Goal: Task Accomplishment & Management: Use online tool/utility

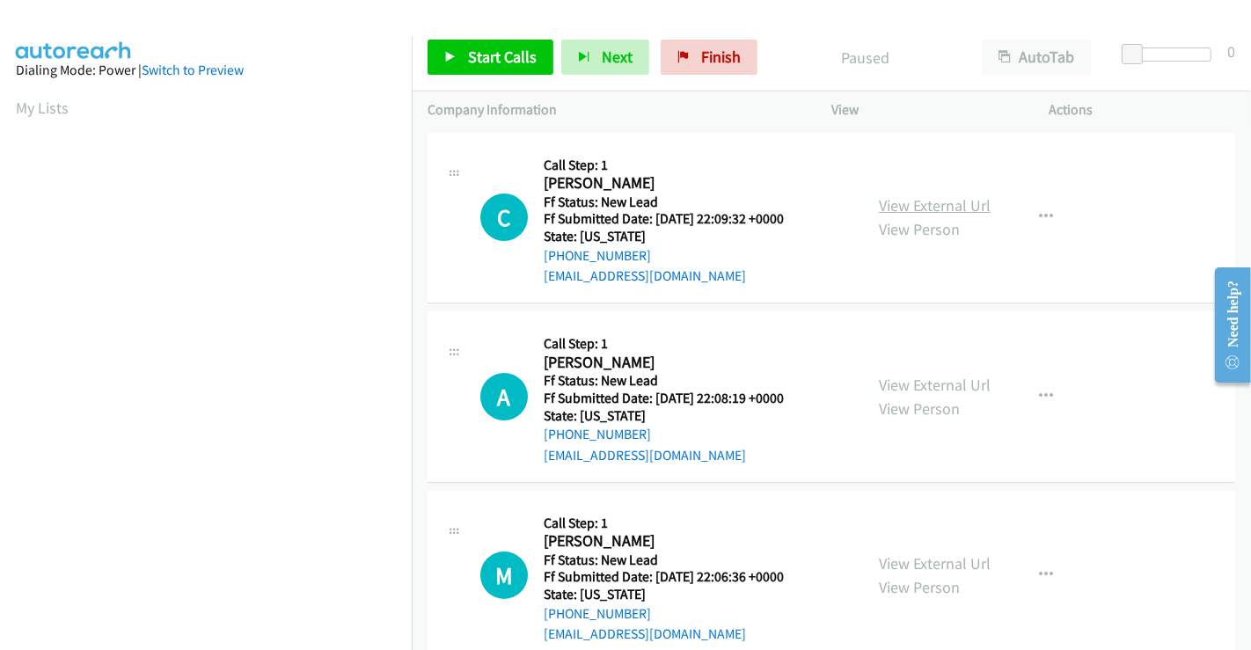
click at [928, 209] on link "View External Url" at bounding box center [935, 205] width 112 height 20
click at [916, 380] on link "View External Url" at bounding box center [935, 385] width 112 height 20
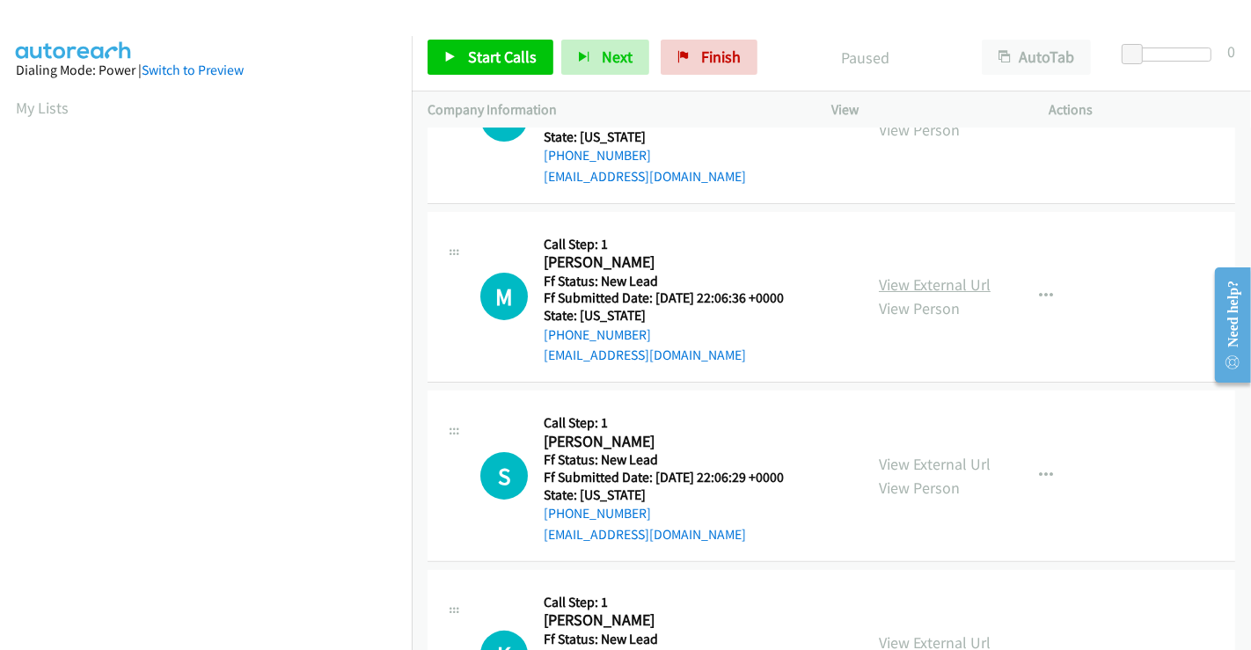
scroll to position [293, 0]
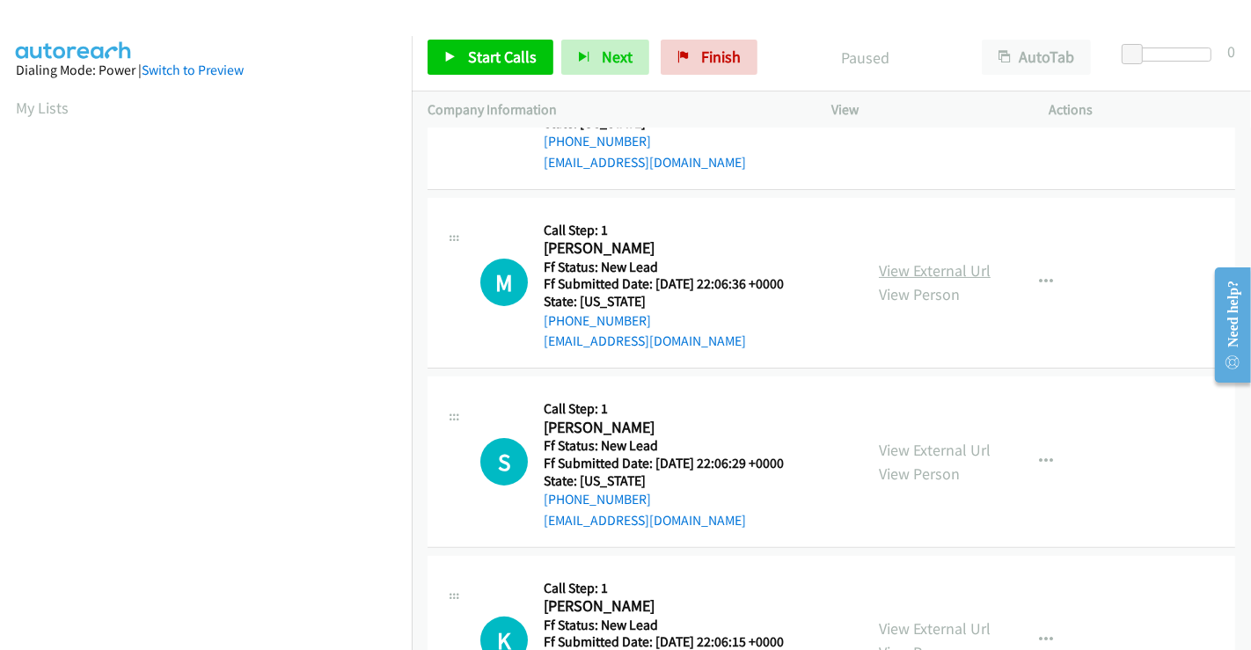
click at [926, 272] on link "View External Url" at bounding box center [935, 270] width 112 height 20
click at [912, 444] on link "View External Url" at bounding box center [935, 450] width 112 height 20
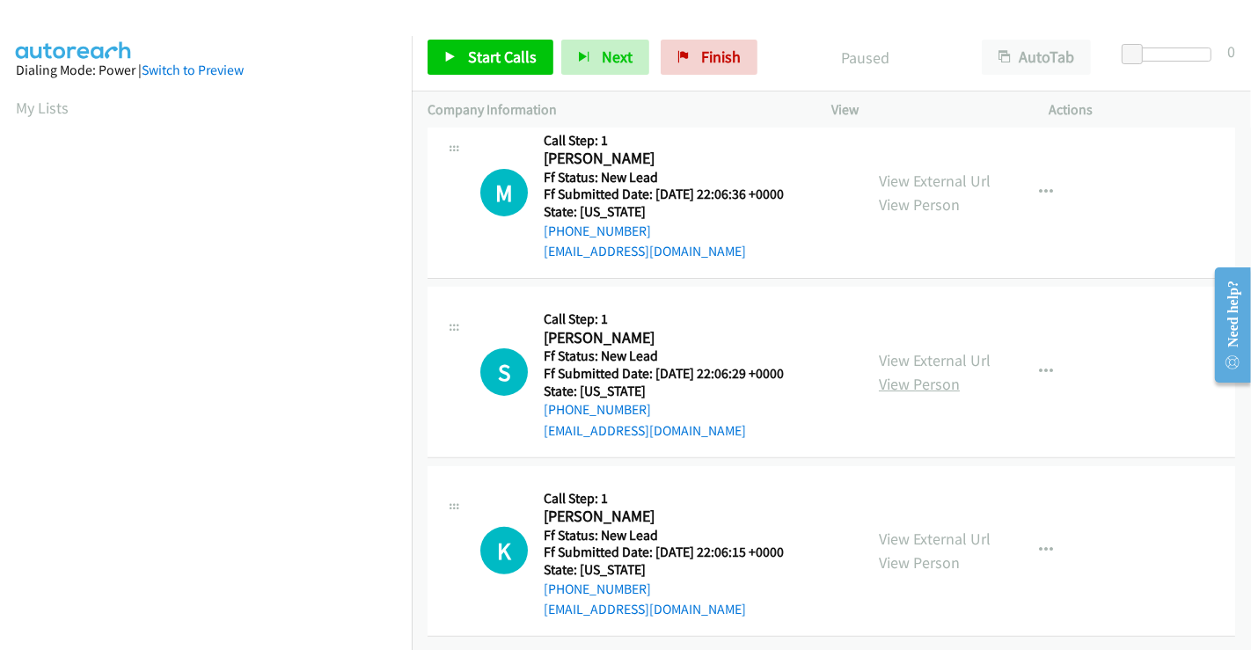
scroll to position [395, 0]
click at [904, 529] on link "View External Url" at bounding box center [935, 539] width 112 height 20
click at [493, 49] on span "Start Calls" at bounding box center [502, 57] width 69 height 20
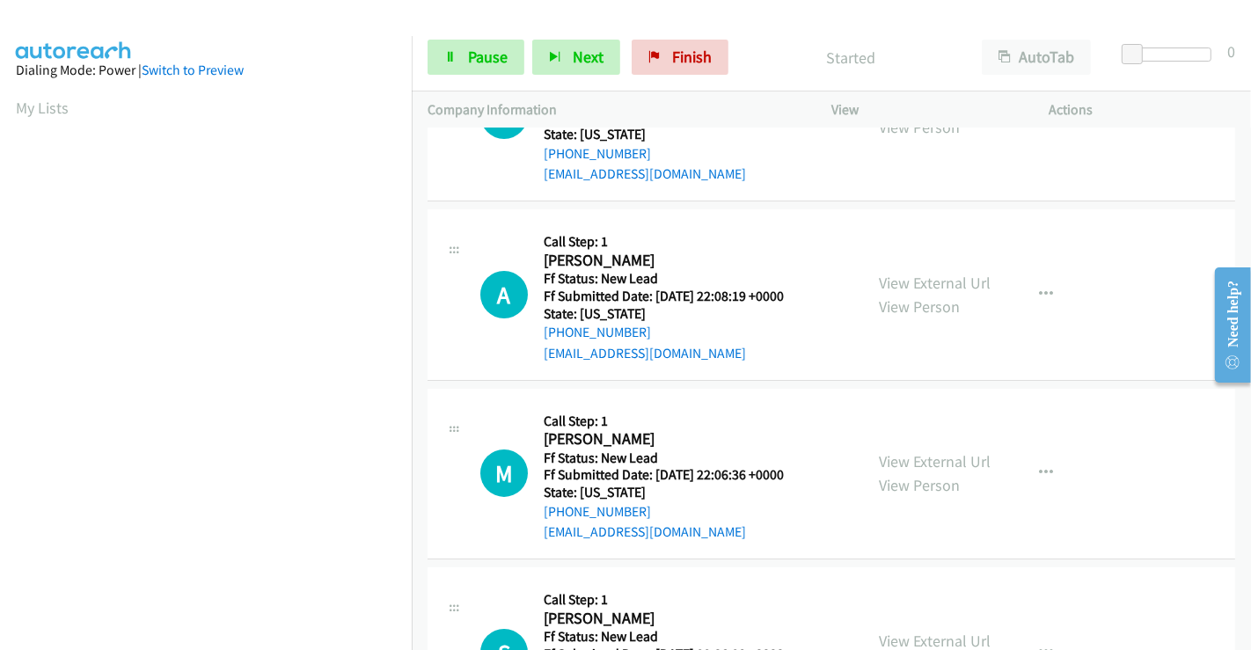
scroll to position [0, 0]
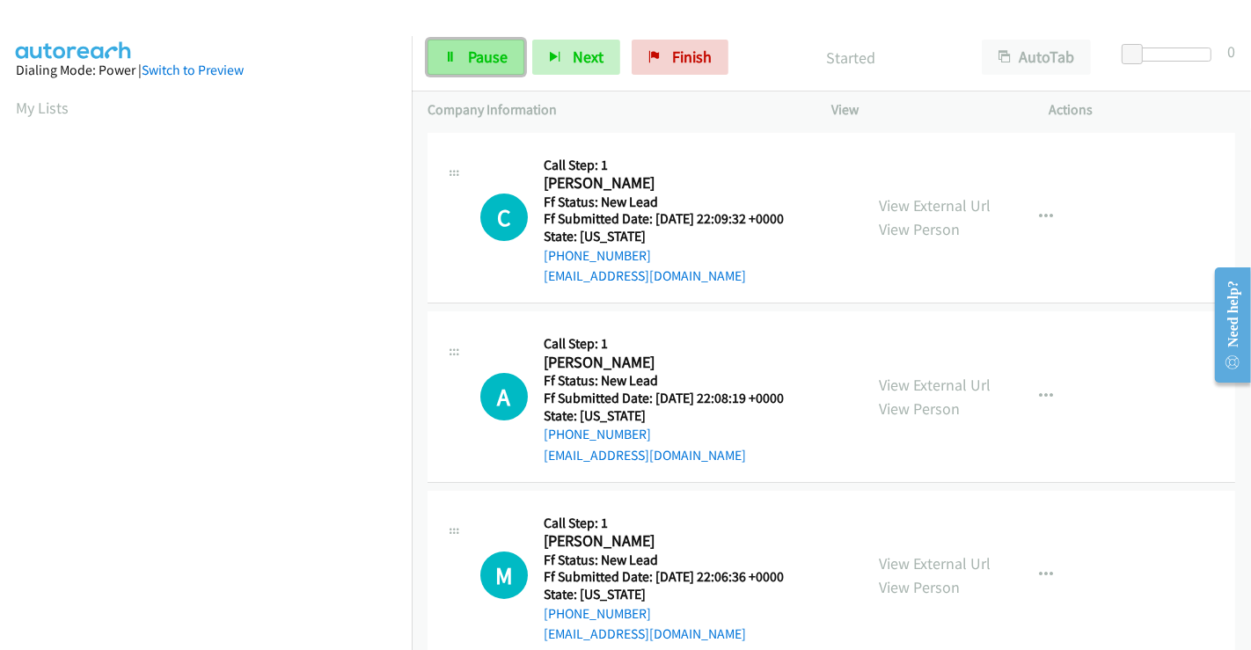
click at [464, 58] on link "Pause" at bounding box center [476, 57] width 97 height 35
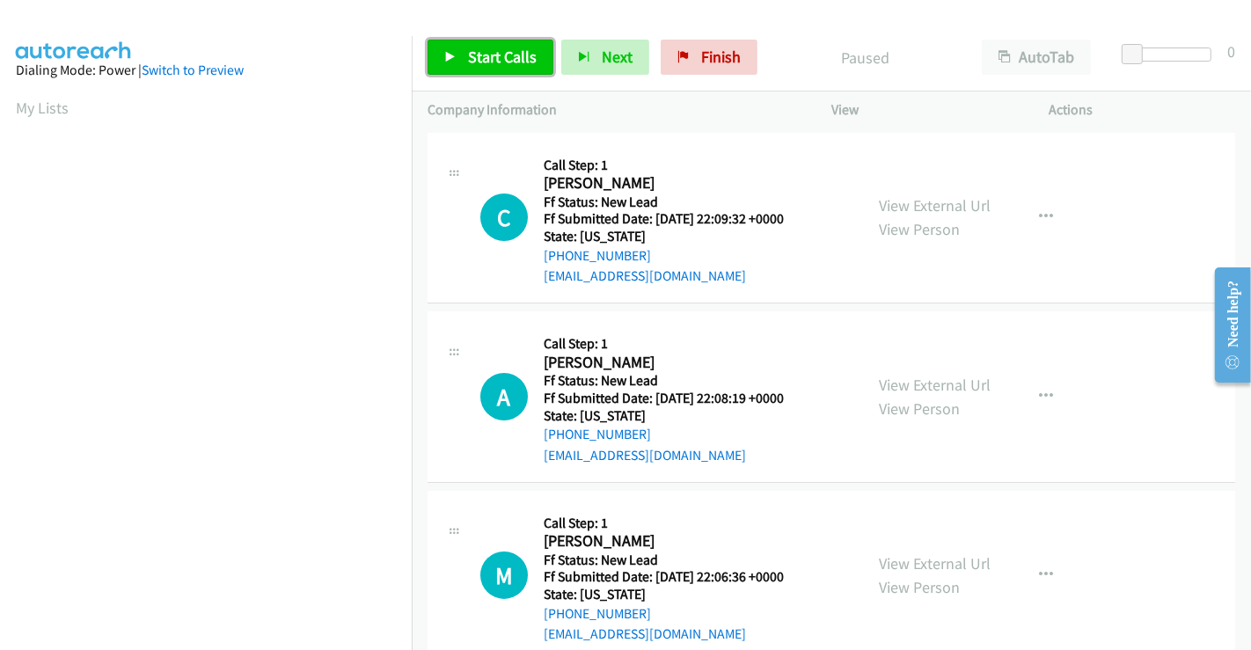
click at [479, 51] on span "Start Calls" at bounding box center [502, 57] width 69 height 20
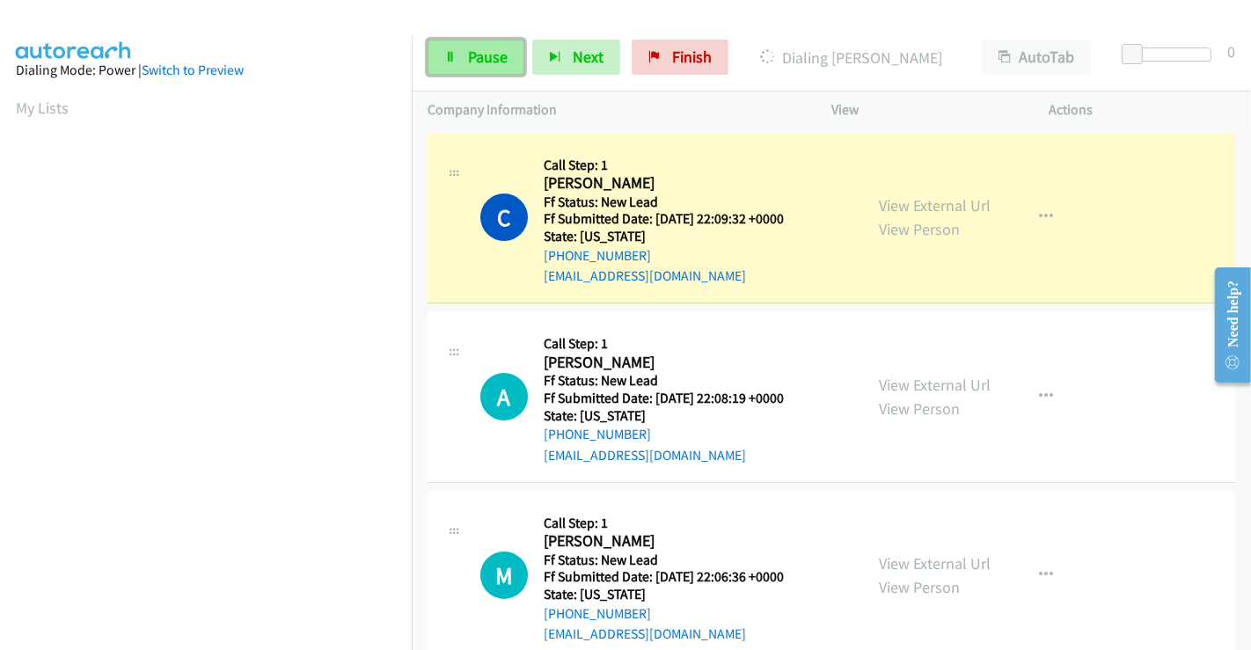
click at [471, 43] on link "Pause" at bounding box center [476, 57] width 97 height 35
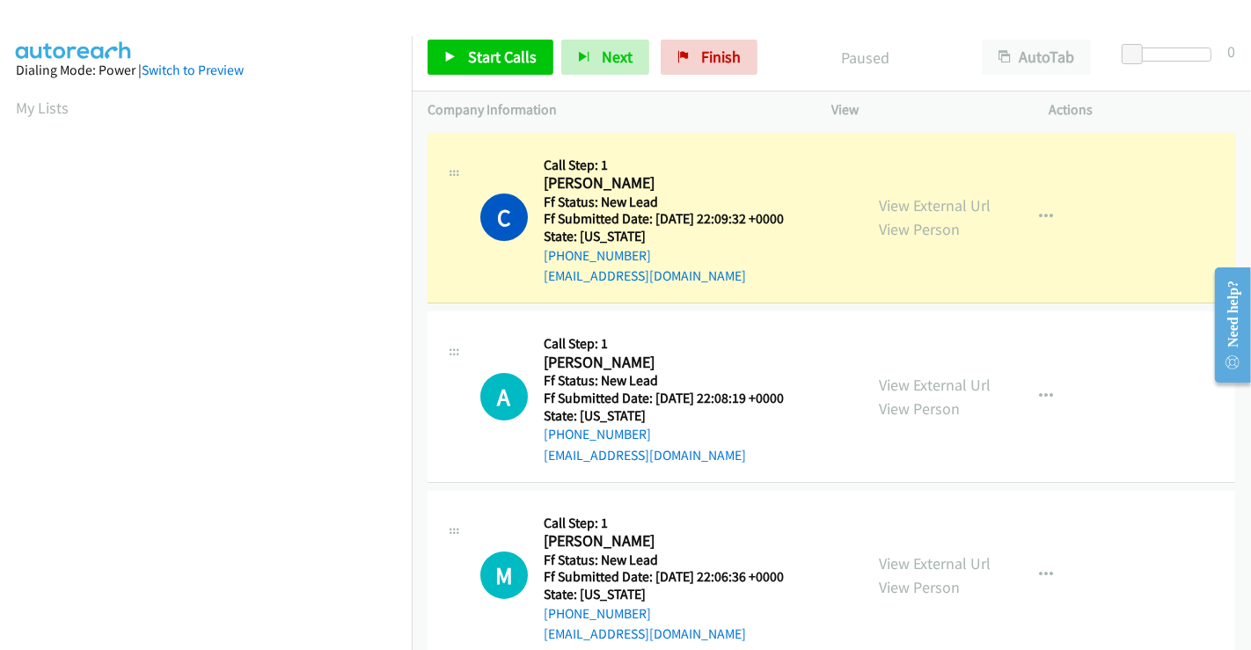
scroll to position [339, 0]
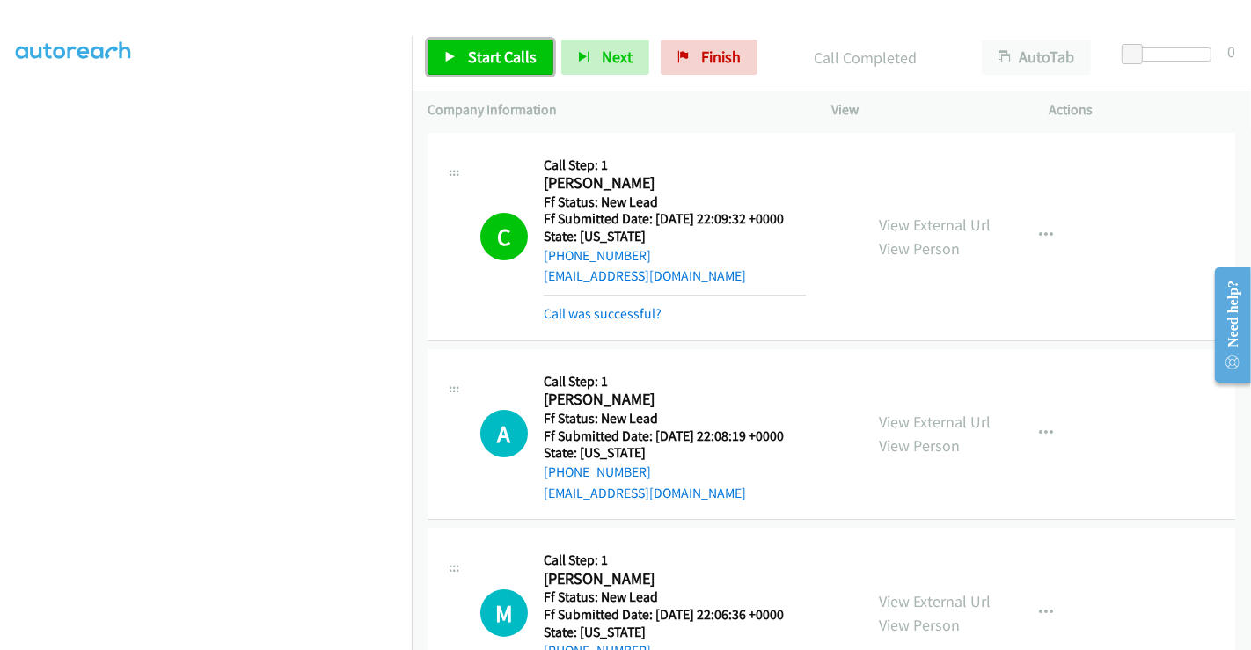
click at [505, 59] on span "Start Calls" at bounding box center [502, 57] width 69 height 20
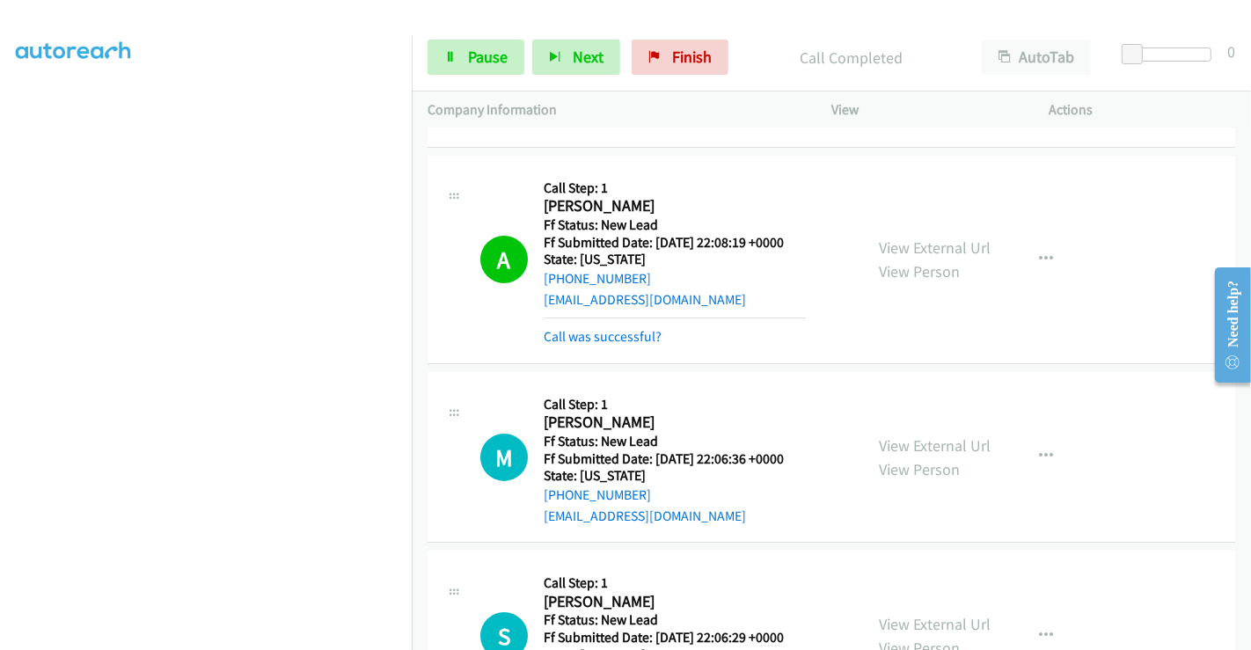
scroll to position [195, 0]
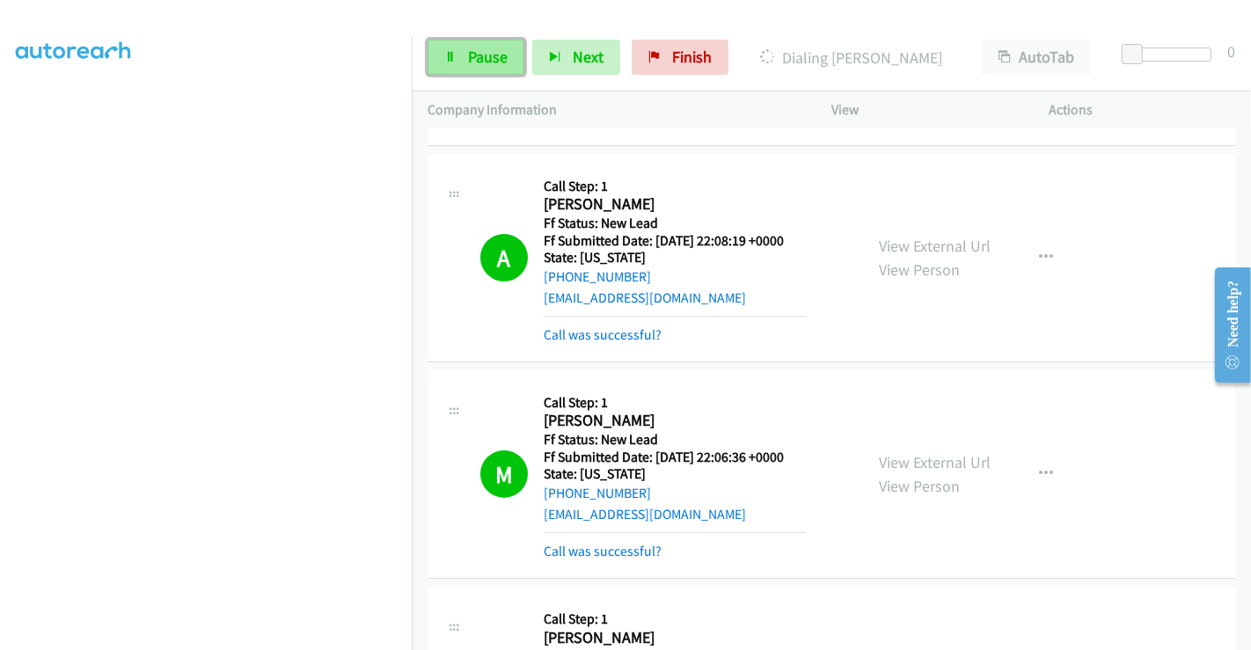
click at [464, 52] on link "Pause" at bounding box center [476, 57] width 97 height 35
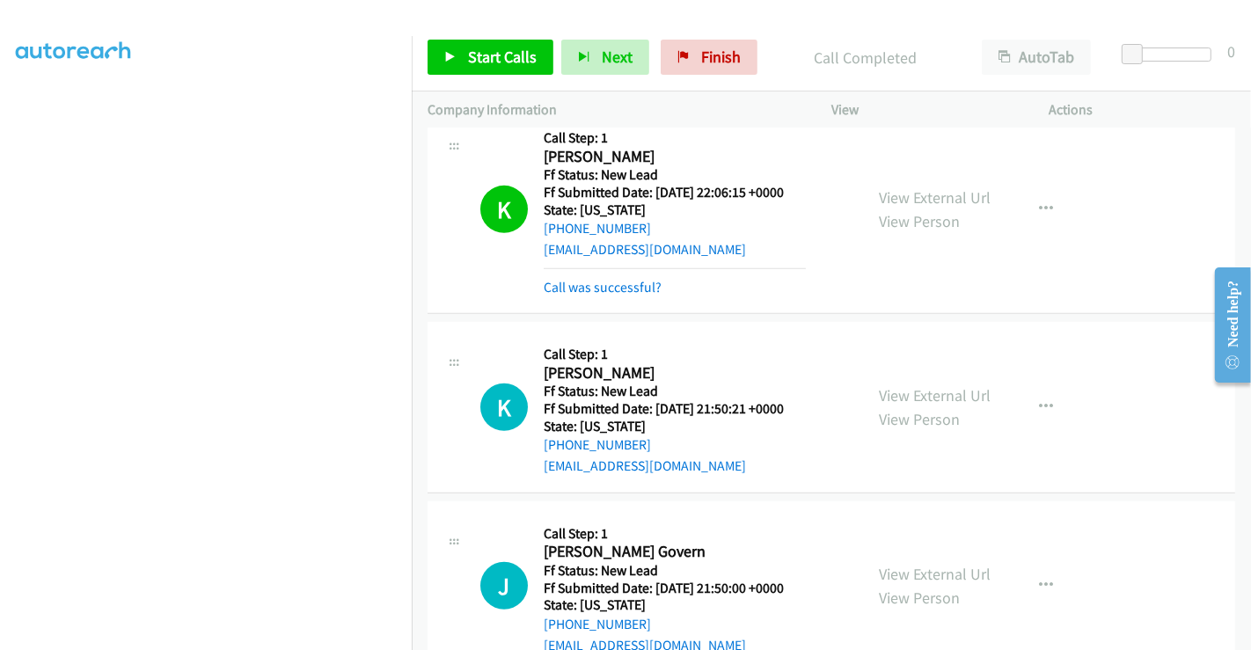
scroll to position [1075, 0]
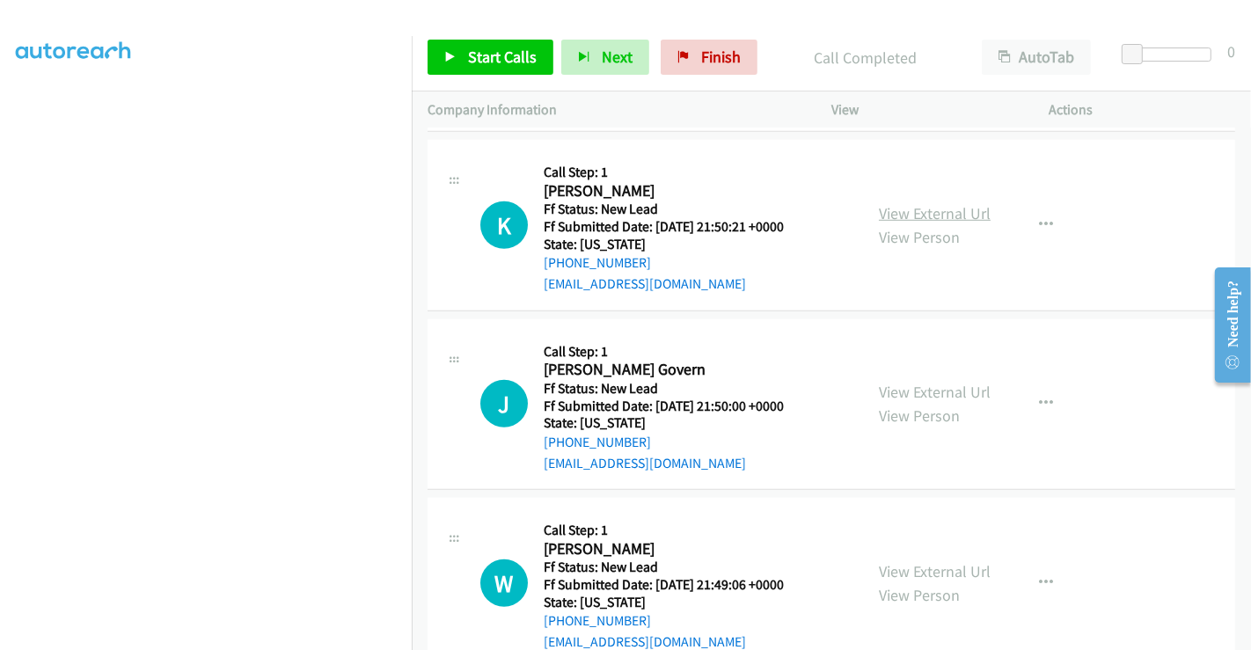
click at [910, 209] on link "View External Url" at bounding box center [935, 213] width 112 height 20
click at [914, 398] on link "View External Url" at bounding box center [935, 392] width 112 height 20
click at [930, 561] on link "View External Url" at bounding box center [935, 571] width 112 height 20
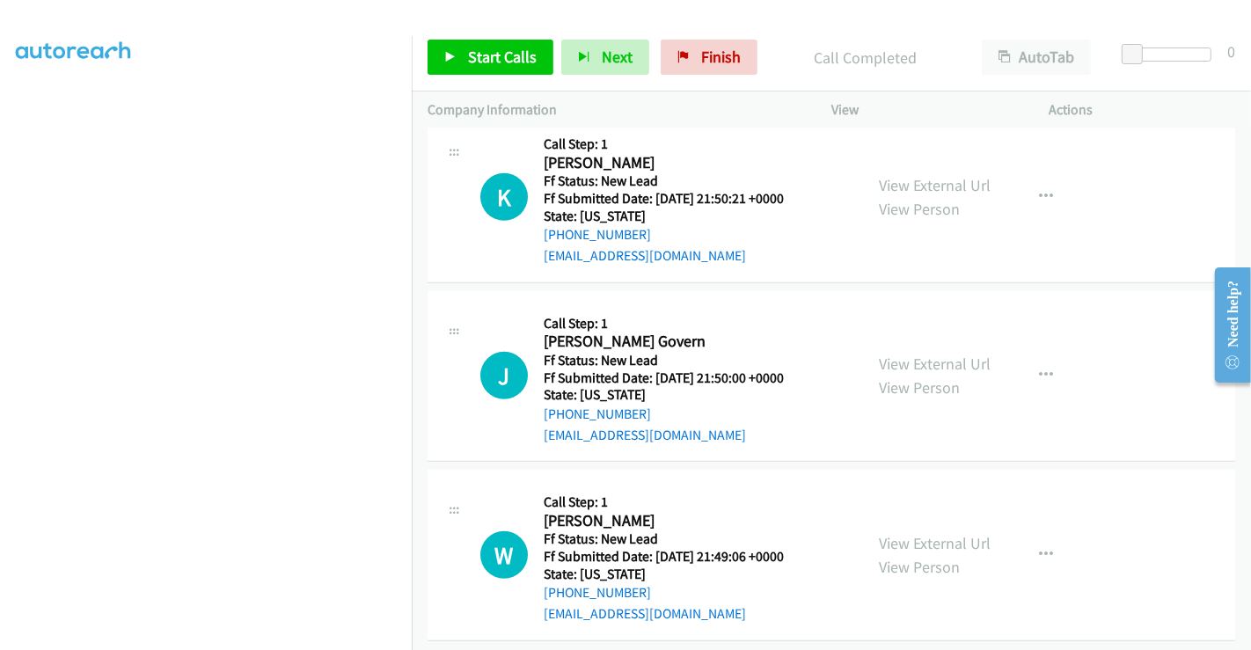
scroll to position [1118, 0]
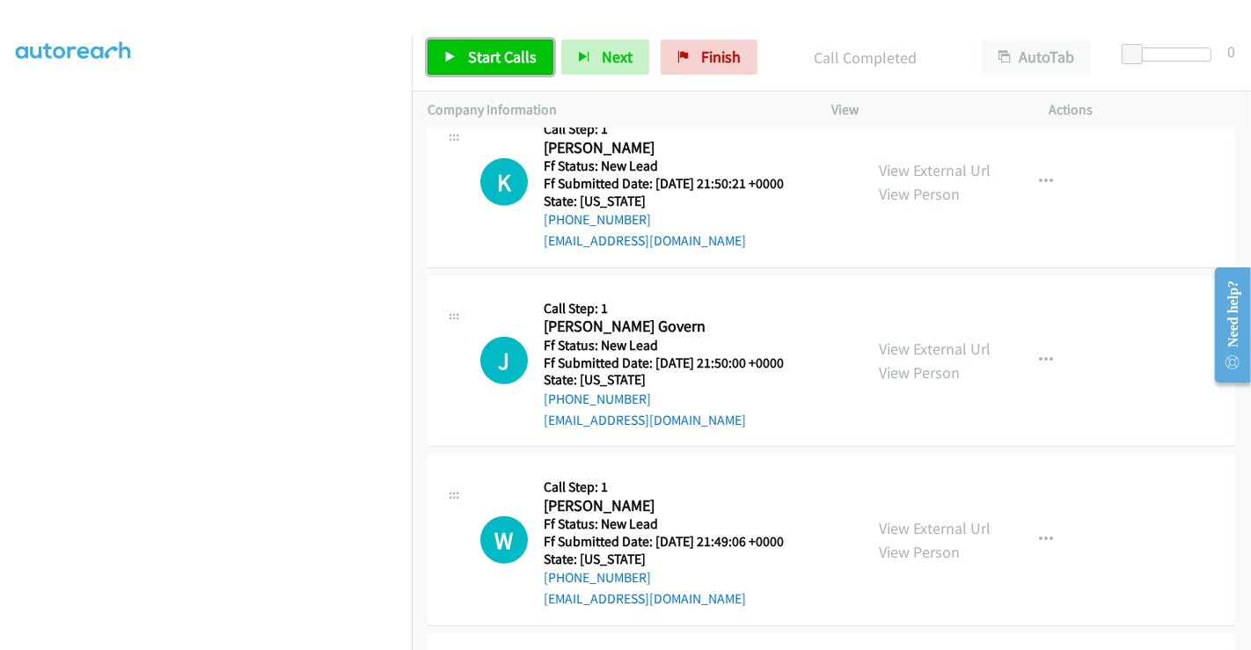
click at [479, 62] on span "Start Calls" at bounding box center [502, 57] width 69 height 20
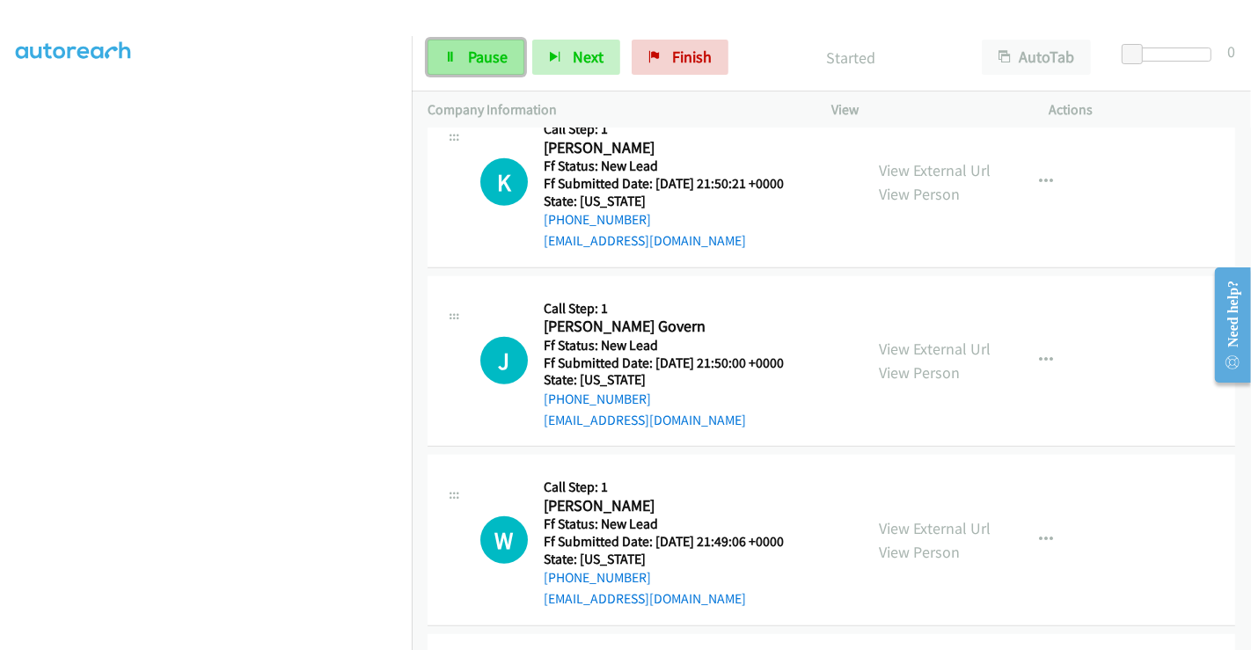
click at [464, 54] on link "Pause" at bounding box center [476, 57] width 97 height 35
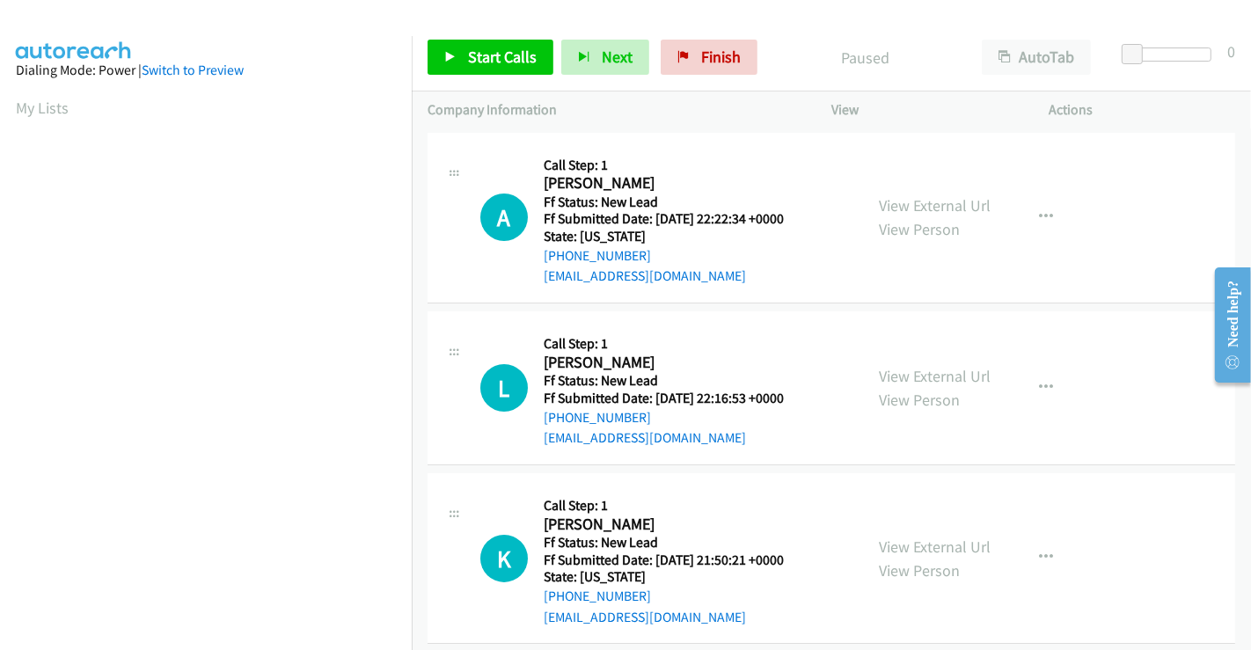
click at [819, 76] on div "Start Calls Pause Next Finish Paused AutoTab AutoTab 0" at bounding box center [831, 58] width 839 height 68
click at [917, 200] on link "View External Url" at bounding box center [935, 205] width 112 height 20
click at [915, 373] on link "View External Url" at bounding box center [935, 376] width 112 height 20
click at [508, 49] on span "Start Calls" at bounding box center [502, 57] width 69 height 20
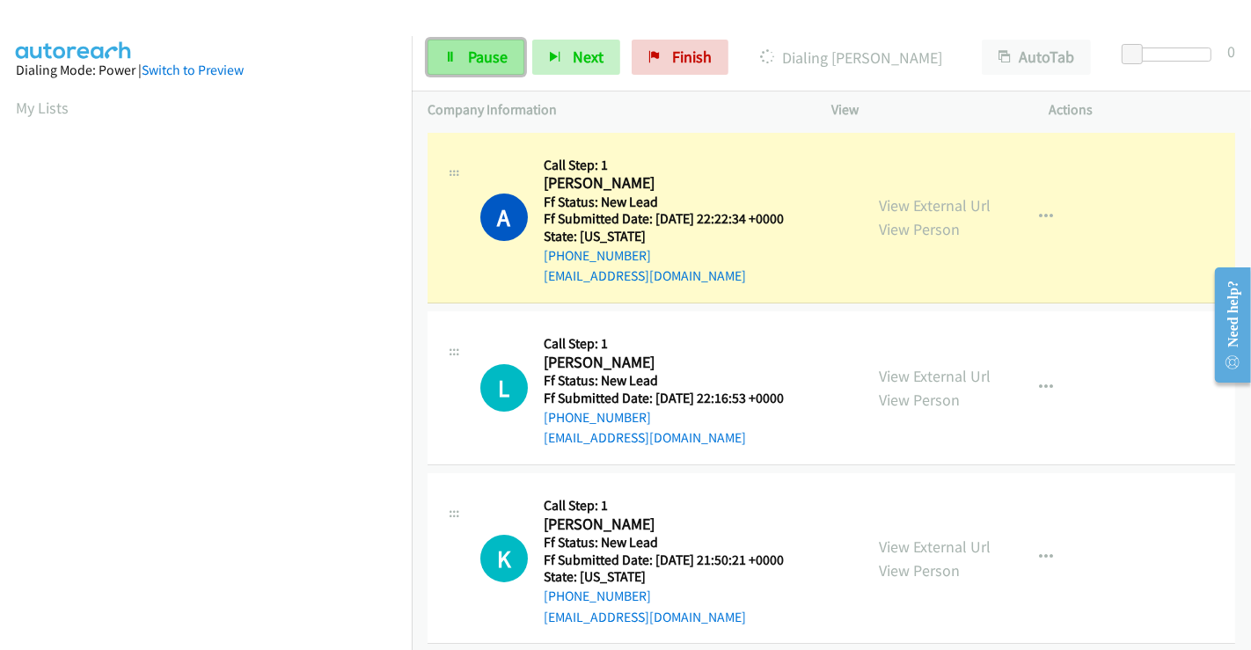
click at [471, 48] on span "Pause" at bounding box center [488, 57] width 40 height 20
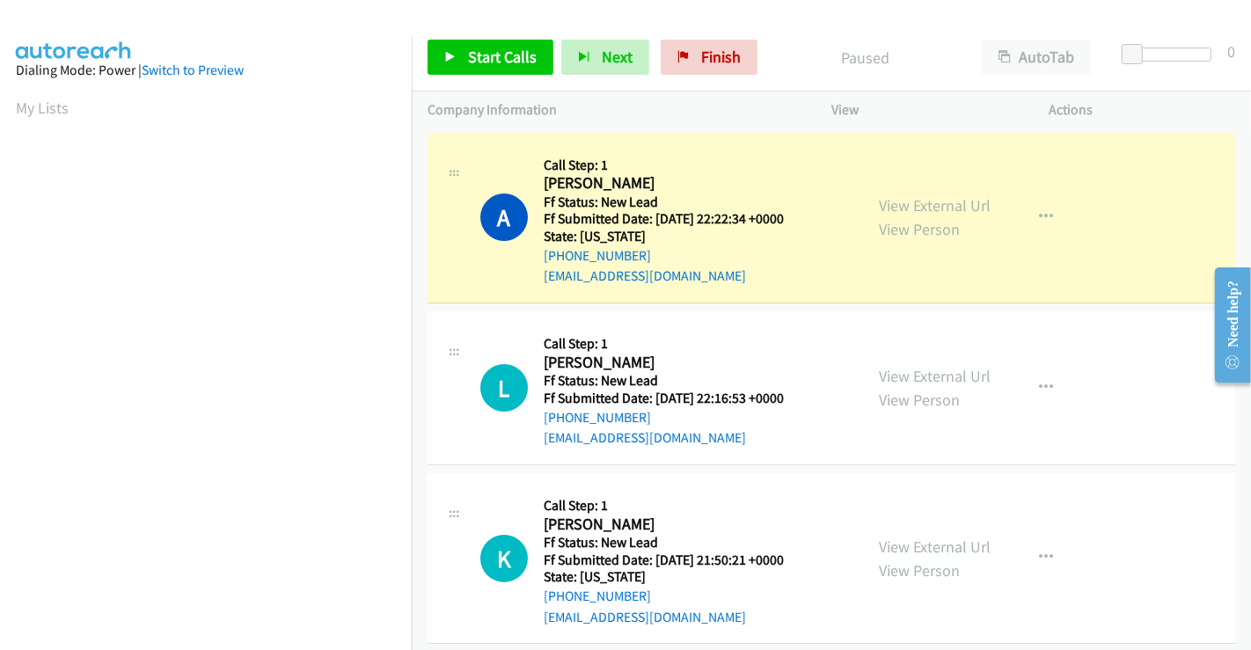
scroll to position [339, 0]
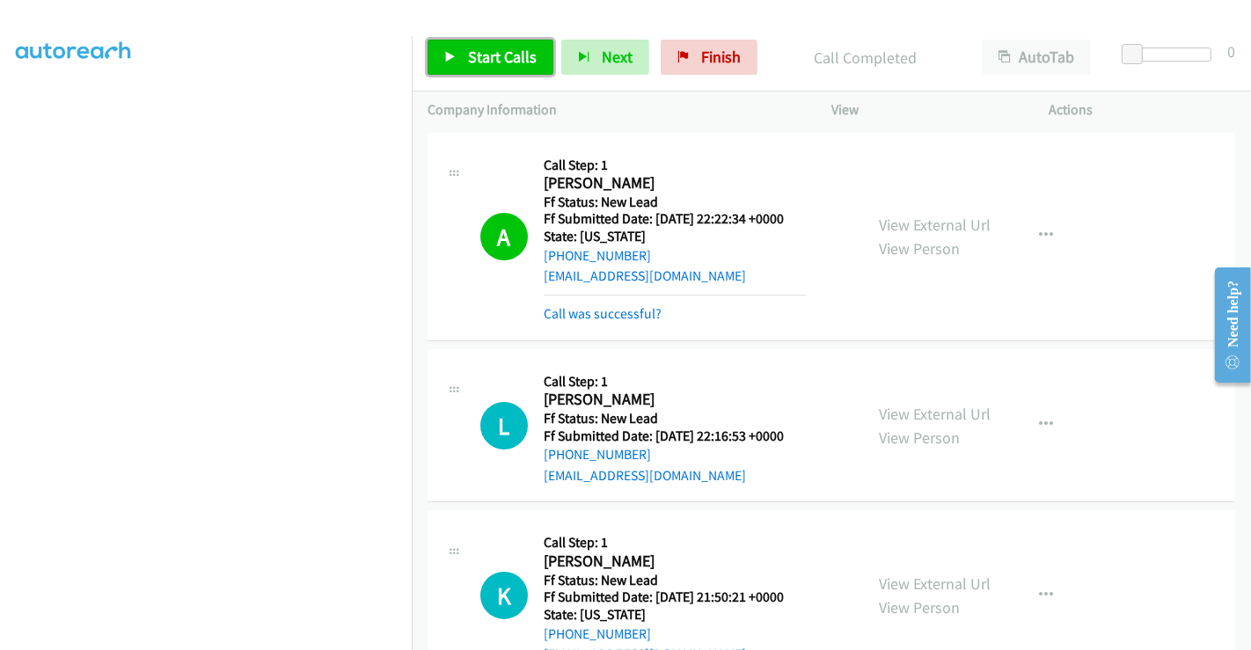
click at [488, 57] on span "Start Calls" at bounding box center [502, 57] width 69 height 20
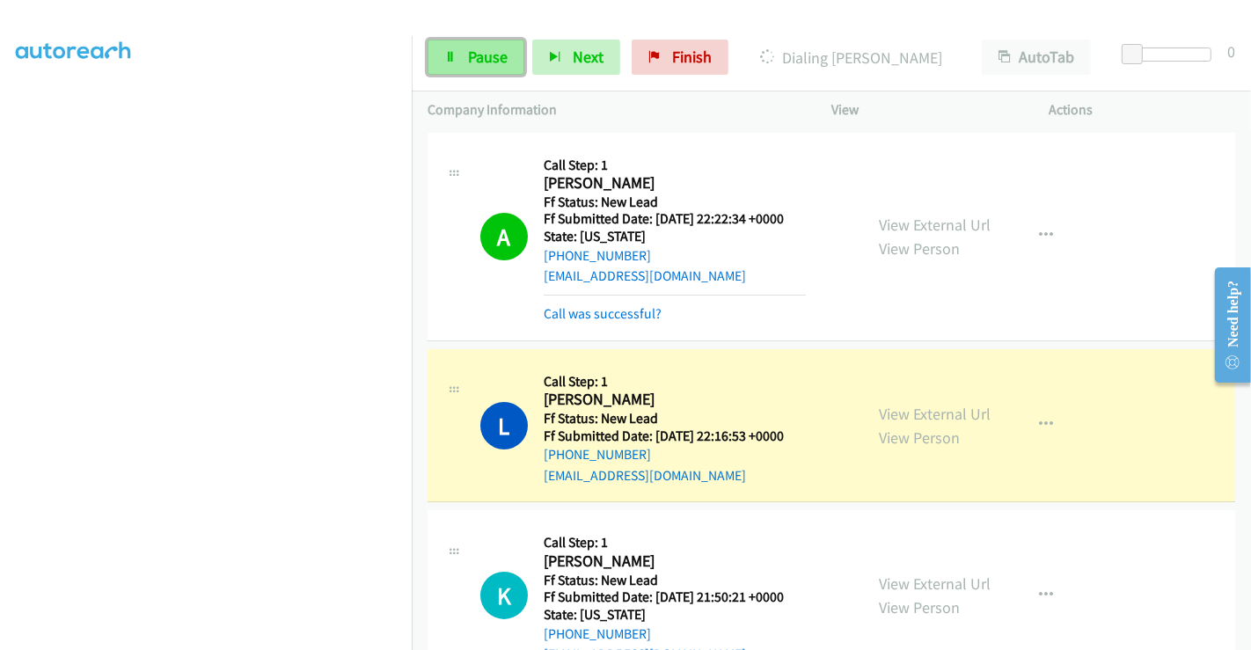
click at [461, 51] on link "Pause" at bounding box center [476, 57] width 97 height 35
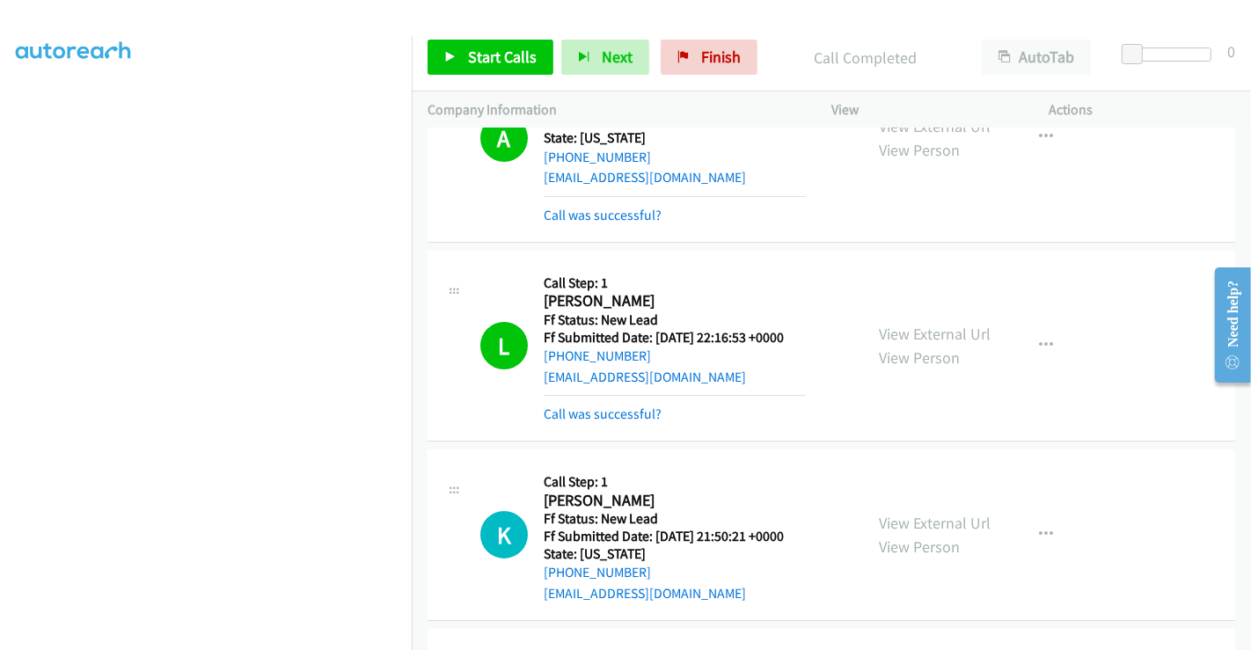
scroll to position [195, 0]
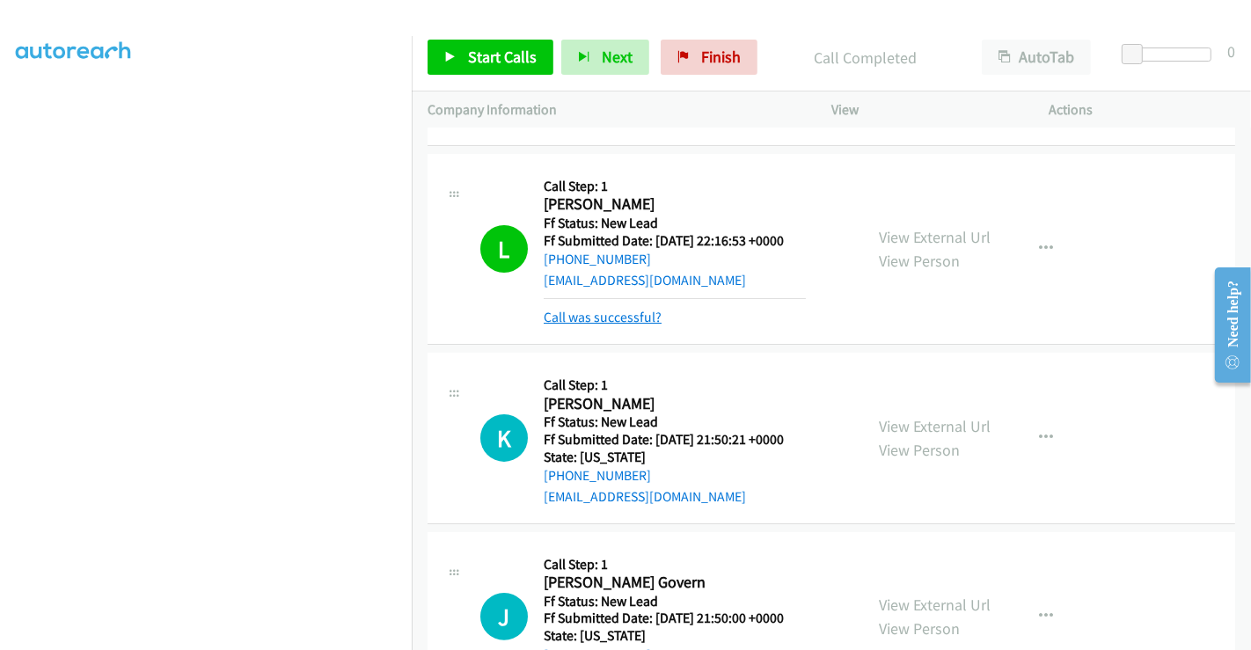
click at [610, 315] on link "Call was successful?" at bounding box center [603, 317] width 118 height 17
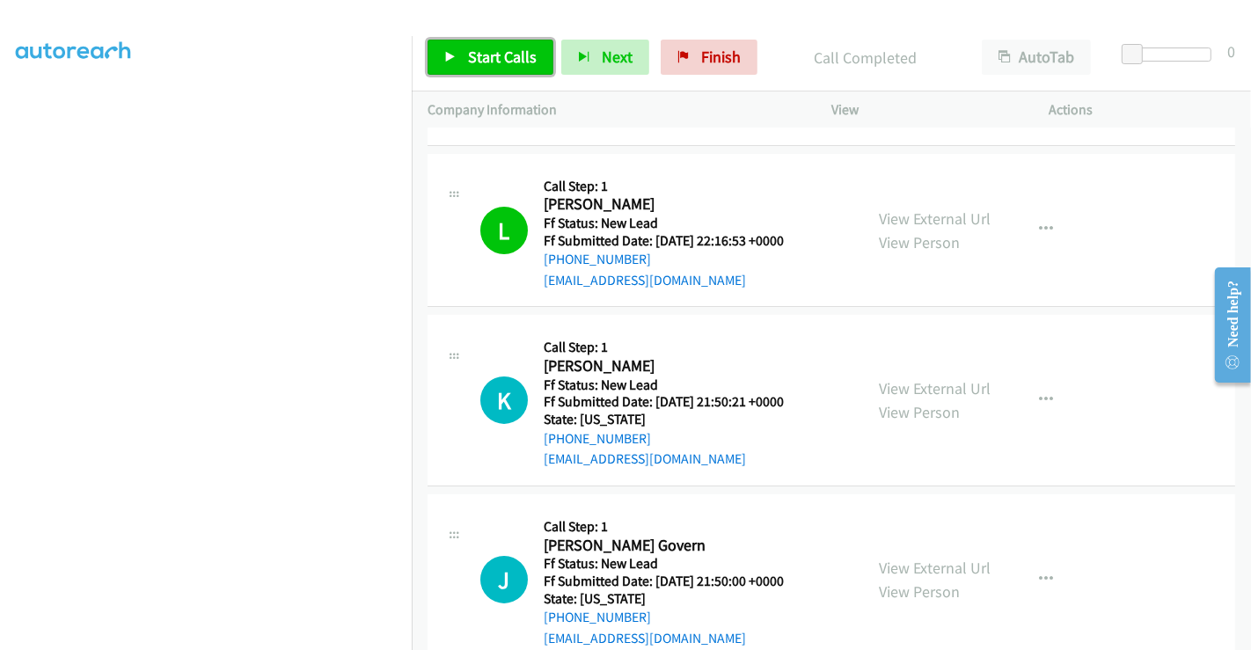
click at [482, 52] on span "Start Calls" at bounding box center [502, 57] width 69 height 20
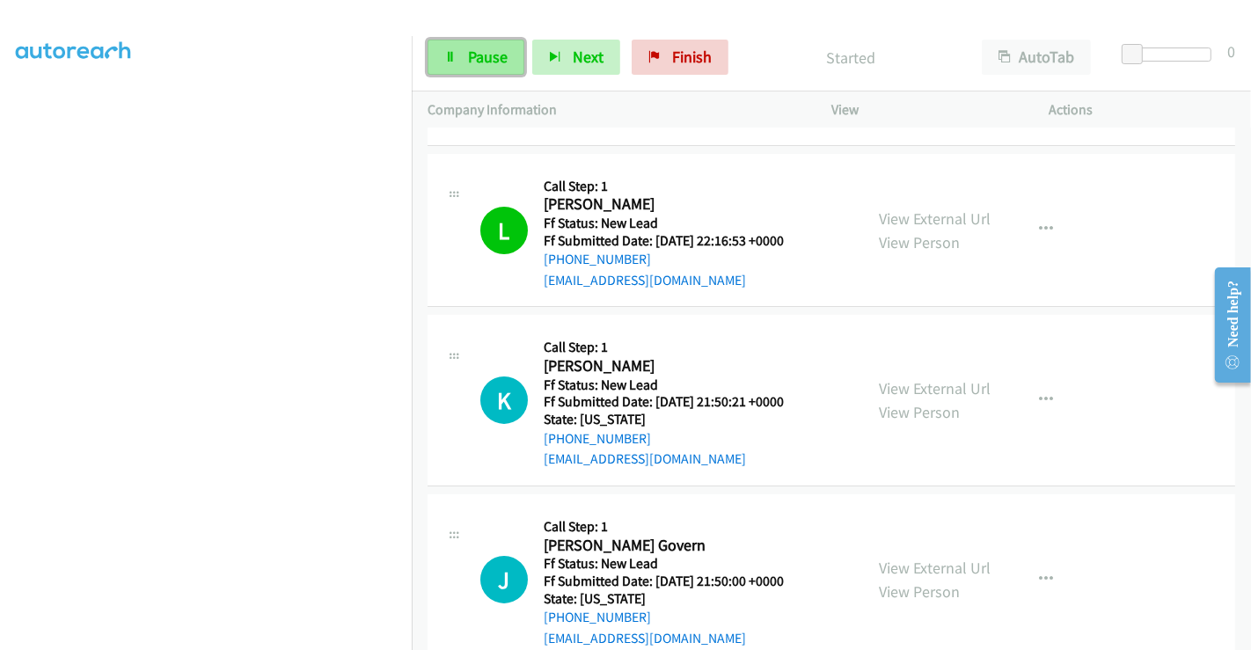
click at [464, 58] on link "Pause" at bounding box center [476, 57] width 97 height 35
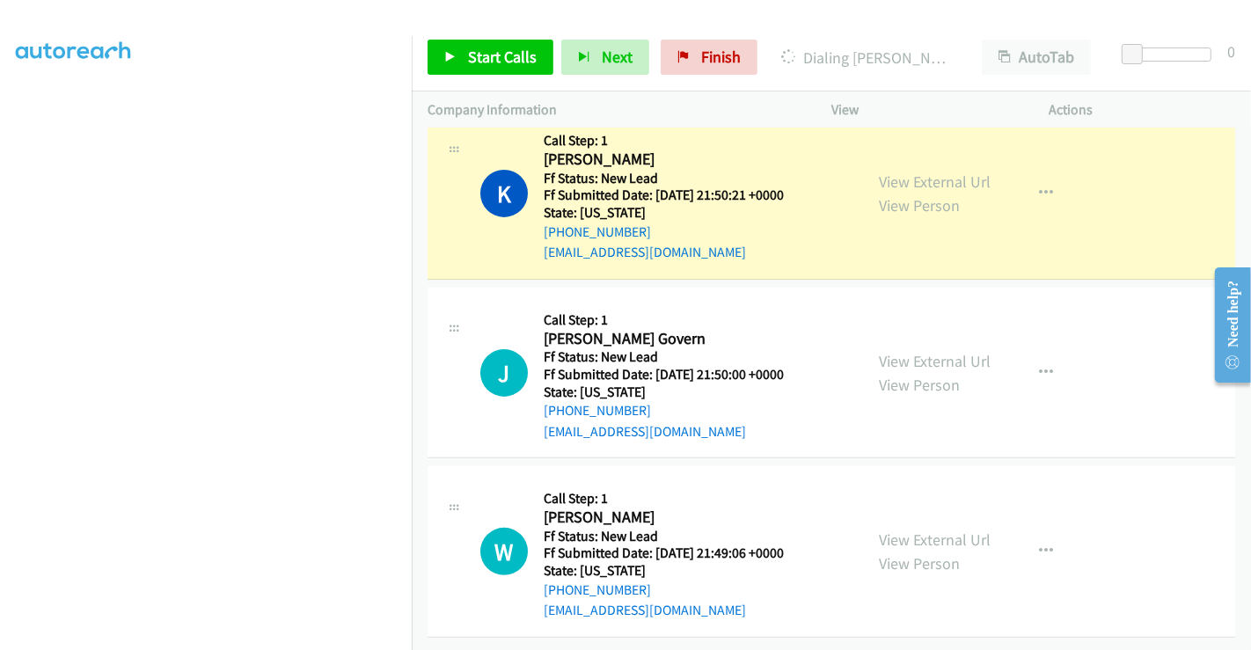
scroll to position [415, 0]
click at [909, 351] on link "View External Url" at bounding box center [935, 361] width 112 height 20
click at [915, 530] on link "View External Url" at bounding box center [935, 540] width 112 height 20
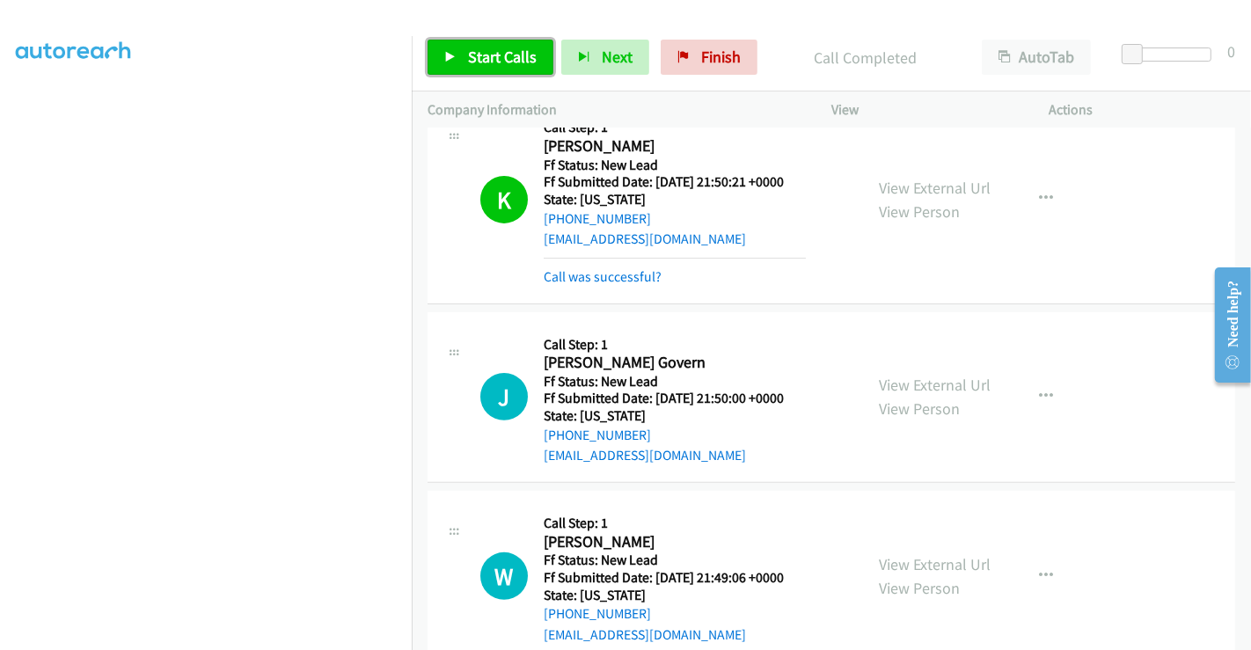
click at [507, 53] on span "Start Calls" at bounding box center [502, 57] width 69 height 20
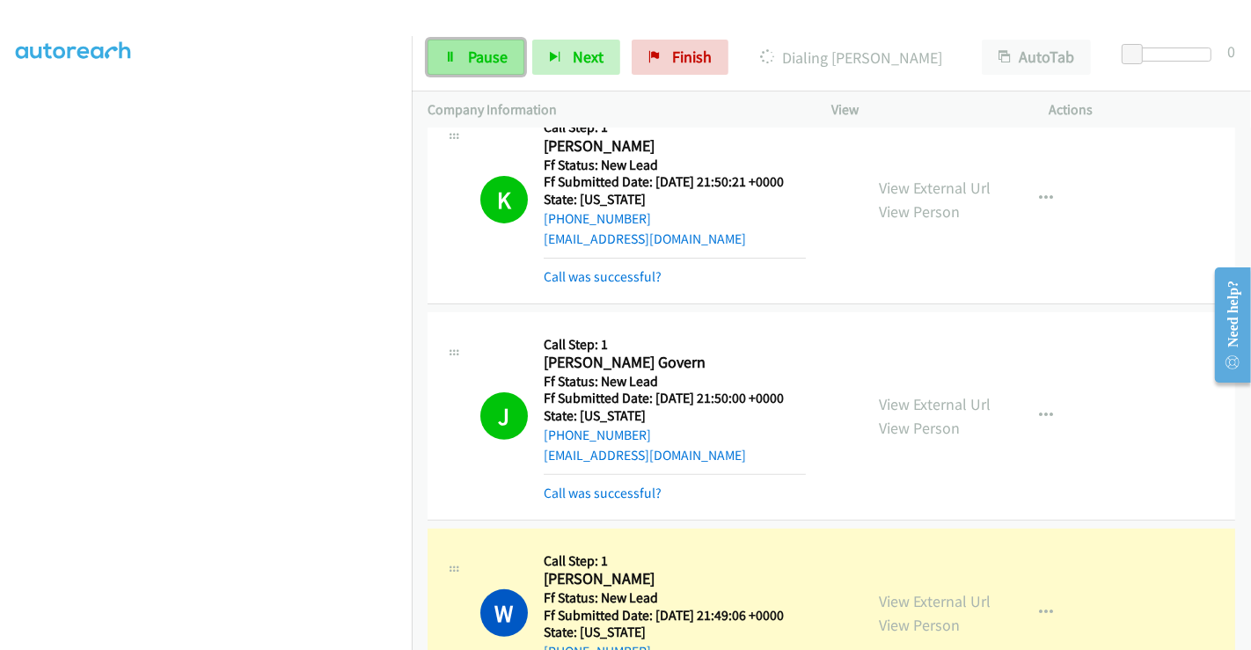
click at [461, 54] on link "Pause" at bounding box center [476, 57] width 97 height 35
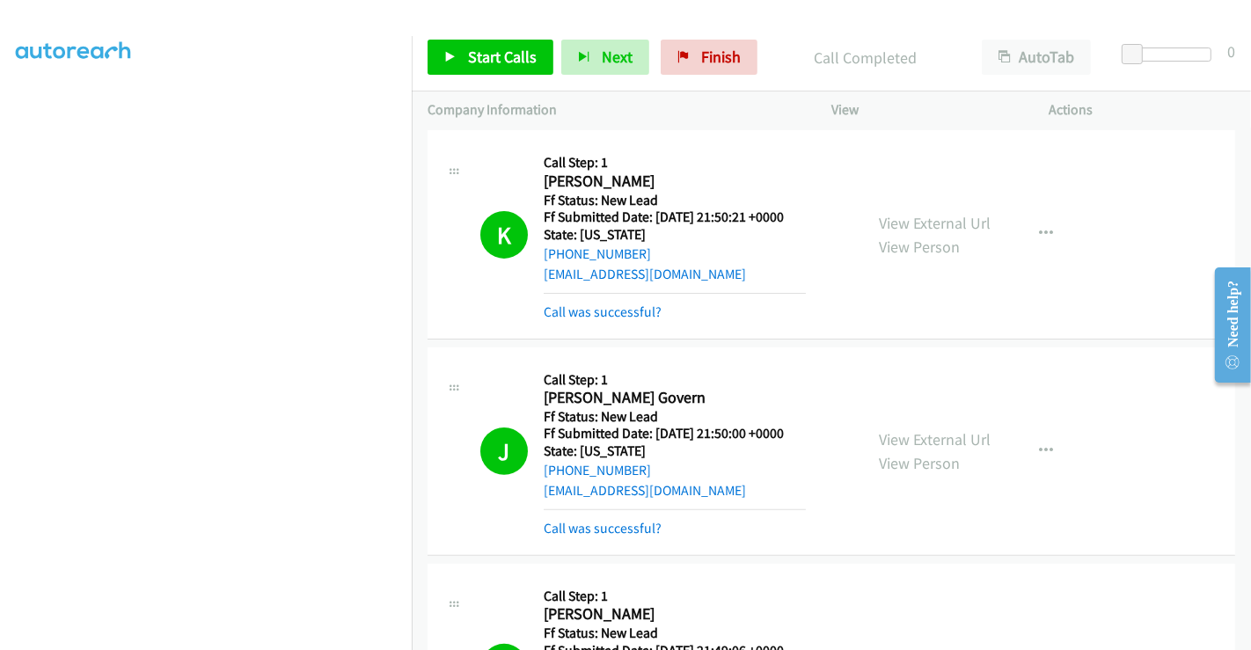
scroll to position [318, 0]
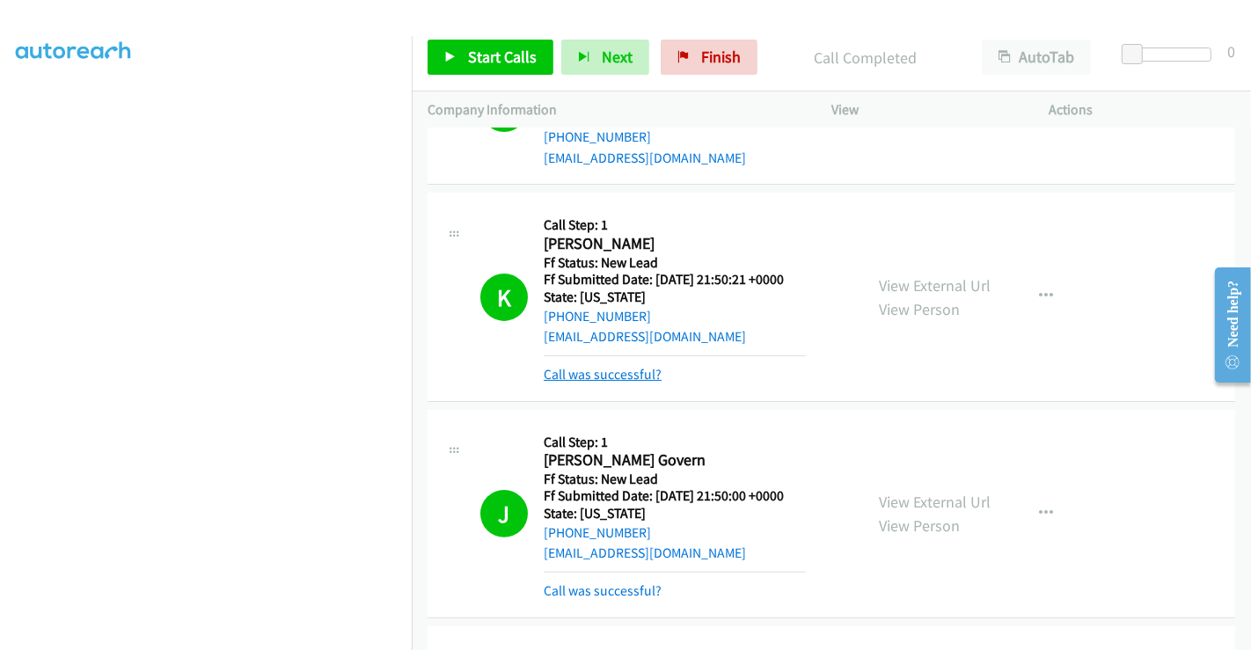
click at [616, 376] on link "Call was successful?" at bounding box center [603, 374] width 118 height 17
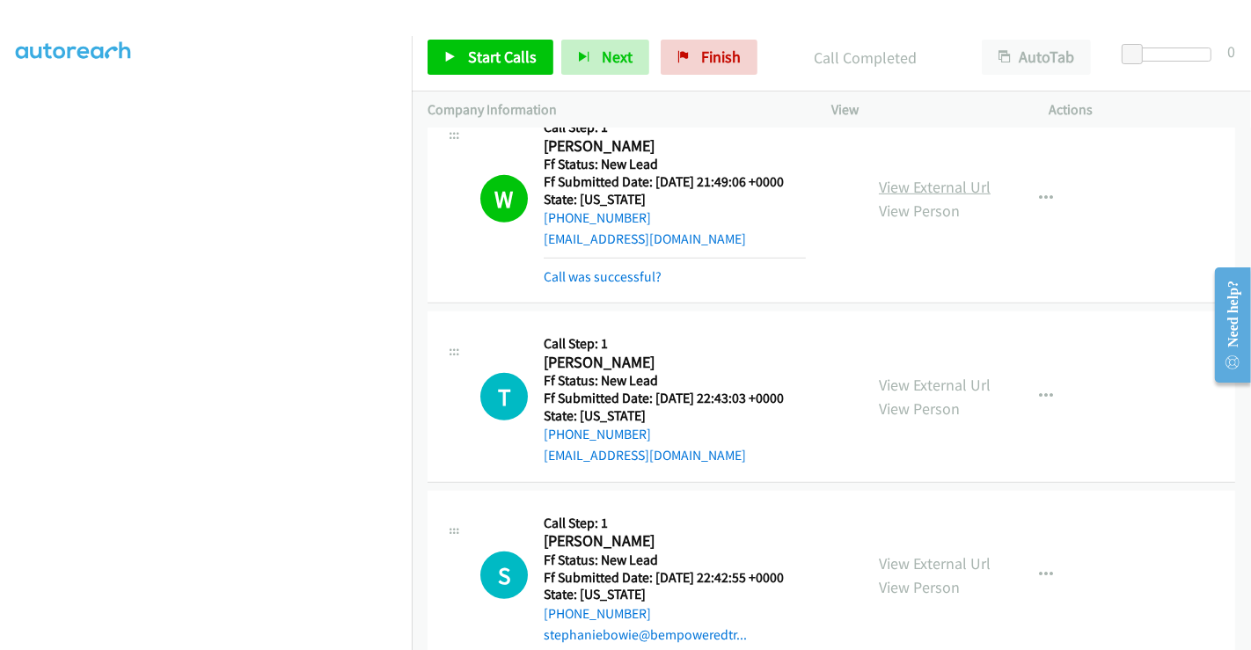
scroll to position [1002, 0]
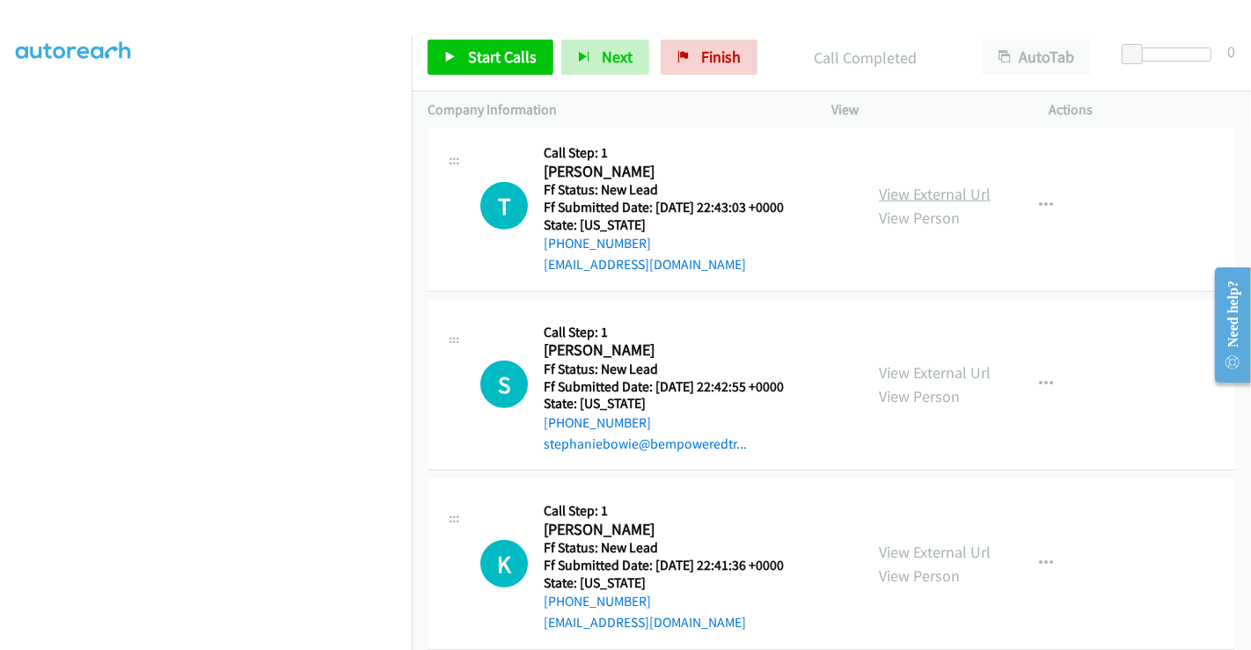
click at [912, 189] on link "View External Url" at bounding box center [935, 194] width 112 height 20
click at [918, 362] on link "View External Url" at bounding box center [935, 372] width 112 height 20
click at [919, 551] on link "View External Url" at bounding box center [935, 552] width 112 height 20
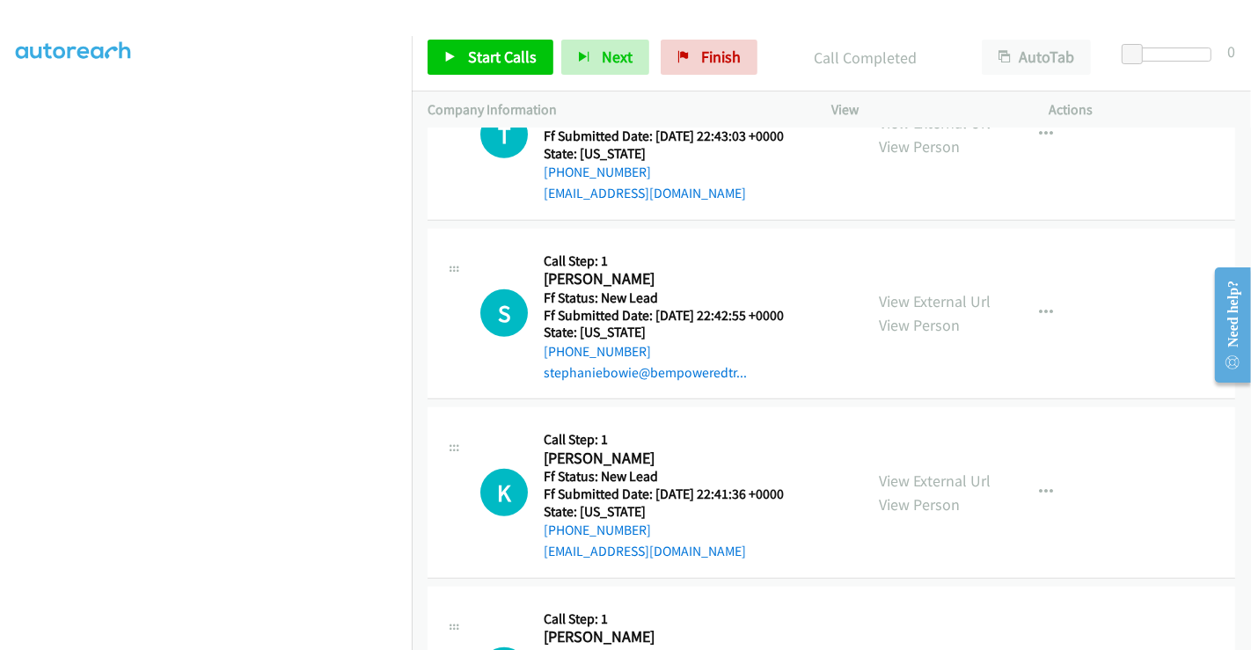
scroll to position [1384, 0]
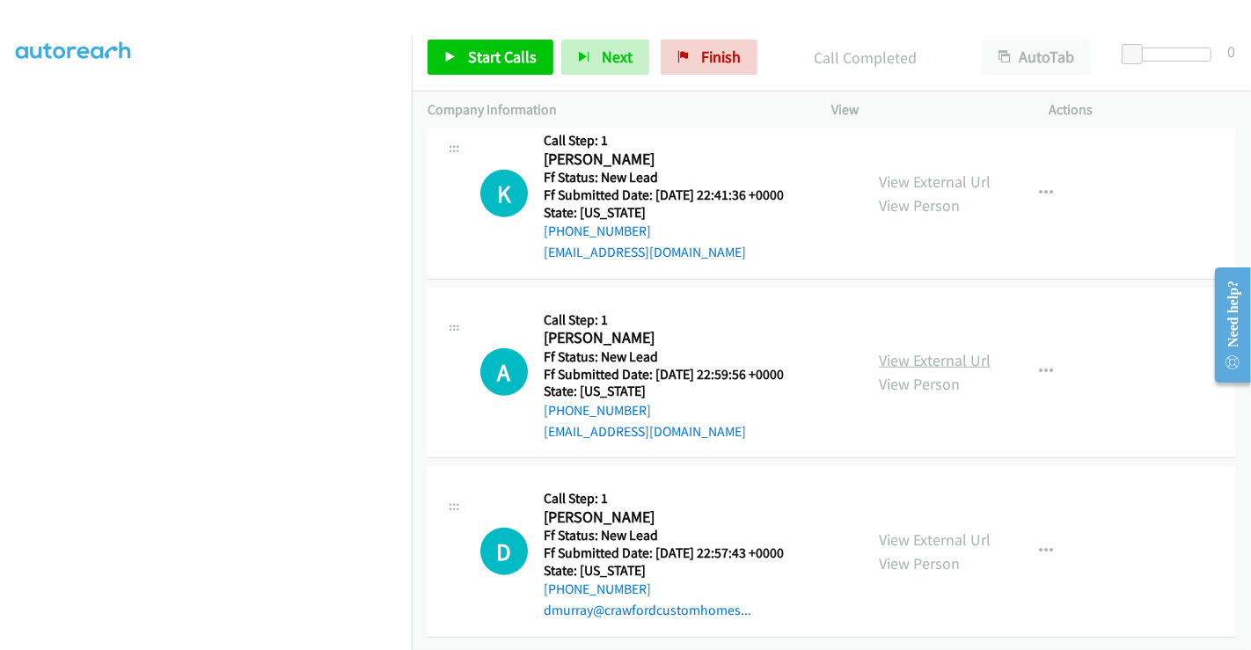
click at [891, 350] on link "View External Url" at bounding box center [935, 360] width 112 height 20
click at [922, 530] on link "View External Url" at bounding box center [935, 540] width 112 height 20
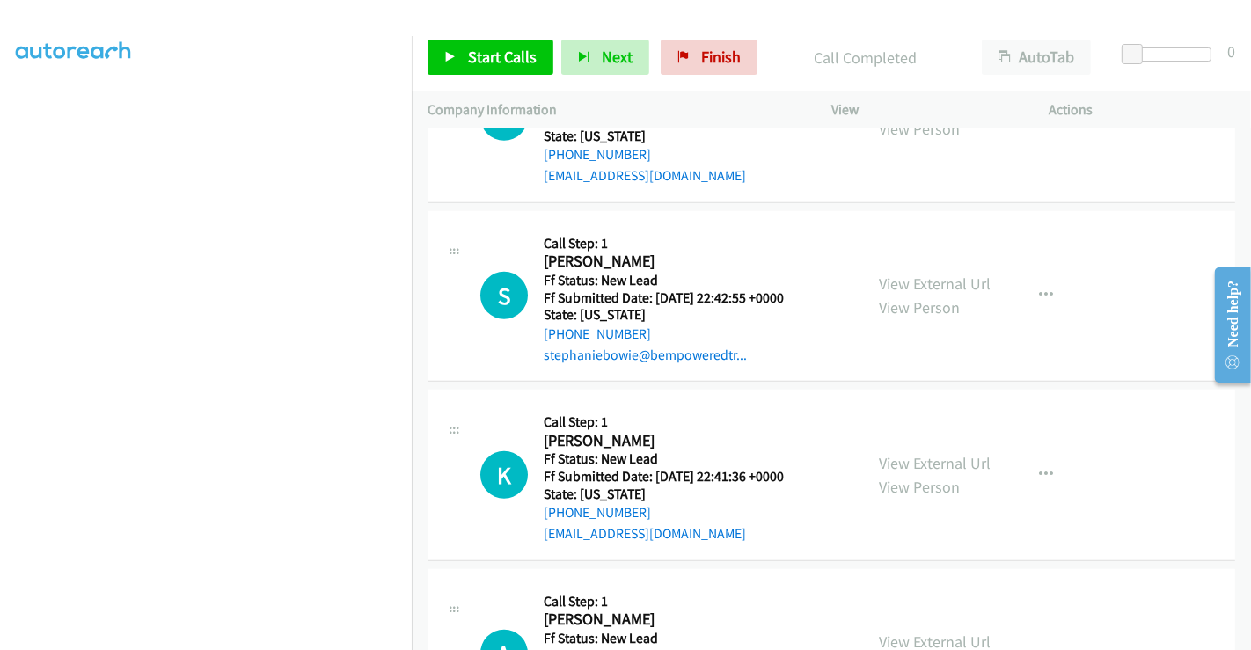
scroll to position [992, 0]
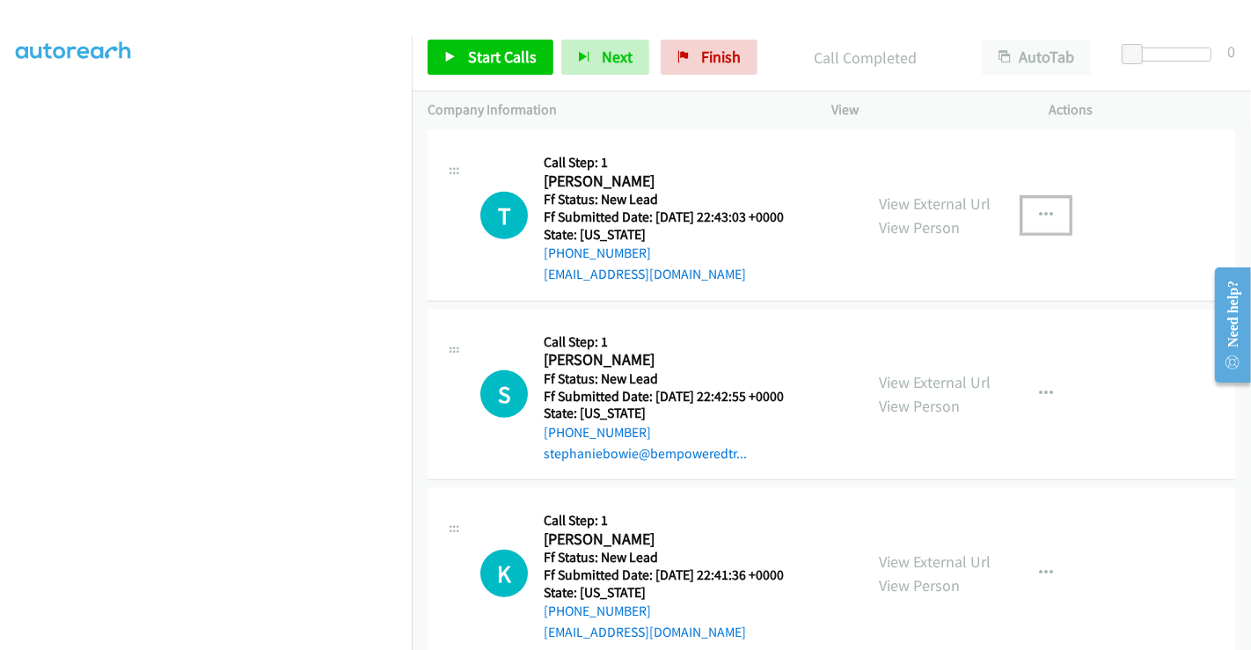
click at [1041, 209] on icon "button" at bounding box center [1046, 215] width 14 height 14
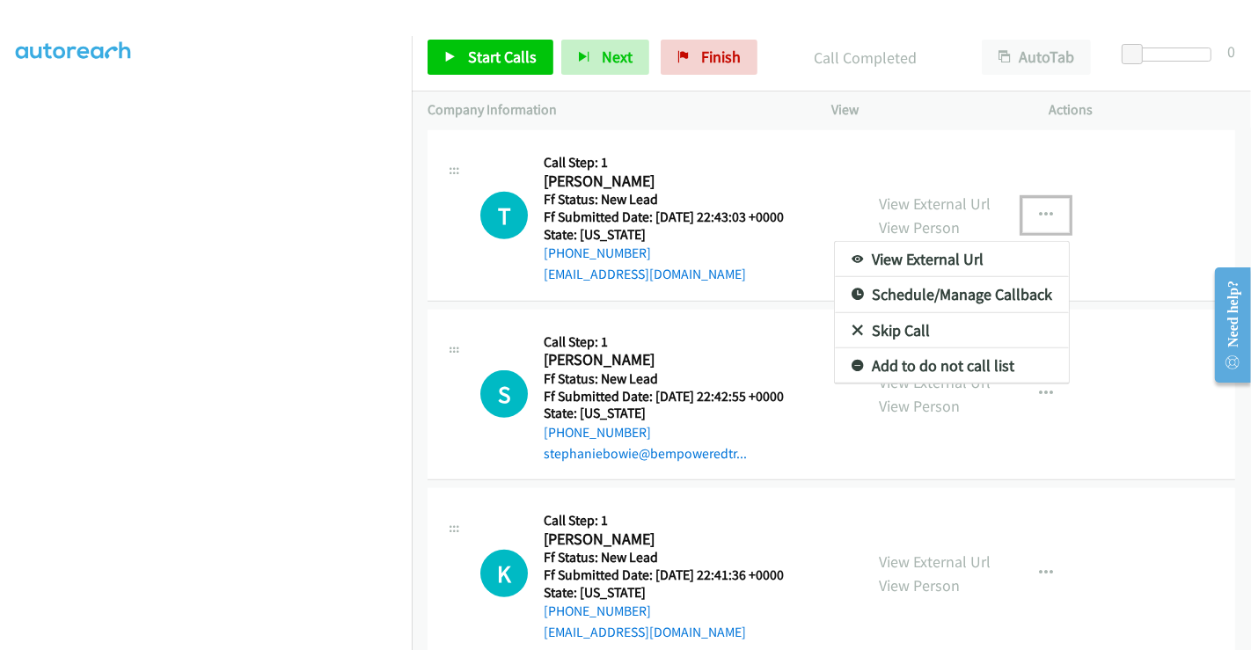
click at [912, 329] on link "Skip Call" at bounding box center [952, 330] width 234 height 35
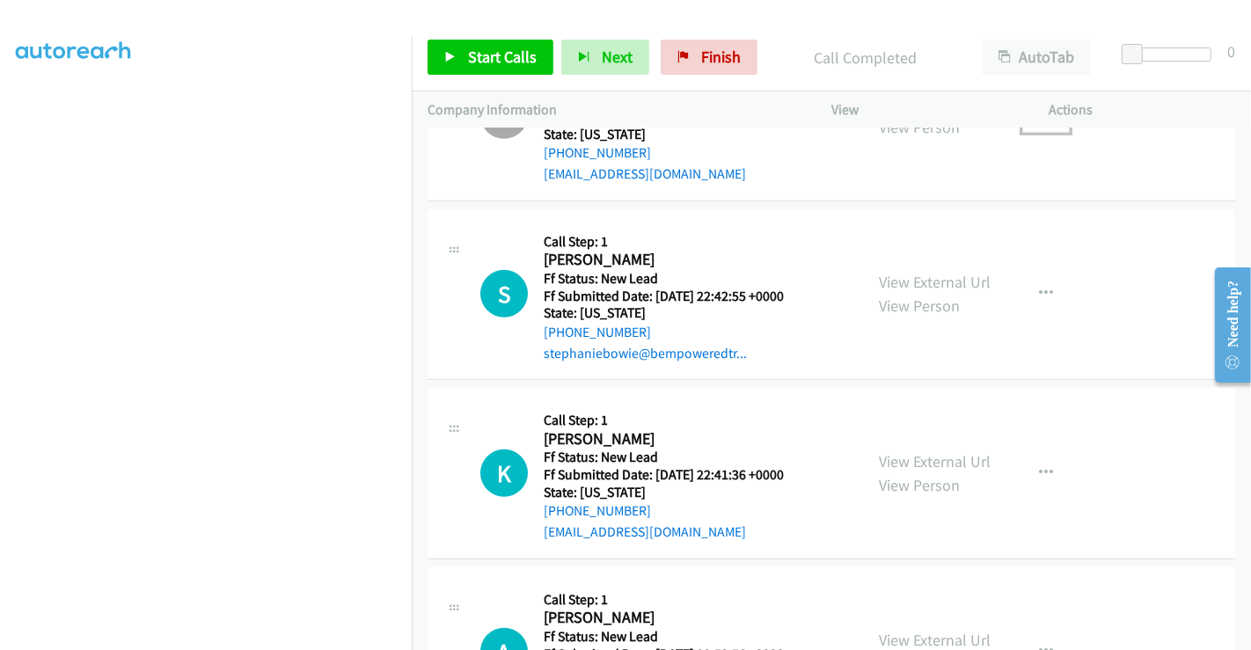
scroll to position [1188, 0]
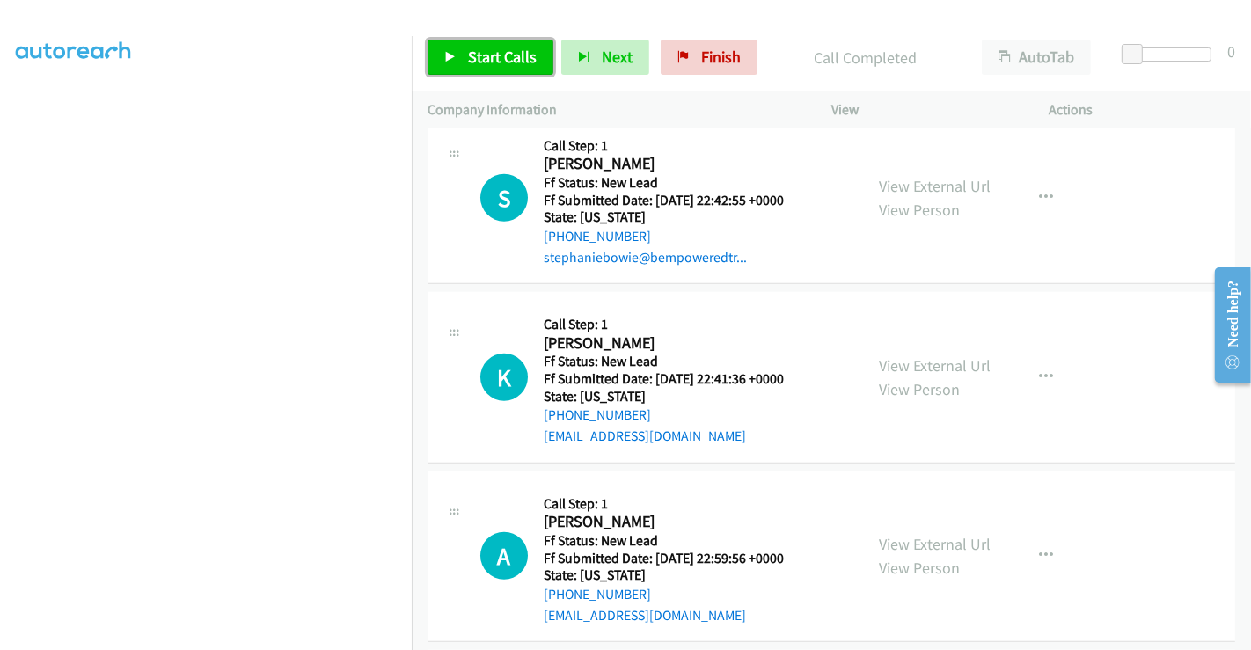
click at [509, 51] on span "Start Calls" at bounding box center [502, 57] width 69 height 20
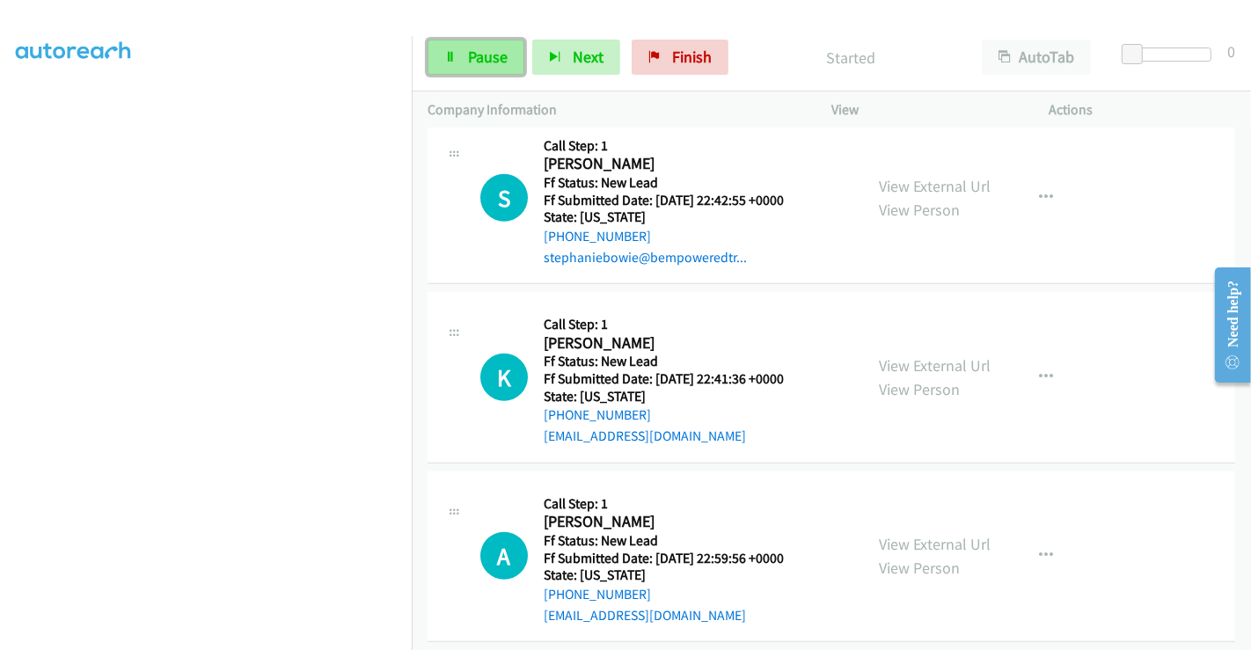
click at [477, 54] on span "Pause" at bounding box center [488, 57] width 40 height 20
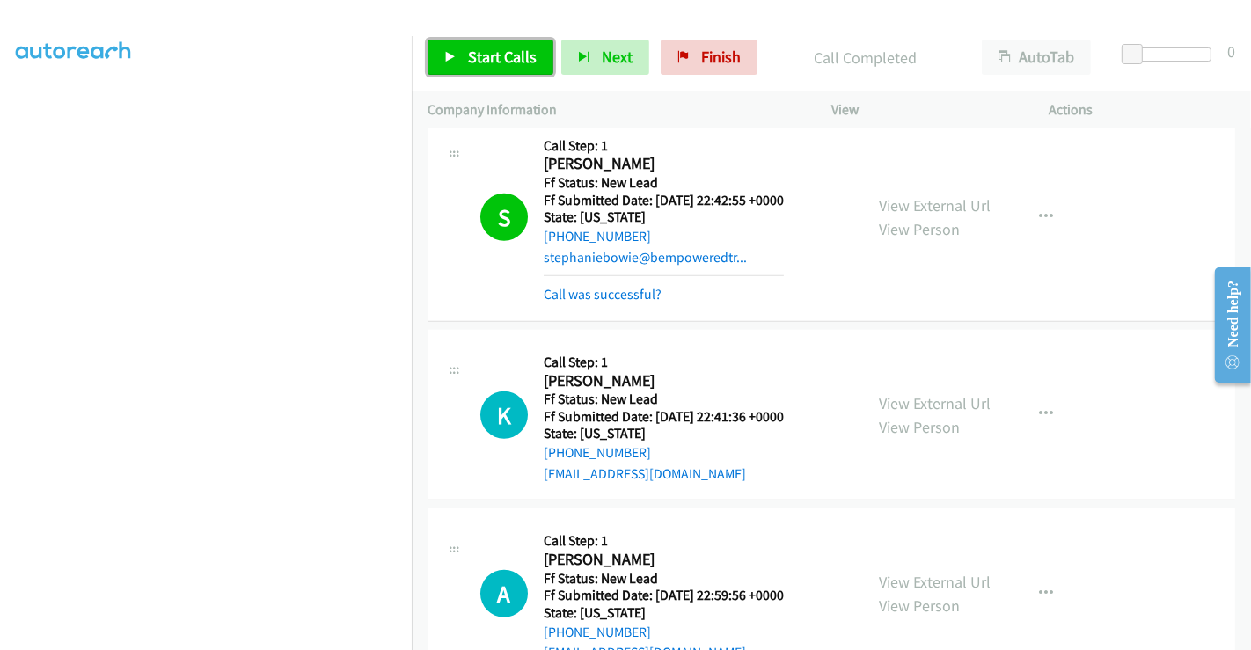
click at [481, 48] on span "Start Calls" at bounding box center [502, 57] width 69 height 20
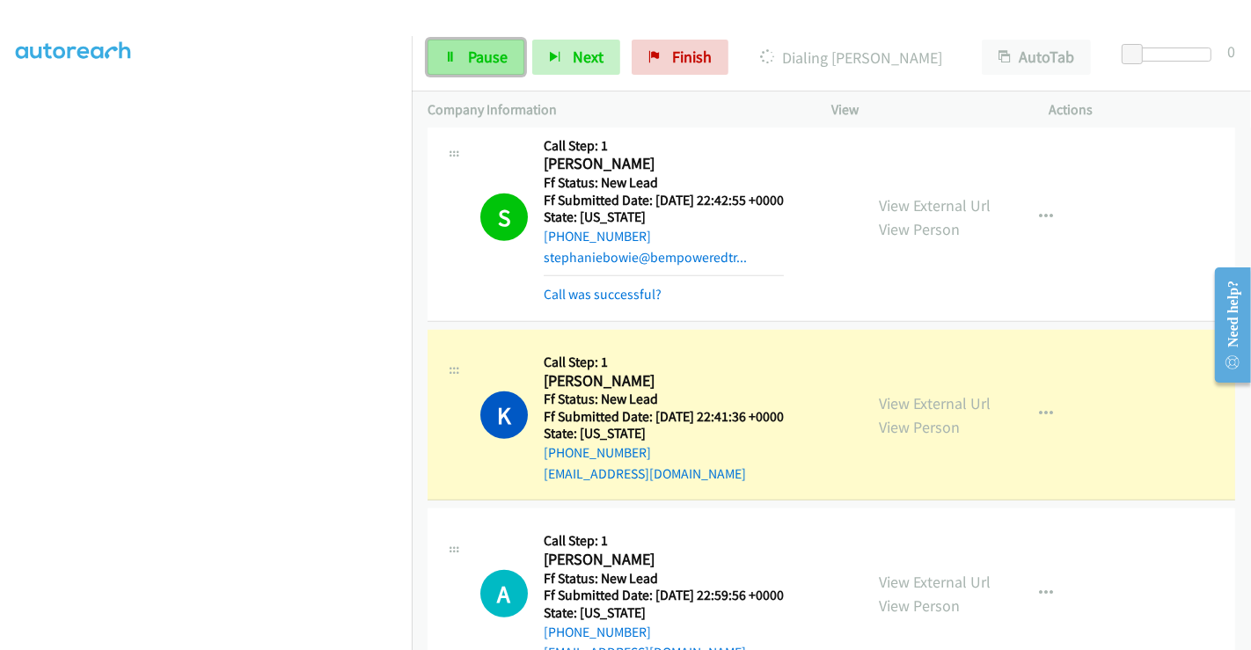
click at [481, 57] on span "Pause" at bounding box center [488, 57] width 40 height 20
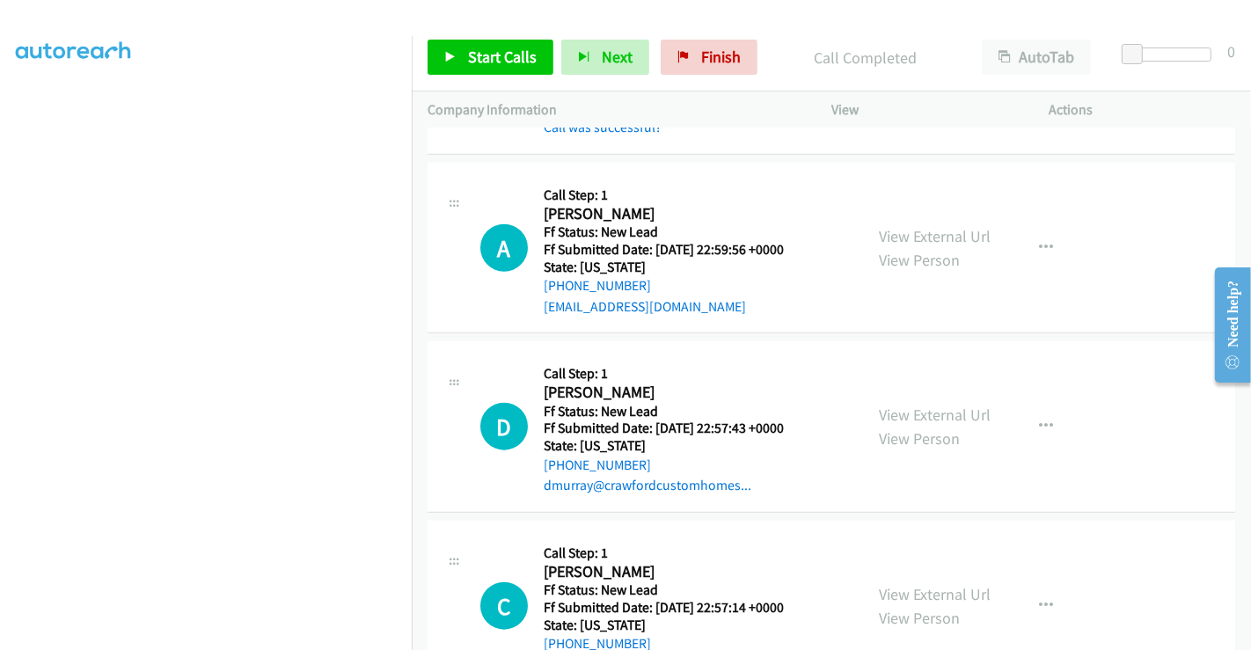
scroll to position [1579, 0]
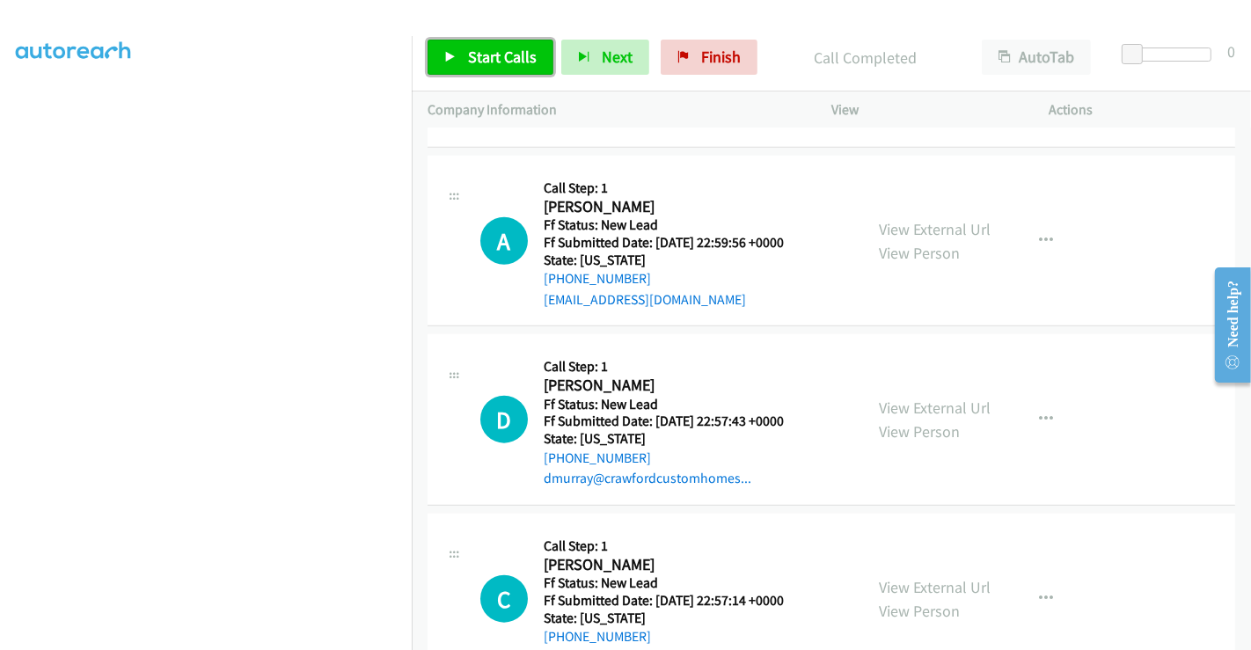
click at [483, 62] on span "Start Calls" at bounding box center [502, 57] width 69 height 20
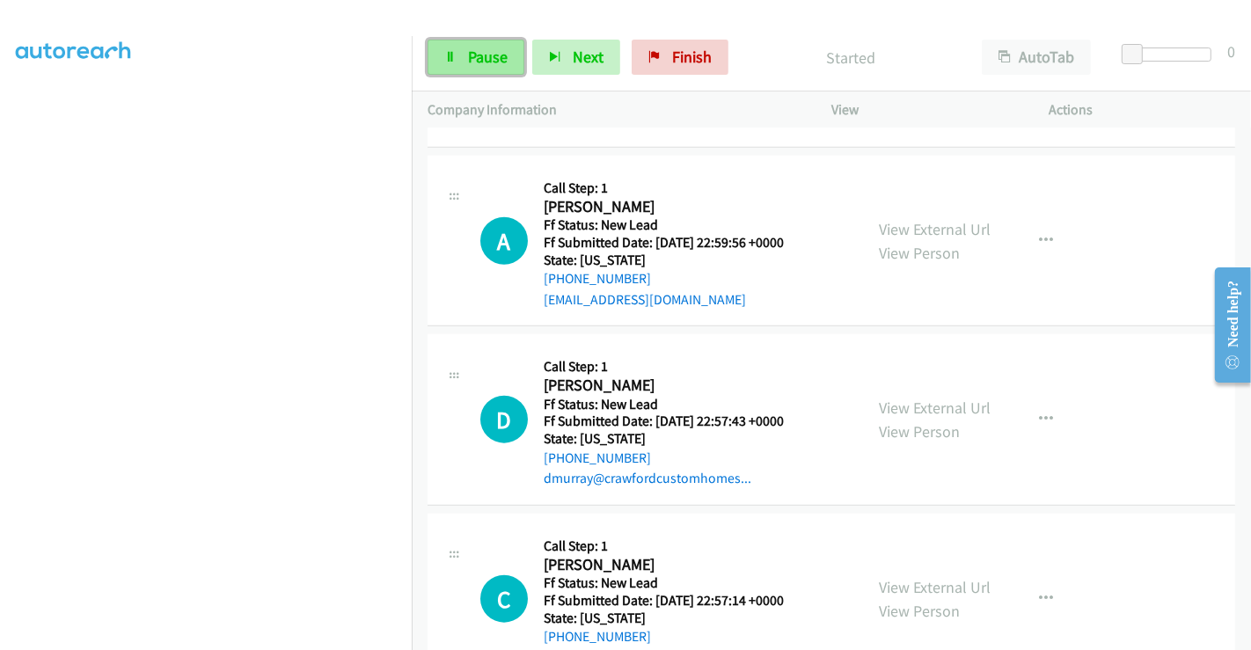
click at [458, 56] on link "Pause" at bounding box center [476, 57] width 97 height 35
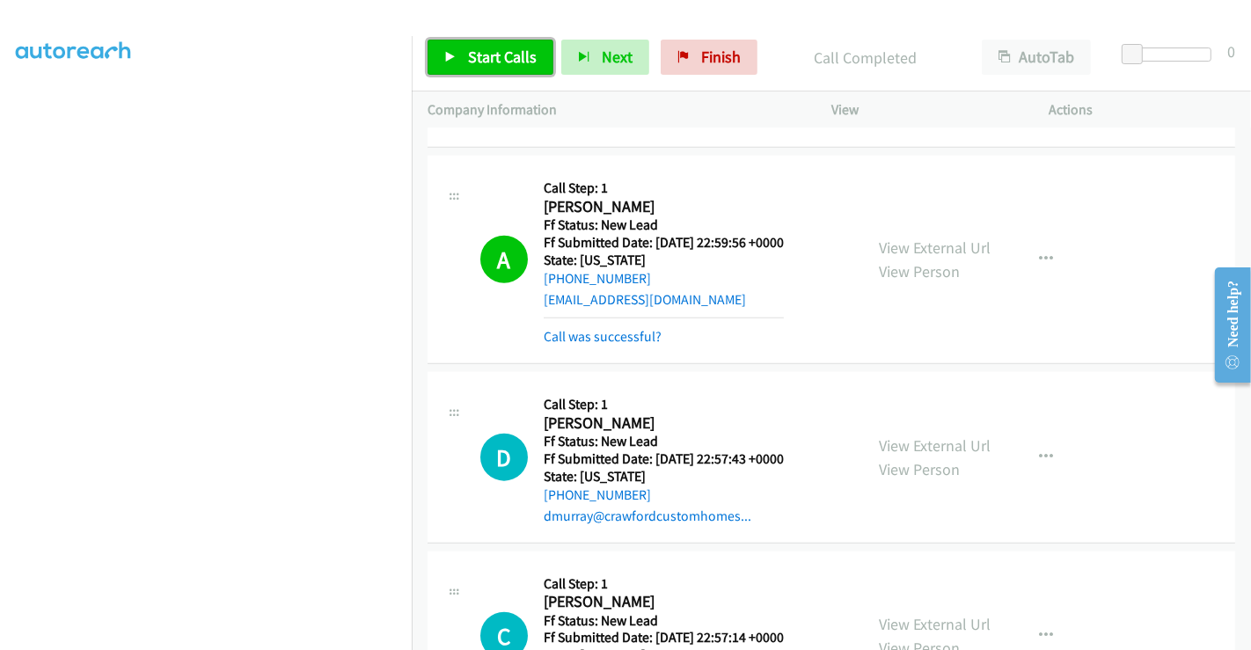
click at [479, 55] on span "Start Calls" at bounding box center [502, 57] width 69 height 20
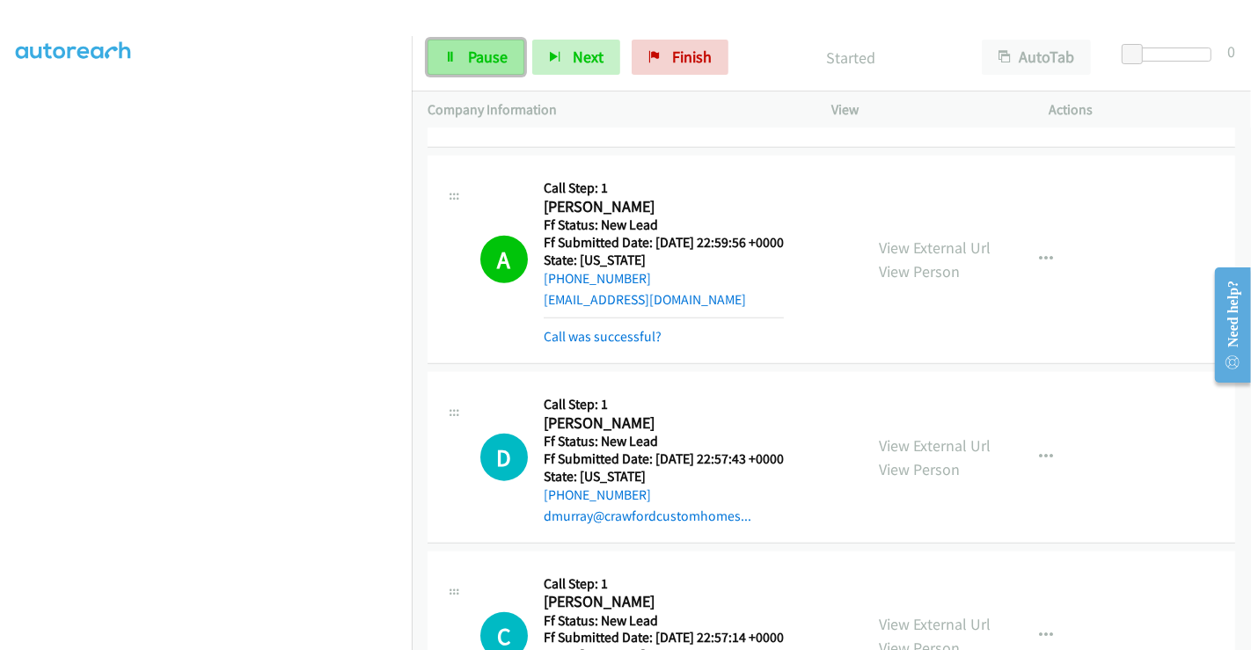
click at [472, 55] on span "Pause" at bounding box center [488, 57] width 40 height 20
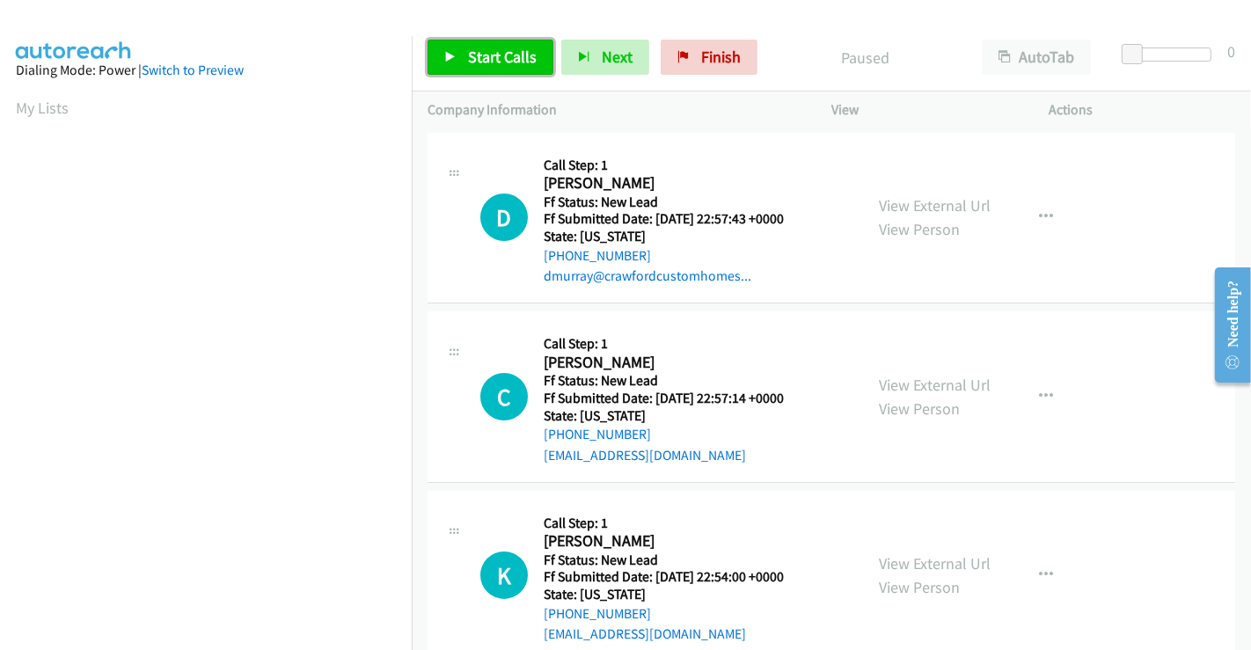
click at [504, 59] on span "Start Calls" at bounding box center [502, 57] width 69 height 20
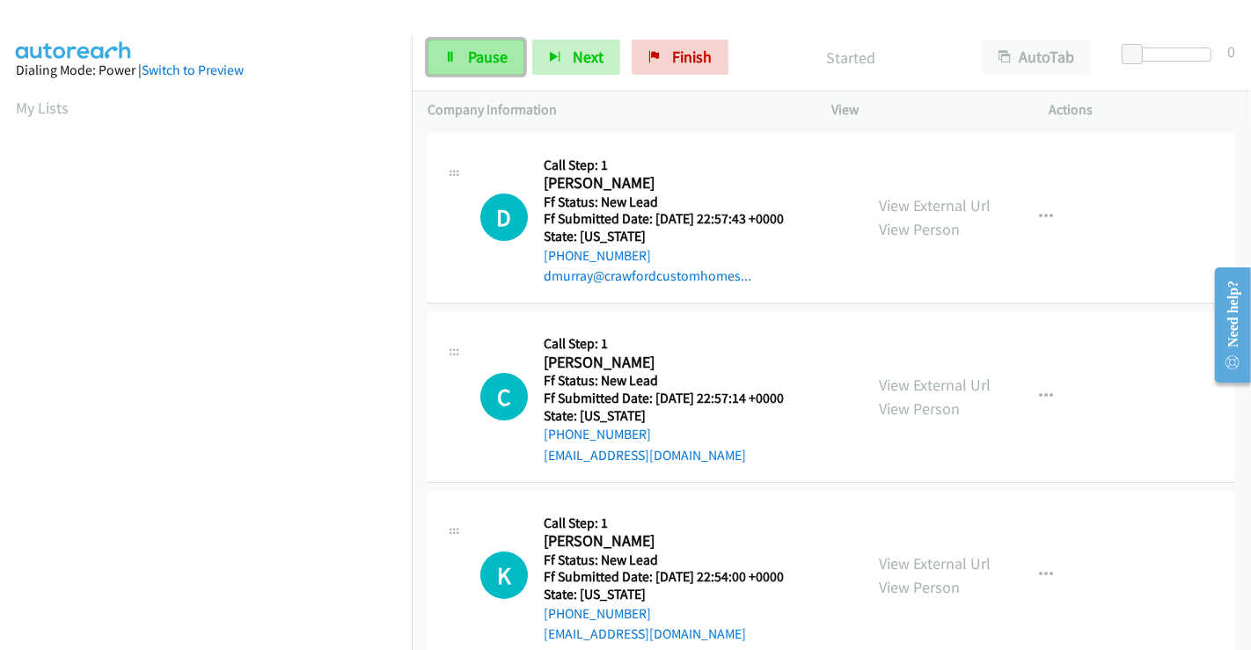
click at [472, 55] on span "Pause" at bounding box center [488, 57] width 40 height 20
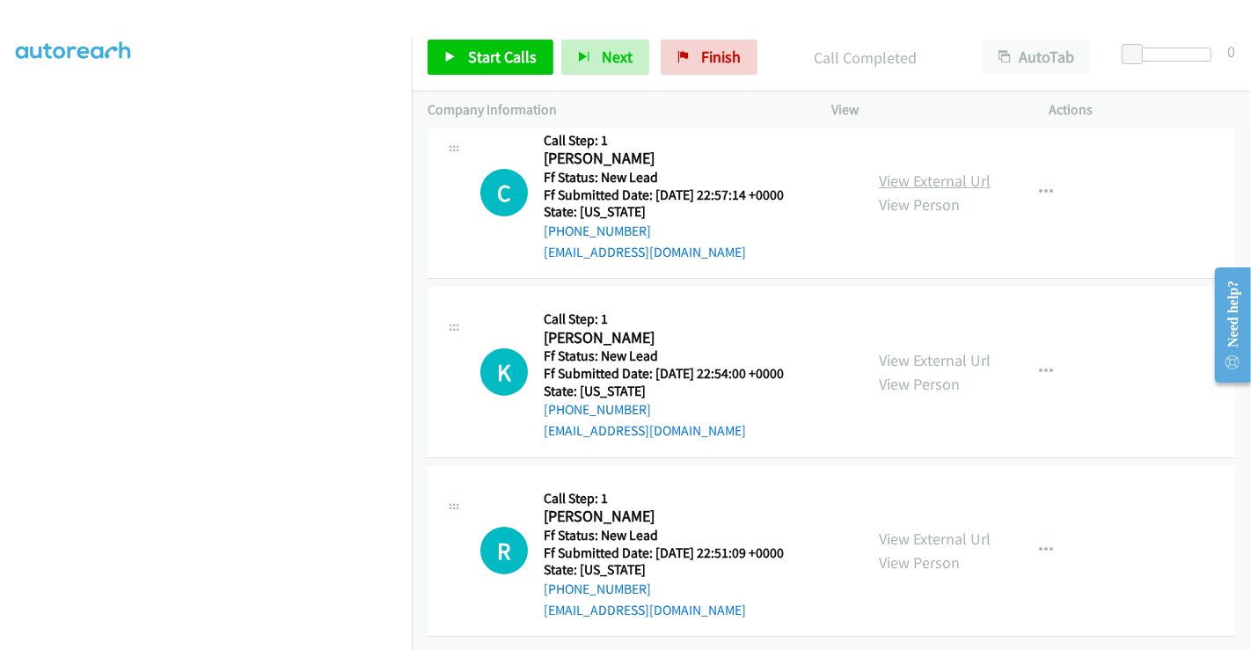
scroll to position [253, 0]
click at [924, 172] on link "View External Url" at bounding box center [935, 181] width 112 height 20
click at [915, 350] on link "View External Url" at bounding box center [935, 360] width 112 height 20
click at [921, 529] on link "View External Url" at bounding box center [935, 539] width 112 height 20
click at [490, 47] on span "Start Calls" at bounding box center [502, 57] width 69 height 20
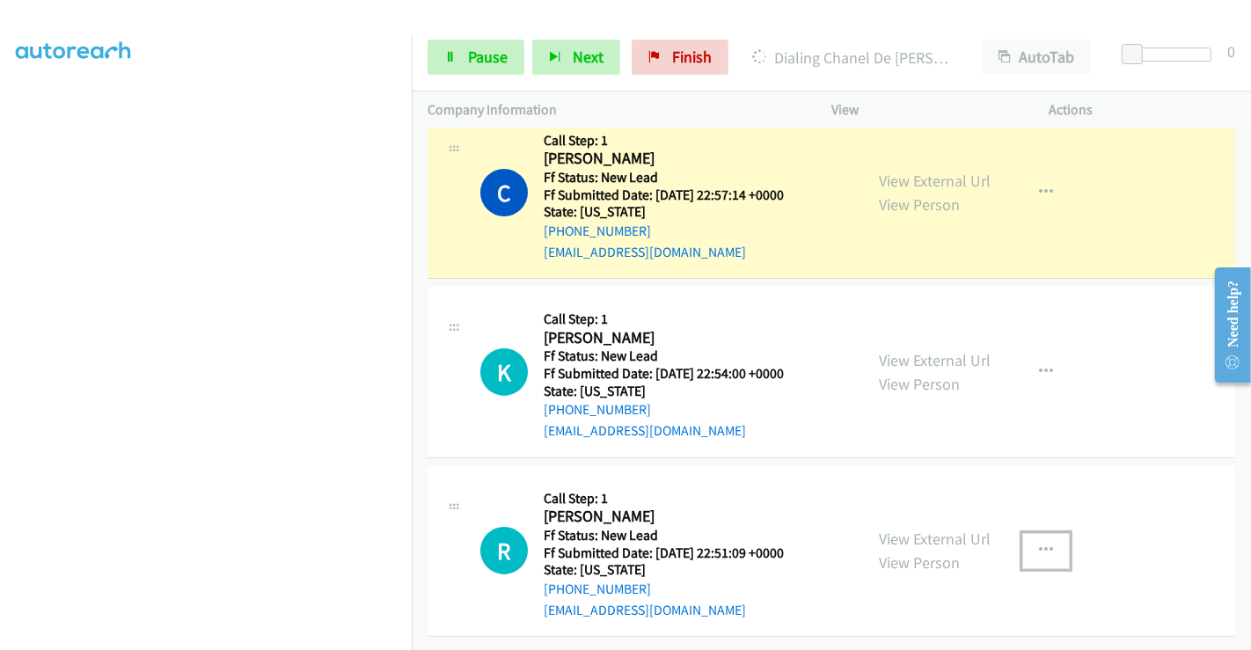
click at [1026, 536] on button "button" at bounding box center [1046, 550] width 48 height 35
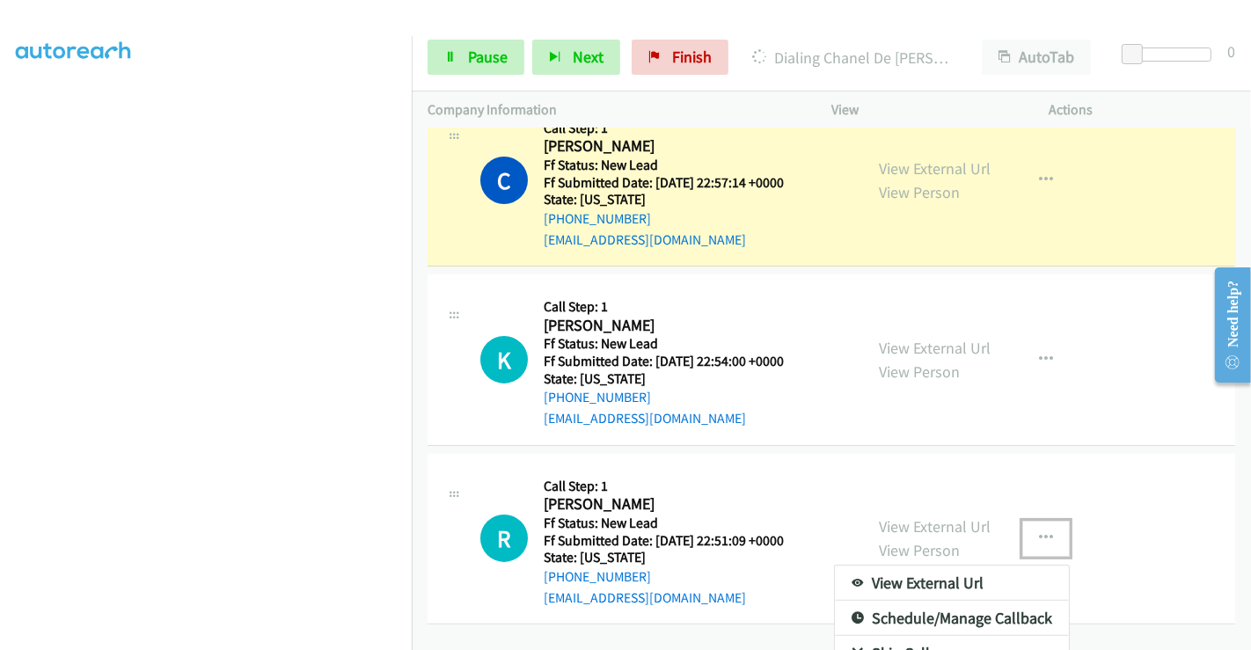
scroll to position [321, 0]
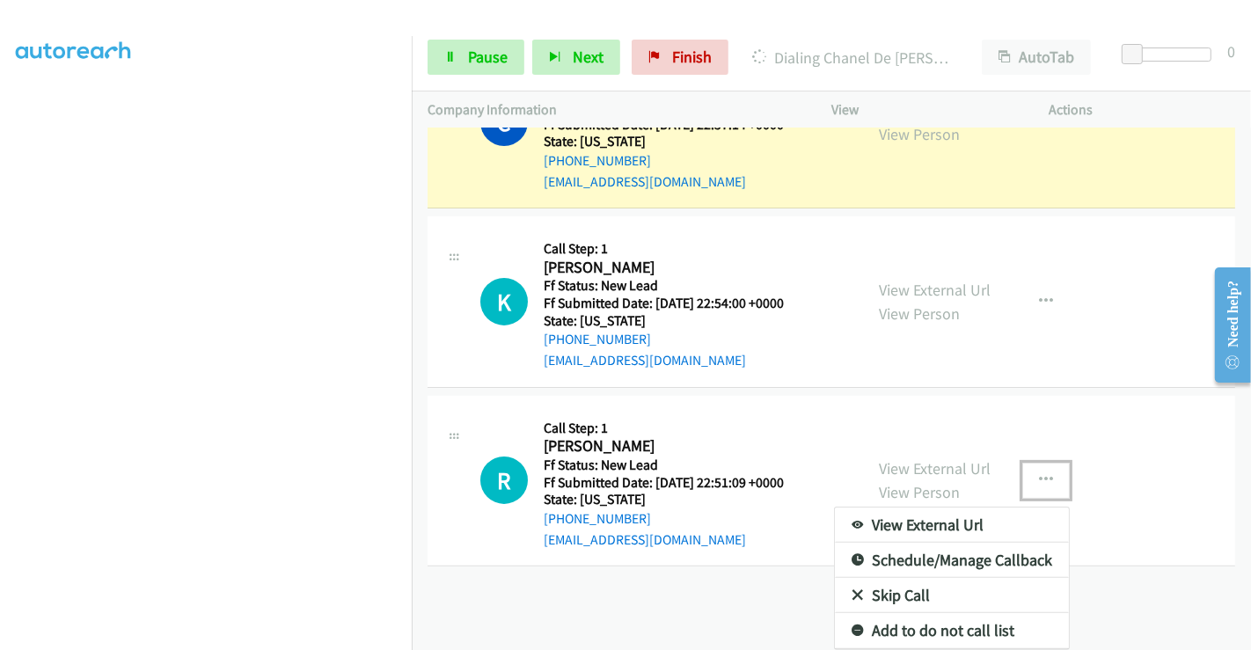
click at [864, 579] on link "Skip Call" at bounding box center [952, 595] width 234 height 35
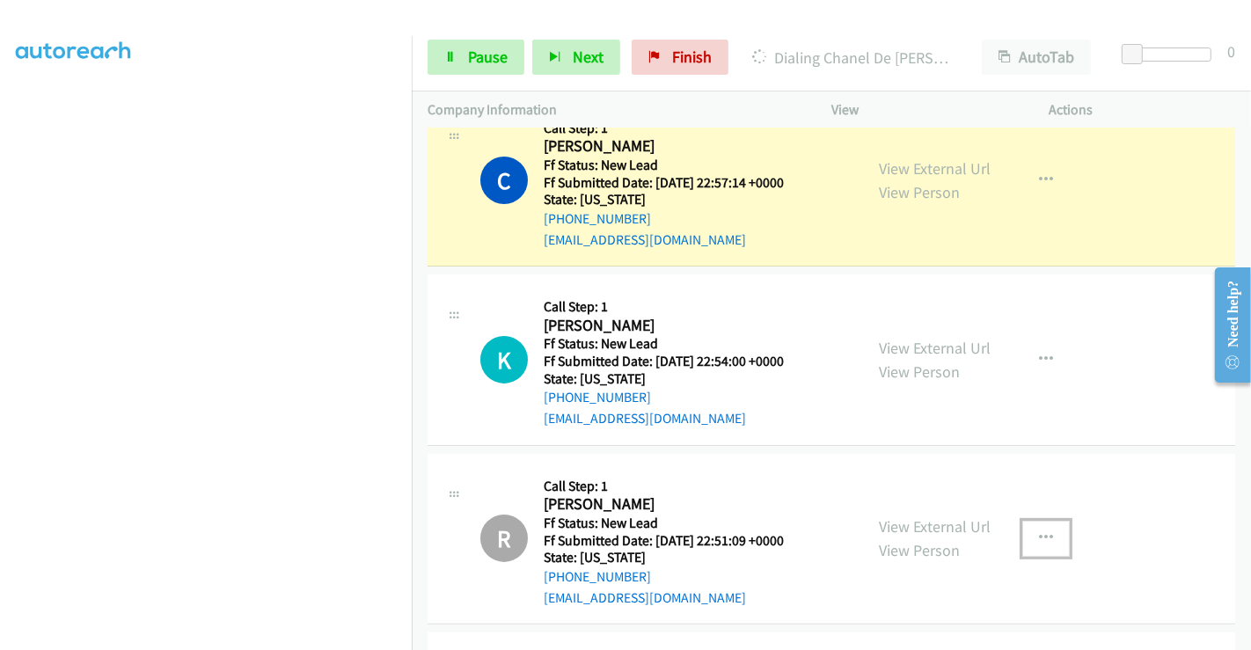
scroll to position [223, 0]
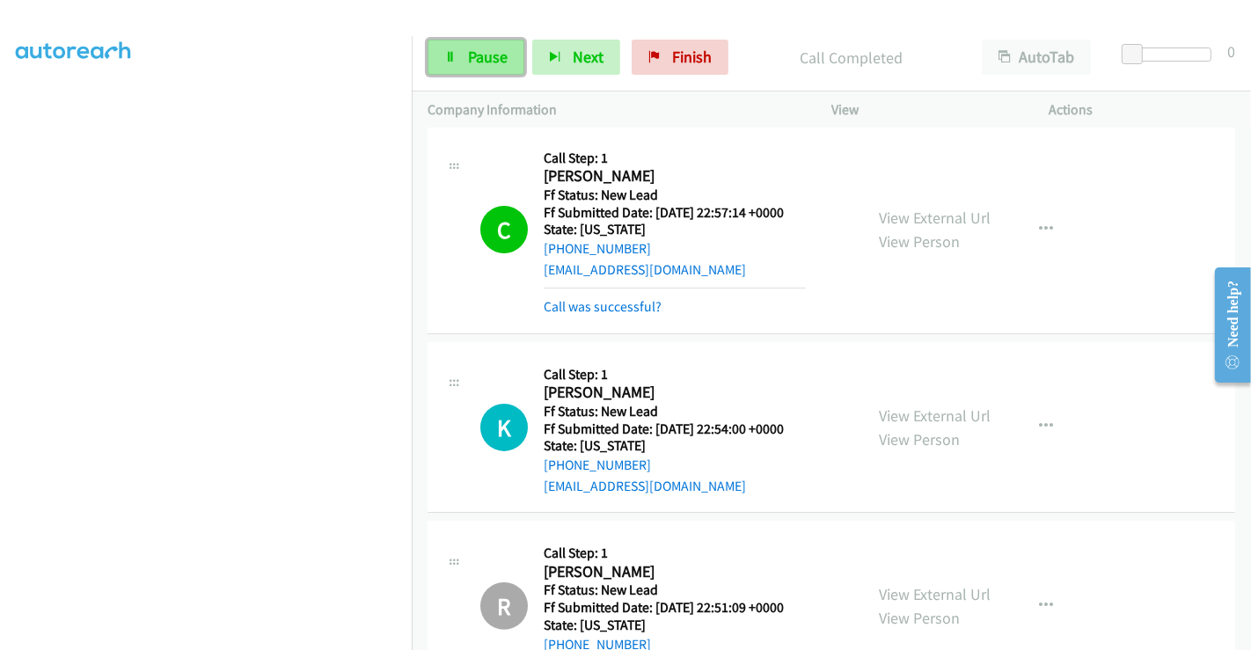
click at [470, 51] on span "Pause" at bounding box center [488, 57] width 40 height 20
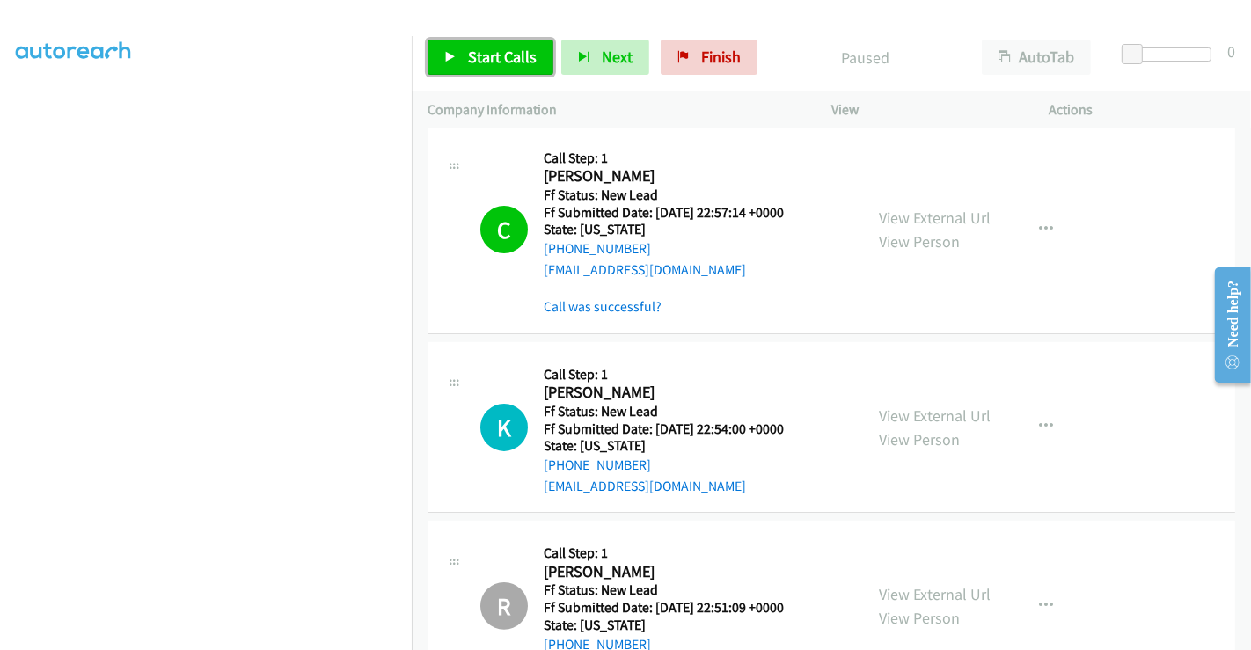
click at [484, 55] on span "Start Calls" at bounding box center [502, 57] width 69 height 20
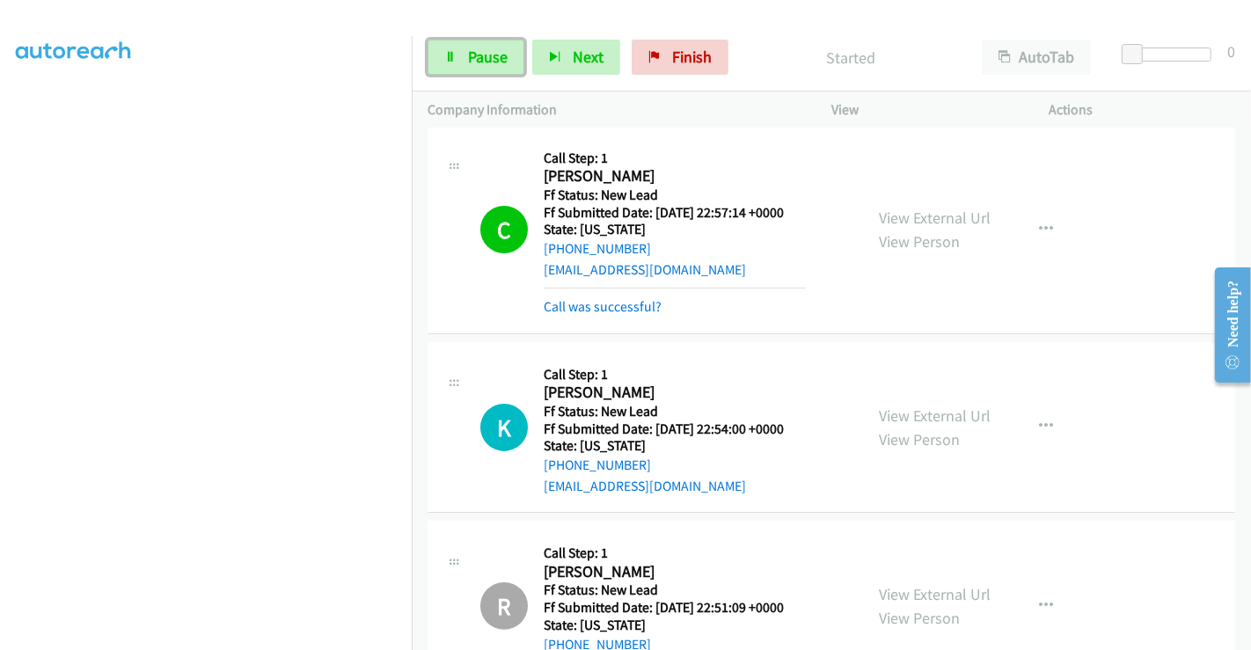
click at [484, 55] on span "Pause" at bounding box center [488, 57] width 40 height 20
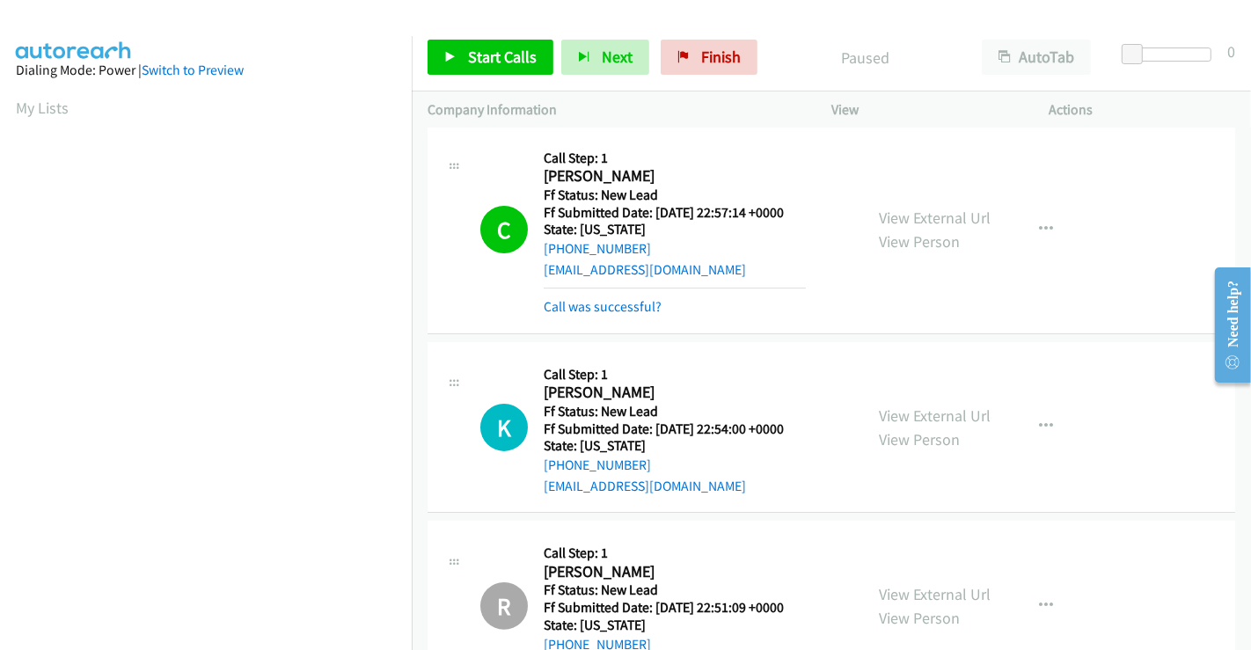
scroll to position [713, 0]
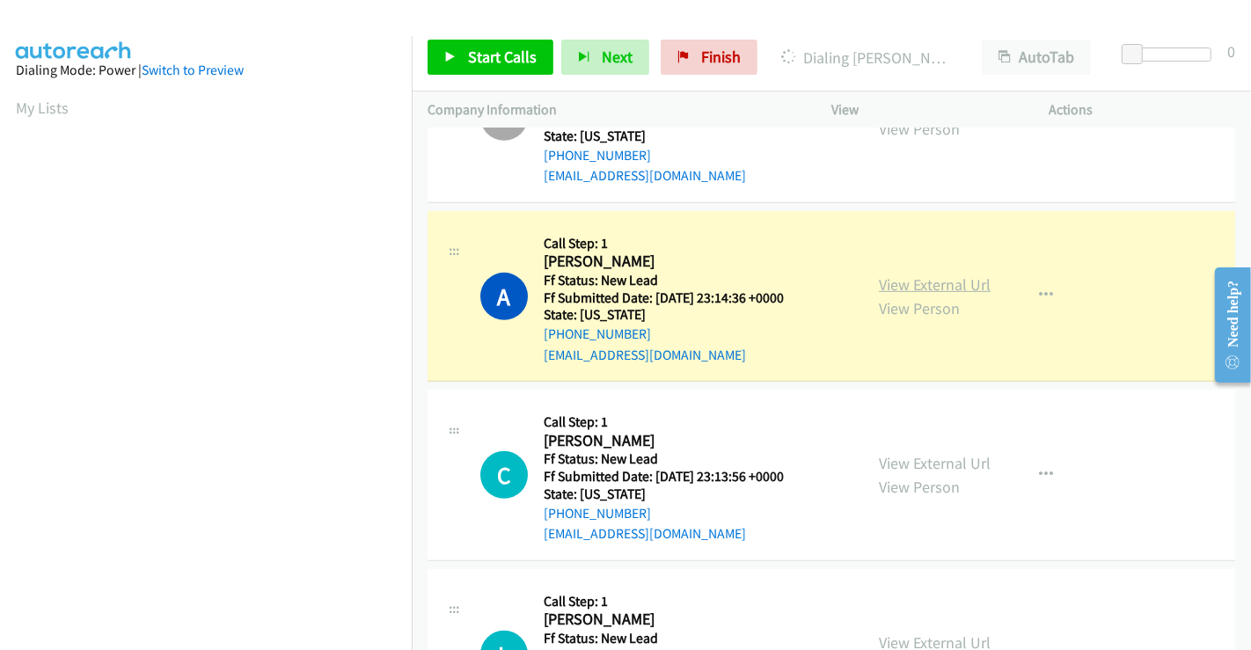
click at [927, 274] on link "View External Url" at bounding box center [935, 284] width 112 height 20
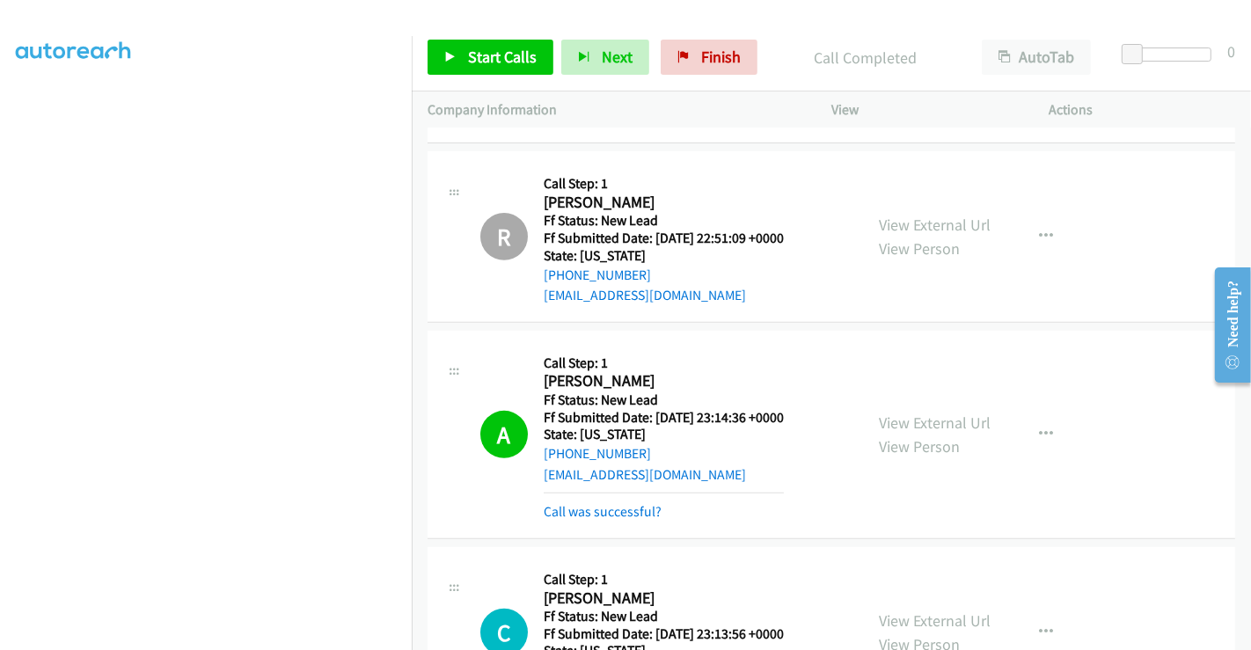
scroll to position [420, 0]
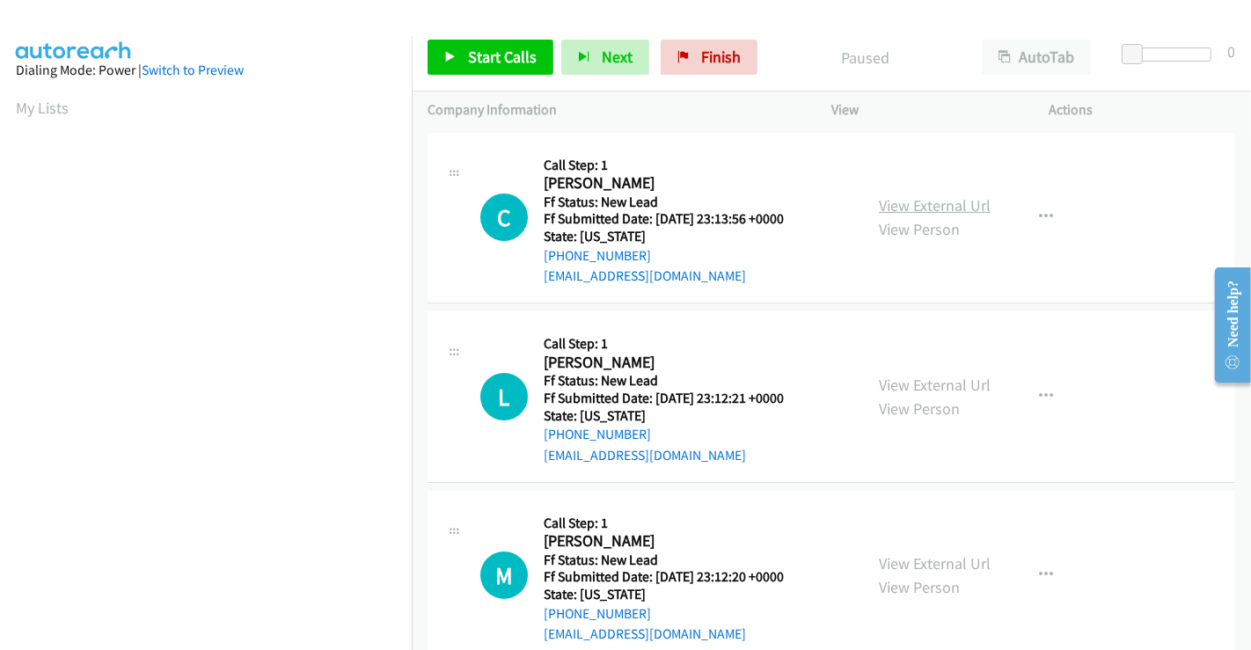
click at [914, 200] on link "View External Url" at bounding box center [935, 205] width 112 height 20
click at [917, 378] on link "View External Url" at bounding box center [935, 385] width 112 height 20
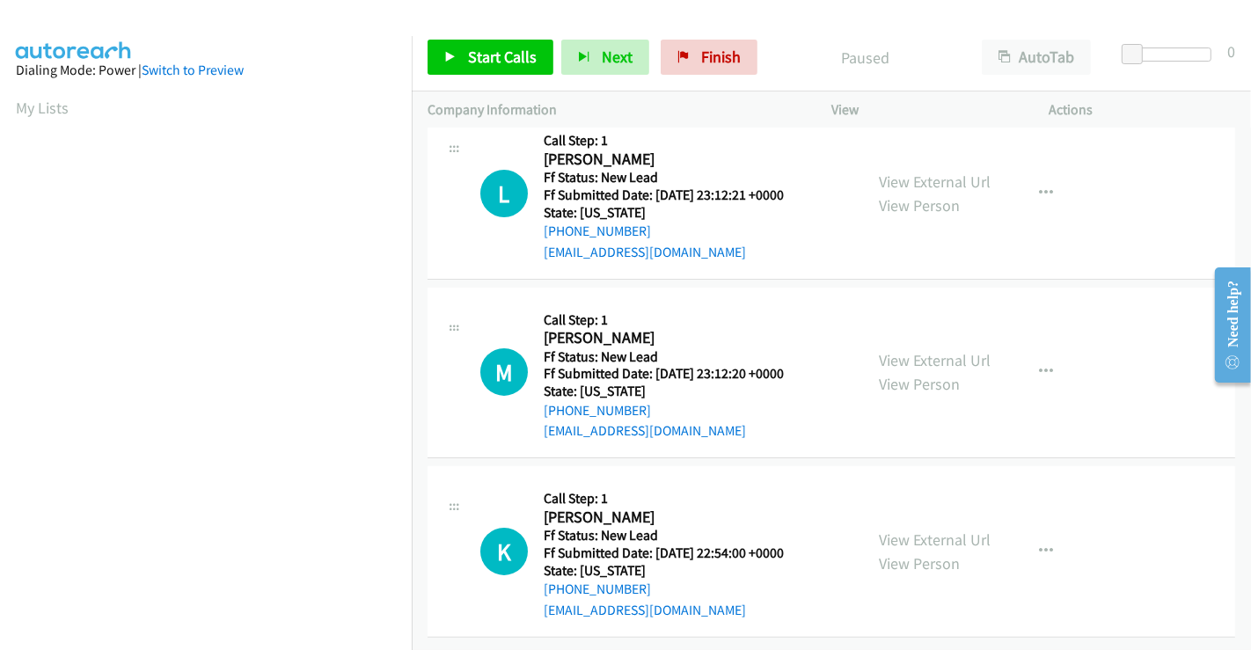
scroll to position [216, 0]
click at [922, 350] on link "View External Url" at bounding box center [935, 360] width 112 height 20
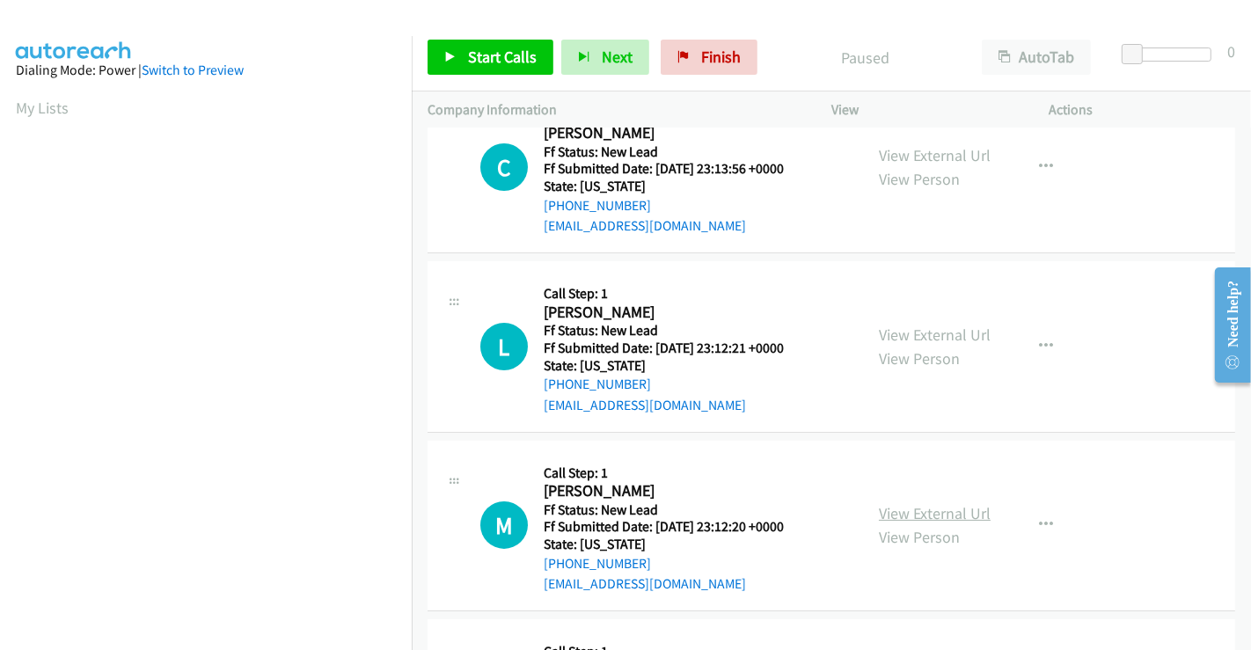
scroll to position [0, 0]
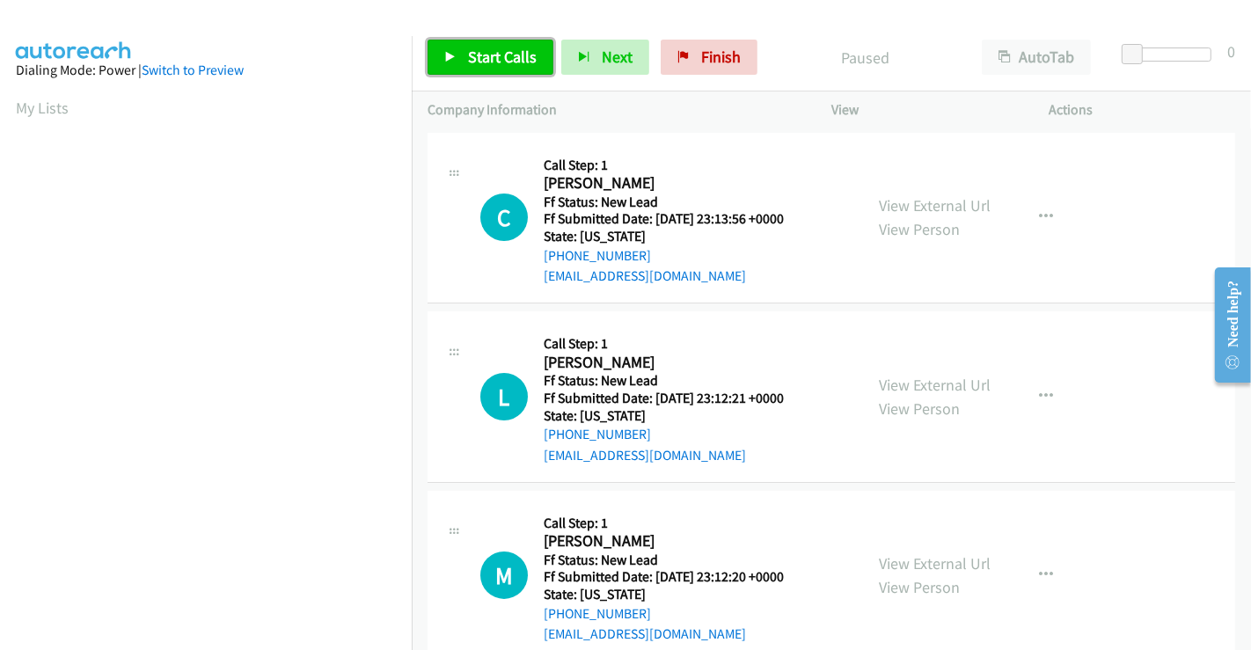
click at [513, 56] on span "Start Calls" at bounding box center [502, 57] width 69 height 20
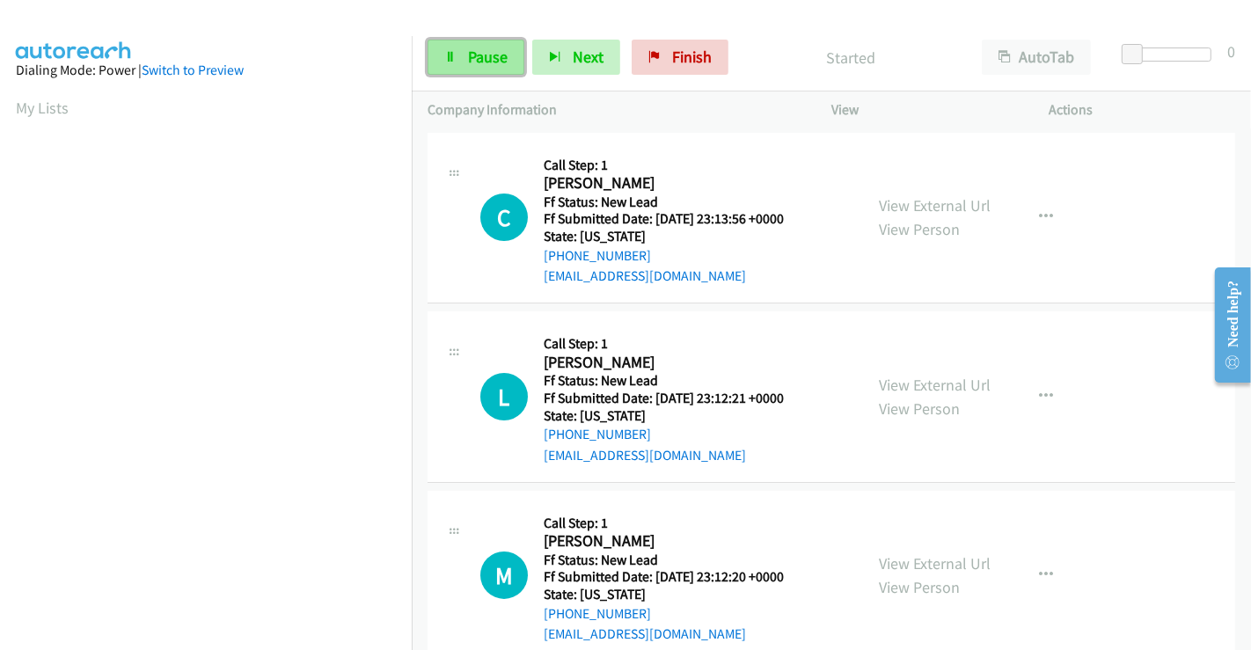
click at [471, 54] on span "Pause" at bounding box center [488, 57] width 40 height 20
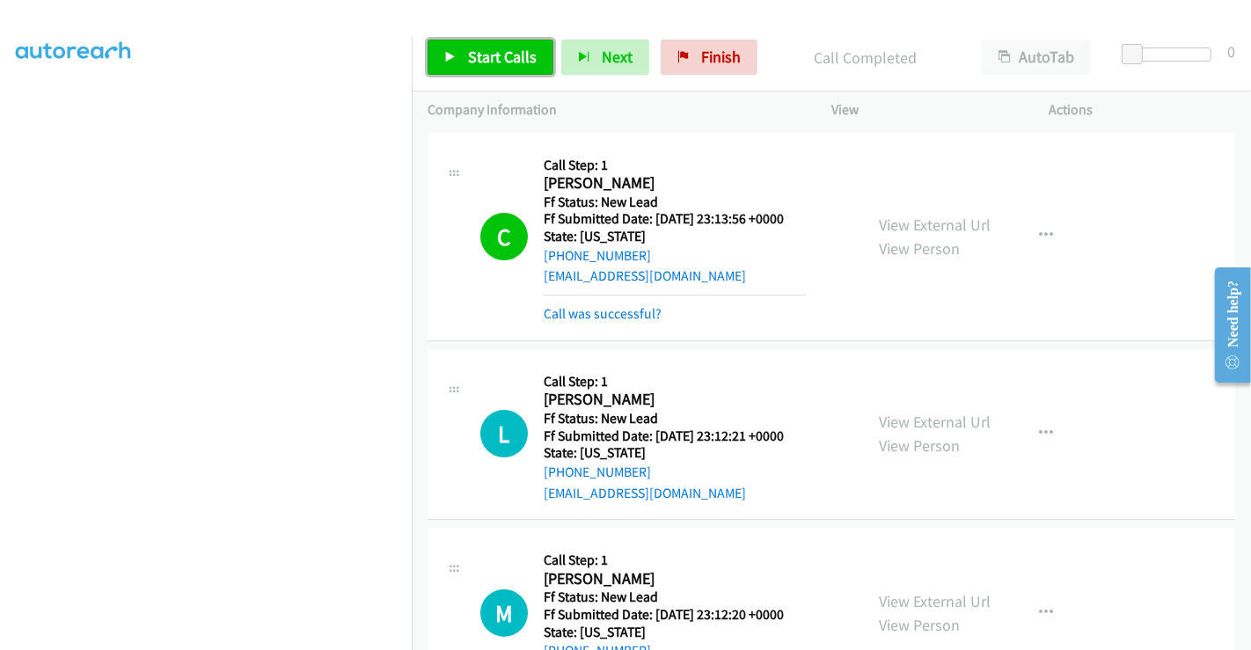
click at [468, 63] on span "Start Calls" at bounding box center [502, 57] width 69 height 20
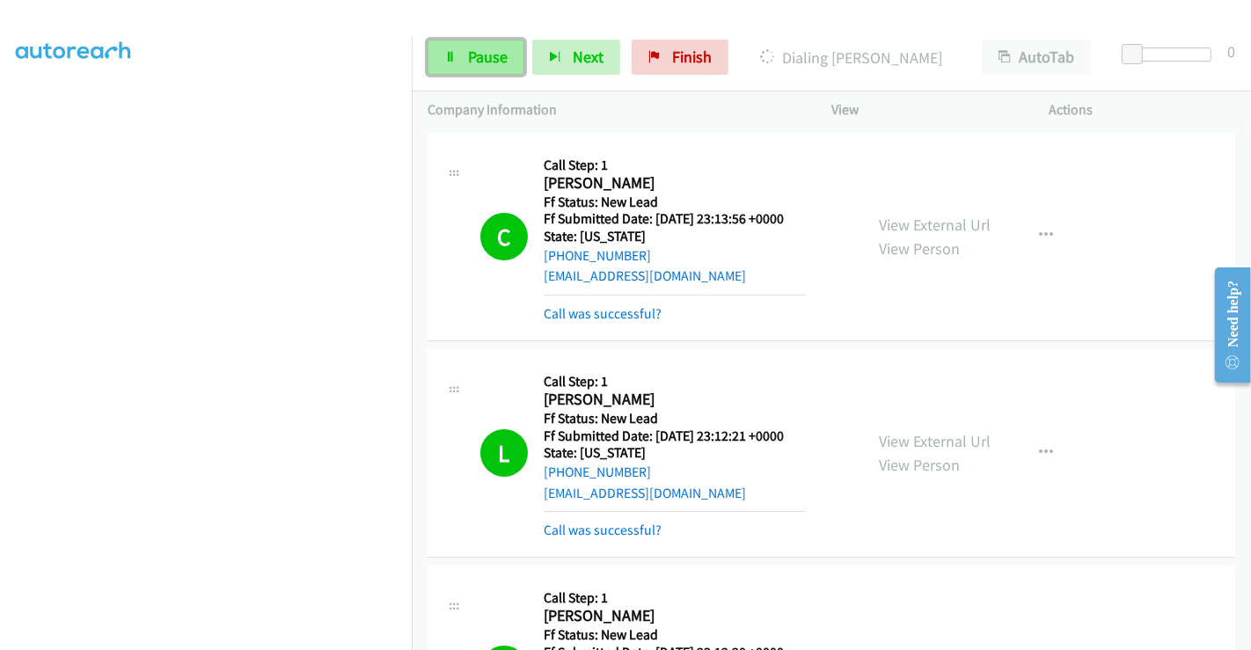
click at [480, 59] on span "Pause" at bounding box center [488, 57] width 40 height 20
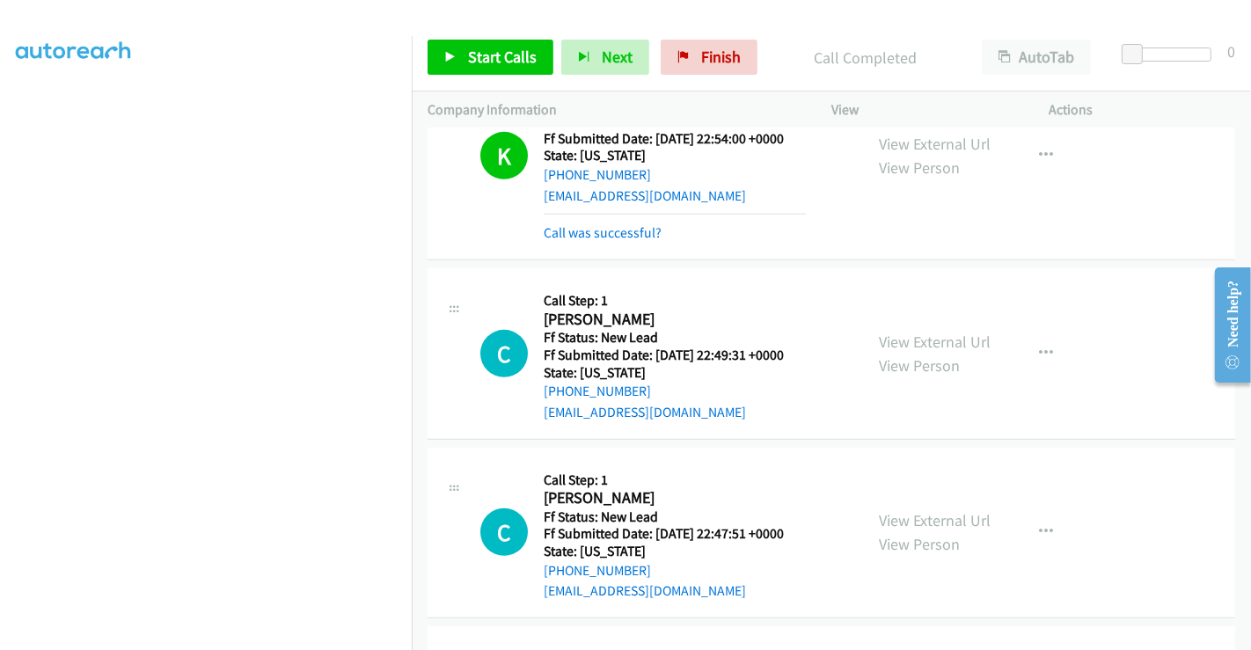
scroll to position [902, 0]
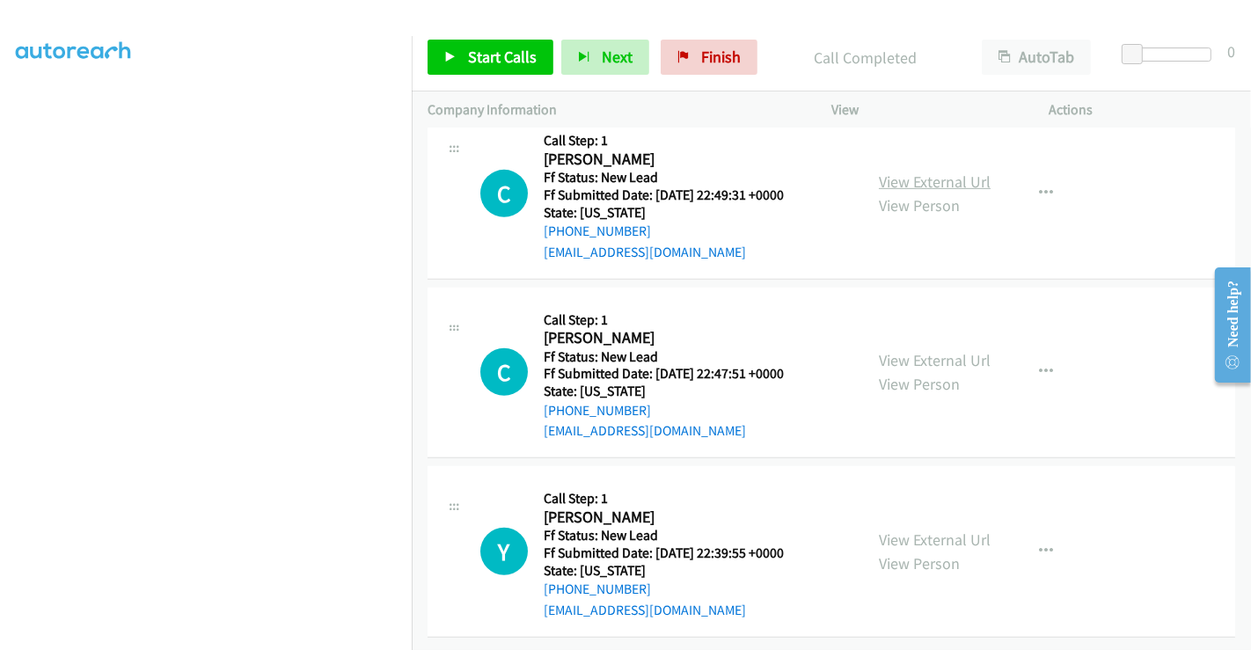
click at [883, 172] on link "View External Url" at bounding box center [935, 182] width 112 height 20
click at [910, 350] on link "View External Url" at bounding box center [935, 360] width 112 height 20
click at [917, 530] on link "View External Url" at bounding box center [935, 540] width 112 height 20
click at [498, 63] on span "Start Calls" at bounding box center [502, 57] width 69 height 20
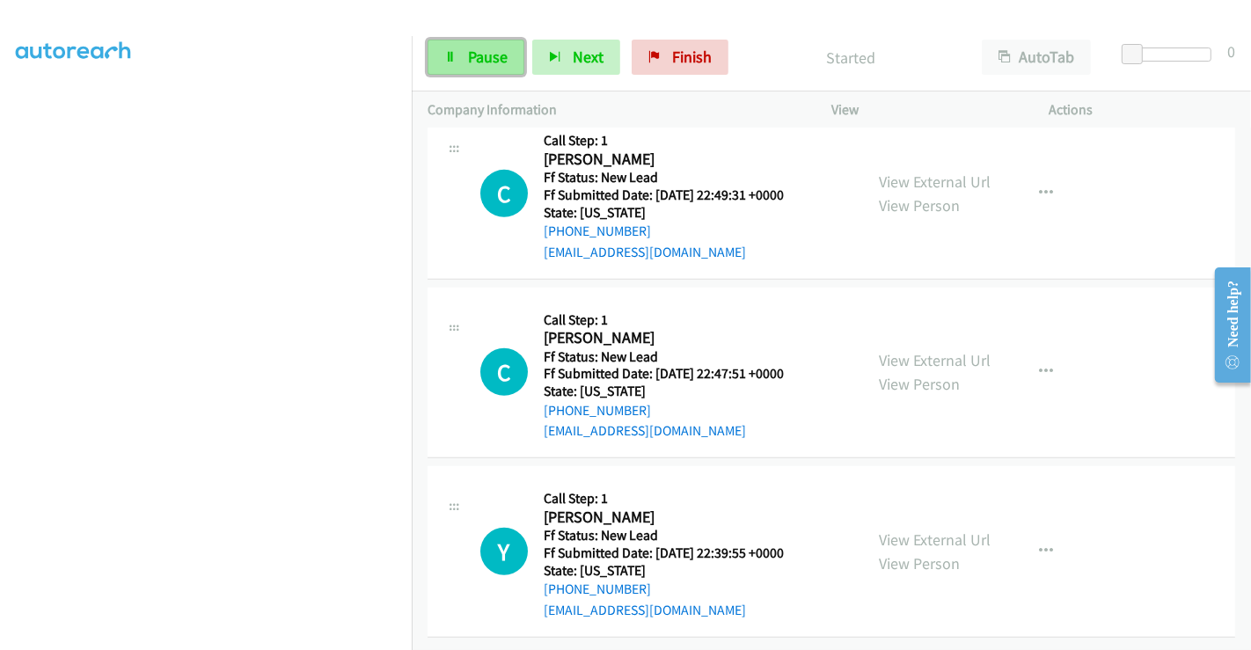
click at [477, 62] on span "Pause" at bounding box center [488, 57] width 40 height 20
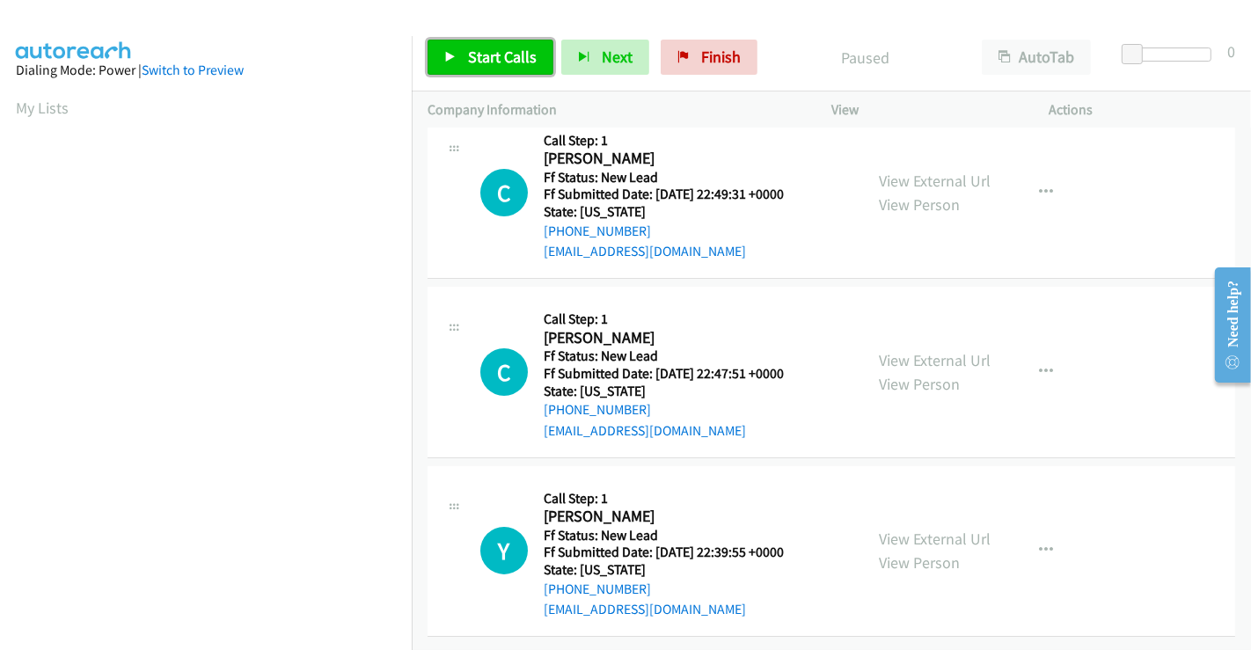
click at [473, 60] on span "Start Calls" at bounding box center [502, 57] width 69 height 20
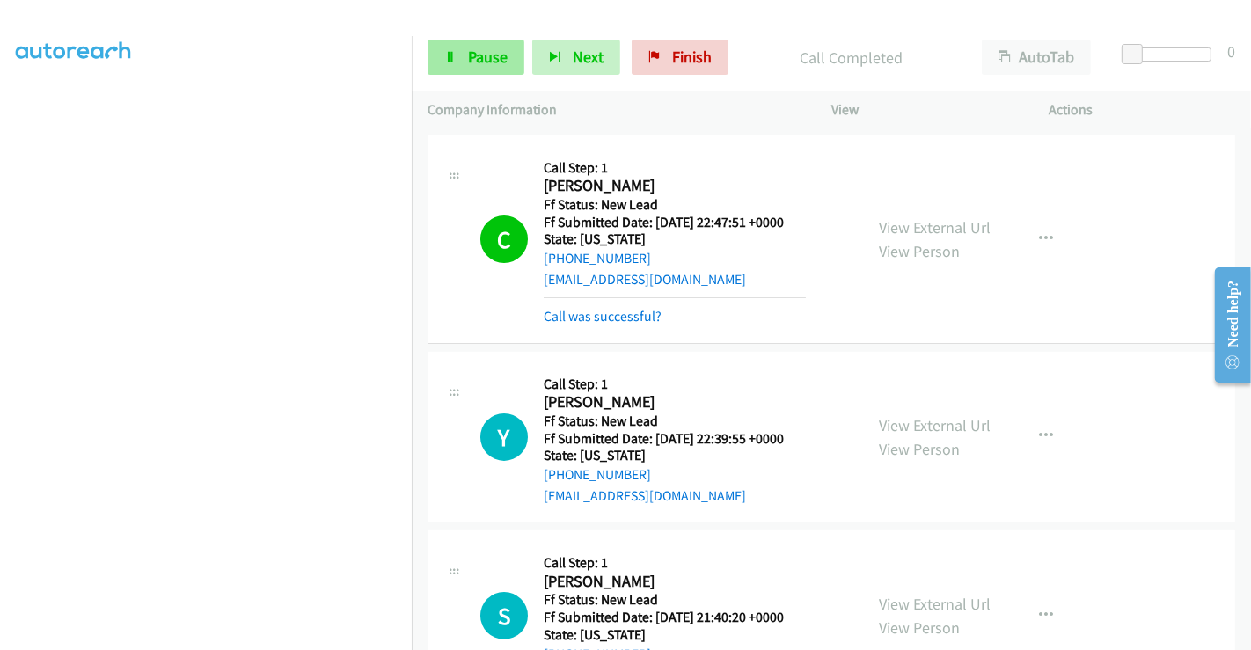
scroll to position [233, 0]
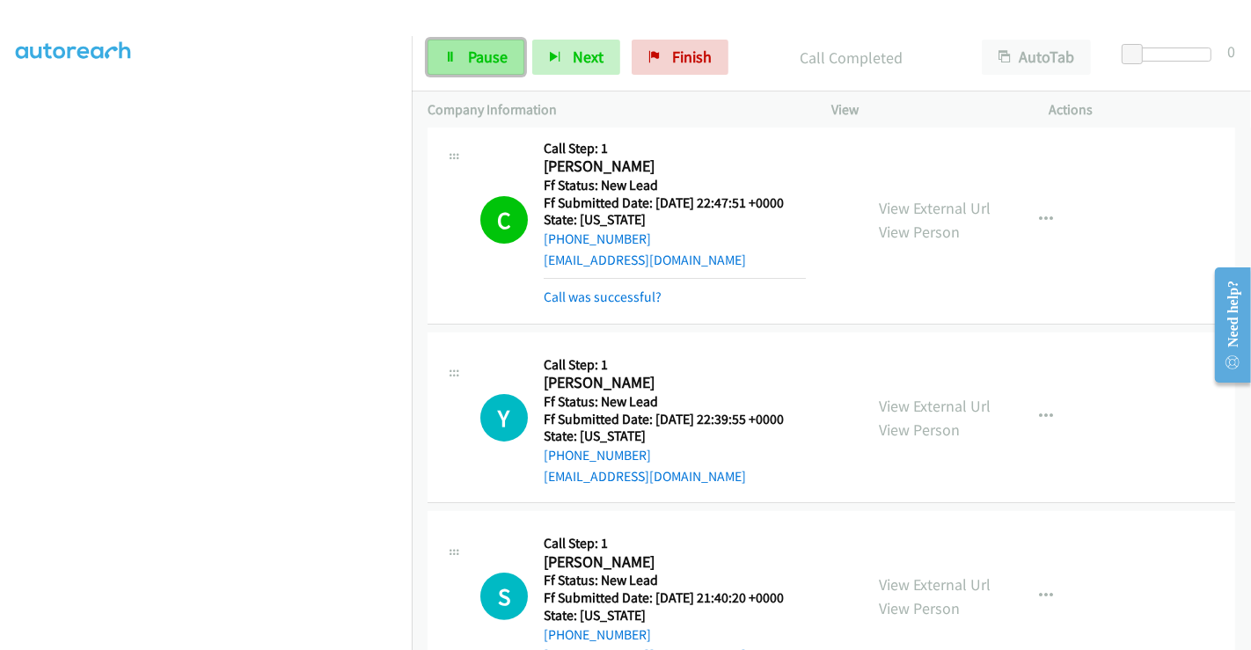
click at [478, 48] on span "Pause" at bounding box center [488, 57] width 40 height 20
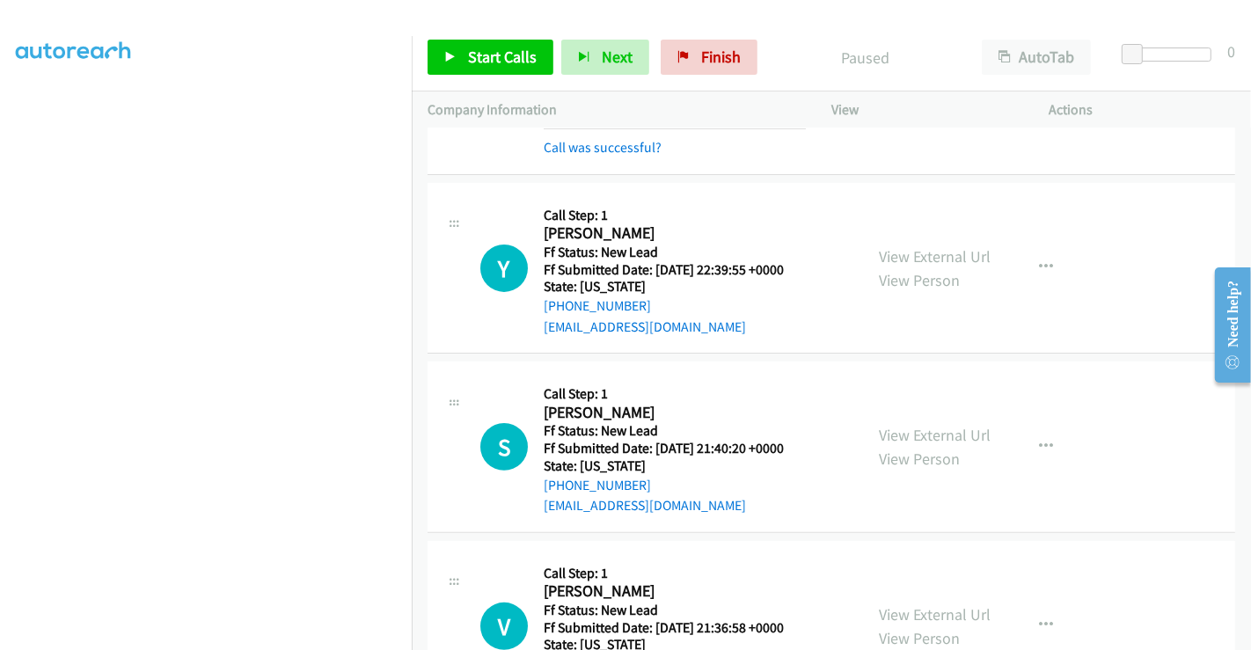
scroll to position [428, 0]
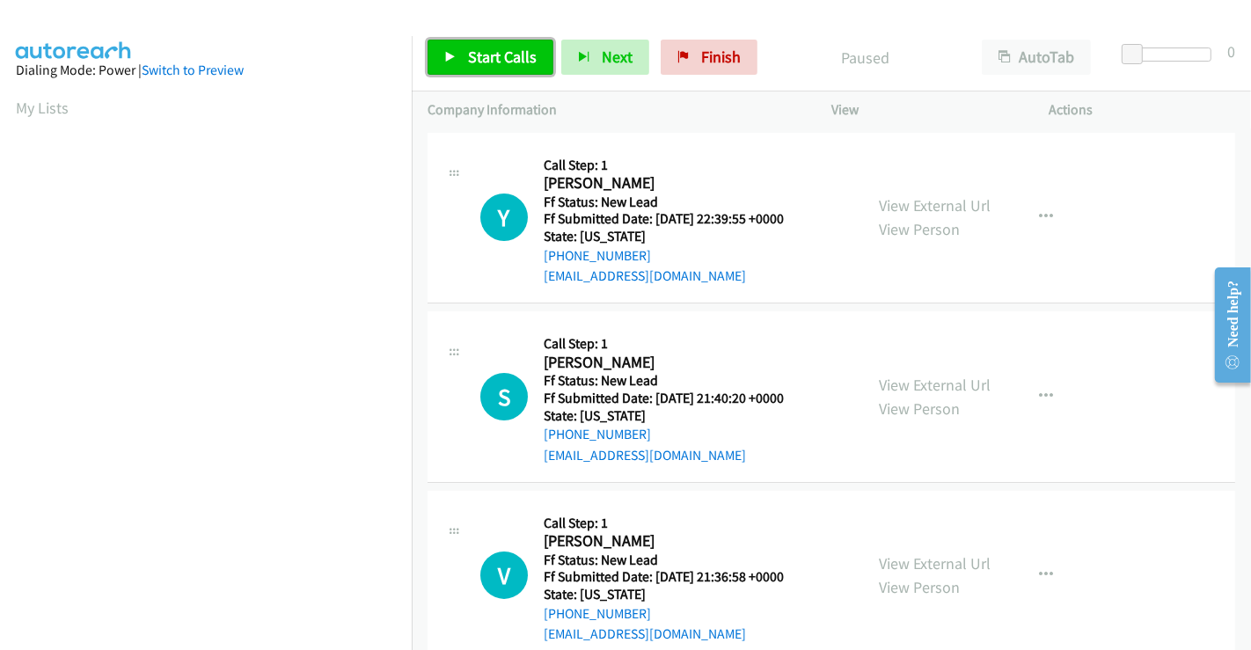
click at [485, 57] on span "Start Calls" at bounding box center [502, 57] width 69 height 20
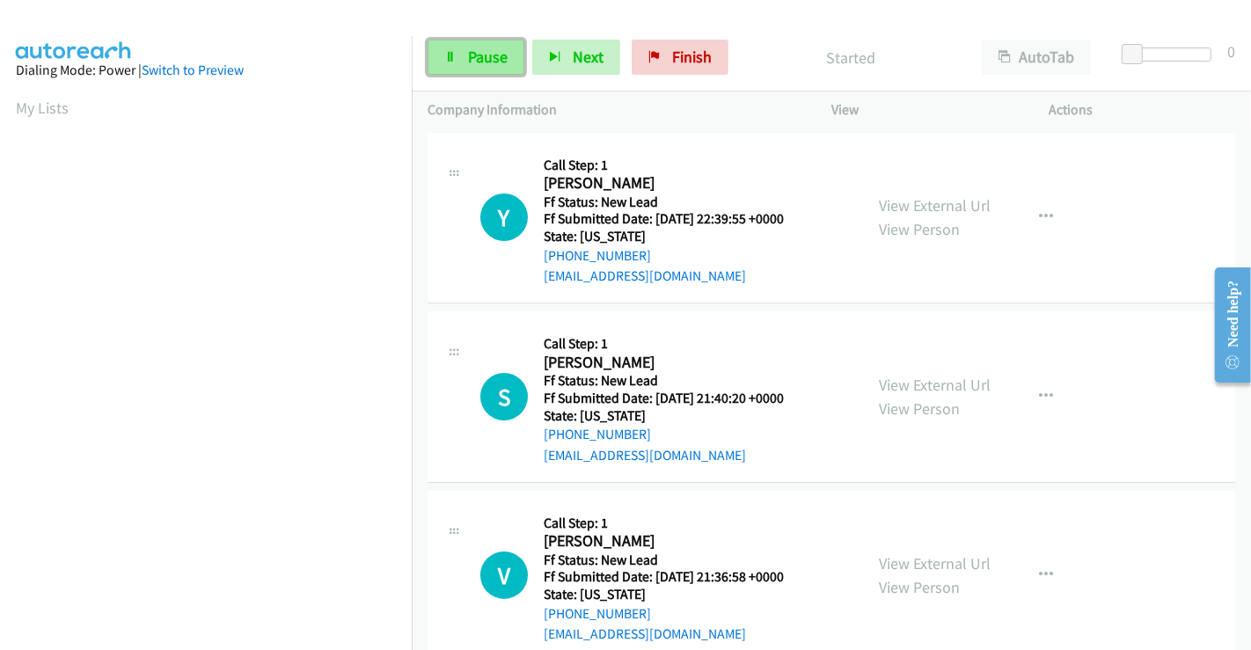
click at [485, 56] on span "Pause" at bounding box center [488, 57] width 40 height 20
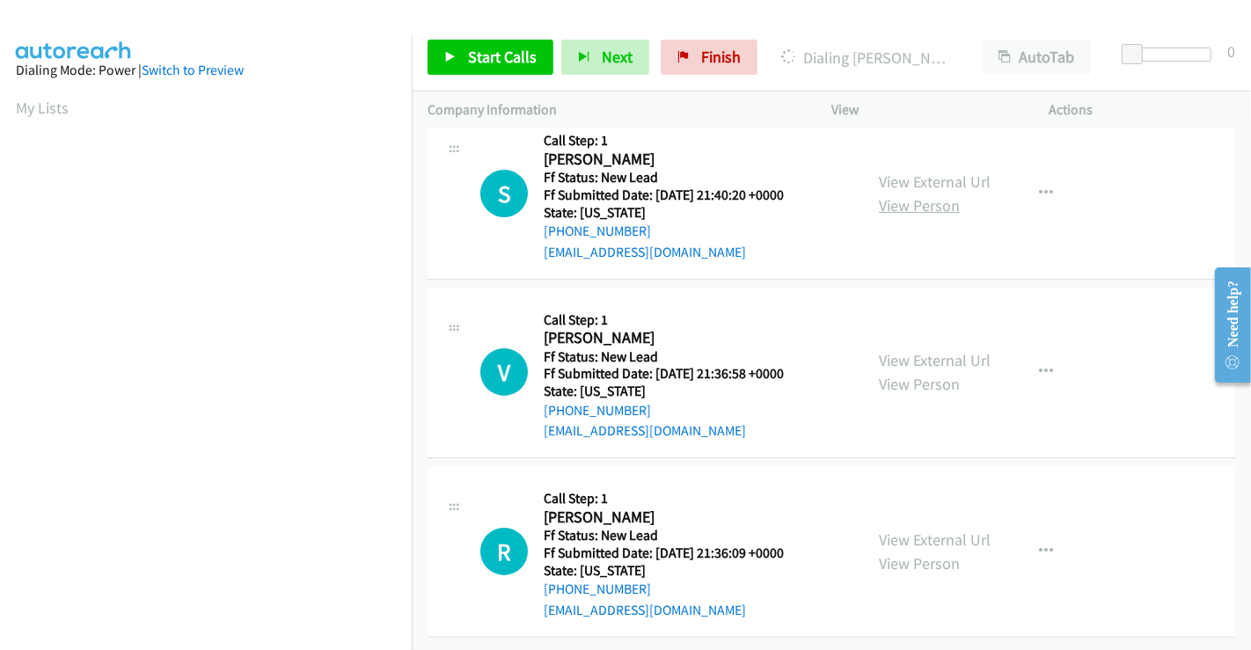
scroll to position [216, 0]
click at [918, 172] on link "View External Url" at bounding box center [935, 182] width 112 height 20
click at [915, 350] on link "View External Url" at bounding box center [935, 360] width 112 height 20
click at [911, 530] on link "View External Url" at bounding box center [935, 540] width 112 height 20
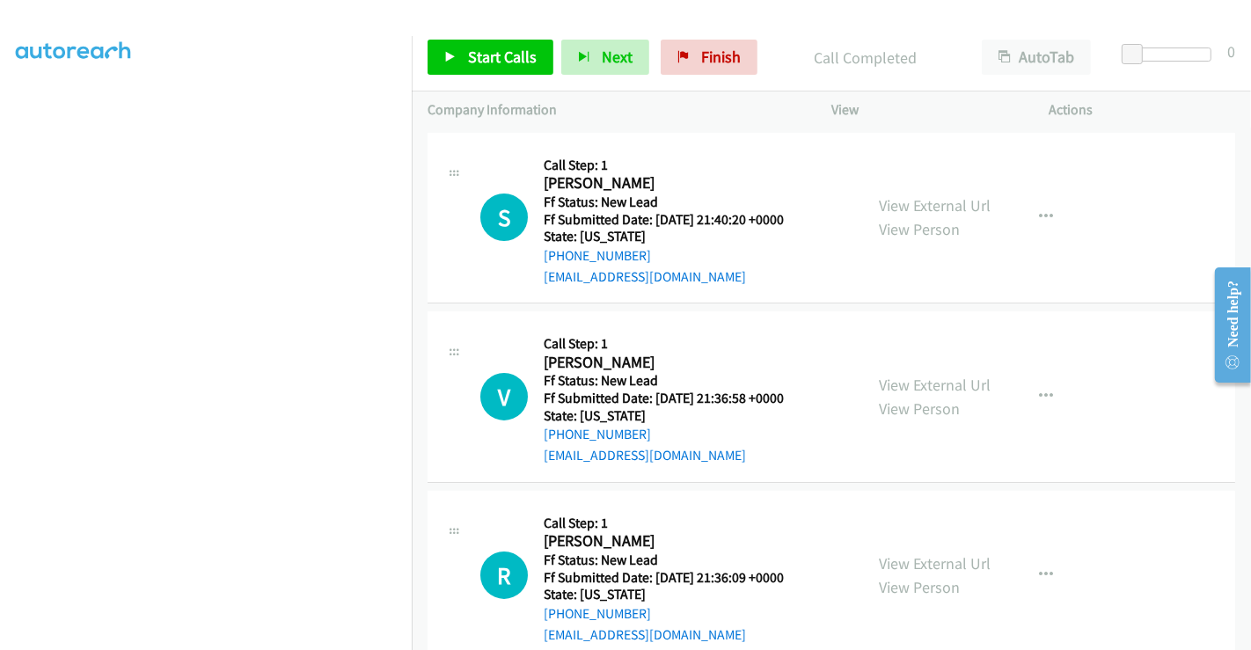
scroll to position [253, 0]
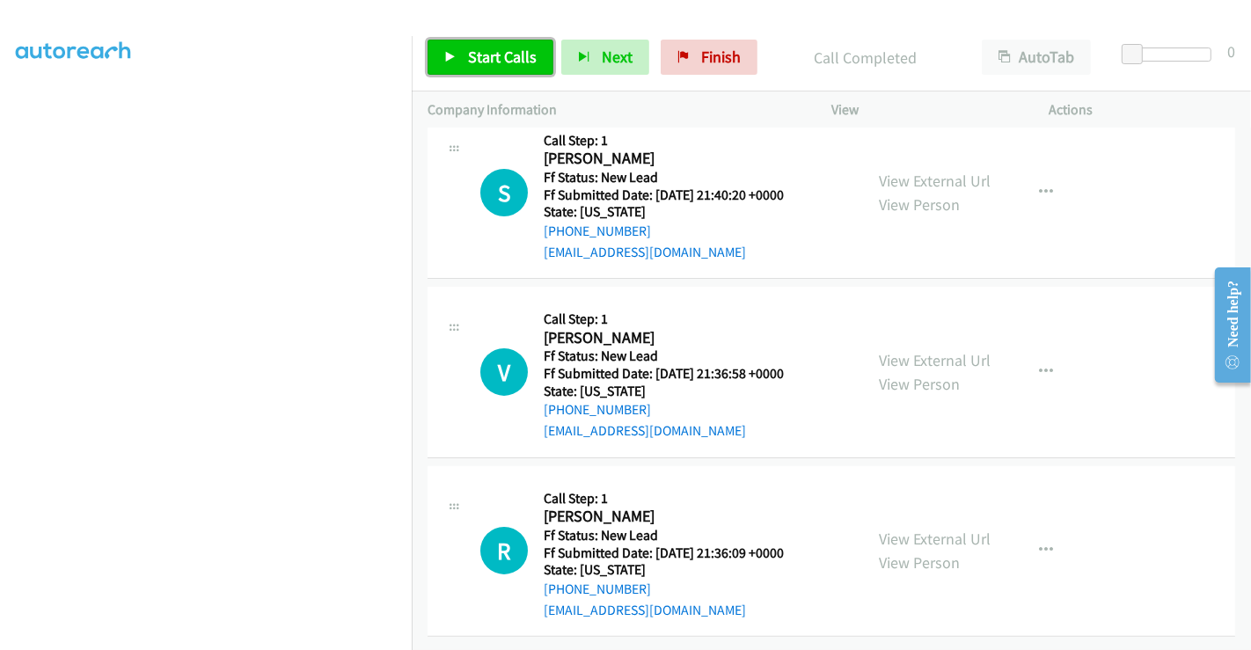
click at [507, 57] on span "Start Calls" at bounding box center [502, 57] width 69 height 20
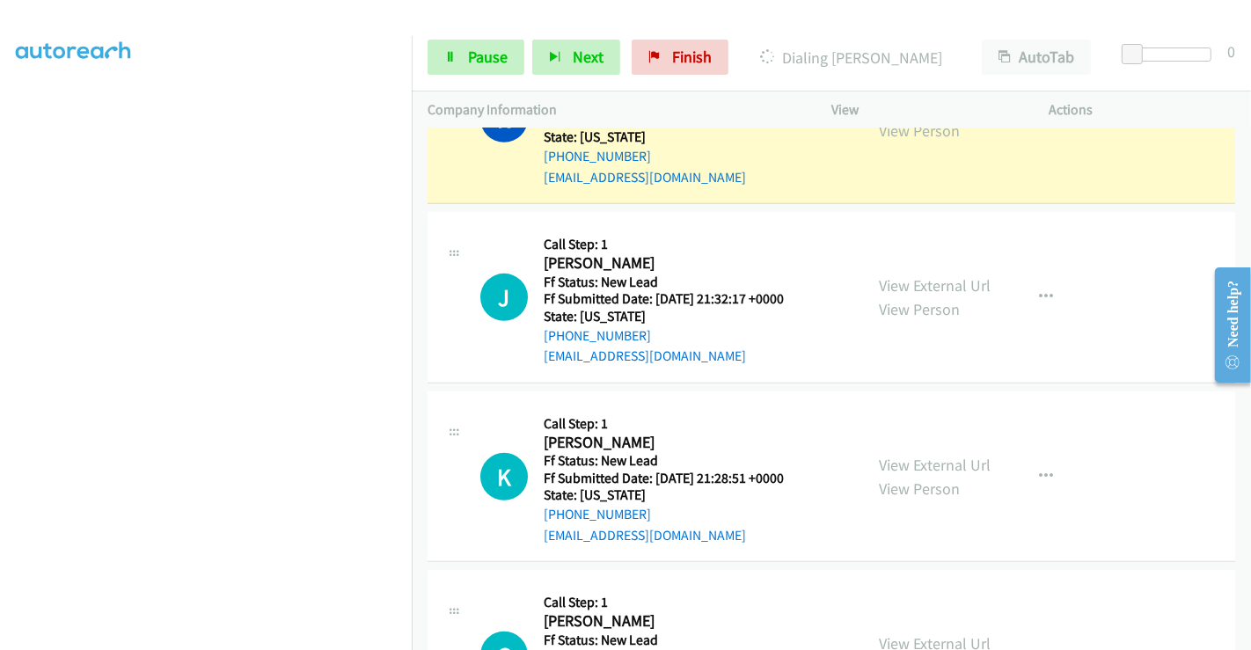
scroll to position [864, 0]
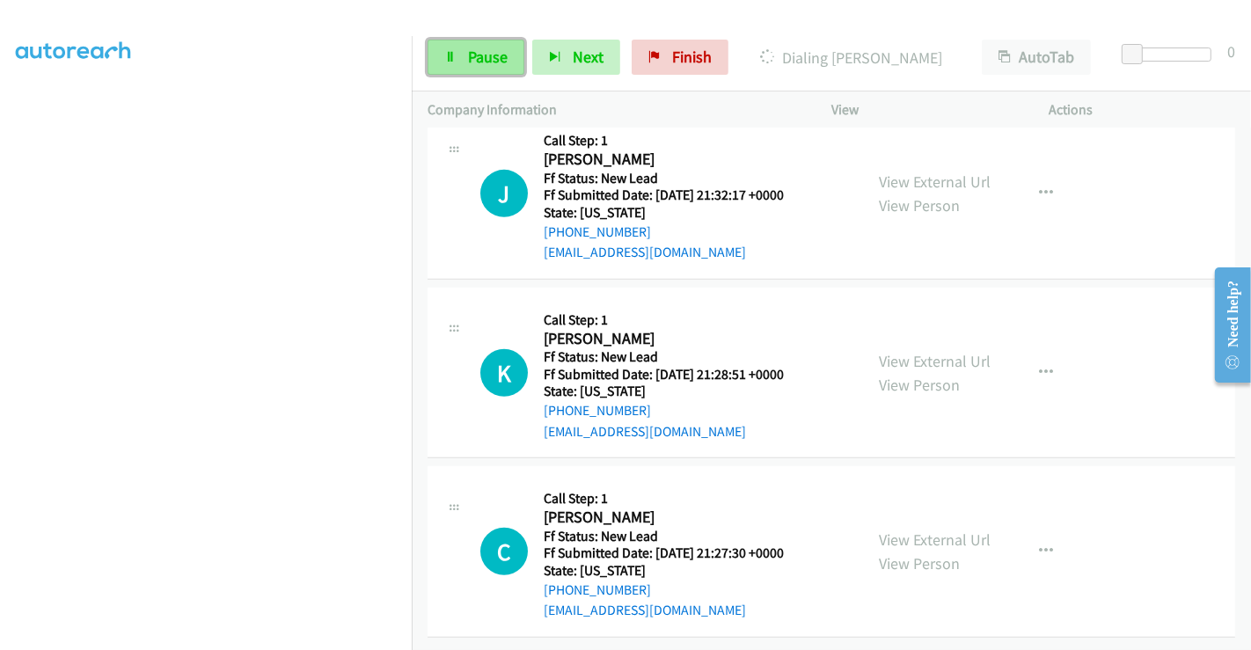
click at [459, 62] on link "Pause" at bounding box center [476, 57] width 97 height 35
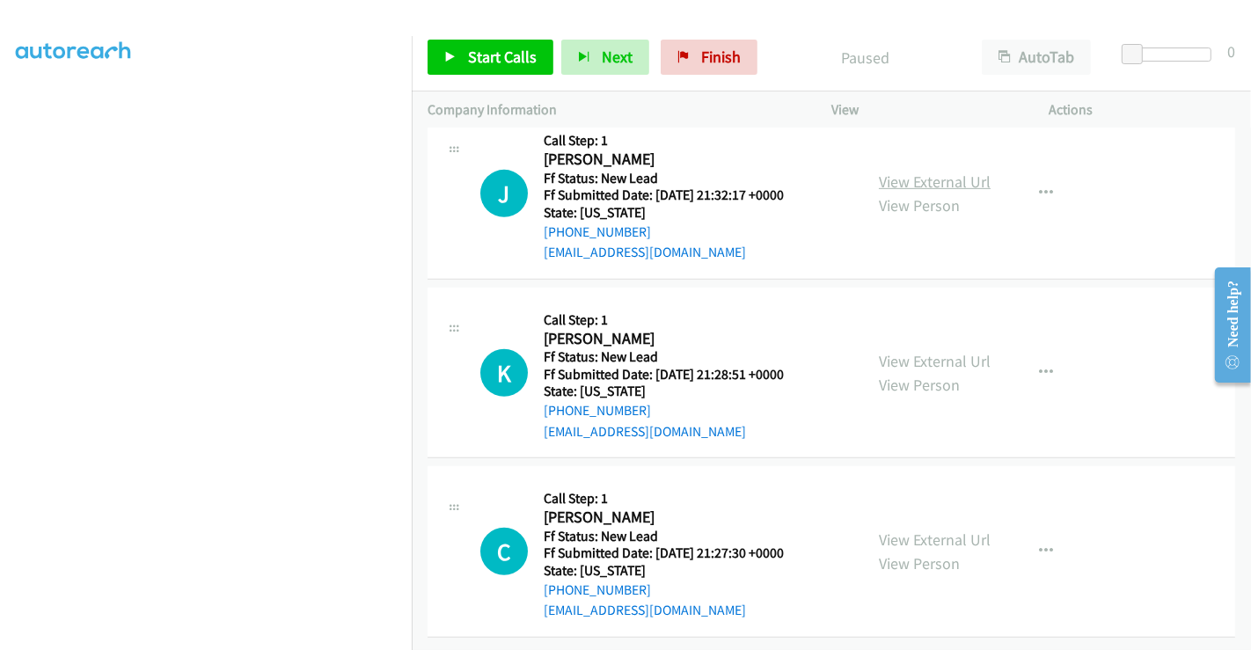
click at [927, 172] on link "View External Url" at bounding box center [935, 182] width 112 height 20
click at [914, 351] on link "View External Url" at bounding box center [935, 361] width 112 height 20
click at [922, 530] on link "View External Url" at bounding box center [935, 540] width 112 height 20
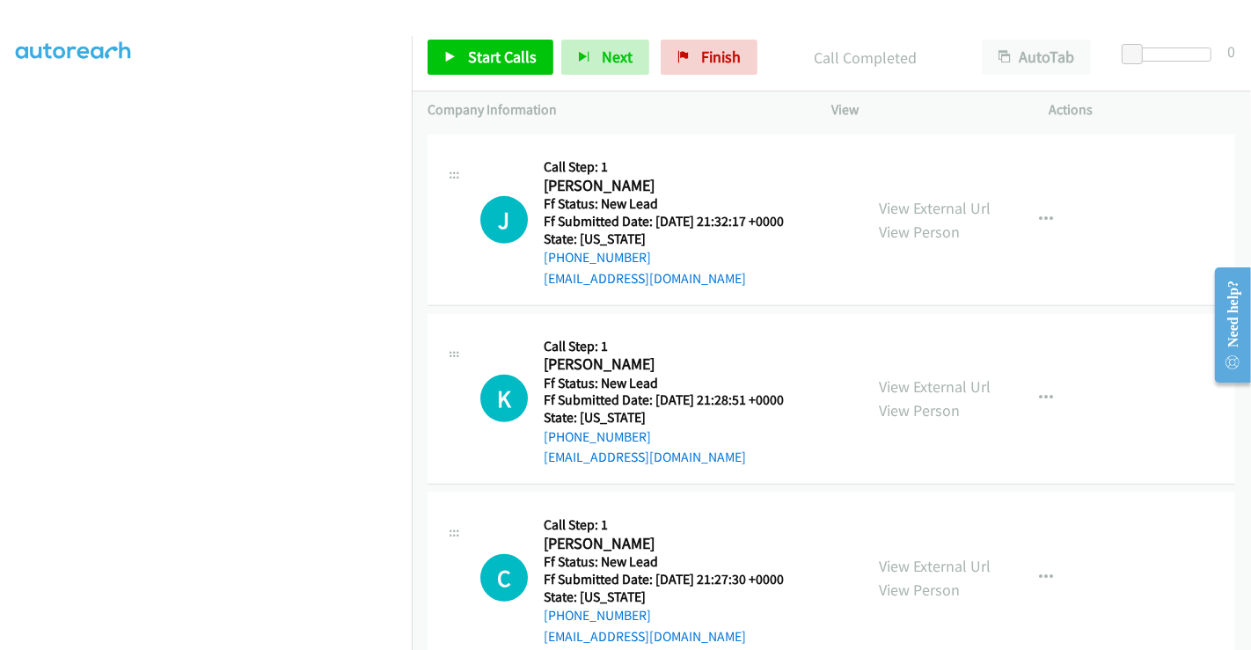
scroll to position [902, 0]
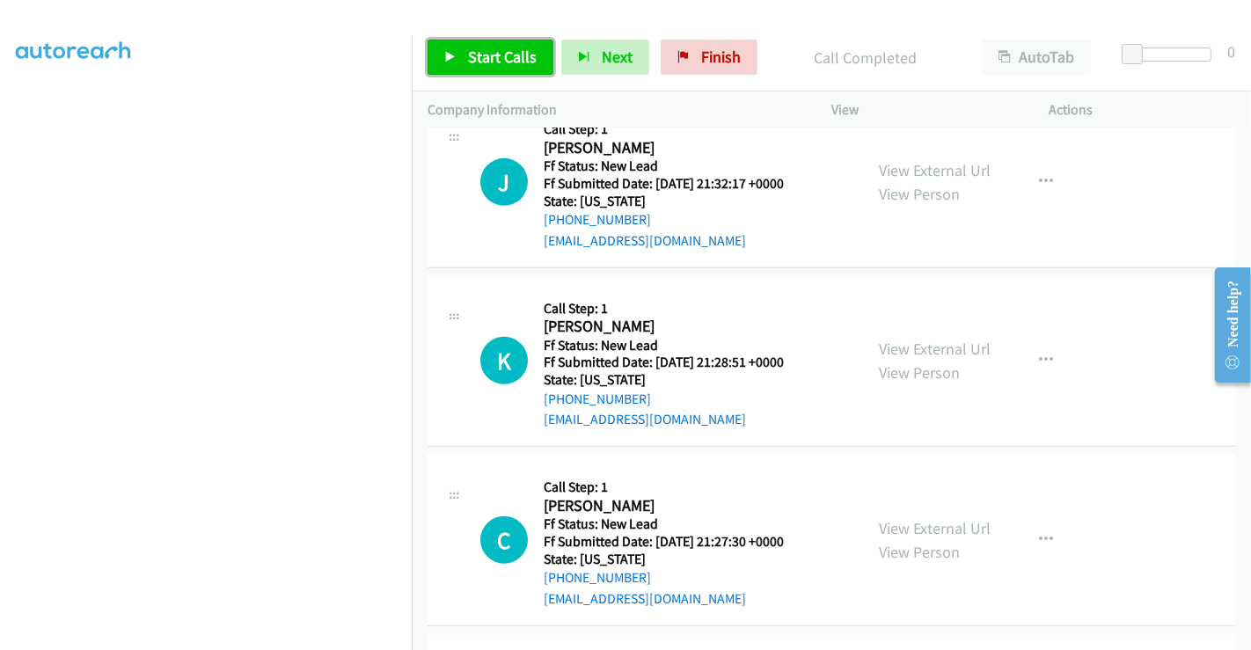
click at [468, 62] on span "Start Calls" at bounding box center [502, 57] width 69 height 20
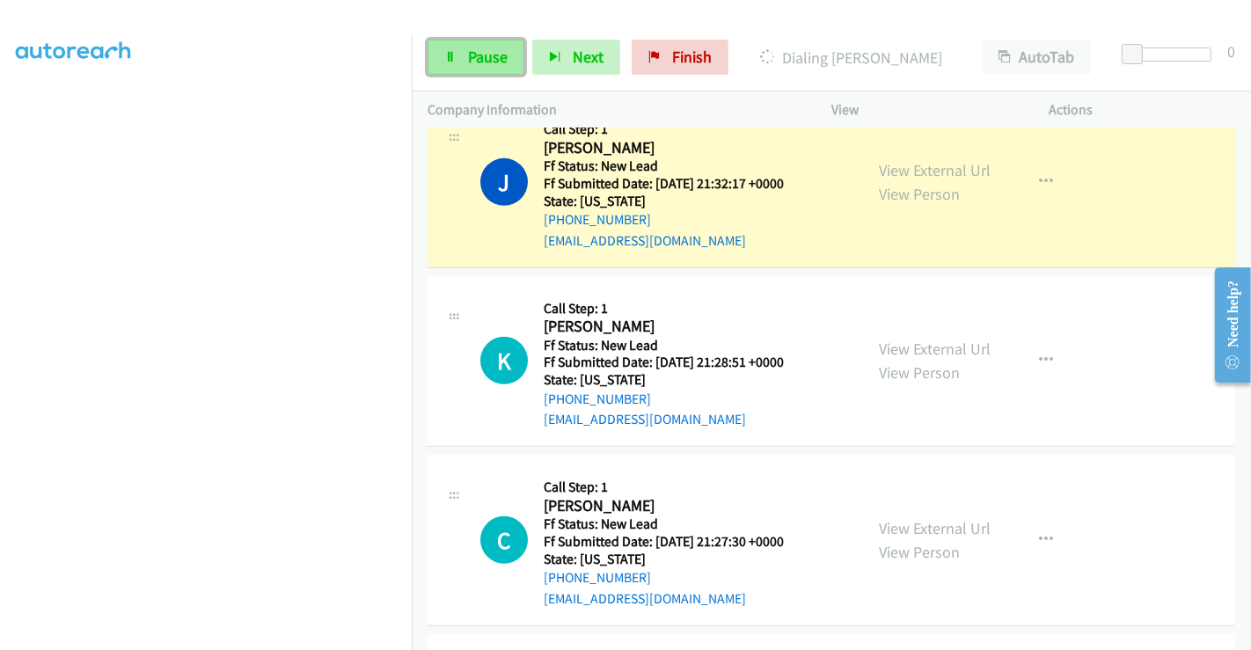
click at [479, 42] on link "Pause" at bounding box center [476, 57] width 97 height 35
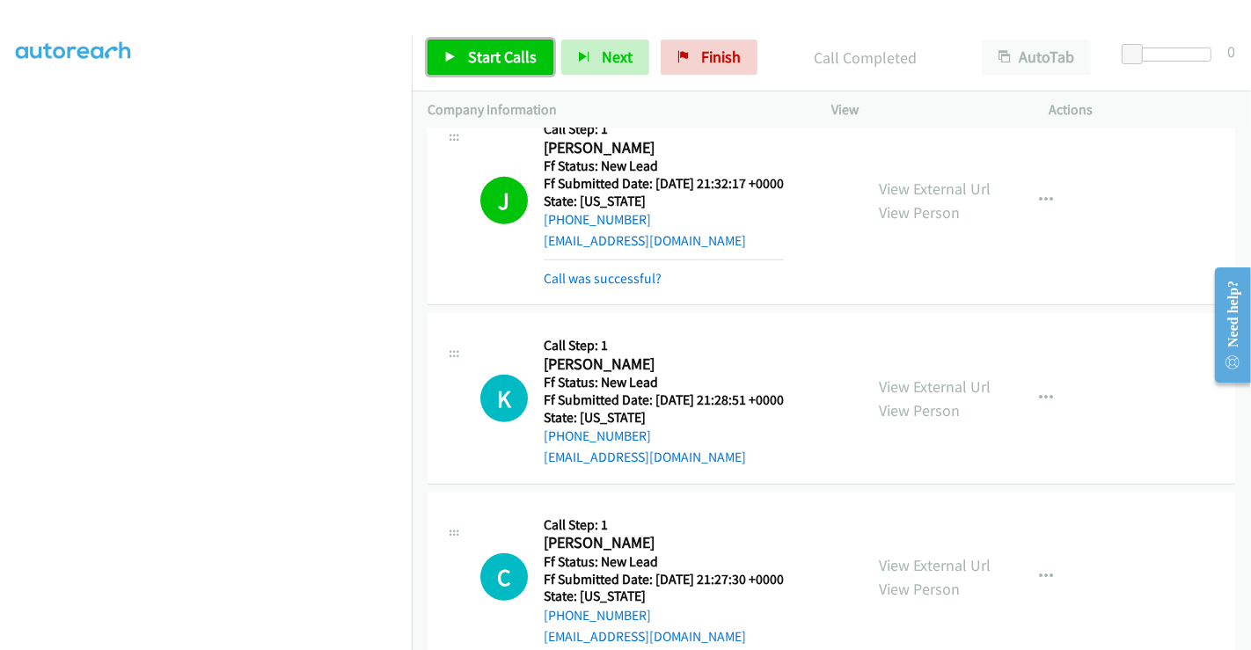
click at [510, 47] on span "Start Calls" at bounding box center [502, 57] width 69 height 20
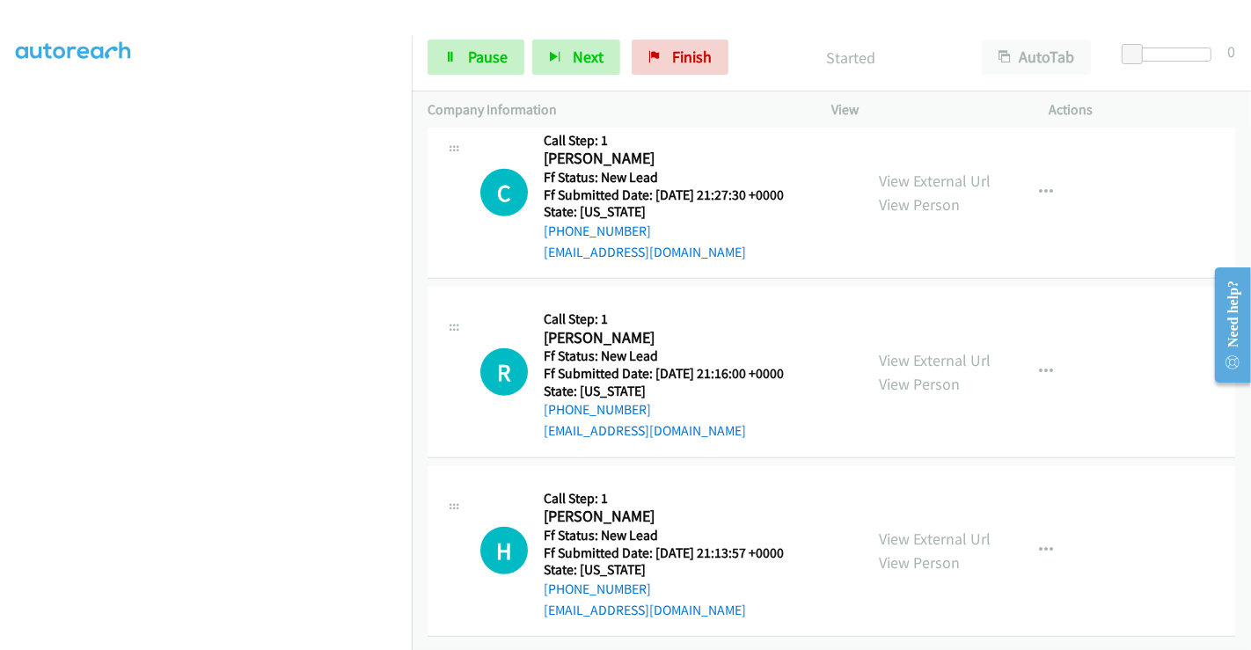
scroll to position [1297, 0]
click at [904, 350] on link "View External Url" at bounding box center [935, 360] width 112 height 20
click at [910, 529] on link "View External Url" at bounding box center [935, 539] width 112 height 20
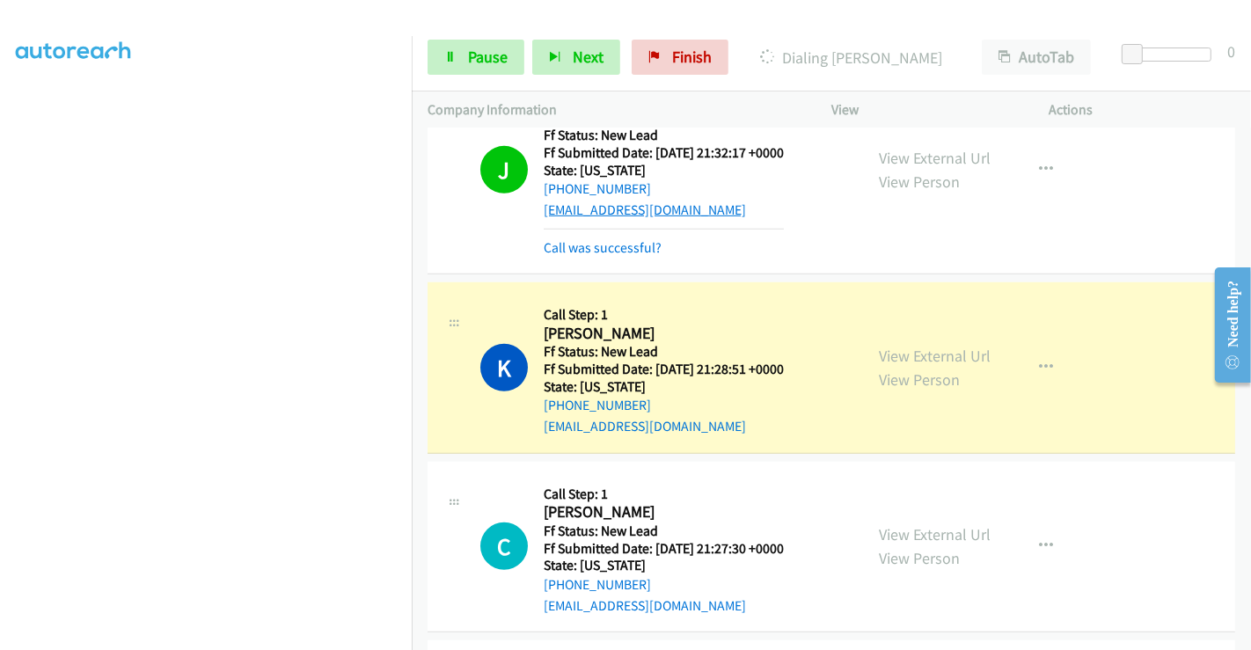
scroll to position [905, 0]
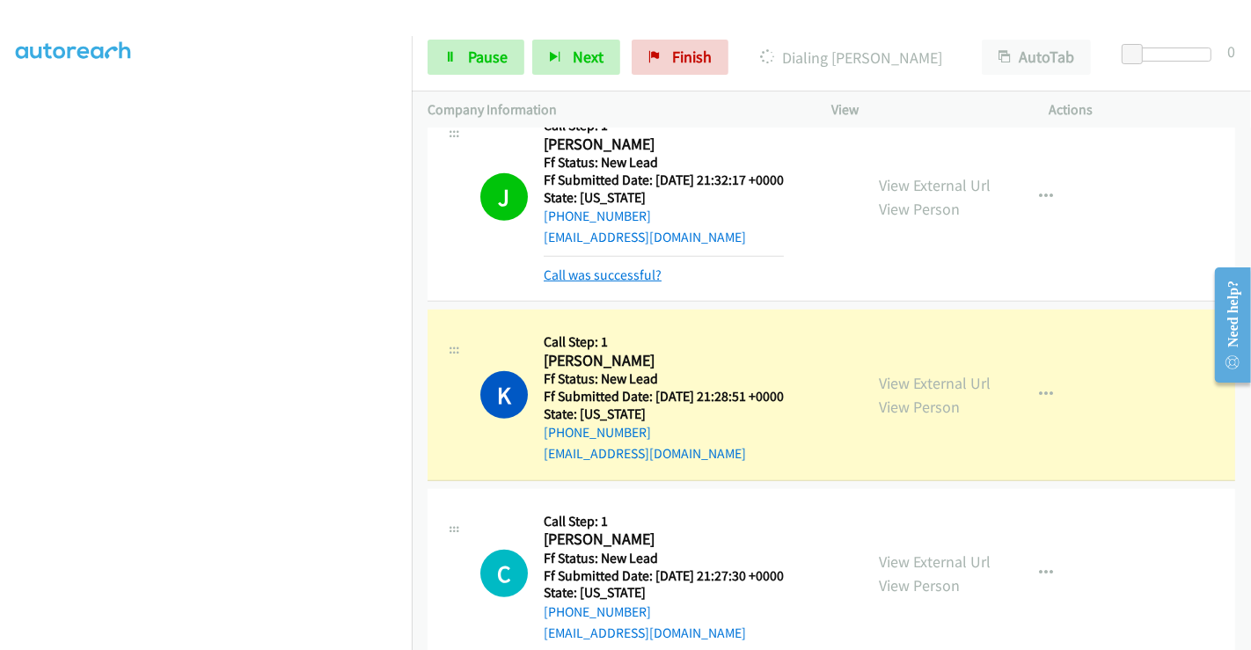
click at [608, 275] on link "Call was successful?" at bounding box center [603, 275] width 118 height 17
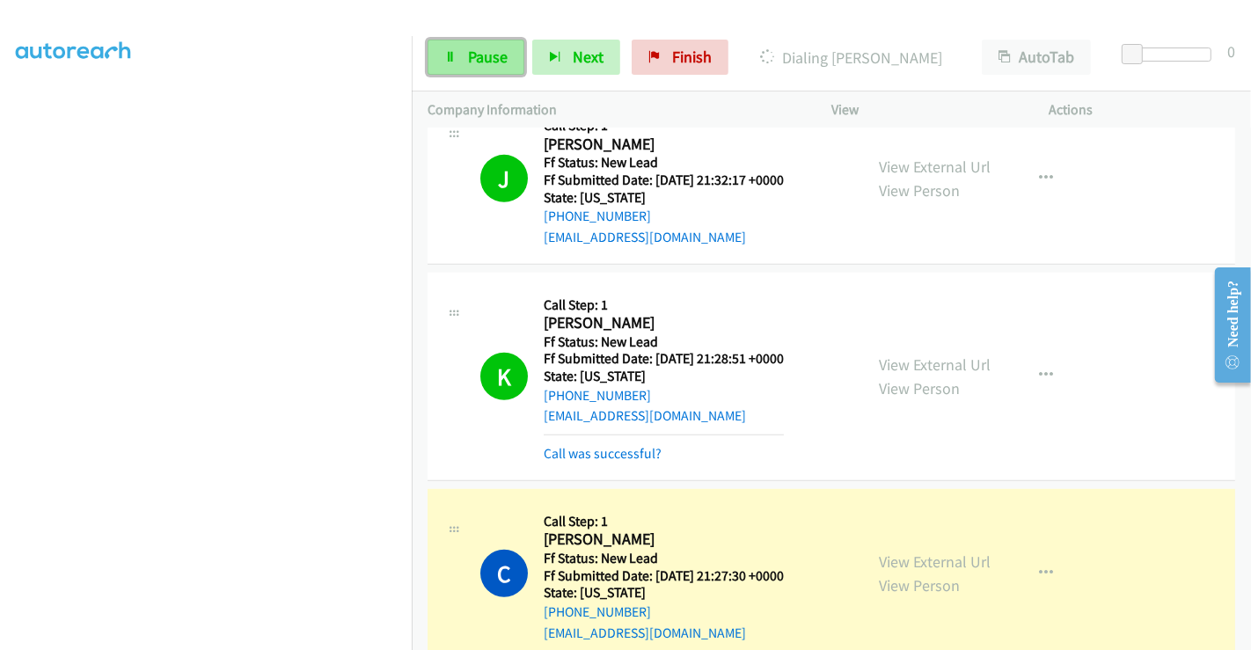
click at [473, 58] on span "Pause" at bounding box center [488, 57] width 40 height 20
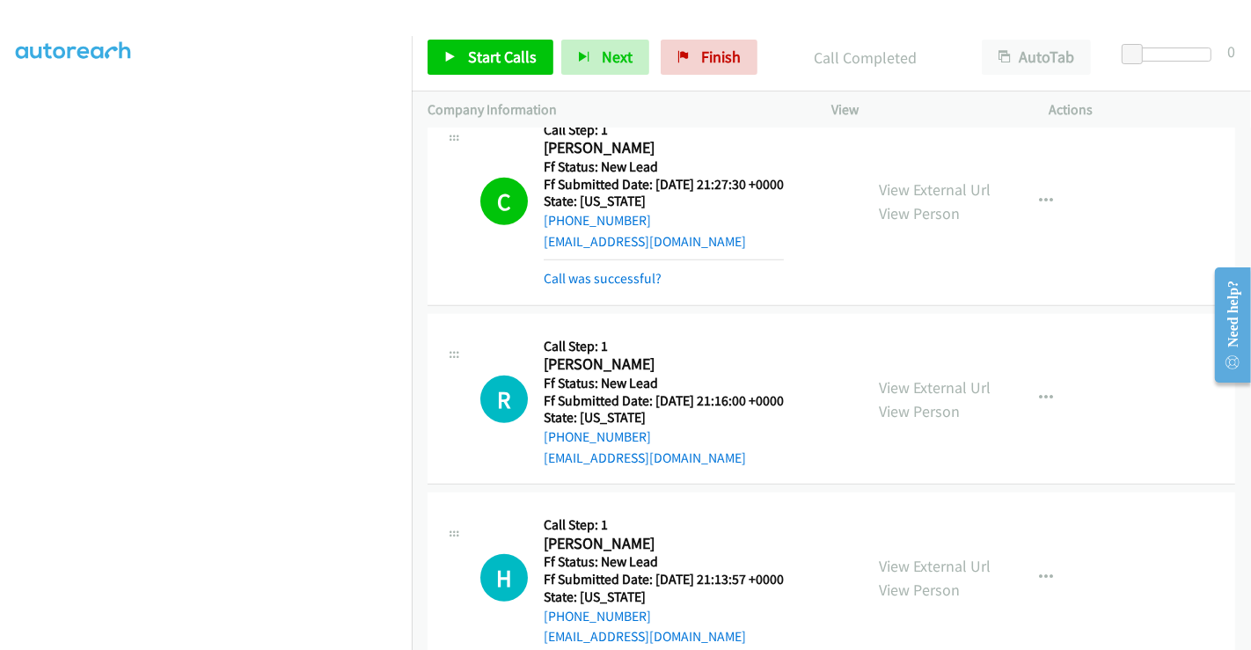
scroll to position [1394, 0]
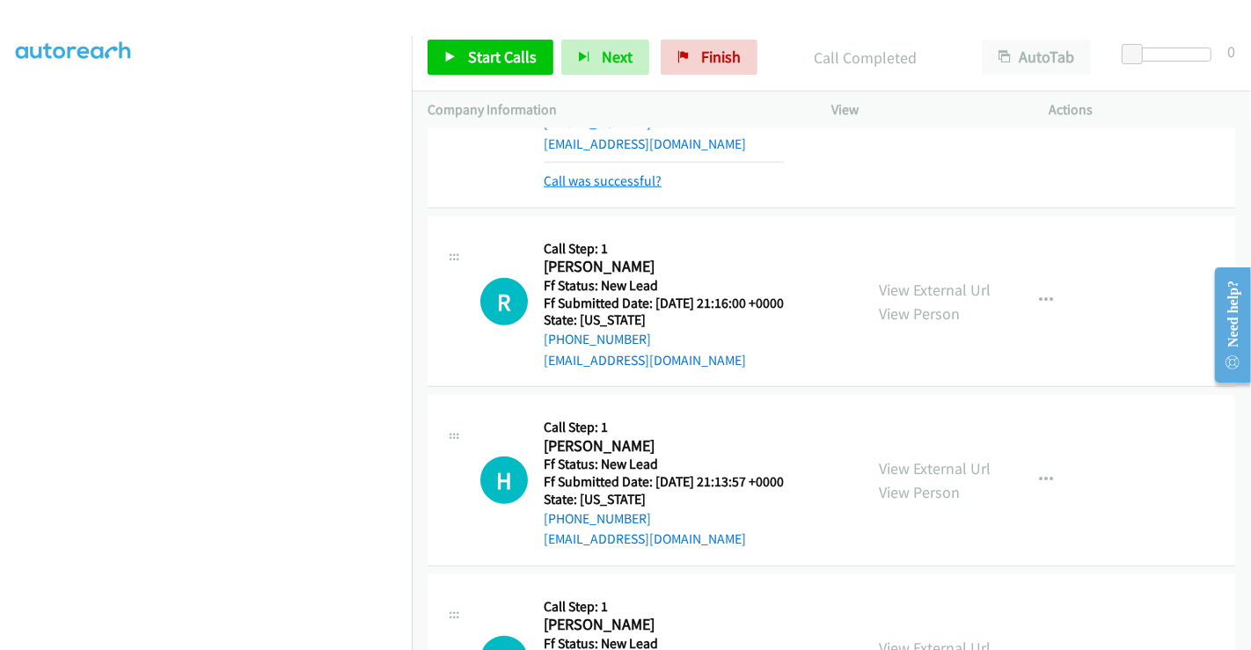
click at [592, 181] on link "Call was successful?" at bounding box center [603, 180] width 118 height 17
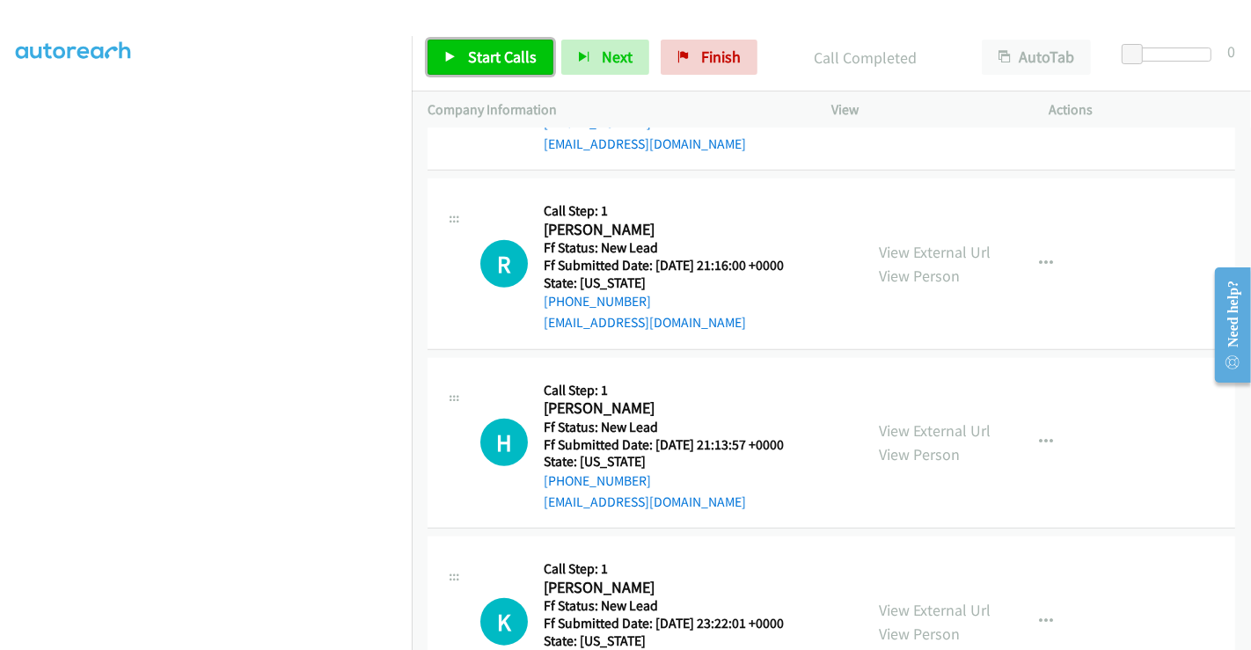
click at [476, 61] on span "Start Calls" at bounding box center [502, 57] width 69 height 20
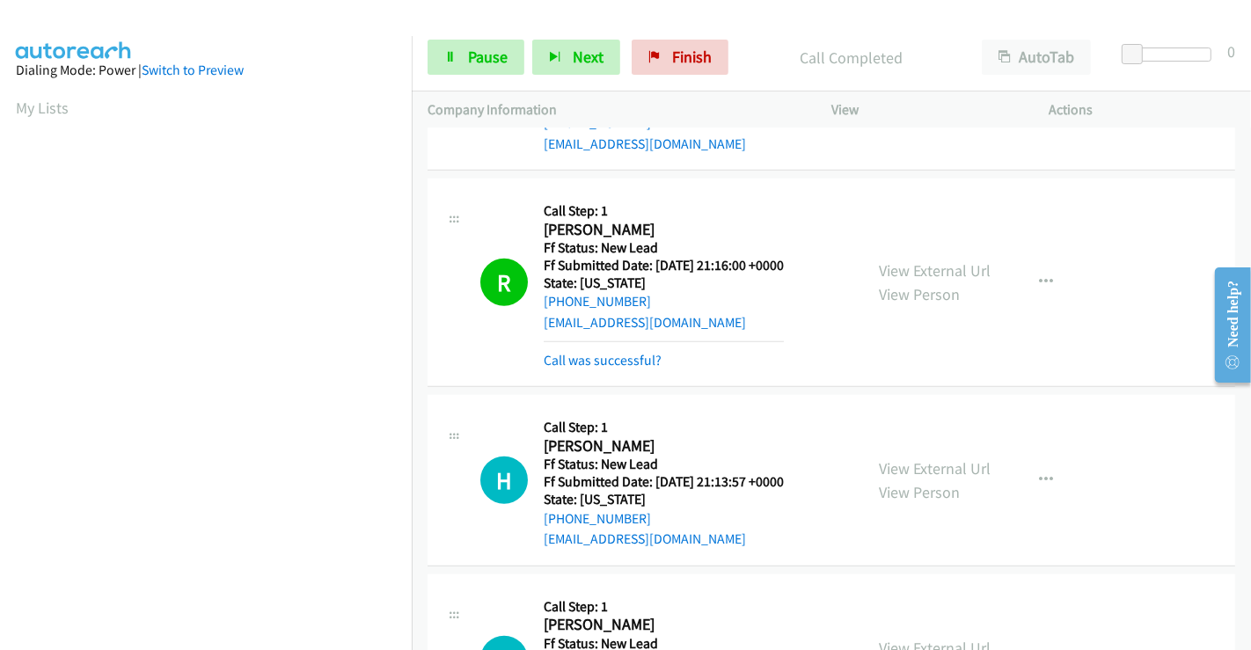
scroll to position [339, 0]
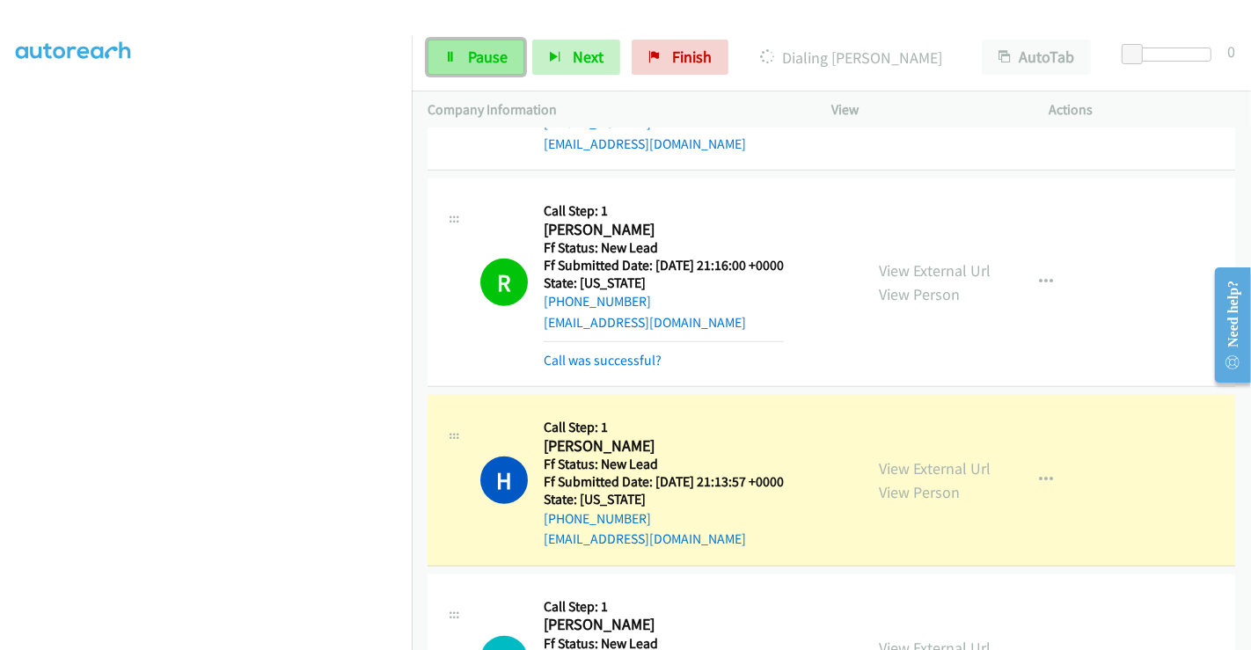
click at [481, 62] on span "Pause" at bounding box center [488, 57] width 40 height 20
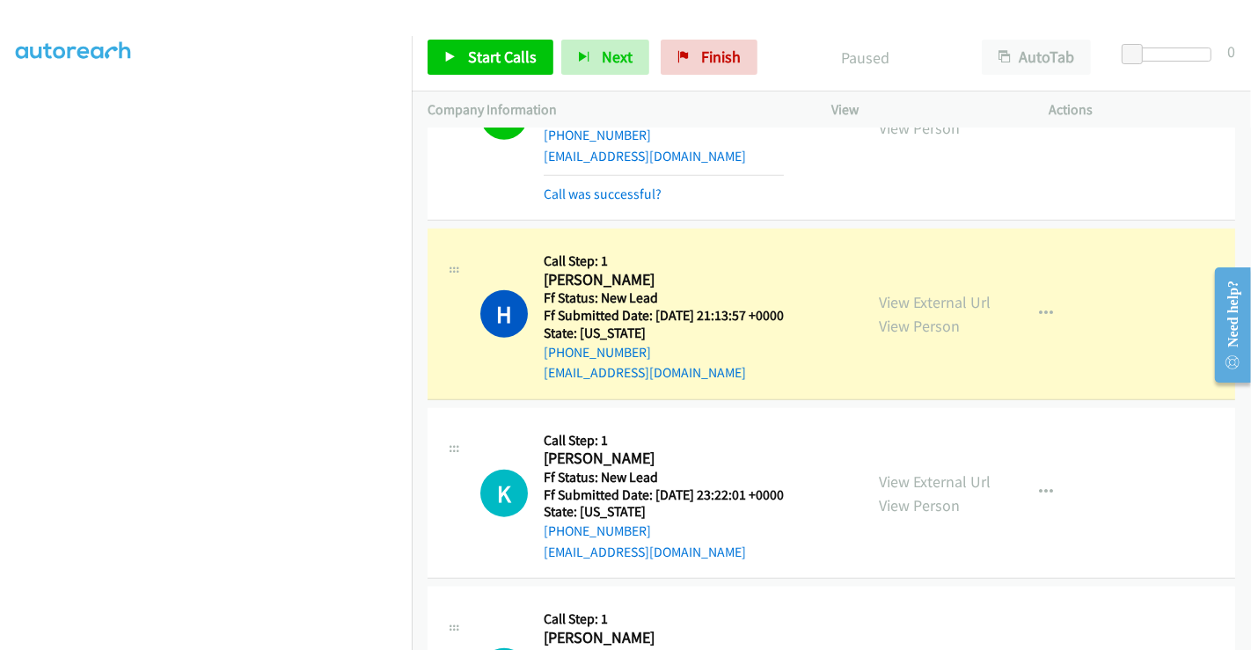
scroll to position [1785, 0]
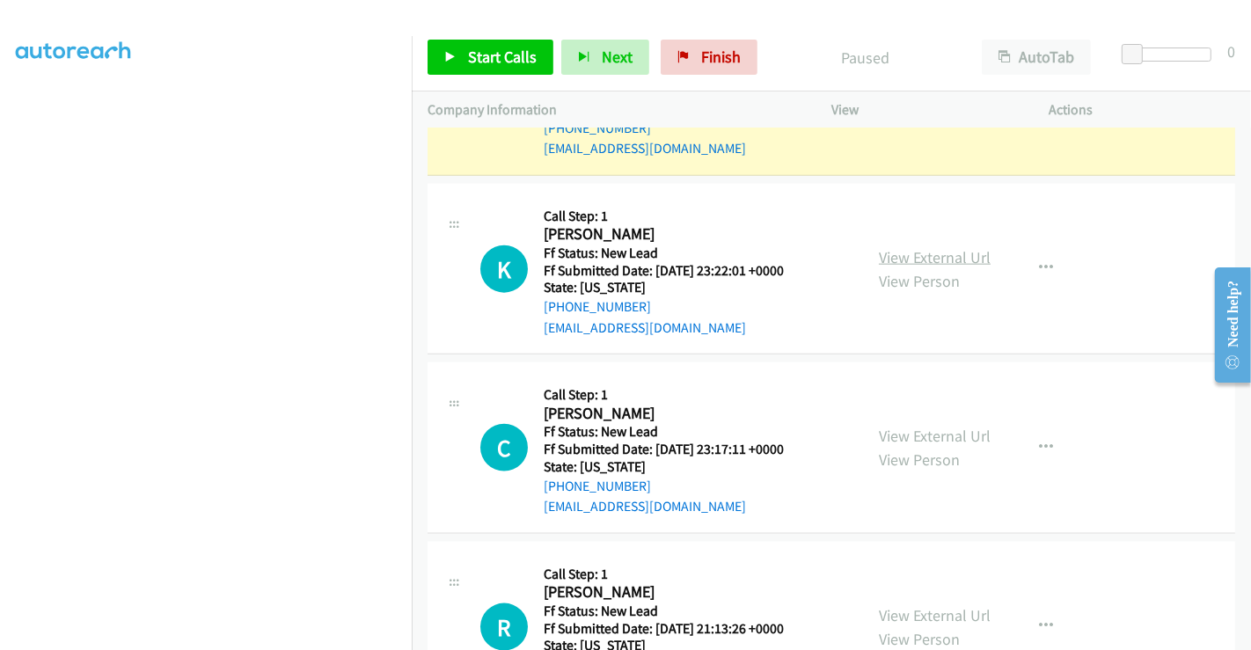
click at [932, 252] on link "View External Url" at bounding box center [935, 257] width 112 height 20
click at [923, 435] on link "View External Url" at bounding box center [935, 436] width 112 height 20
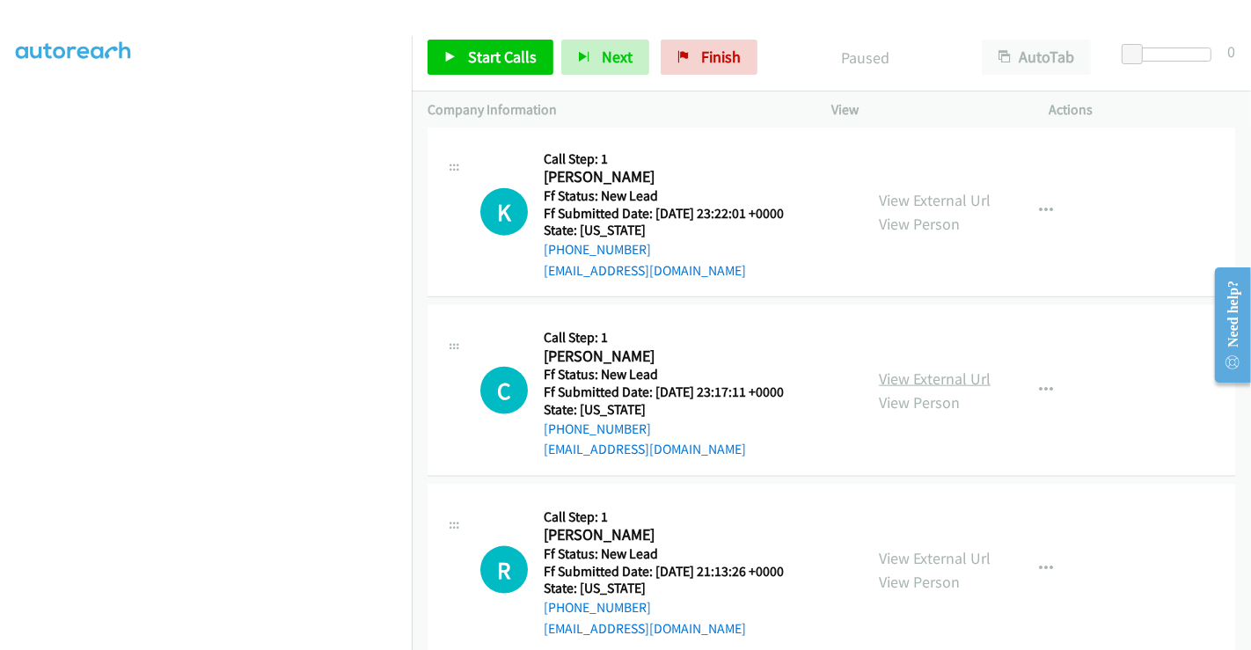
scroll to position [1869, 0]
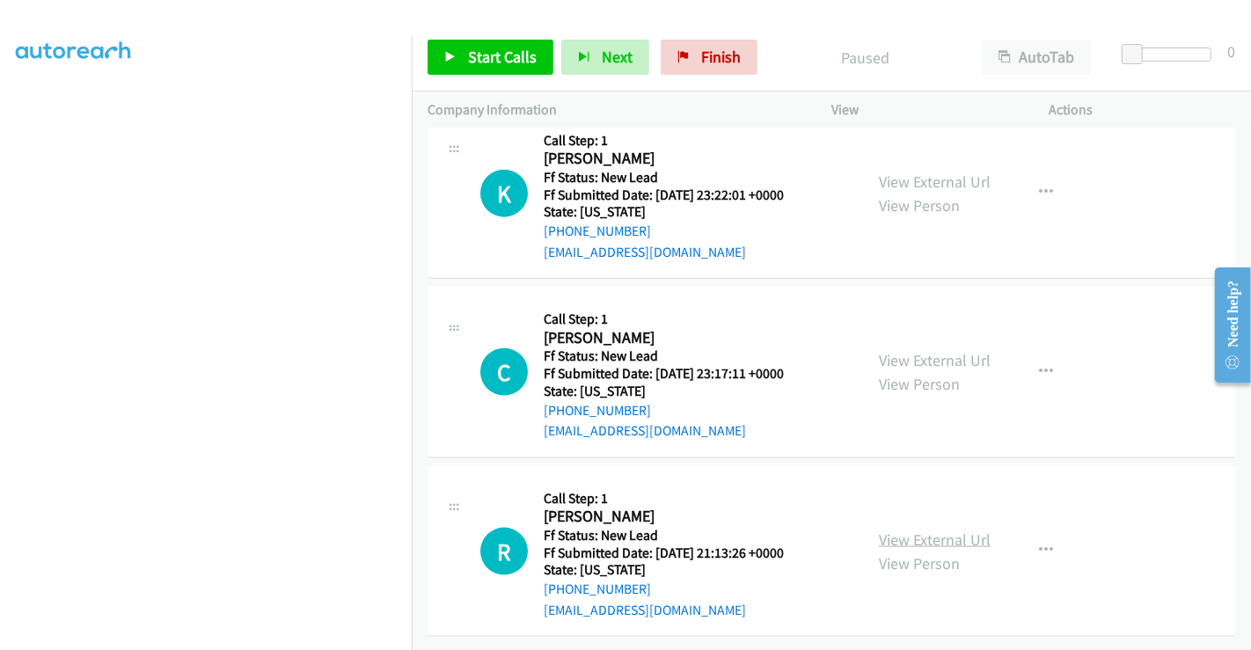
click at [918, 530] on link "View External Url" at bounding box center [935, 540] width 112 height 20
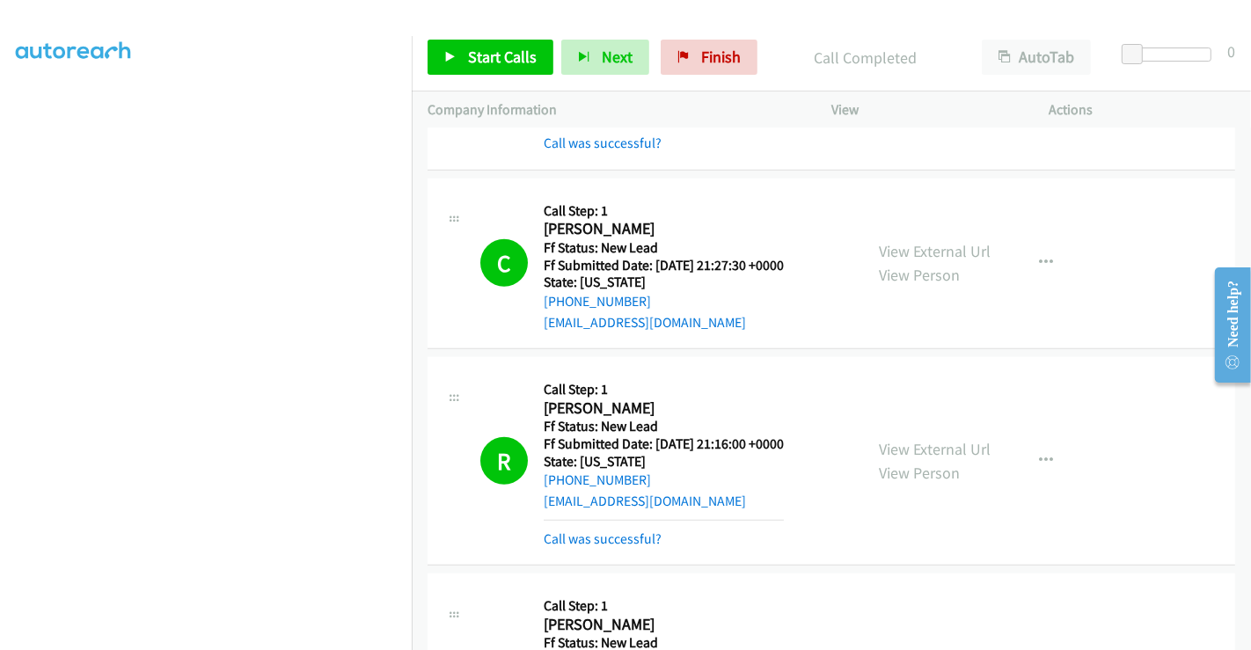
scroll to position [1186, 0]
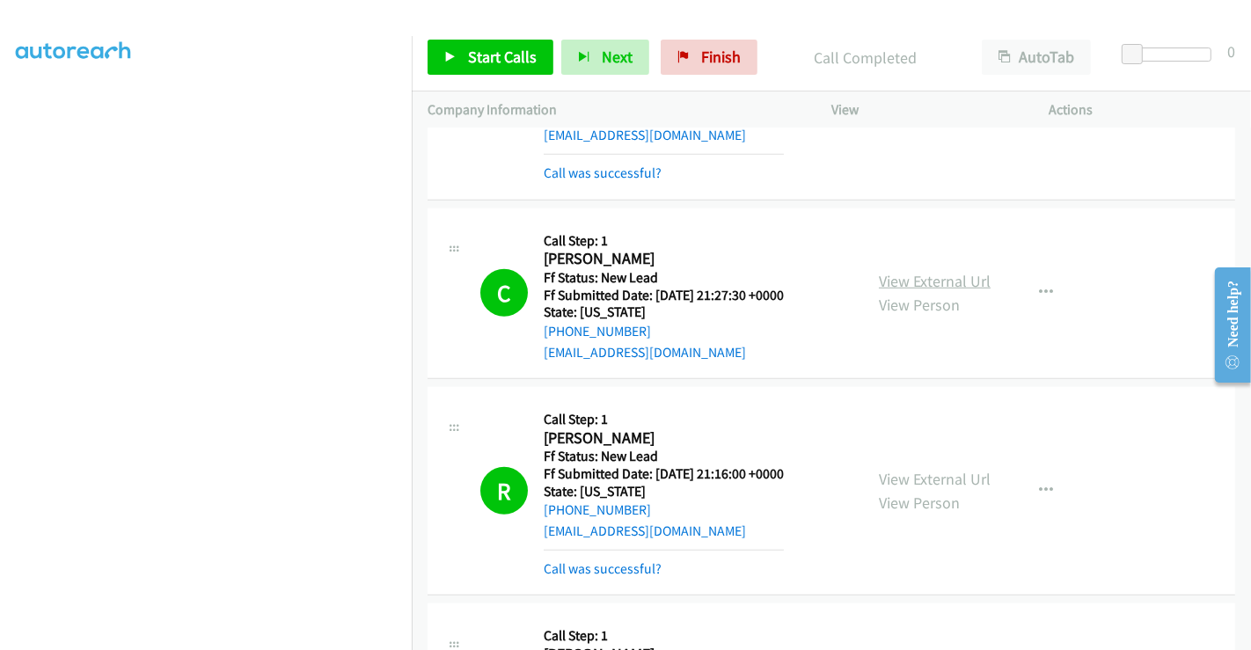
click at [902, 277] on link "View External Url" at bounding box center [935, 281] width 112 height 20
click at [514, 62] on span "Start Calls" at bounding box center [502, 57] width 69 height 20
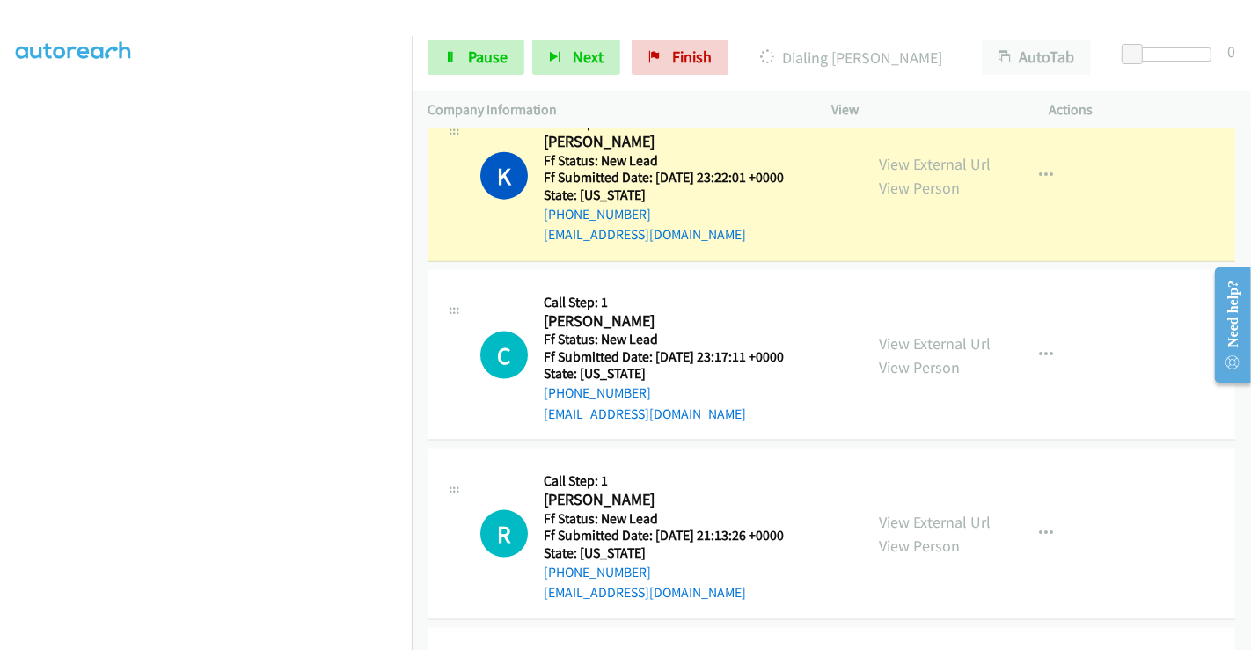
scroll to position [1869, 0]
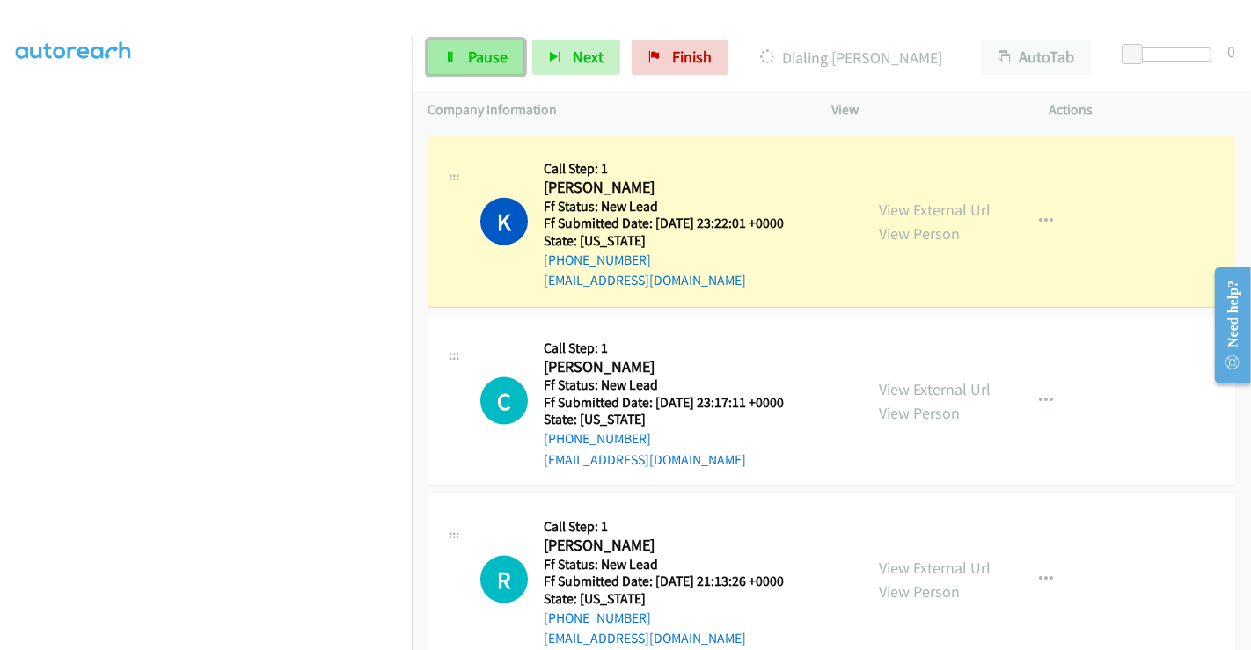
click at [462, 51] on link "Pause" at bounding box center [476, 57] width 97 height 35
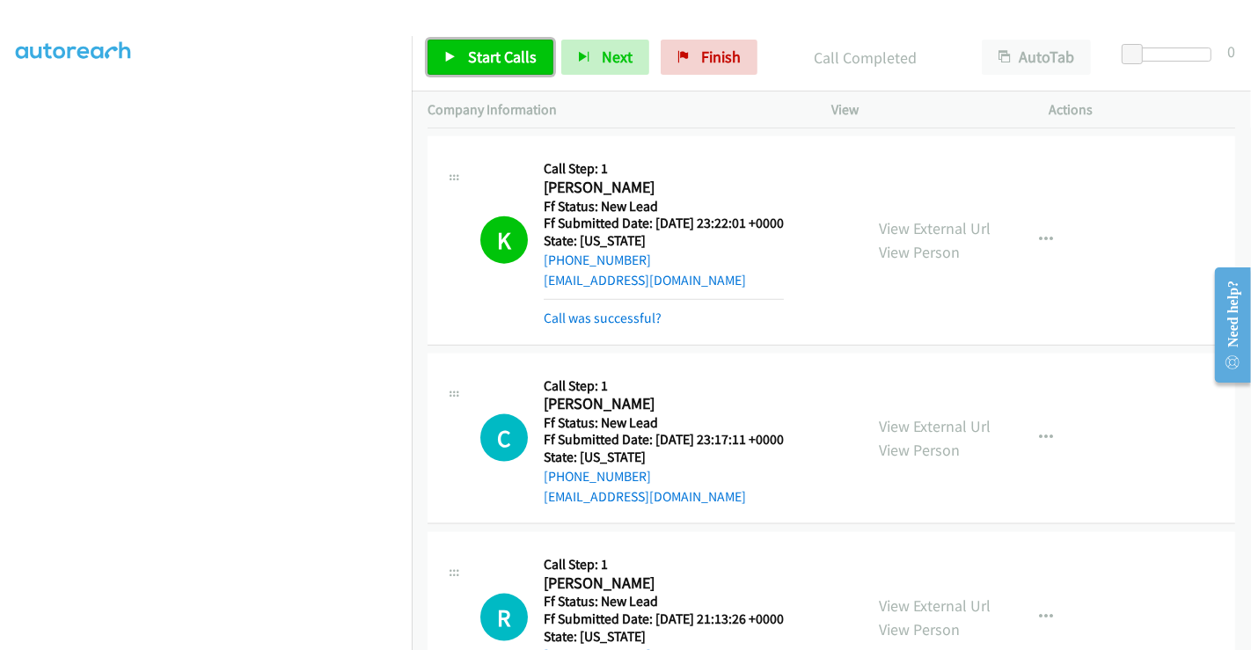
click at [490, 48] on span "Start Calls" at bounding box center [502, 57] width 69 height 20
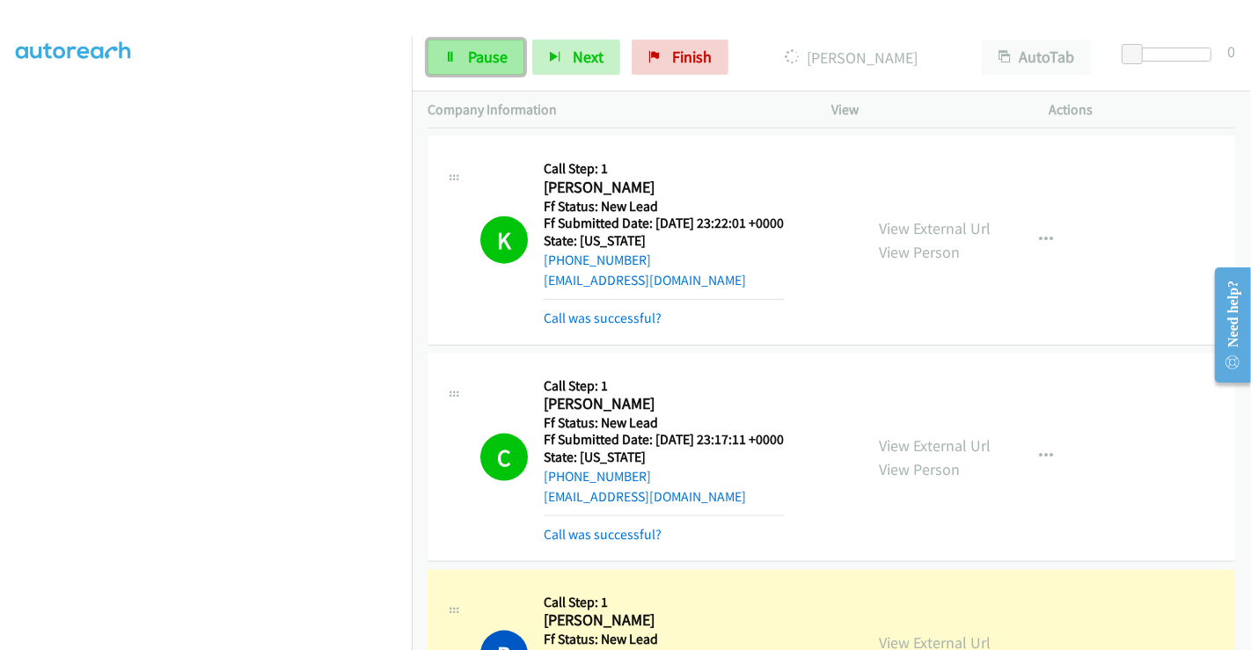
click at [474, 56] on span "Pause" at bounding box center [488, 57] width 40 height 20
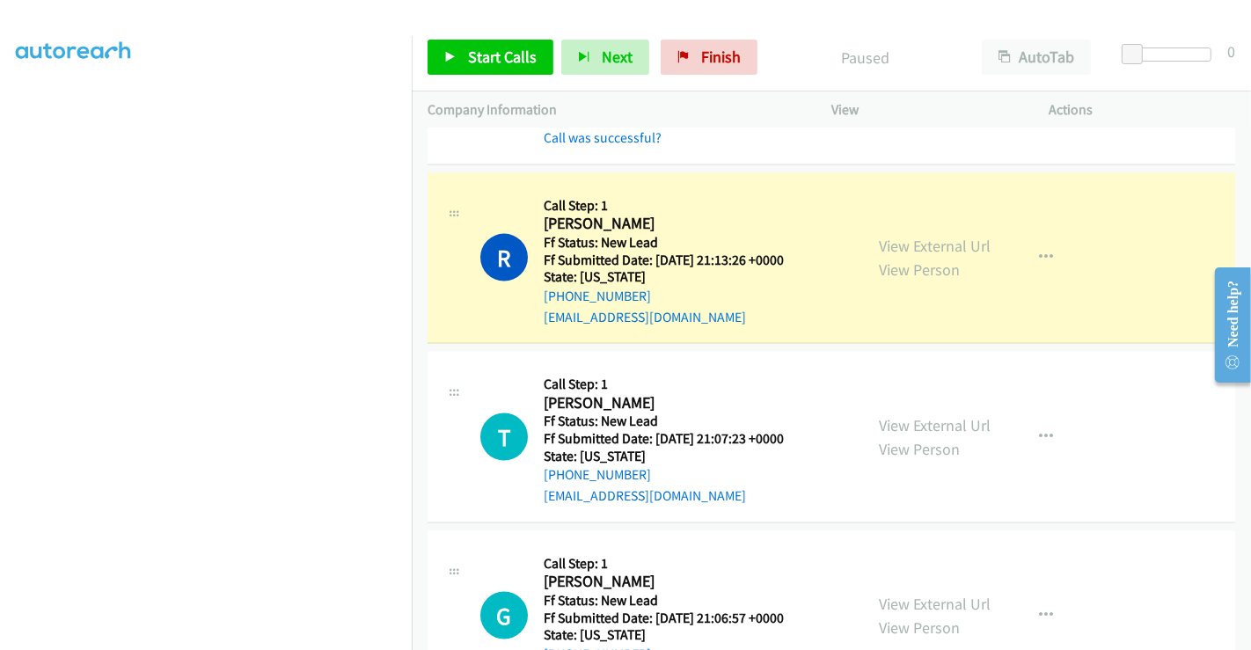
scroll to position [2339, 0]
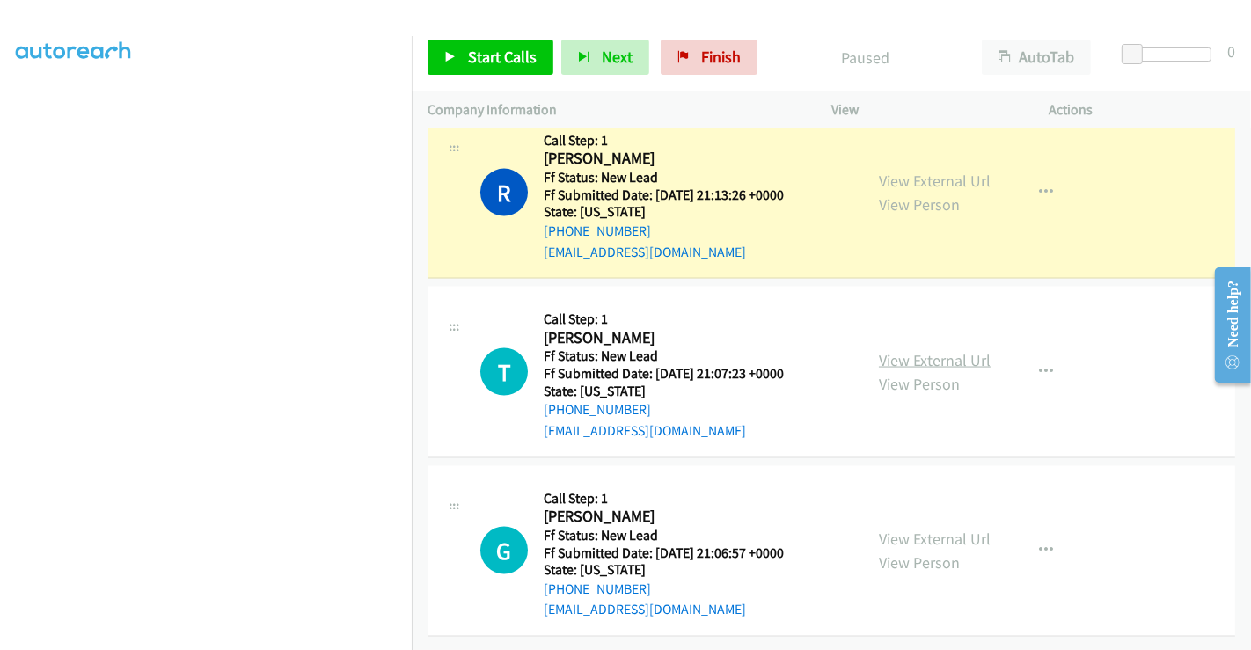
click at [919, 350] on link "View External Url" at bounding box center [935, 360] width 112 height 20
click at [920, 529] on link "View External Url" at bounding box center [935, 539] width 112 height 20
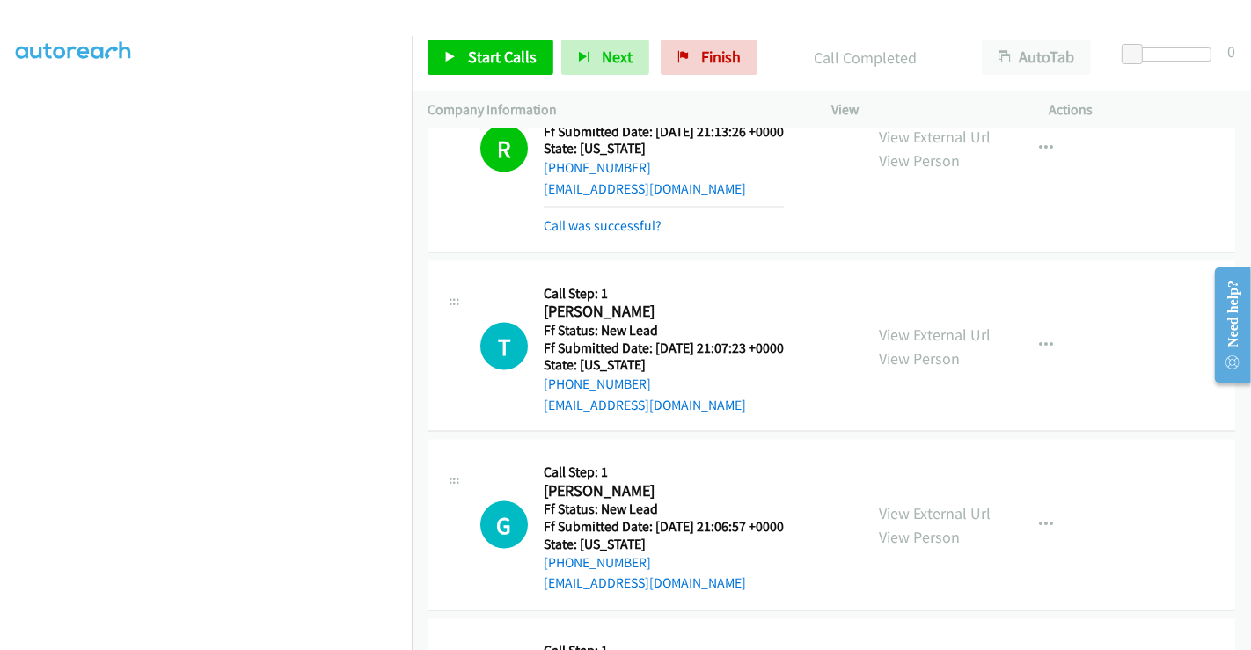
scroll to position [2437, 0]
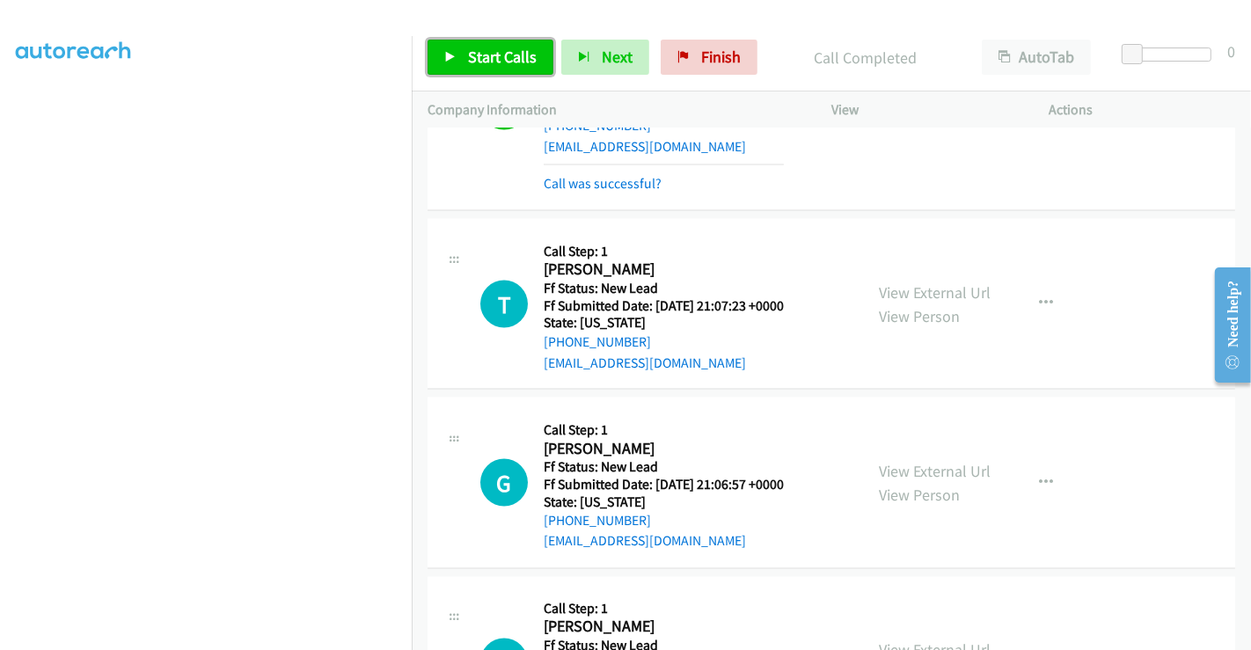
click at [501, 54] on span "Start Calls" at bounding box center [502, 57] width 69 height 20
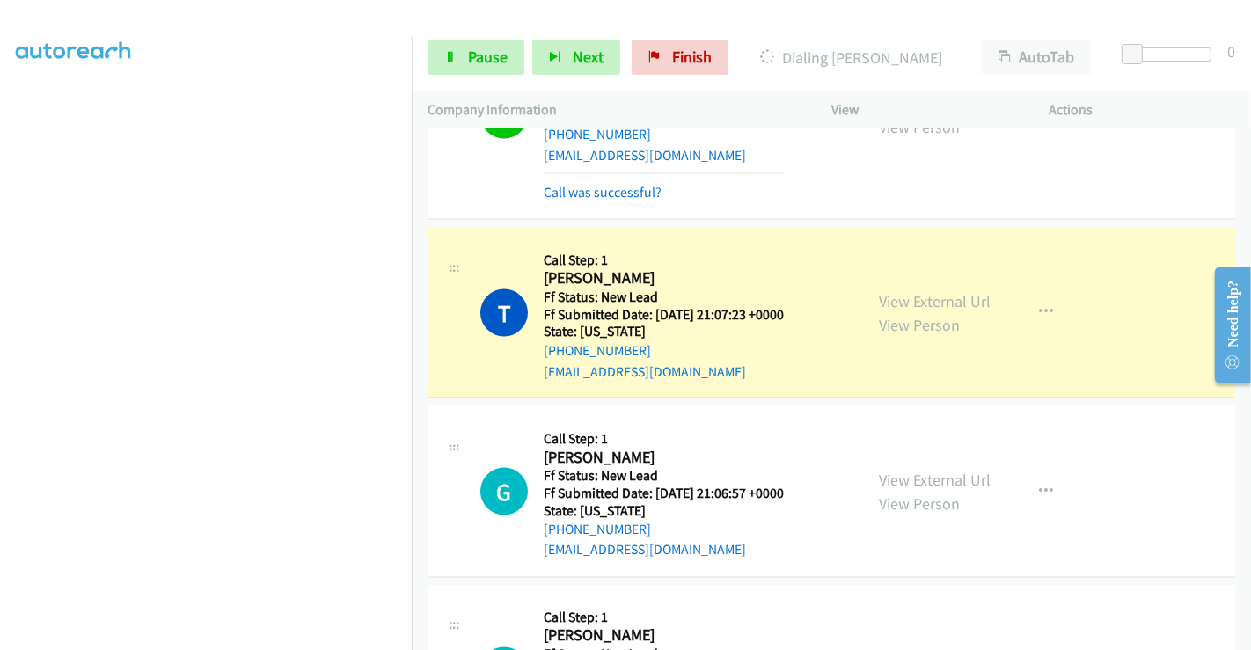
scroll to position [2424, 0]
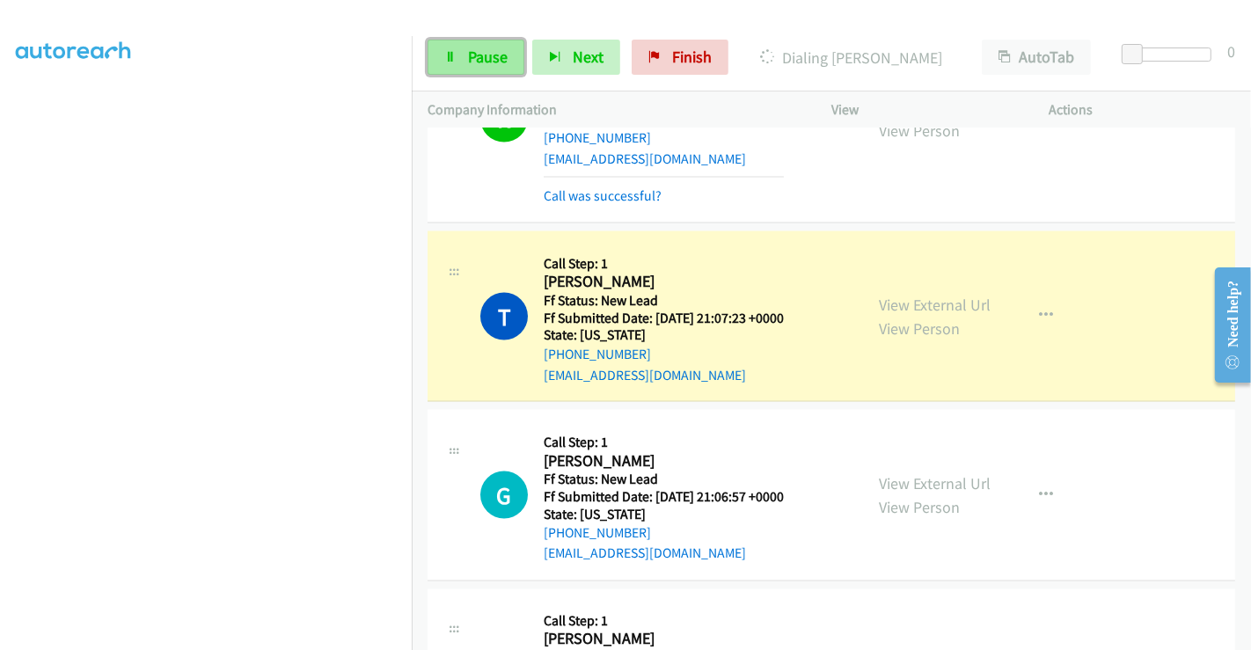
click at [469, 52] on span "Pause" at bounding box center [488, 57] width 40 height 20
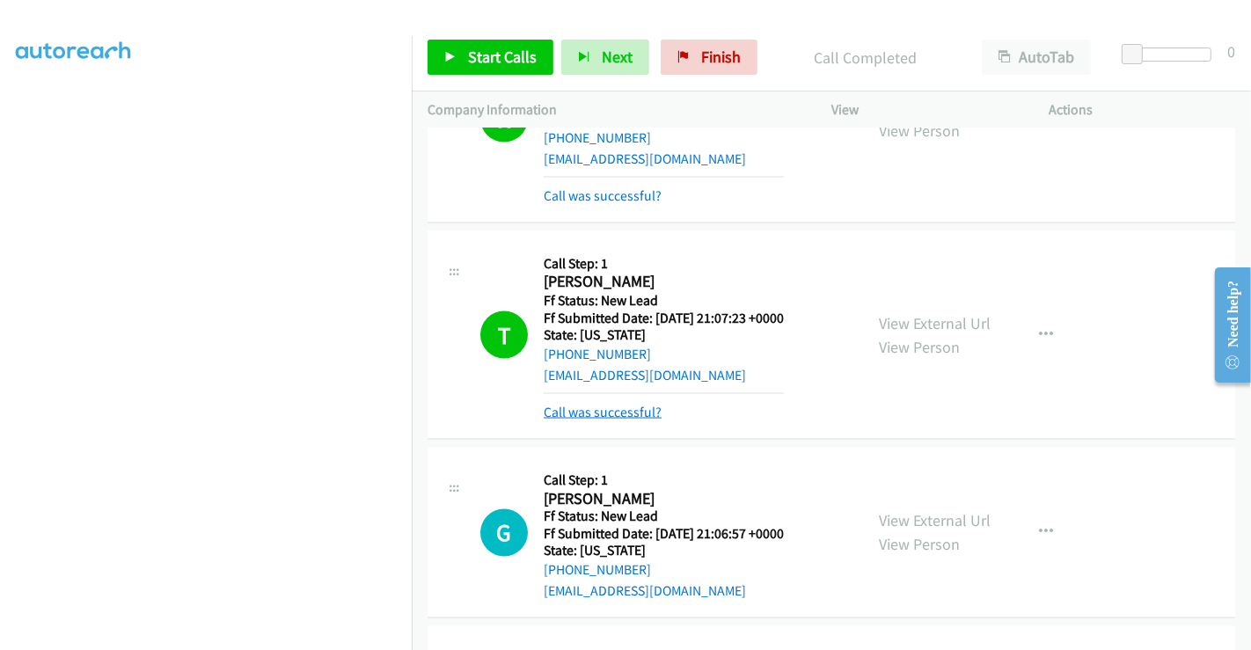
click at [585, 411] on link "Call was successful?" at bounding box center [603, 412] width 118 height 17
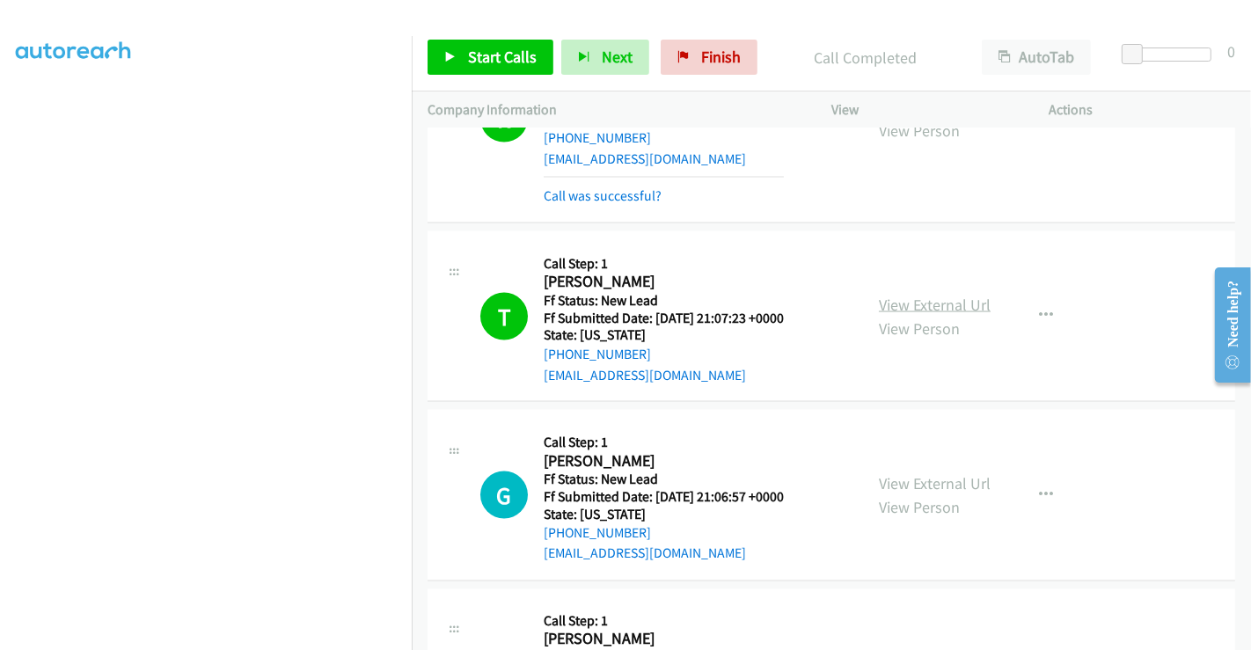
click at [902, 296] on link "View External Url" at bounding box center [935, 305] width 112 height 20
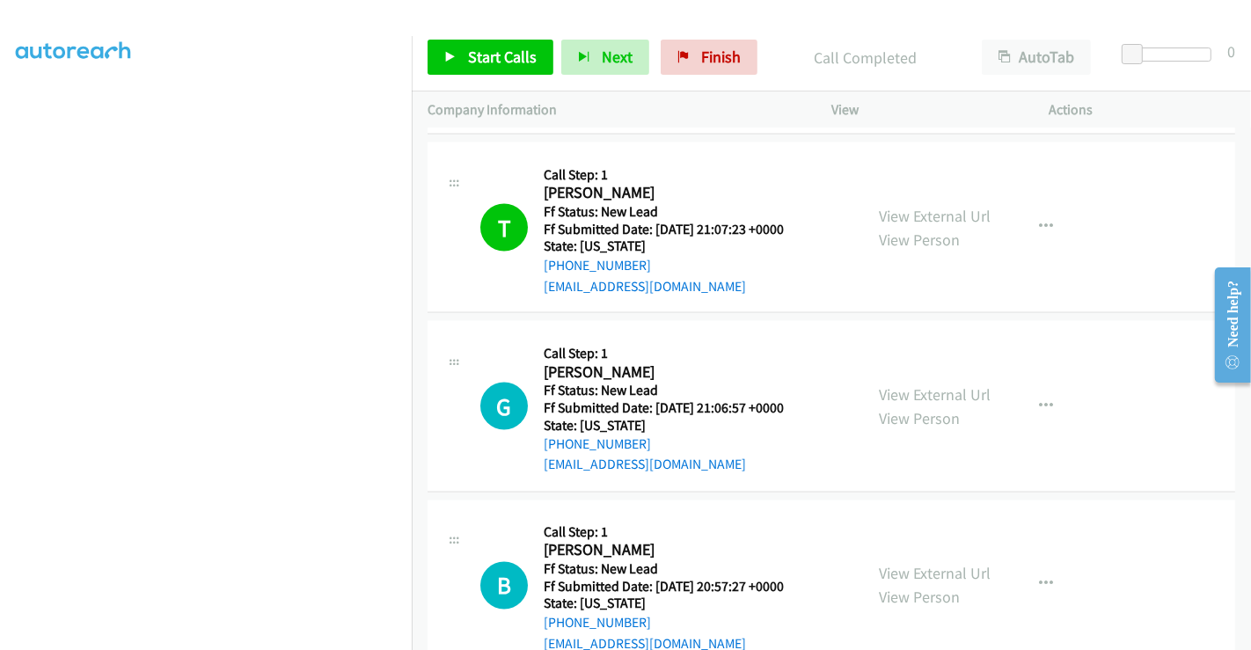
scroll to position [2620, 0]
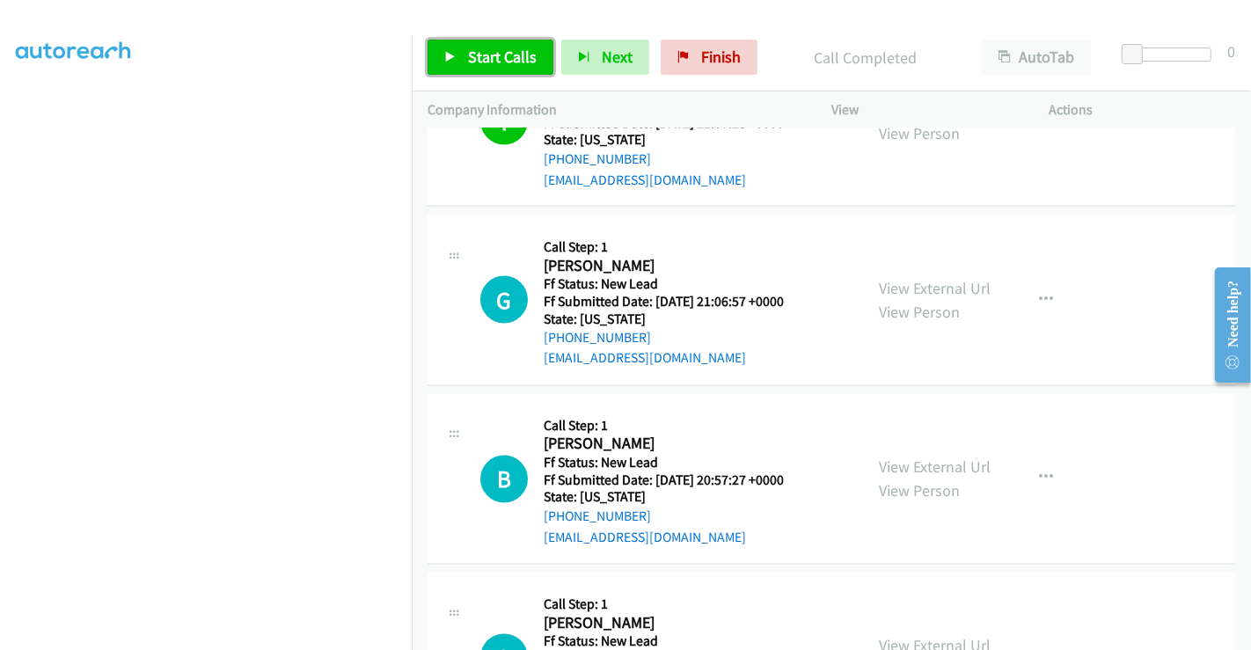
click at [497, 51] on span "Start Calls" at bounding box center [502, 57] width 69 height 20
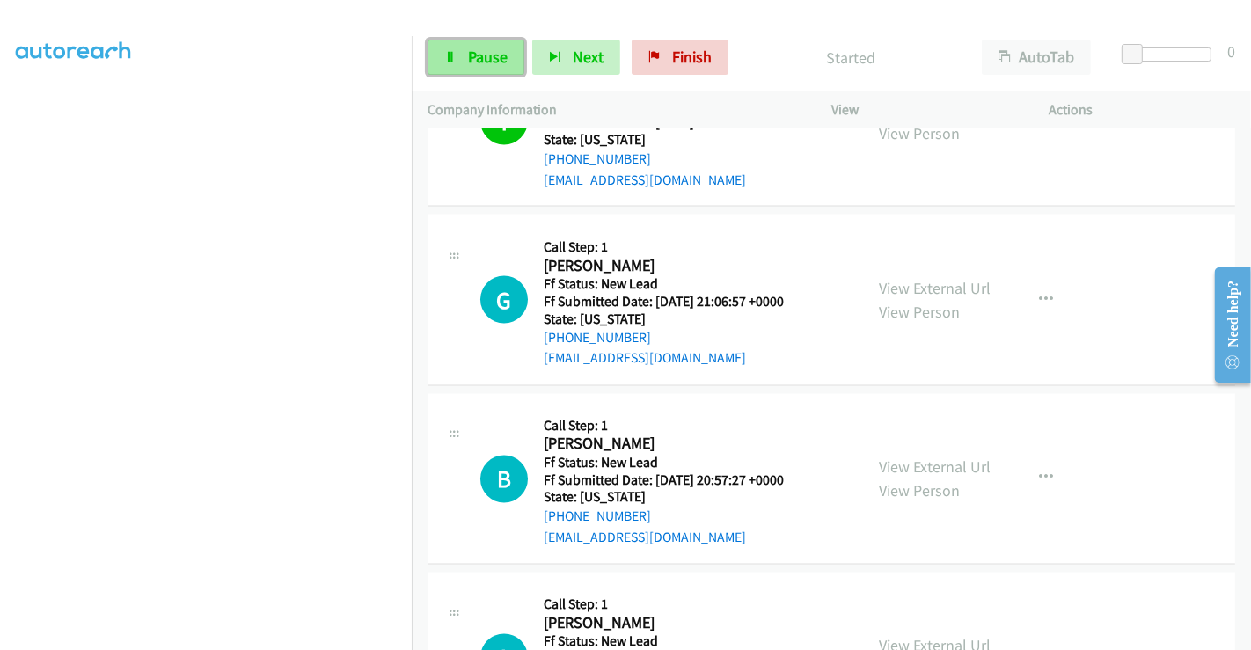
click at [485, 61] on span "Pause" at bounding box center [488, 57] width 40 height 20
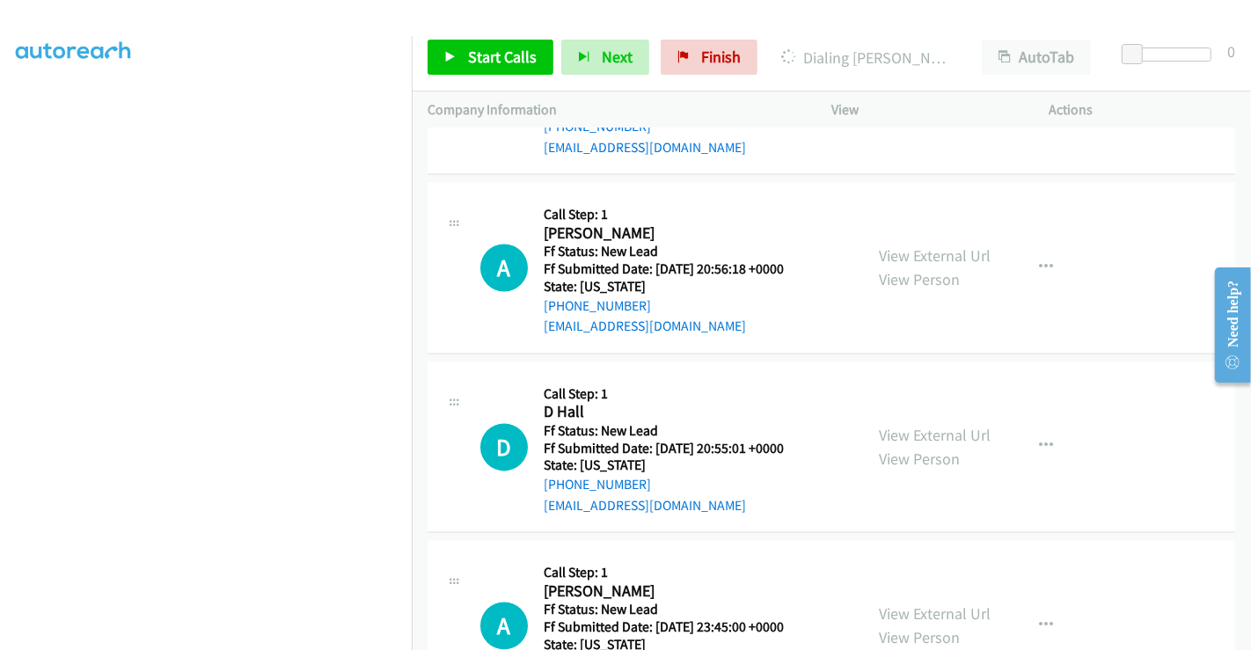
scroll to position [3091, 0]
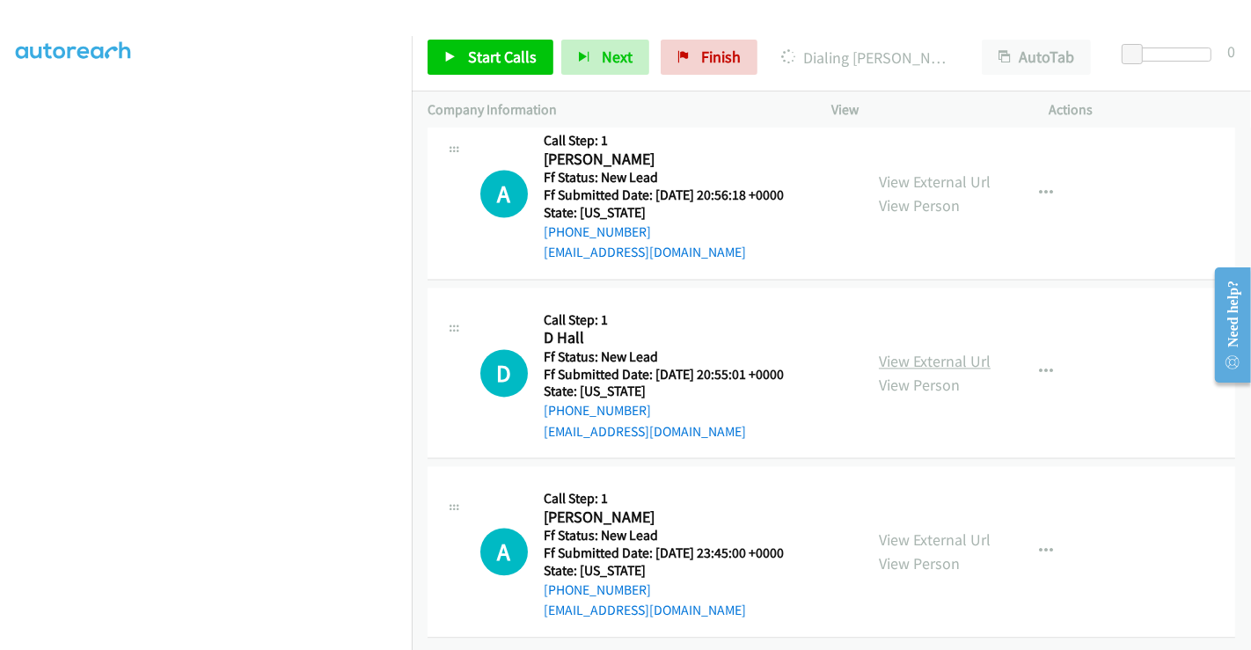
click at [929, 351] on link "View External Url" at bounding box center [935, 361] width 112 height 20
click at [918, 530] on link "View External Url" at bounding box center [935, 540] width 112 height 20
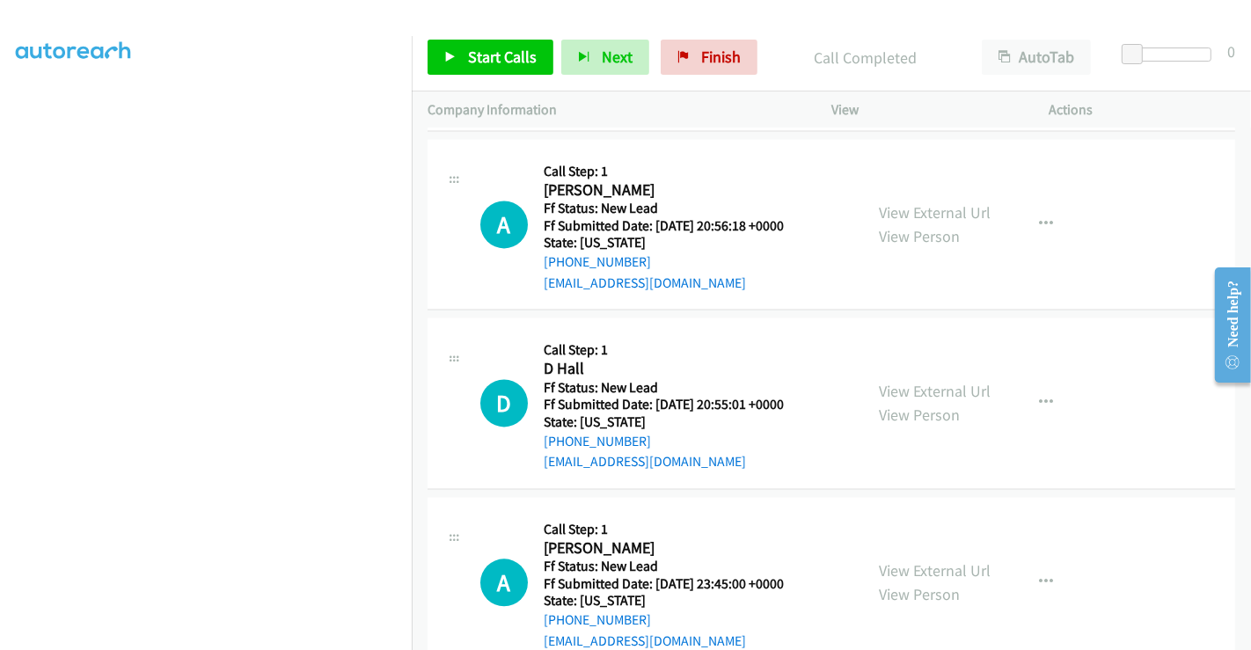
scroll to position [3129, 0]
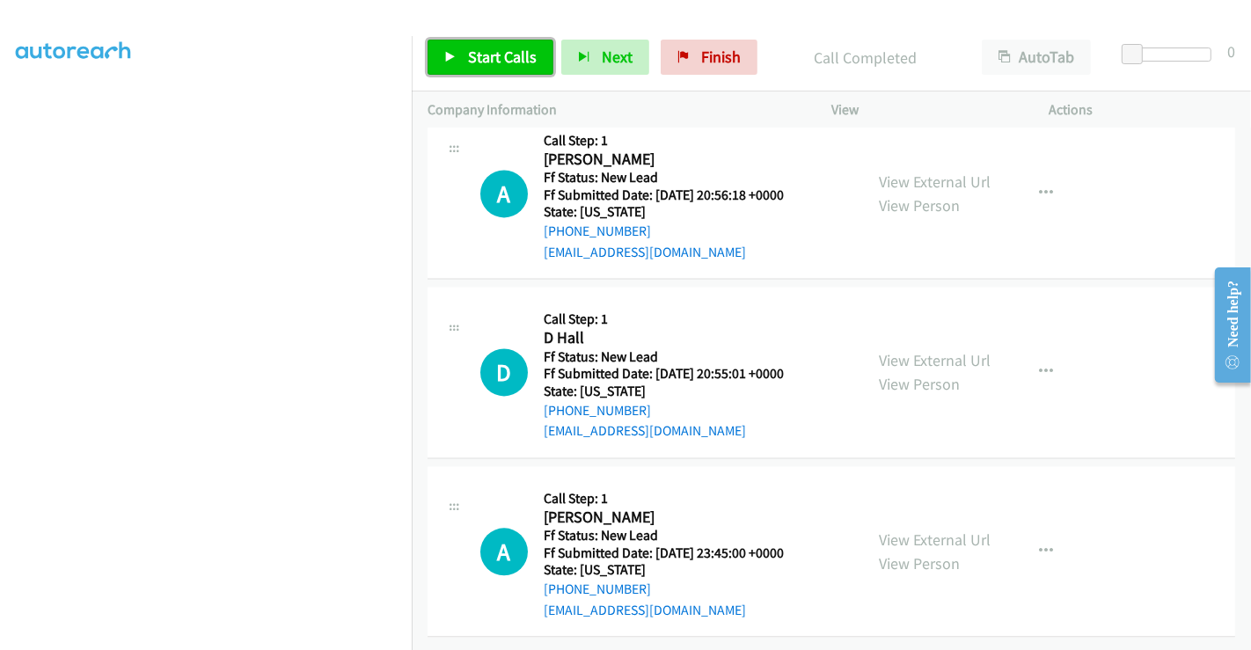
click at [507, 55] on span "Start Calls" at bounding box center [502, 57] width 69 height 20
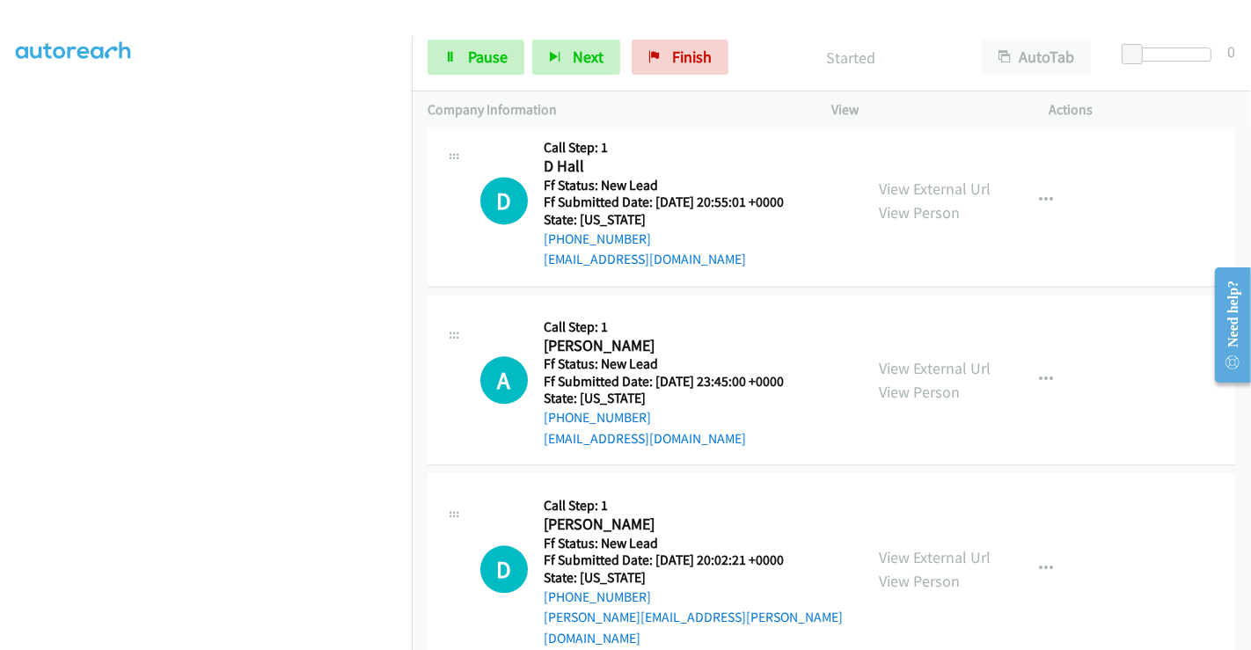
scroll to position [3308, 0]
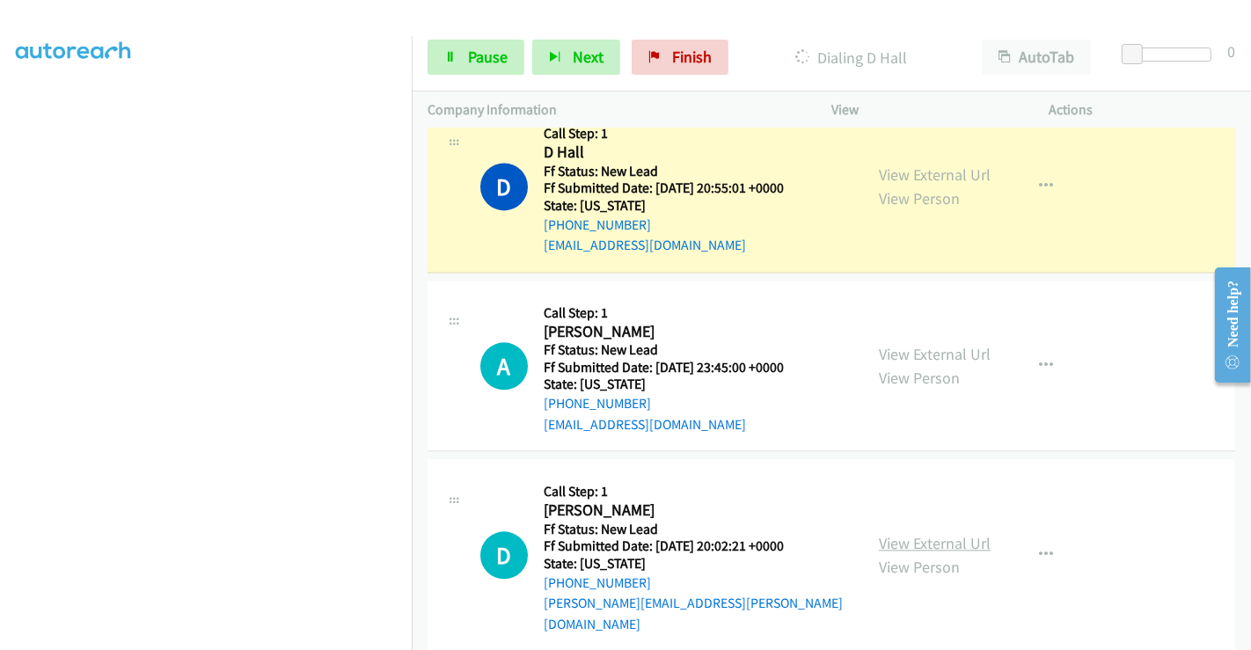
click at [894, 533] on link "View External Url" at bounding box center [935, 543] width 112 height 20
click at [489, 53] on span "Pause" at bounding box center [488, 57] width 40 height 20
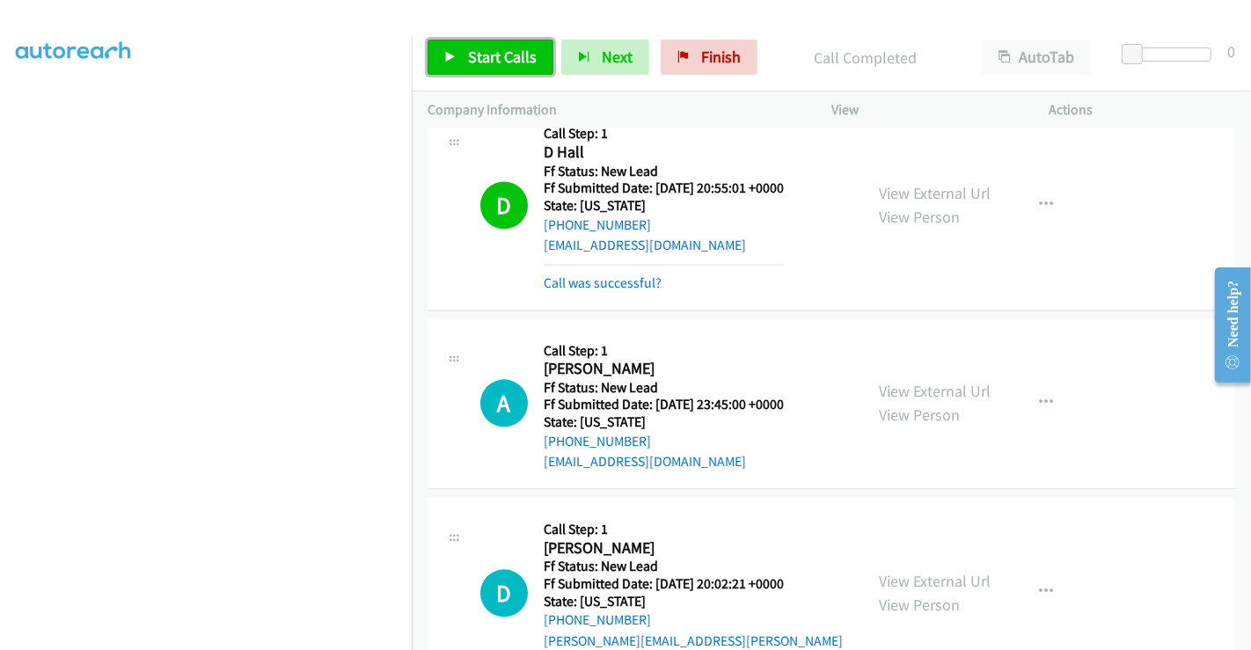
click at [464, 55] on link "Start Calls" at bounding box center [491, 57] width 126 height 35
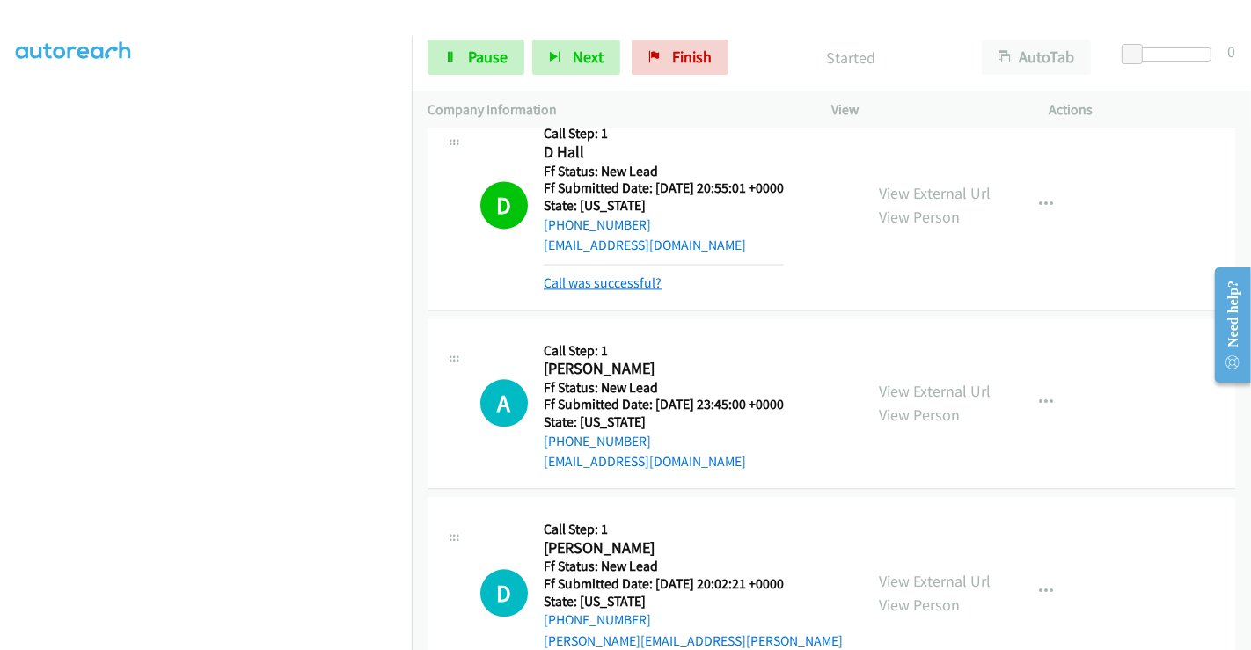
scroll to position [3344, 0]
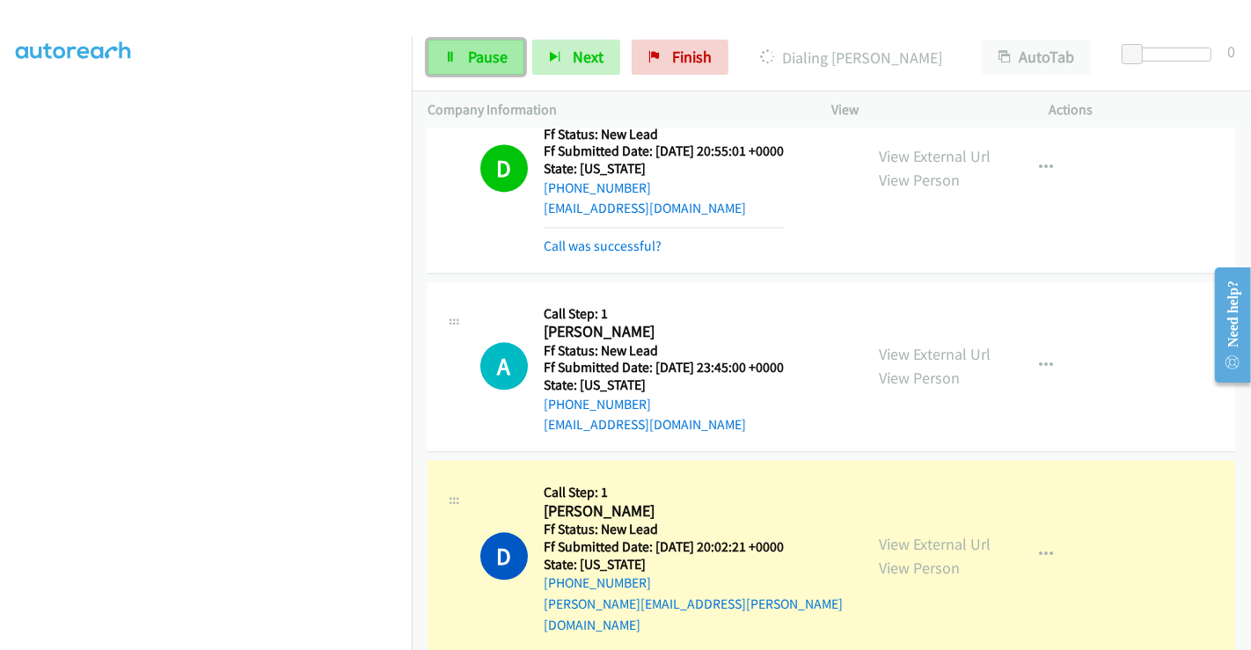
click at [474, 52] on span "Pause" at bounding box center [488, 57] width 40 height 20
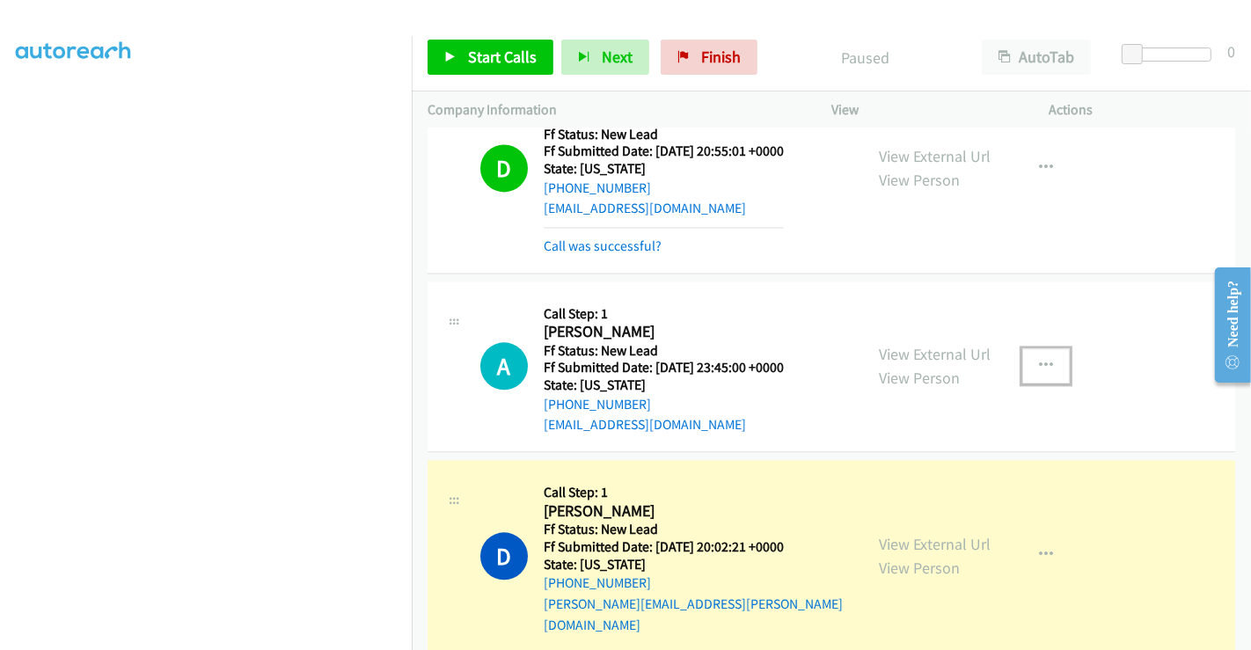
click at [1039, 361] on icon "button" at bounding box center [1046, 366] width 14 height 14
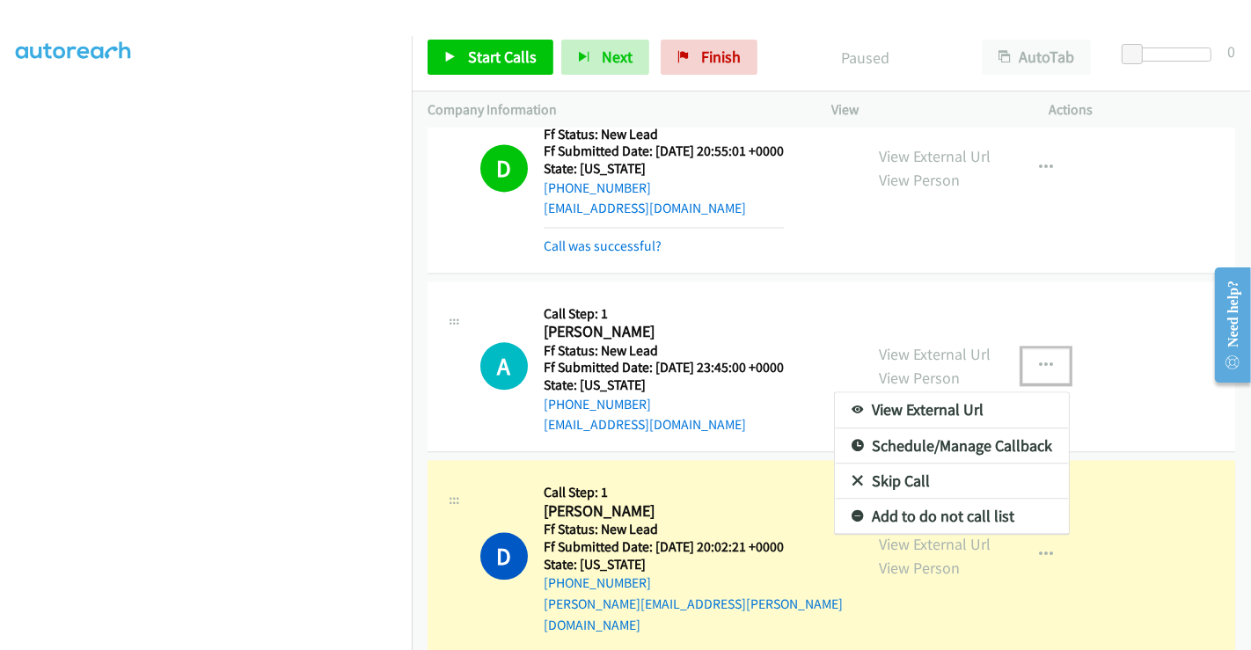
click at [887, 472] on link "Skip Call" at bounding box center [952, 481] width 234 height 35
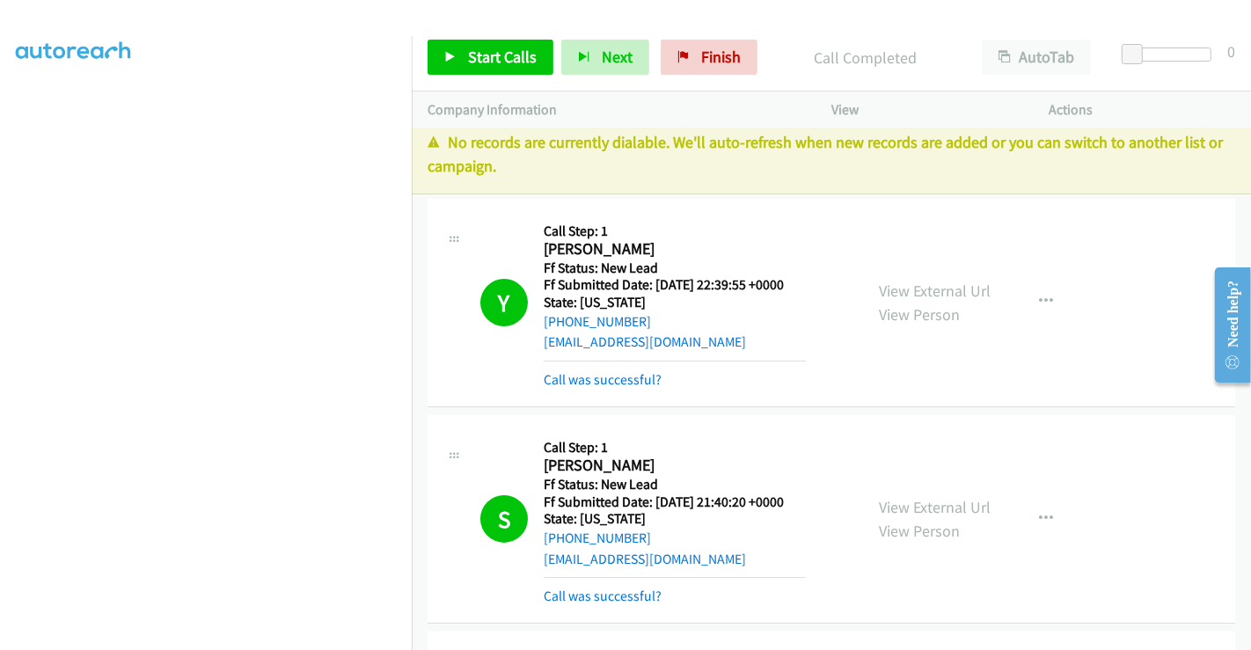
scroll to position [0, 0]
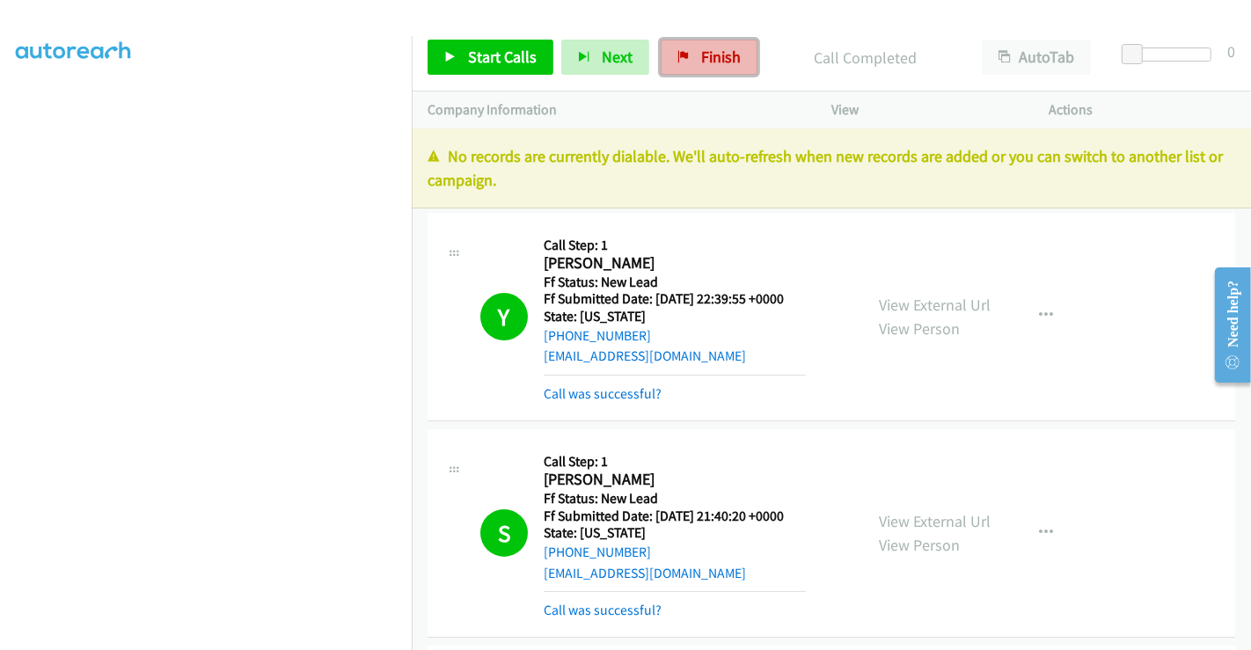
click at [704, 49] on span "Finish" at bounding box center [721, 57] width 40 height 20
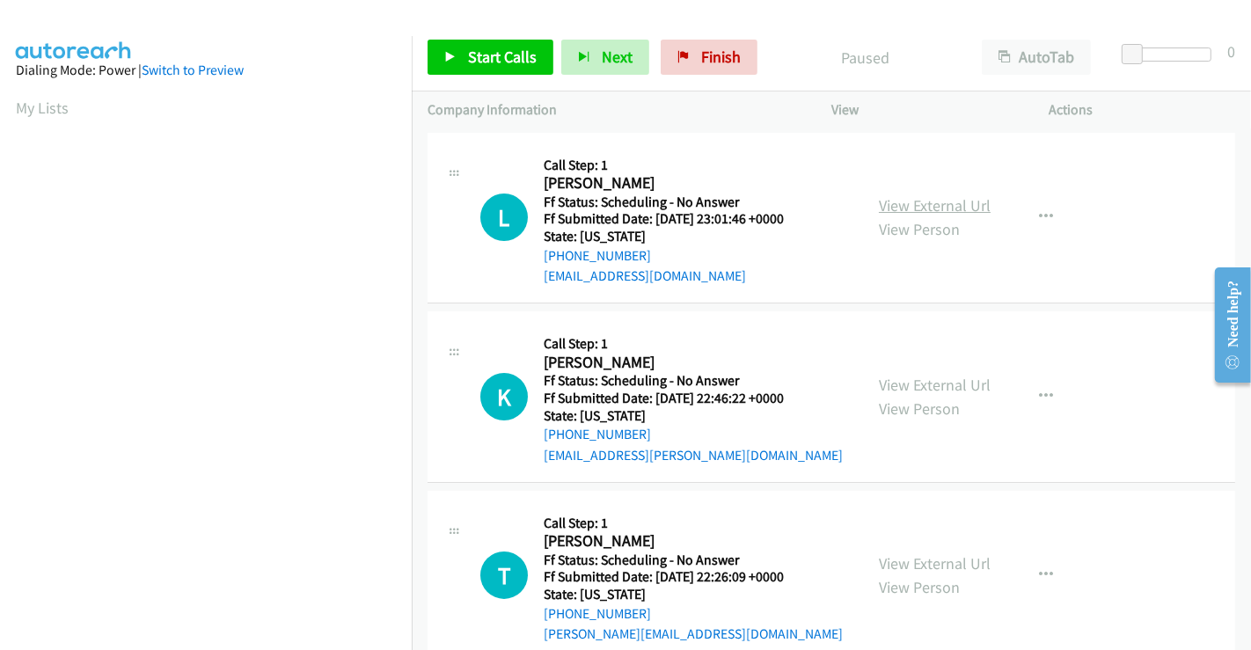
click at [939, 196] on link "View External Url" at bounding box center [935, 205] width 112 height 20
click at [917, 383] on link "View External Url" at bounding box center [935, 385] width 112 height 20
click at [925, 556] on link "View External Url" at bounding box center [935, 563] width 112 height 20
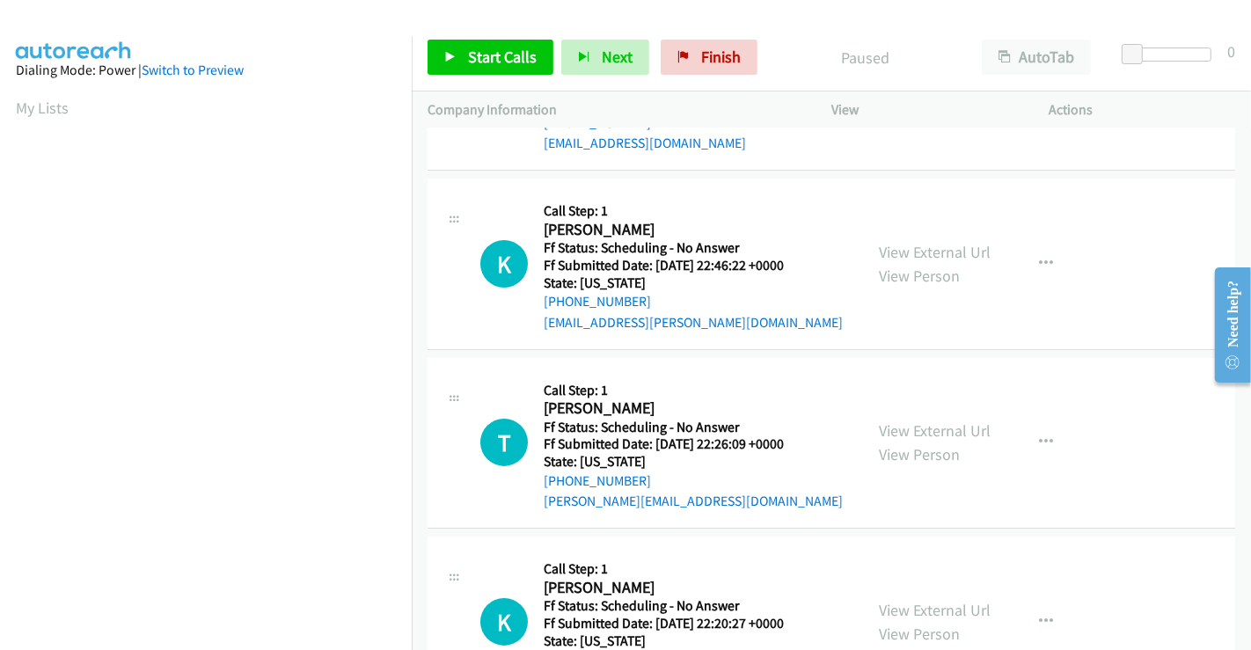
scroll to position [293, 0]
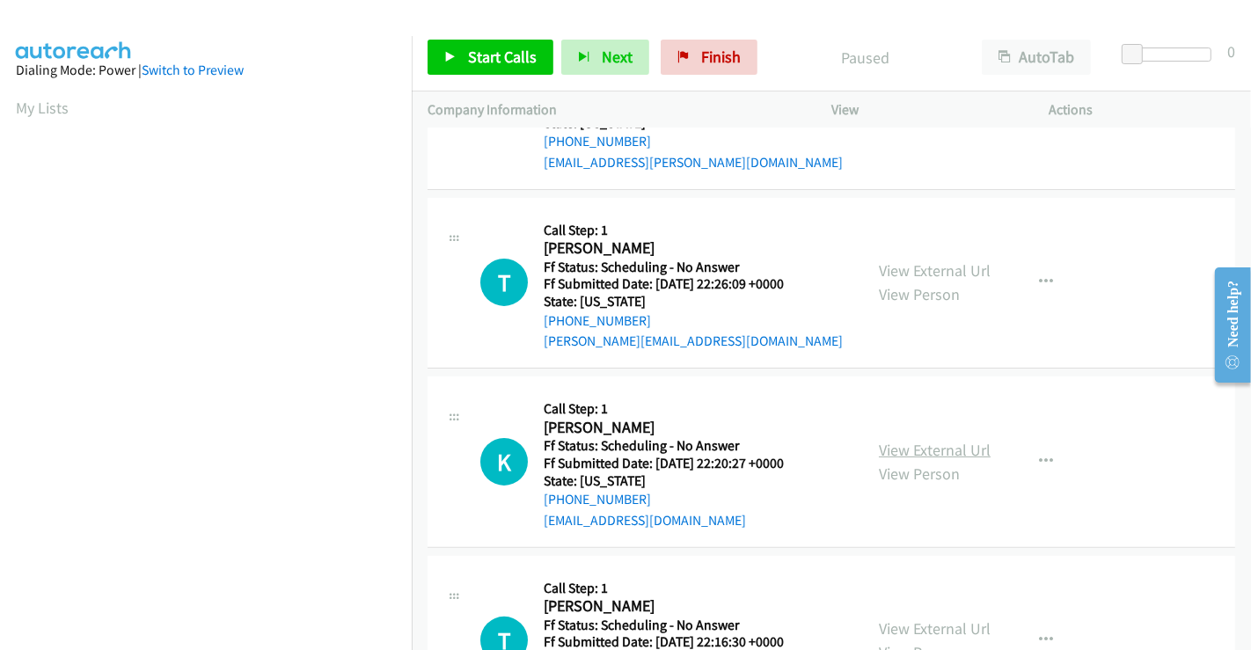
click at [905, 450] on link "View External Url" at bounding box center [935, 450] width 112 height 20
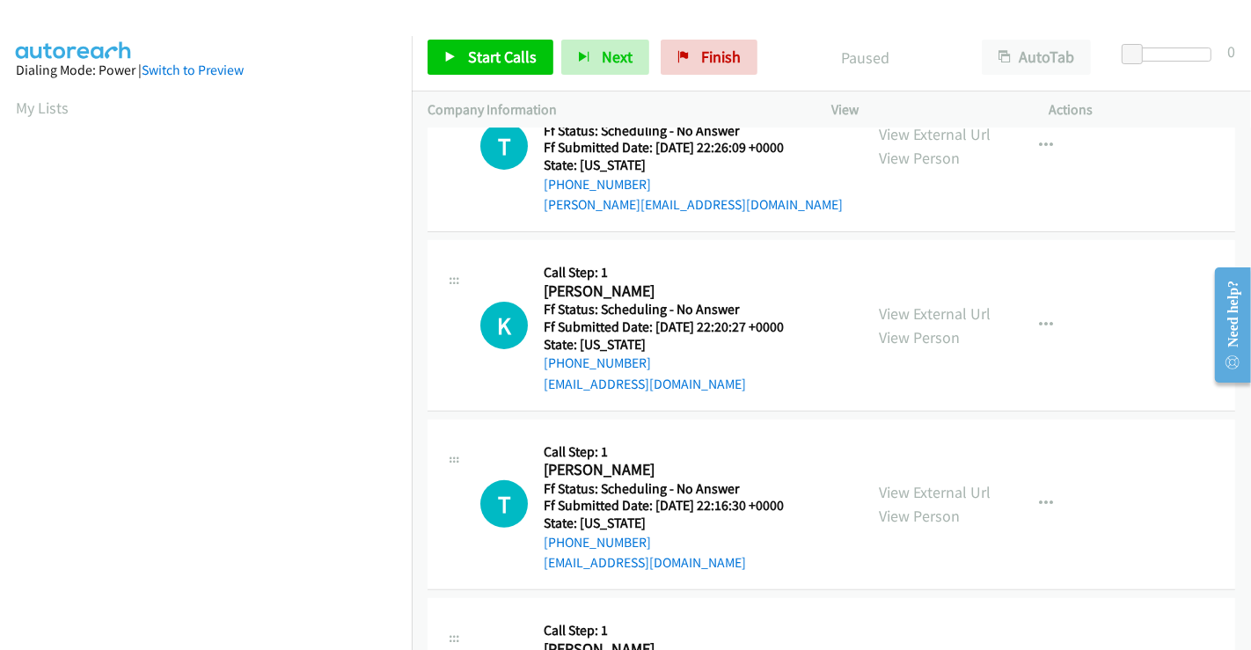
scroll to position [586, 0]
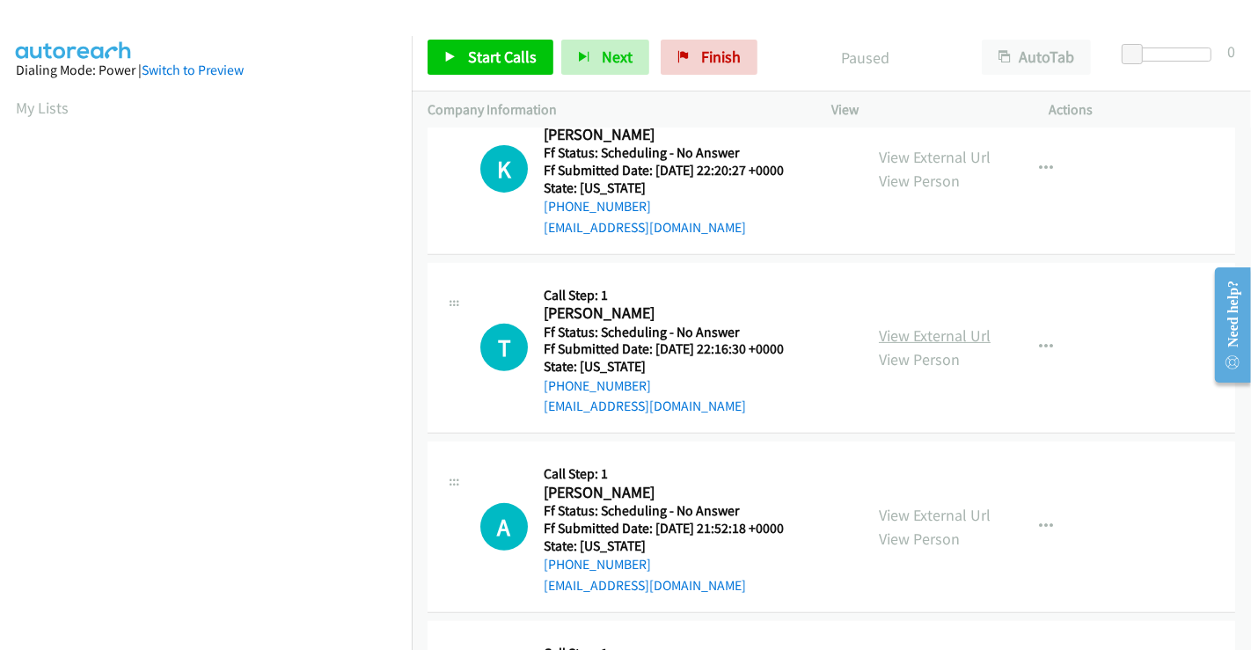
click at [907, 335] on link "View External Url" at bounding box center [935, 335] width 112 height 20
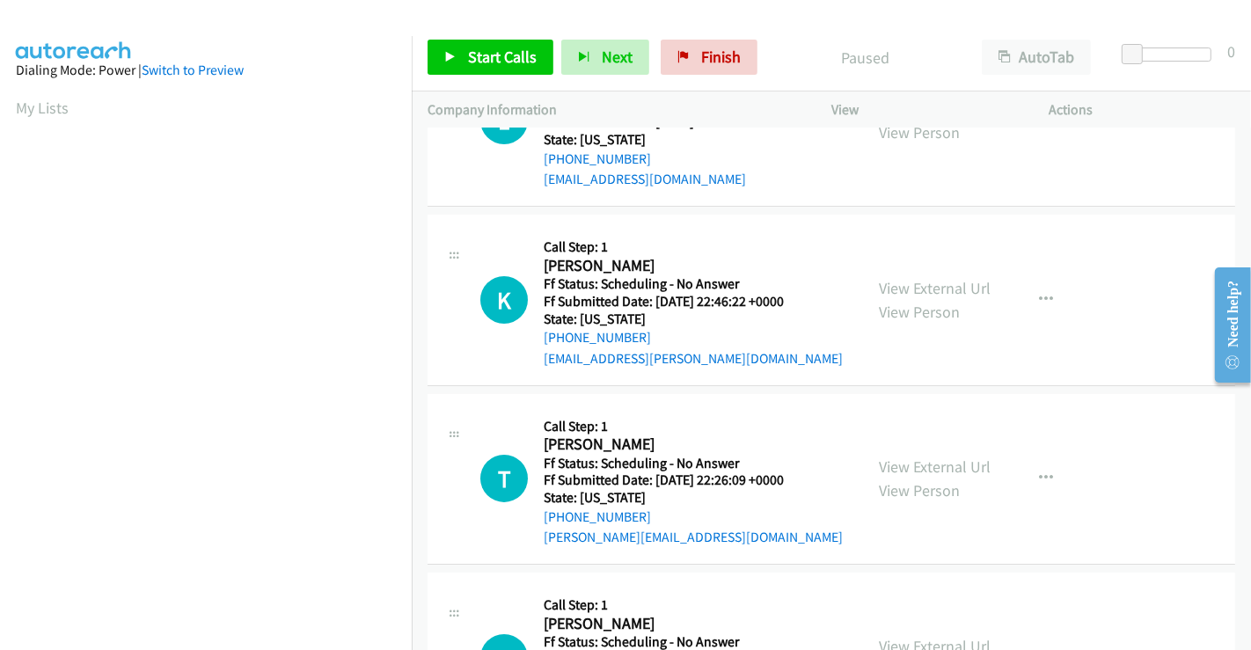
scroll to position [0, 0]
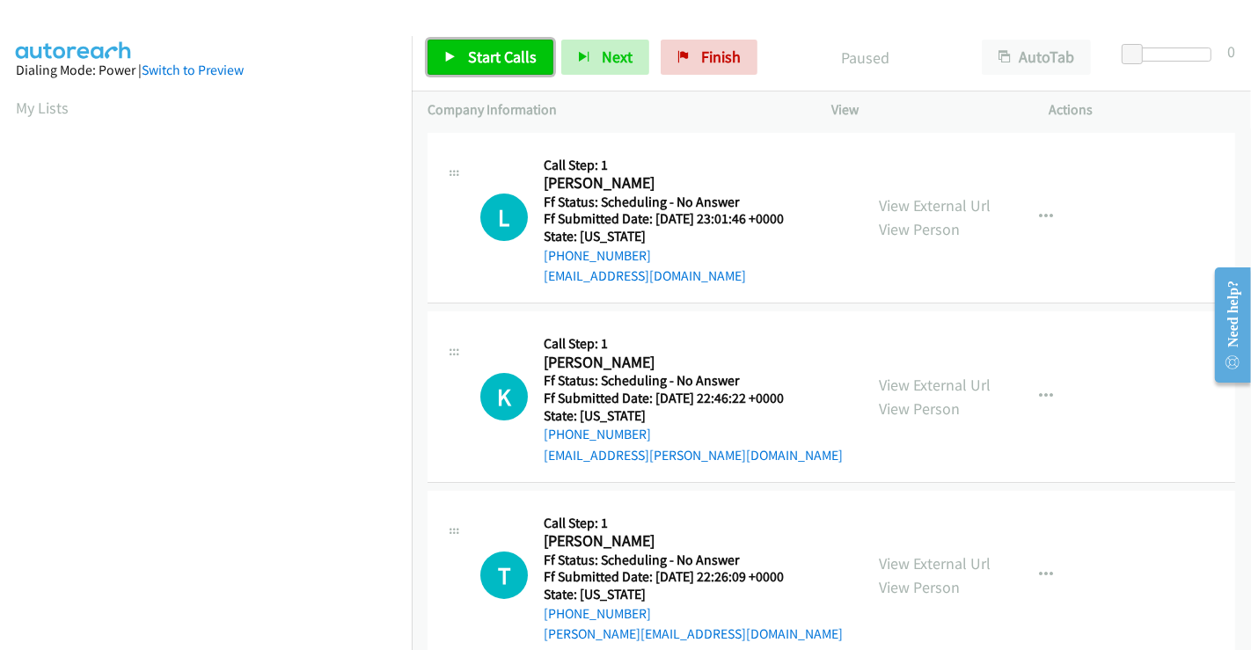
click at [472, 44] on link "Start Calls" at bounding box center [491, 57] width 126 height 35
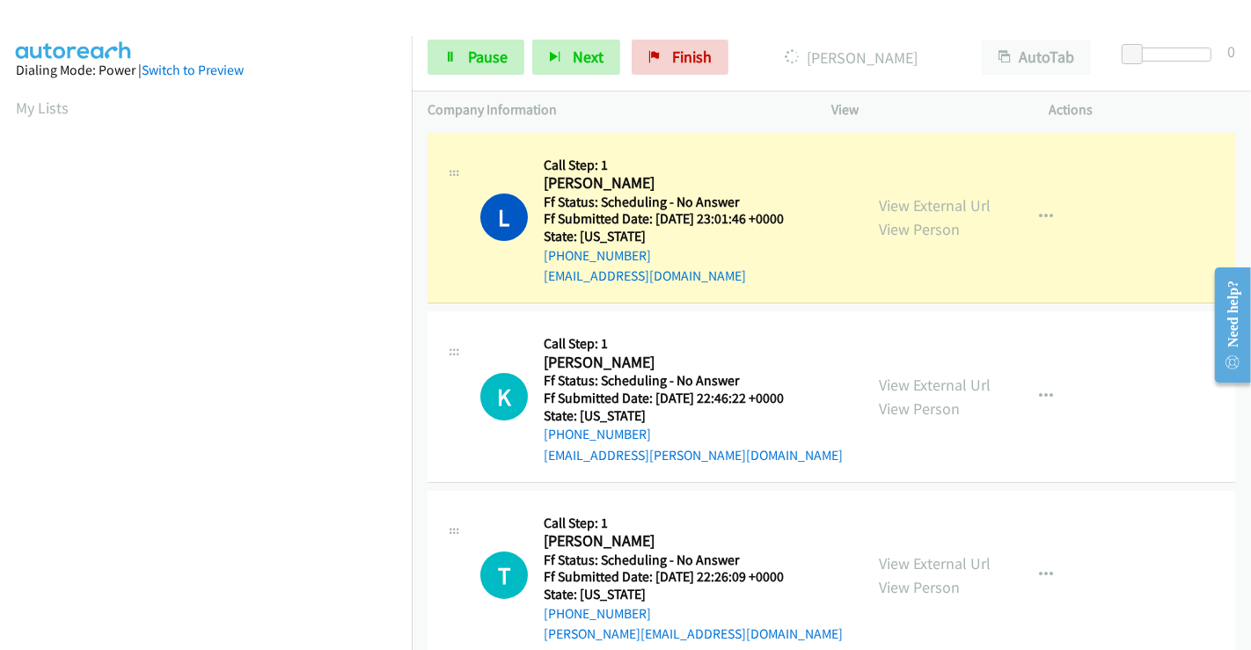
scroll to position [339, 0]
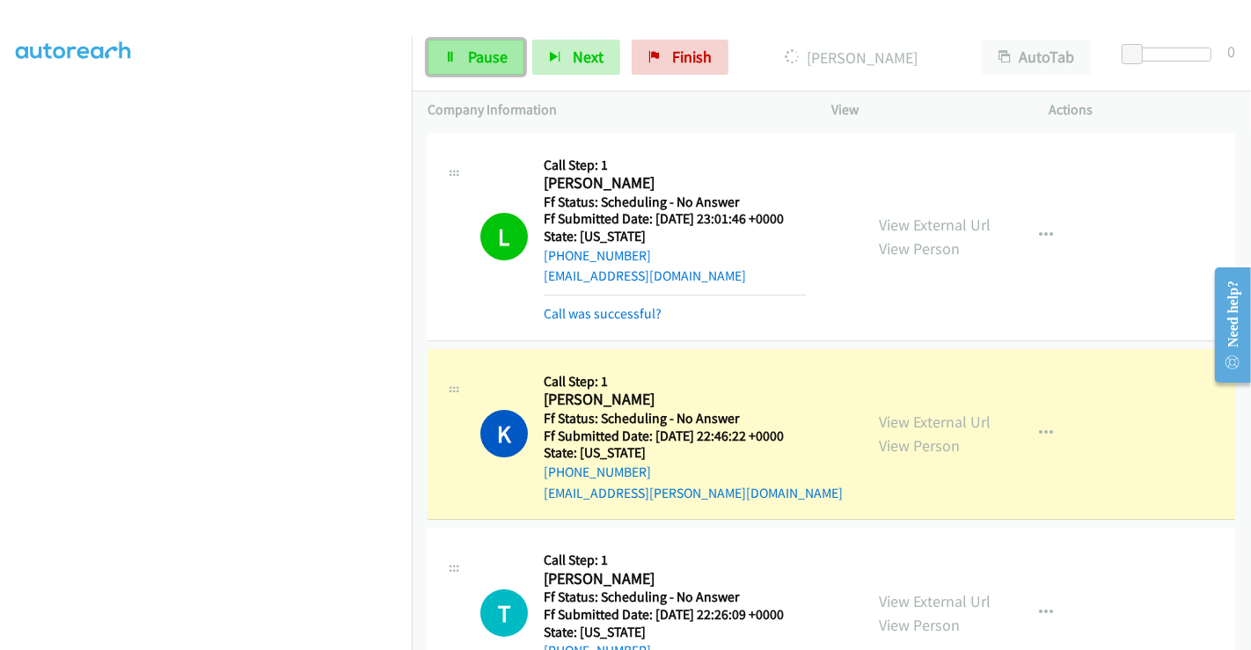
click at [469, 55] on span "Pause" at bounding box center [488, 57] width 40 height 20
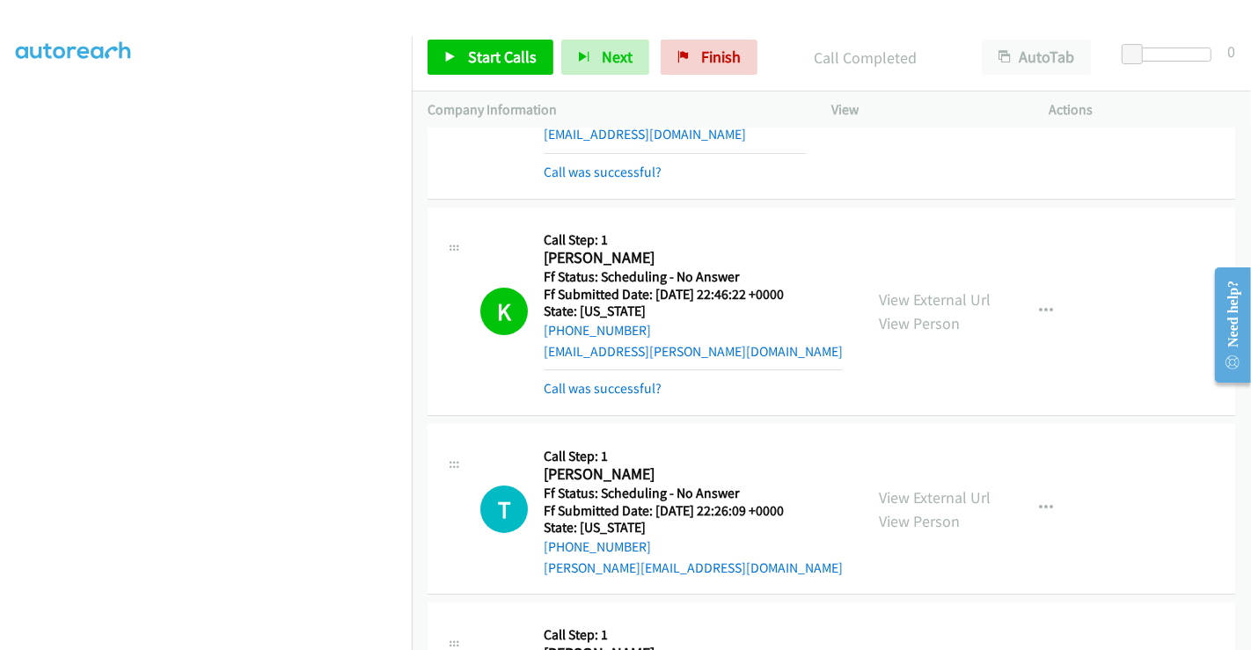
scroll to position [391, 0]
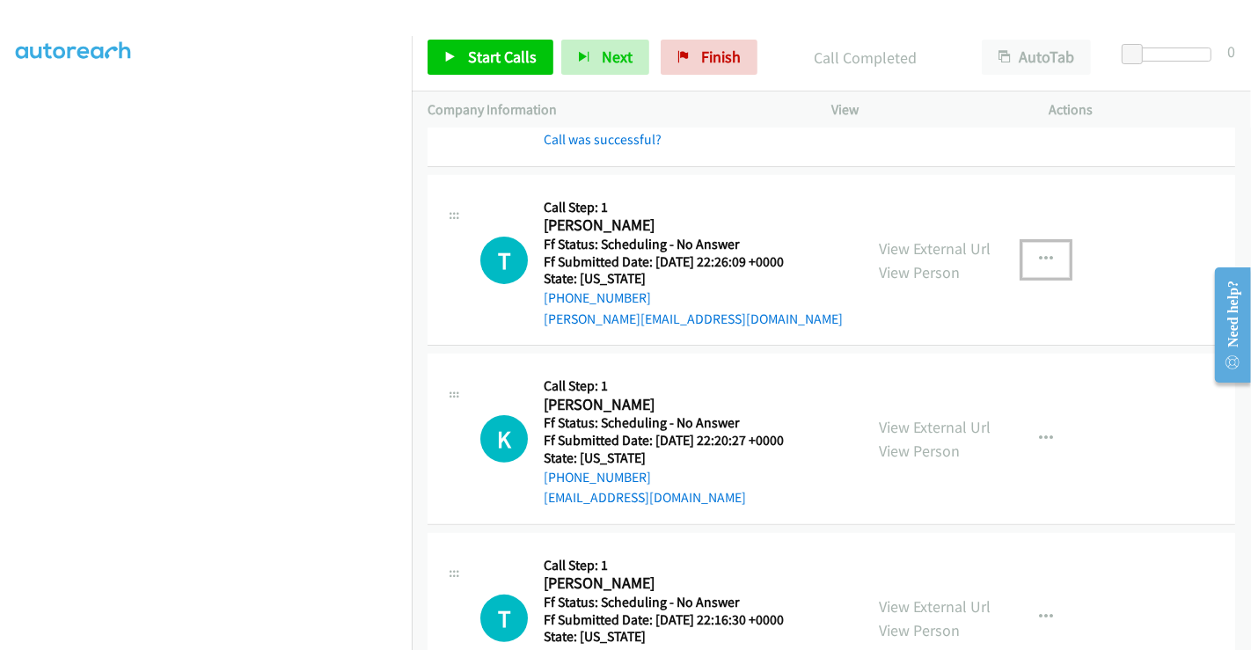
click at [1028, 253] on button "button" at bounding box center [1046, 259] width 48 height 35
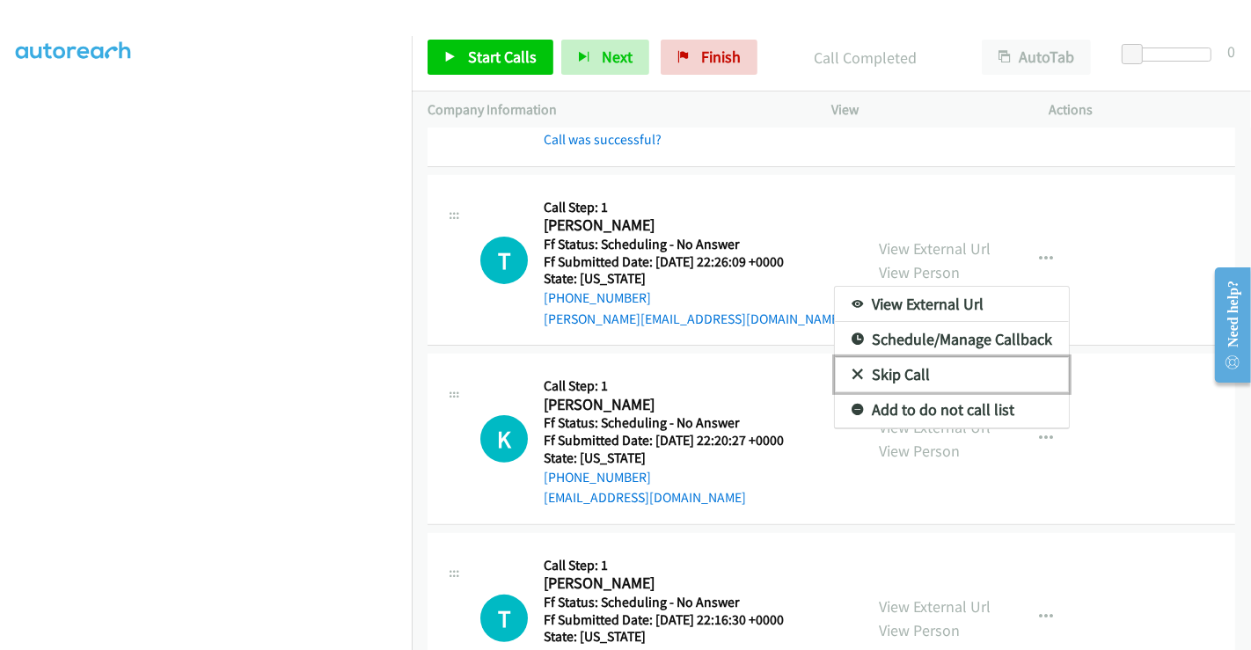
drag, startPoint x: 897, startPoint y: 365, endPoint x: 888, endPoint y: 364, distance: 9.7
click at [896, 365] on link "Skip Call" at bounding box center [952, 374] width 234 height 35
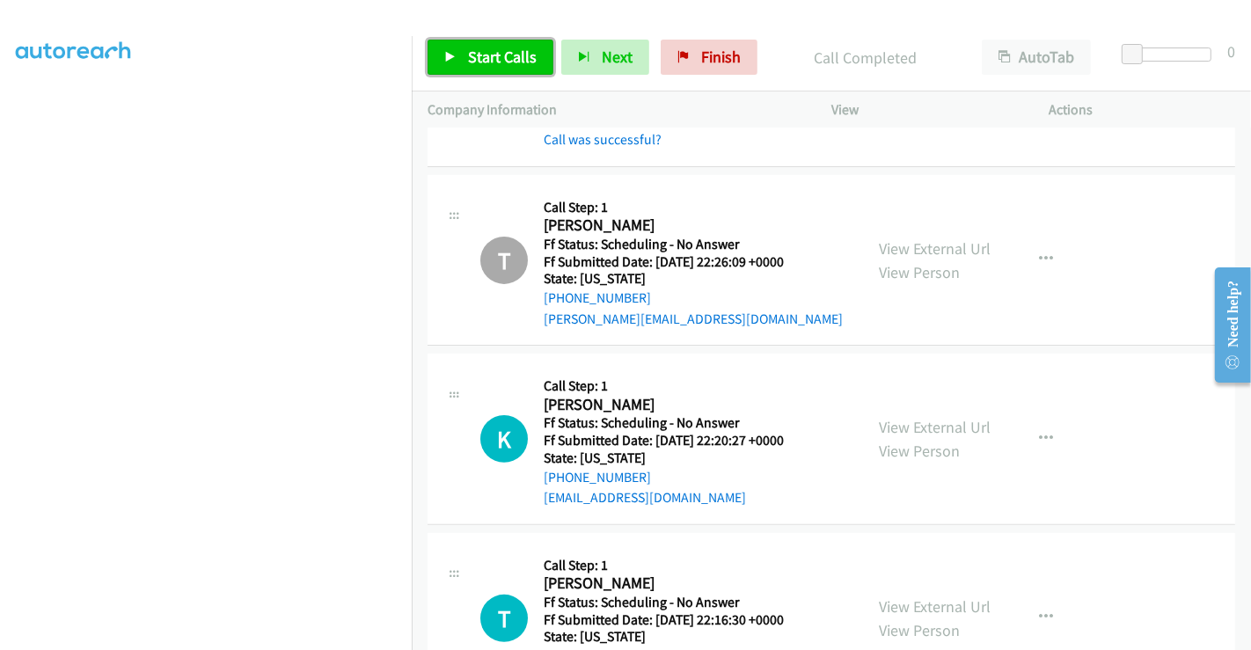
click at [500, 63] on span "Start Calls" at bounding box center [502, 57] width 69 height 20
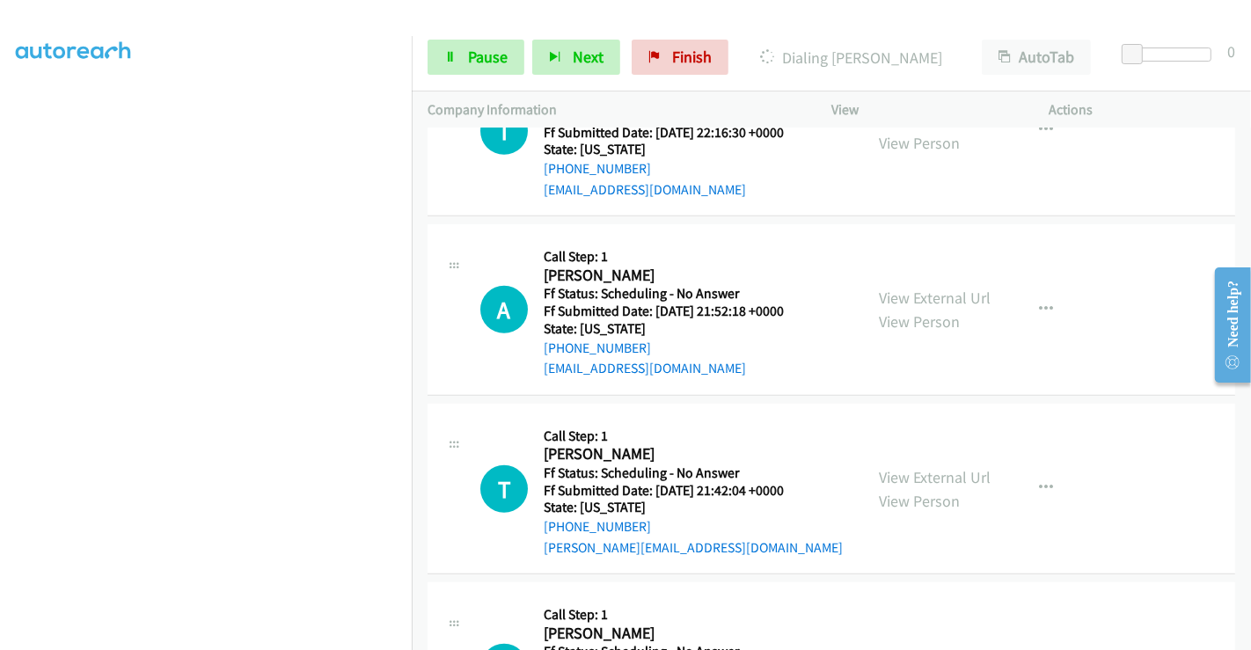
scroll to position [880, 0]
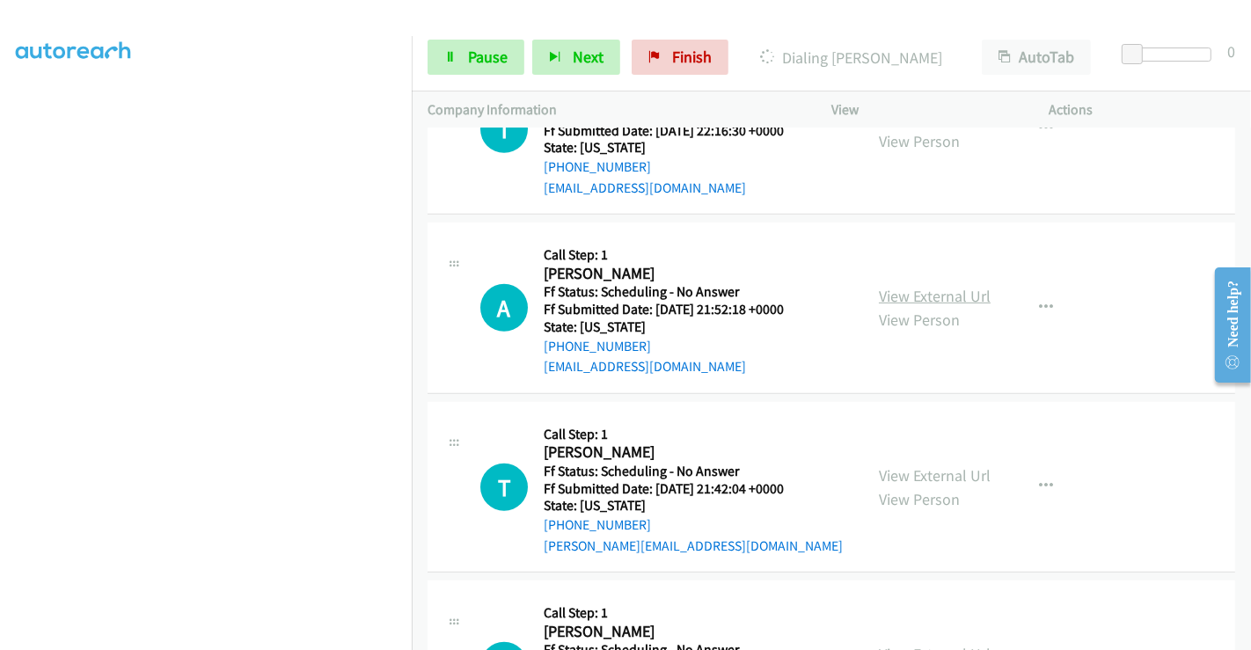
click at [932, 295] on link "View External Url" at bounding box center [935, 296] width 112 height 20
click at [903, 465] on link "View External Url" at bounding box center [935, 475] width 112 height 20
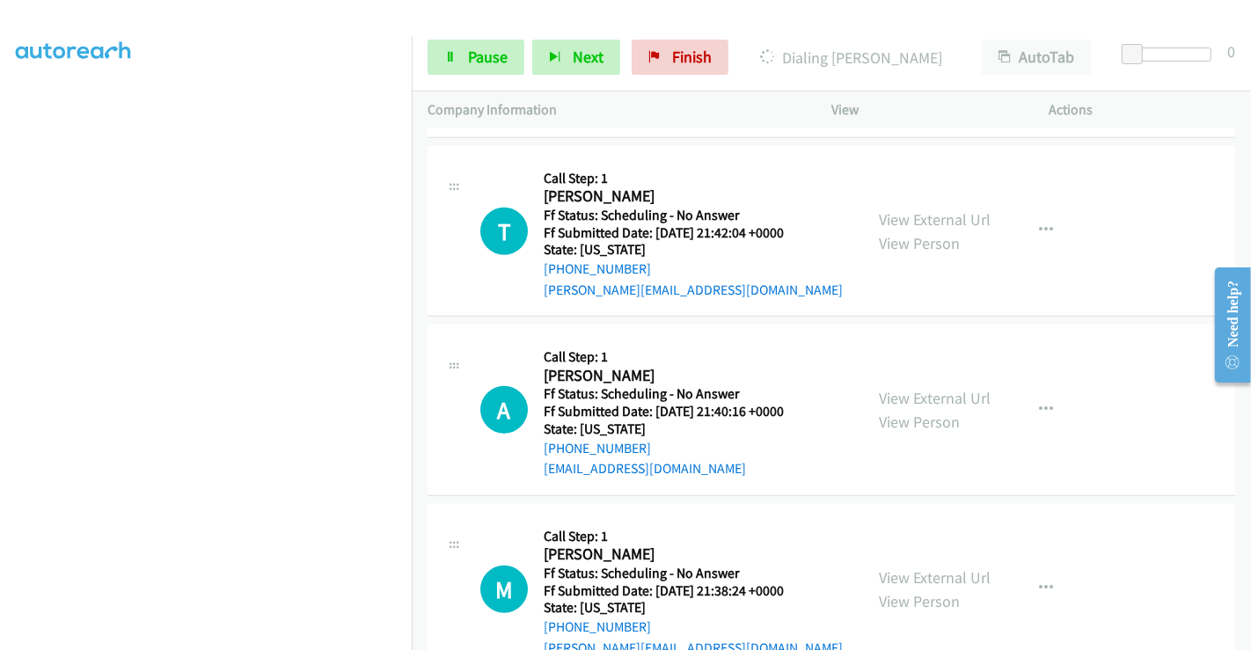
scroll to position [1173, 0]
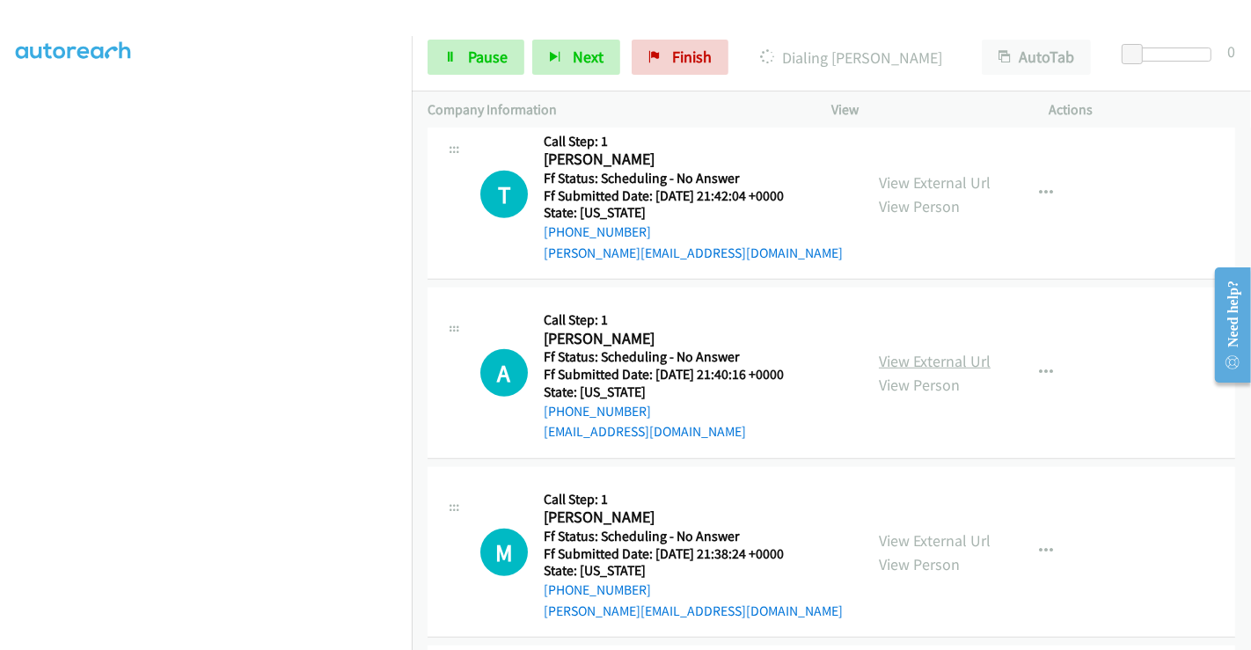
click at [912, 352] on link "View External Url" at bounding box center [935, 361] width 112 height 20
click at [910, 533] on link "View External Url" at bounding box center [935, 540] width 112 height 20
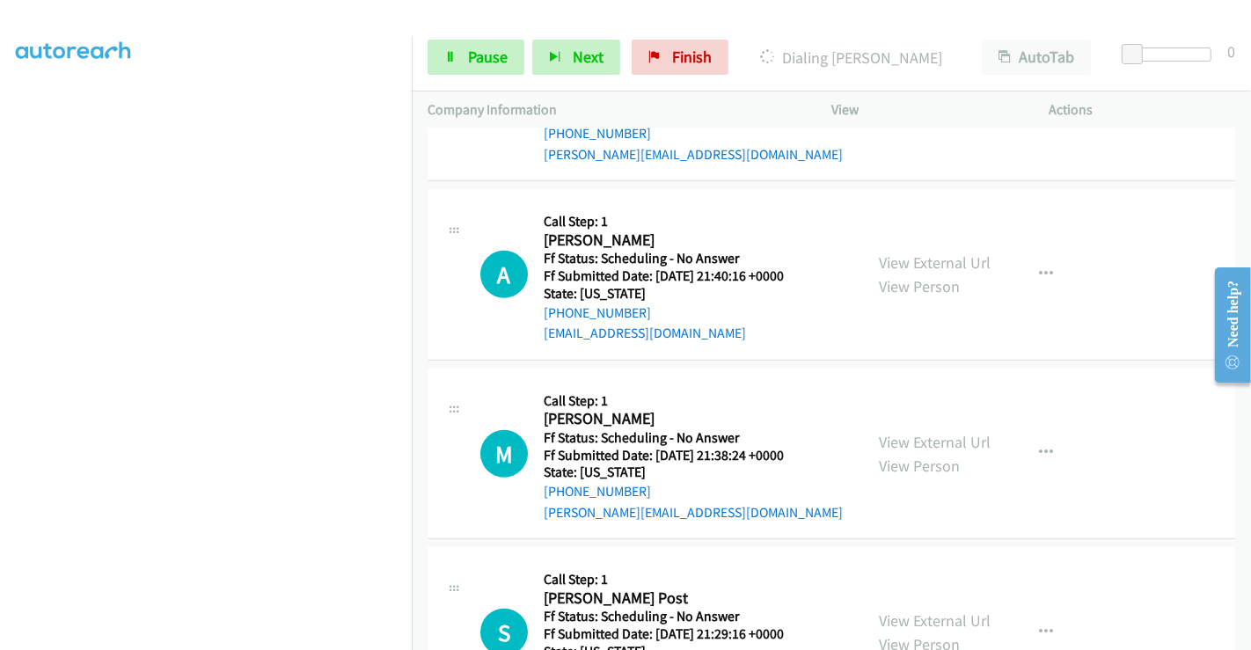
scroll to position [1368, 0]
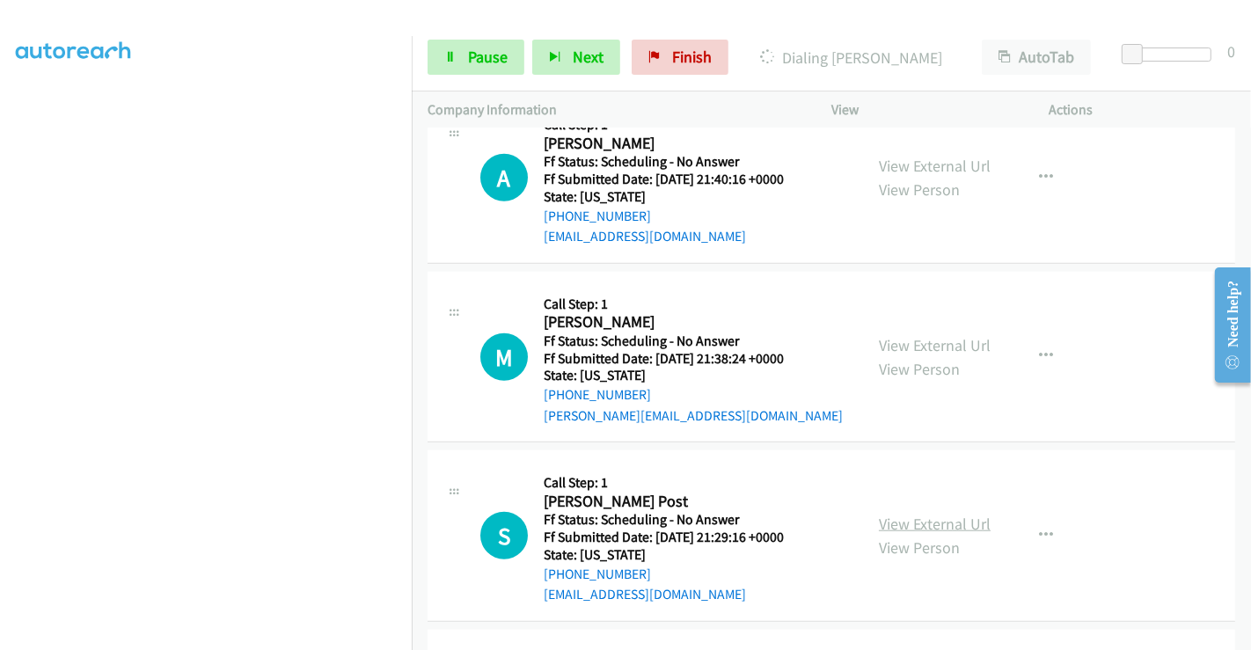
click at [914, 514] on link "View External Url" at bounding box center [935, 524] width 112 height 20
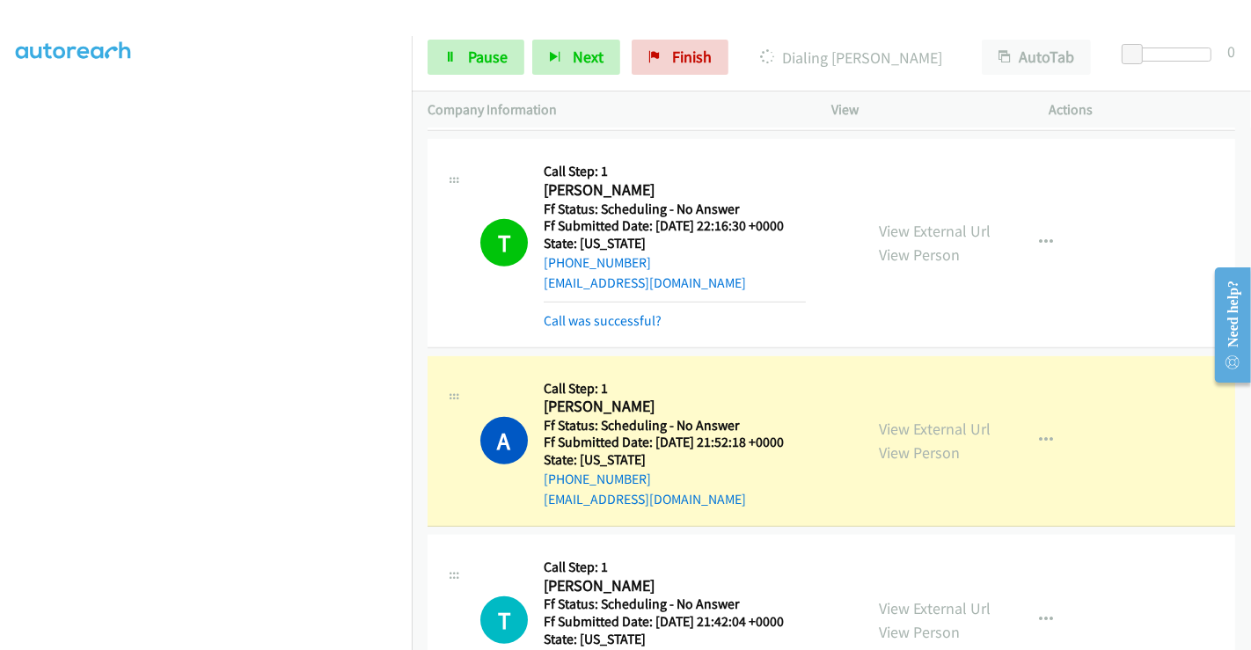
scroll to position [1014, 0]
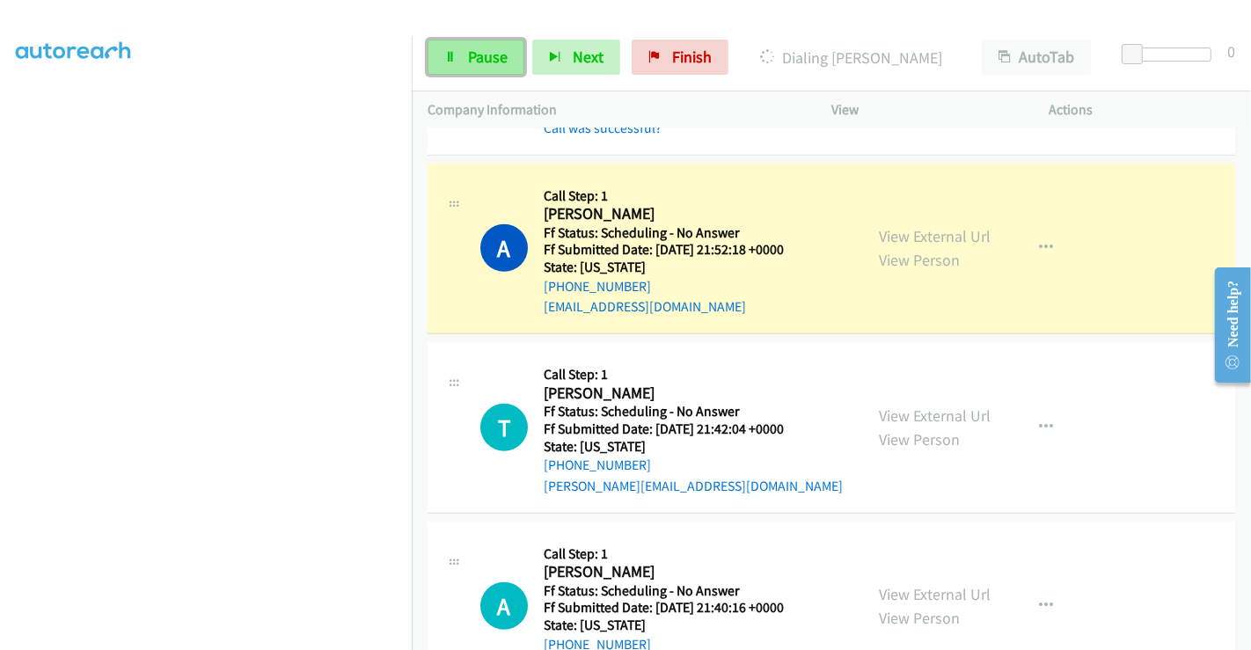
click at [468, 56] on span "Pause" at bounding box center [488, 57] width 40 height 20
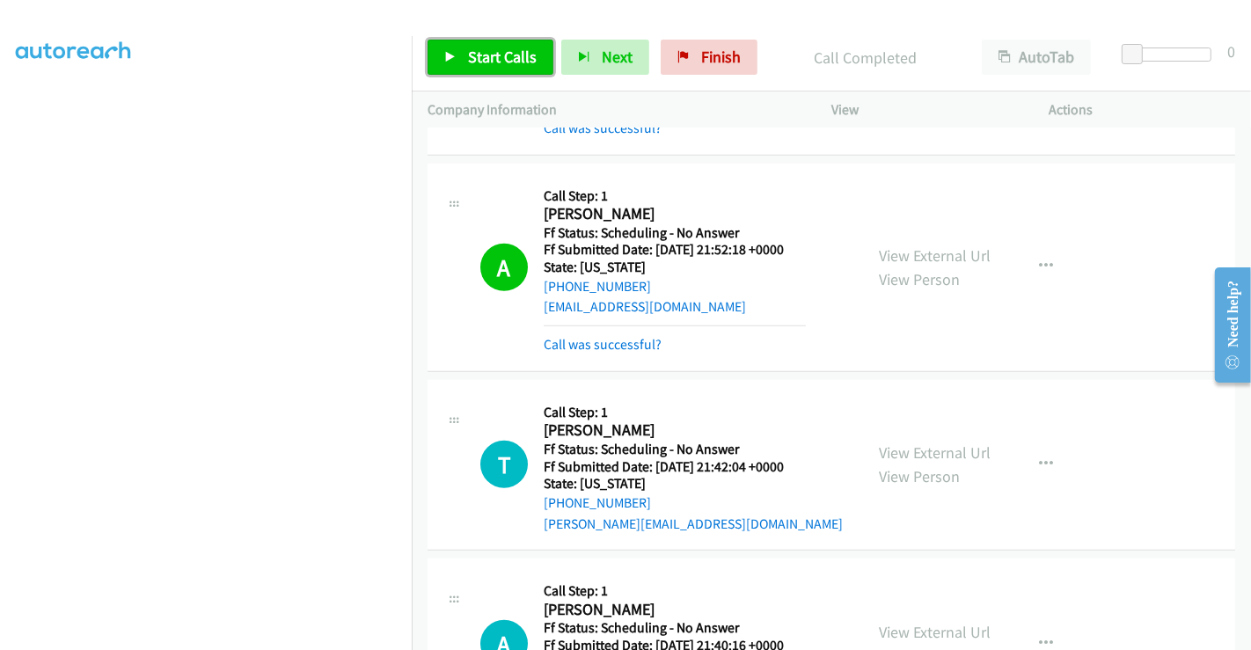
click at [477, 59] on span "Start Calls" at bounding box center [502, 57] width 69 height 20
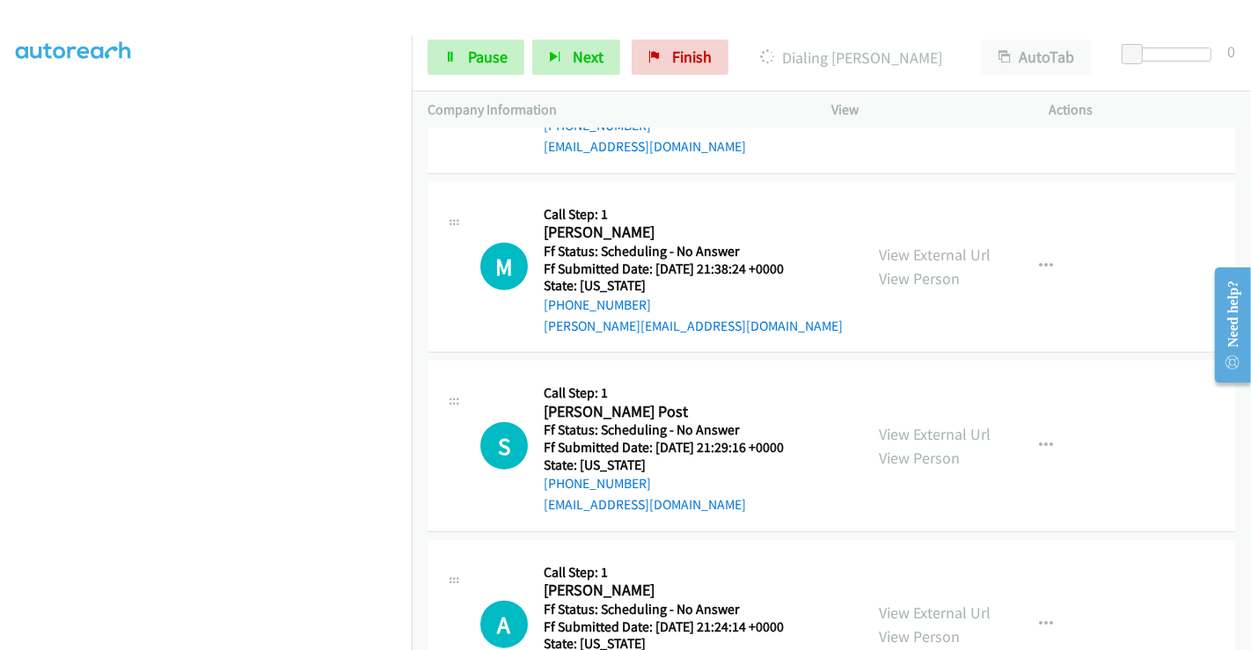
scroll to position [1601, 0]
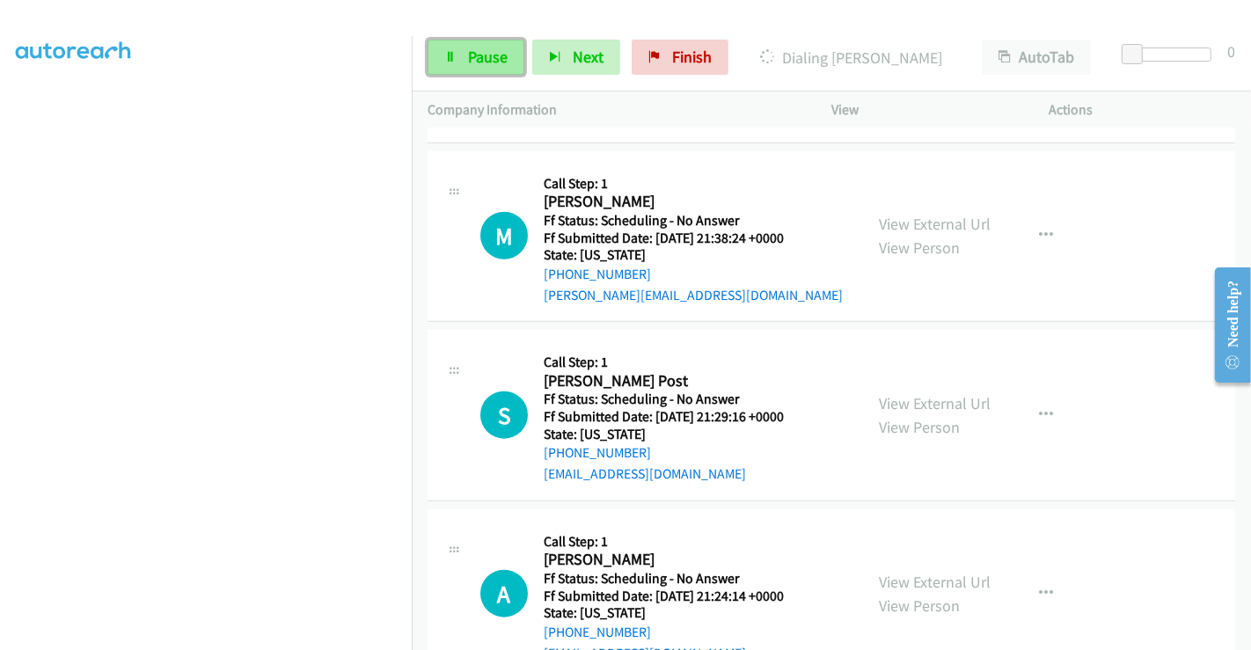
click at [485, 55] on span "Pause" at bounding box center [488, 57] width 40 height 20
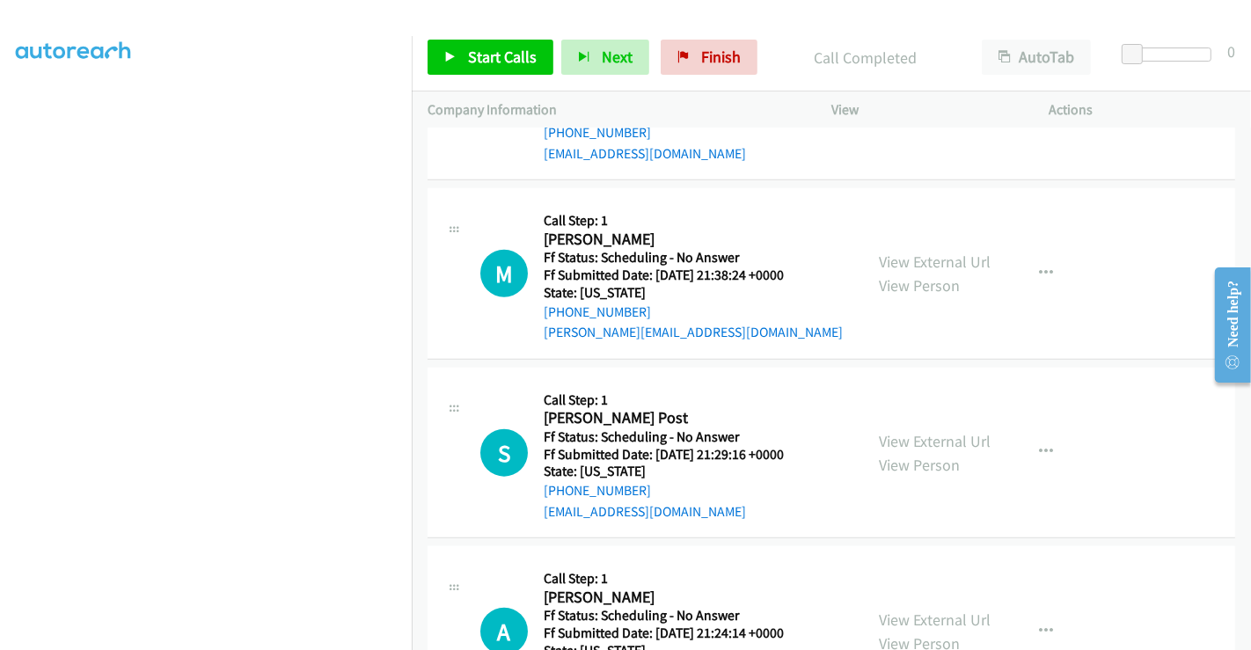
scroll to position [1638, 0]
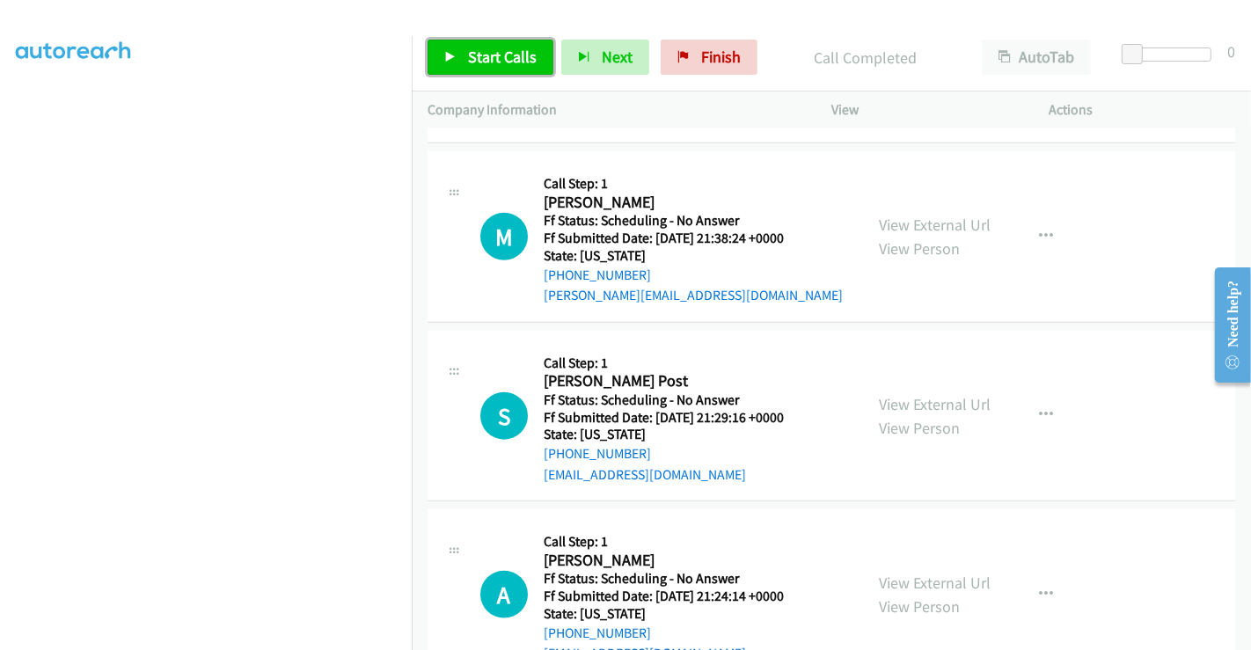
click at [477, 65] on span "Start Calls" at bounding box center [502, 57] width 69 height 20
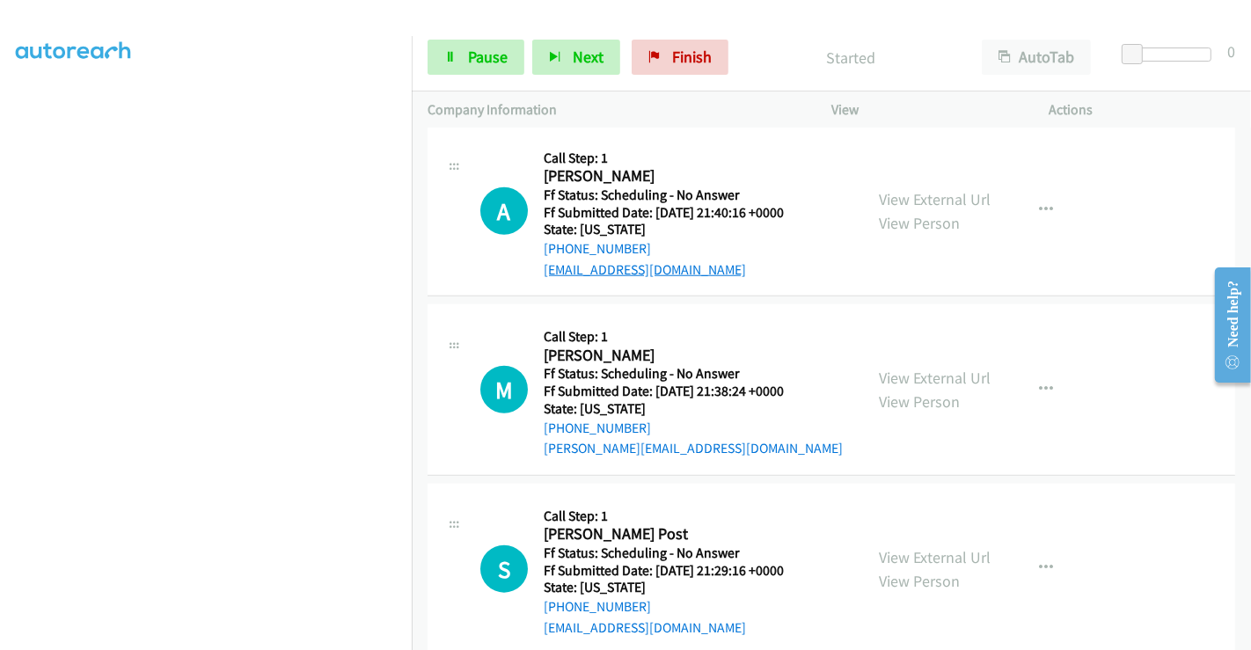
scroll to position [1344, 0]
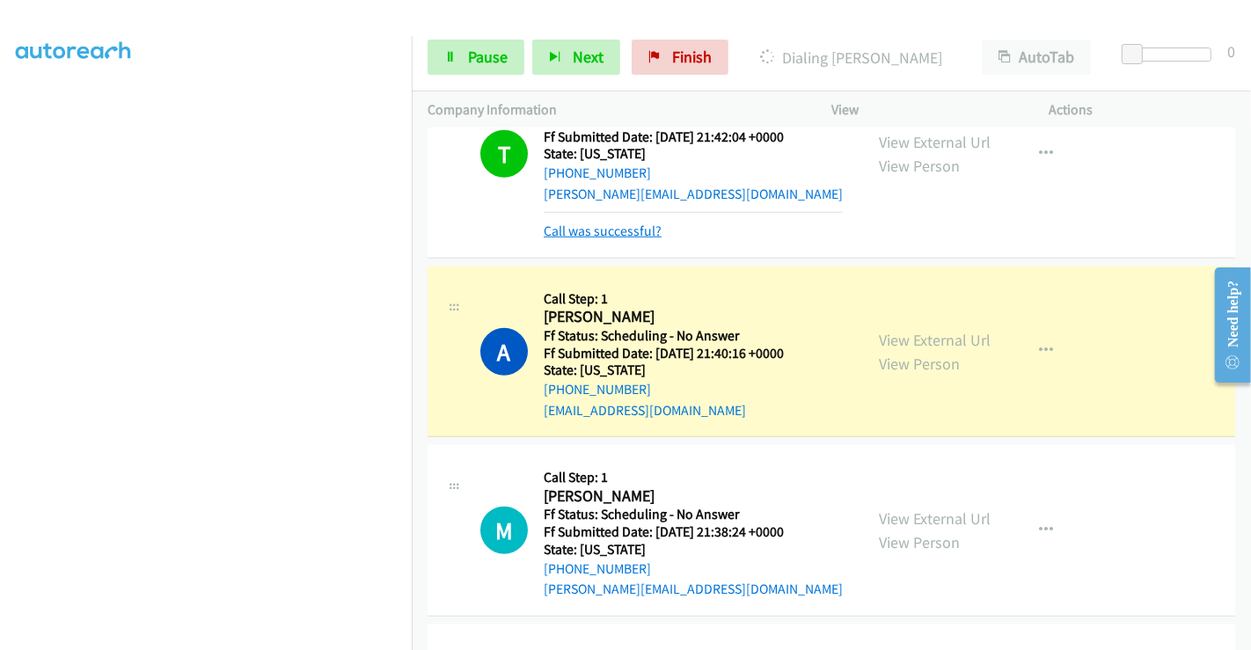
click at [575, 224] on link "Call was successful?" at bounding box center [603, 231] width 118 height 17
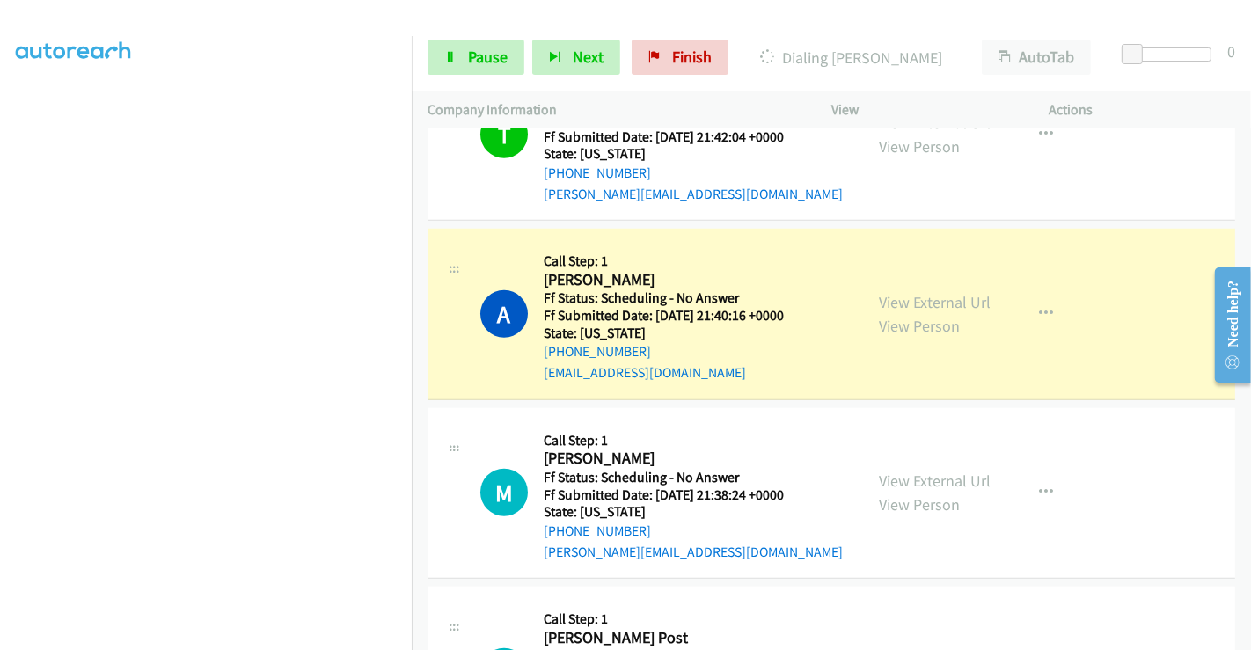
scroll to position [1326, 0]
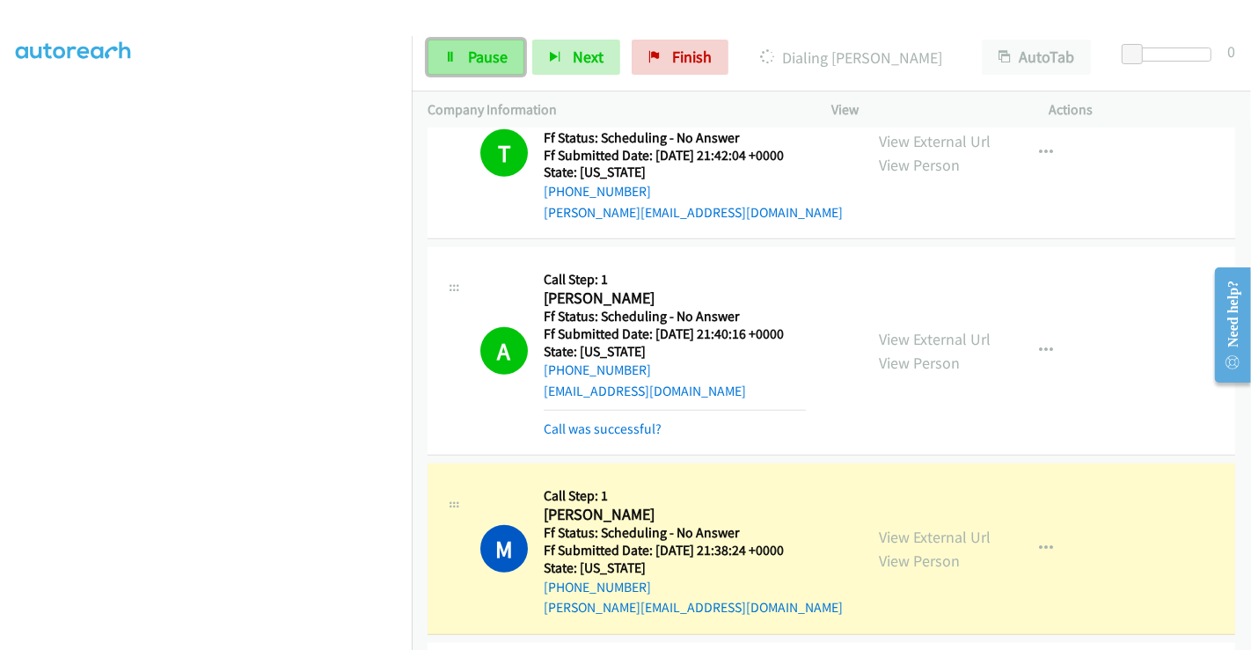
click at [479, 67] on link "Pause" at bounding box center [476, 57] width 97 height 35
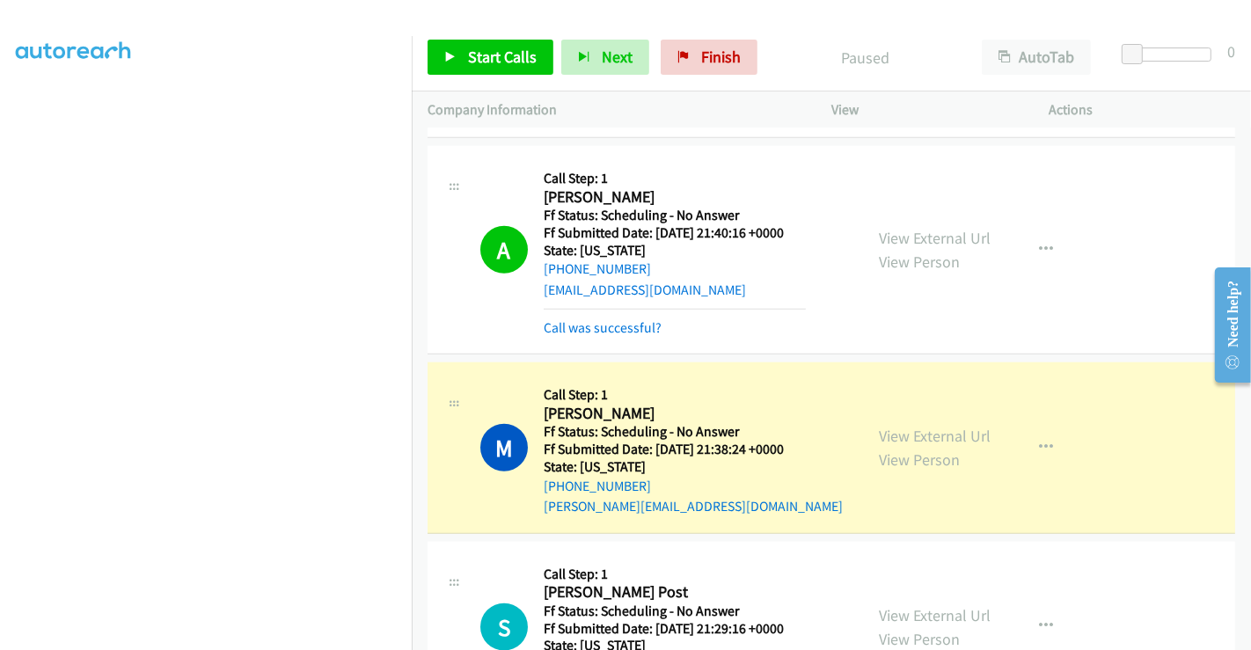
scroll to position [1619, 0]
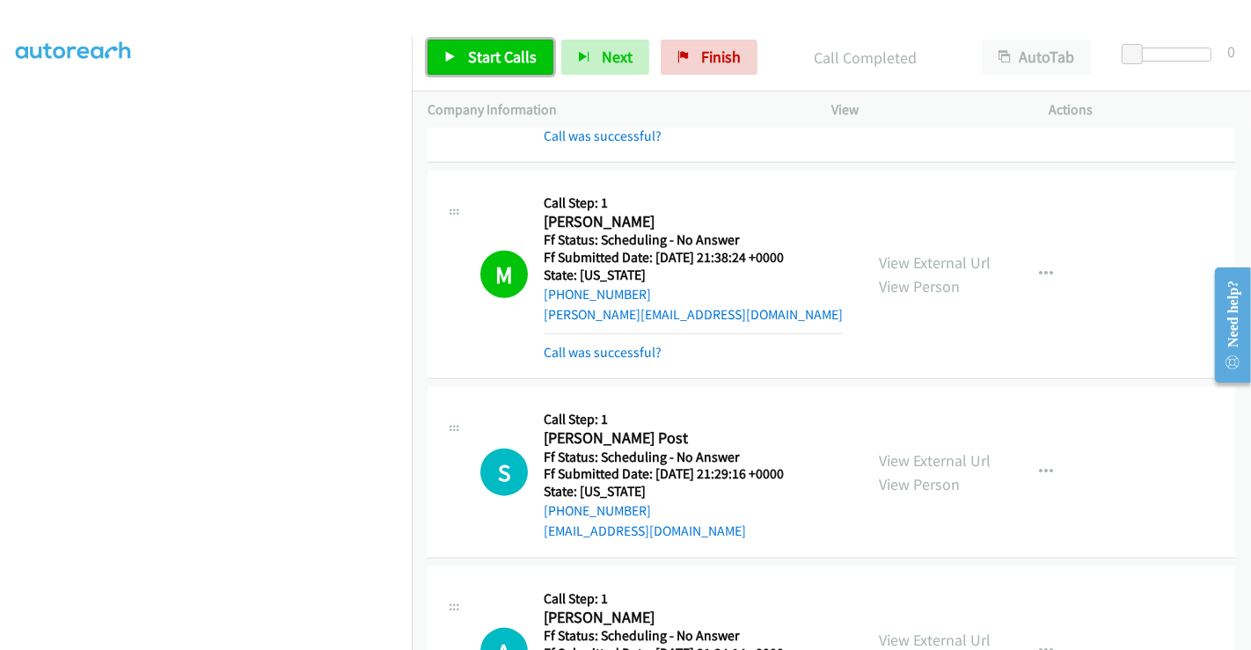
click at [479, 56] on span "Start Calls" at bounding box center [502, 57] width 69 height 20
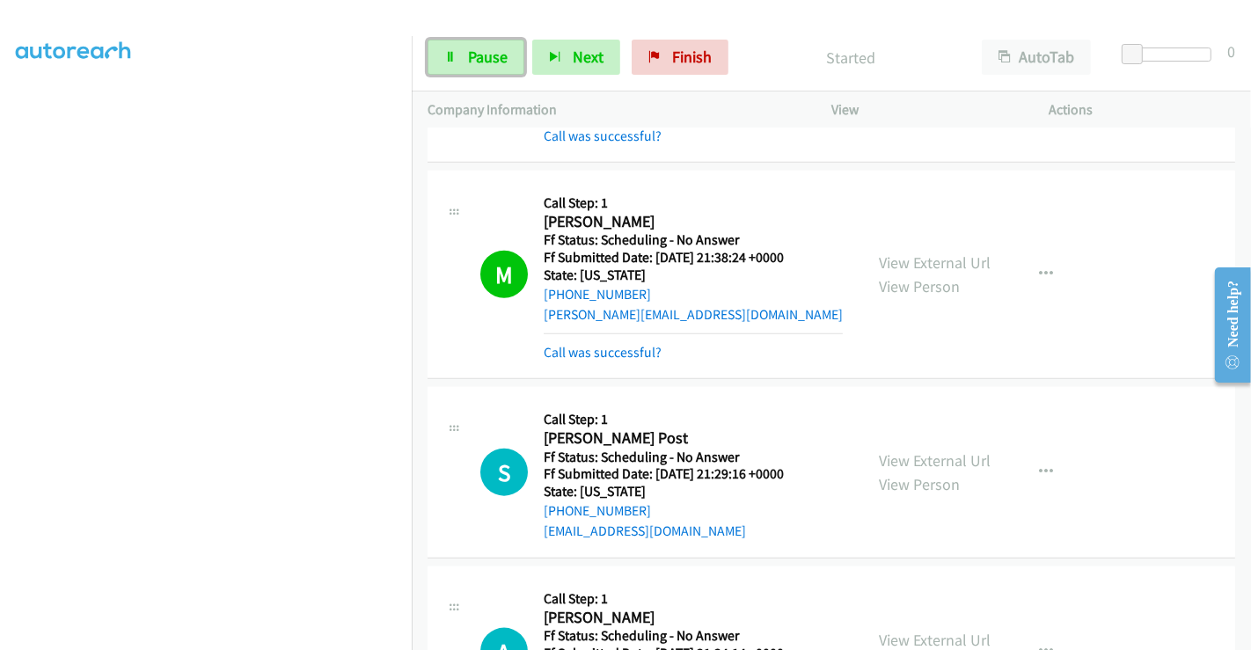
click at [479, 56] on span "Pause" at bounding box center [488, 57] width 40 height 20
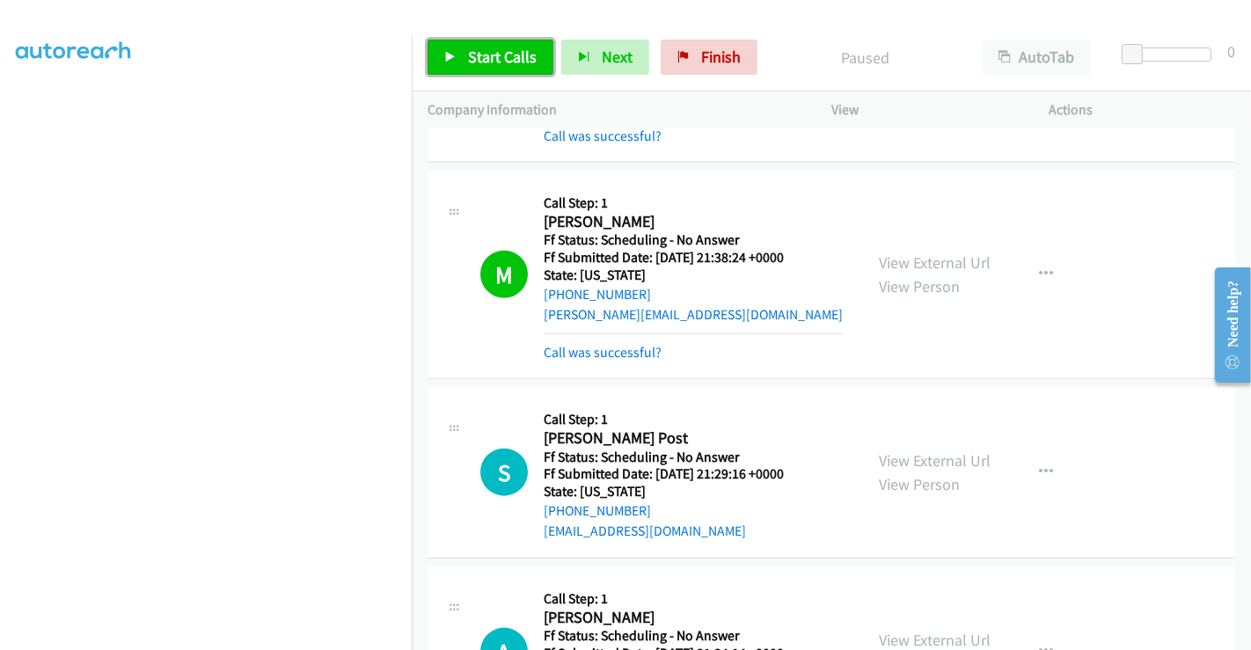
click at [479, 56] on span "Start Calls" at bounding box center [502, 57] width 69 height 20
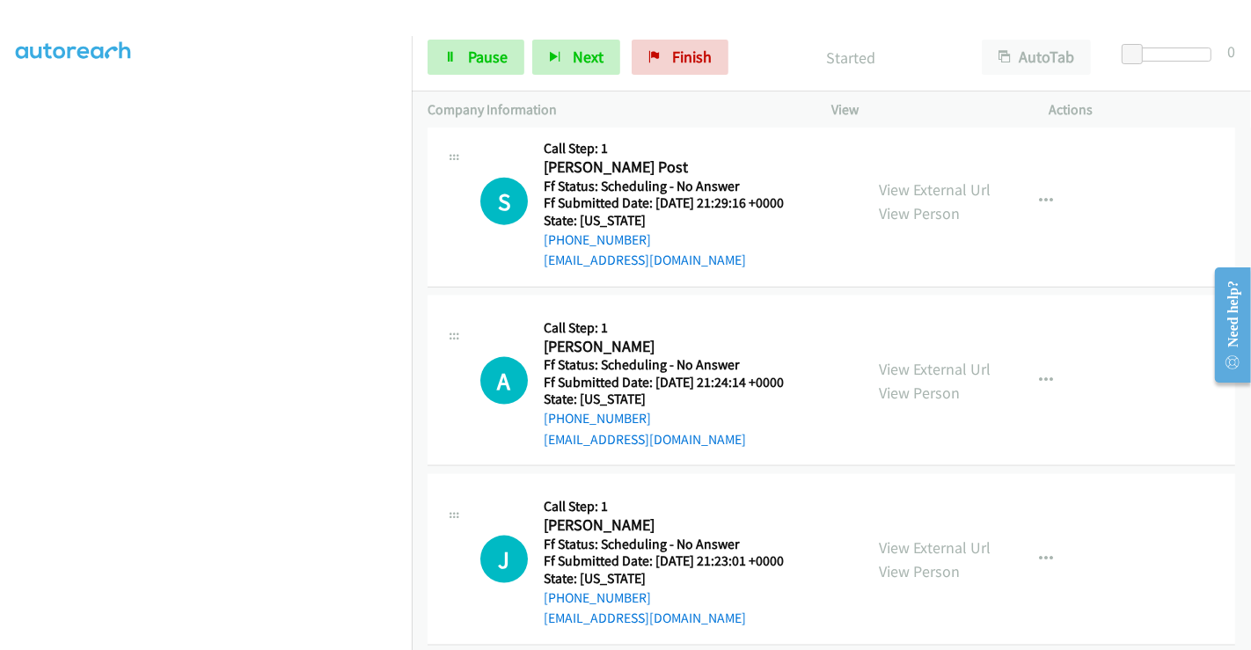
scroll to position [1912, 0]
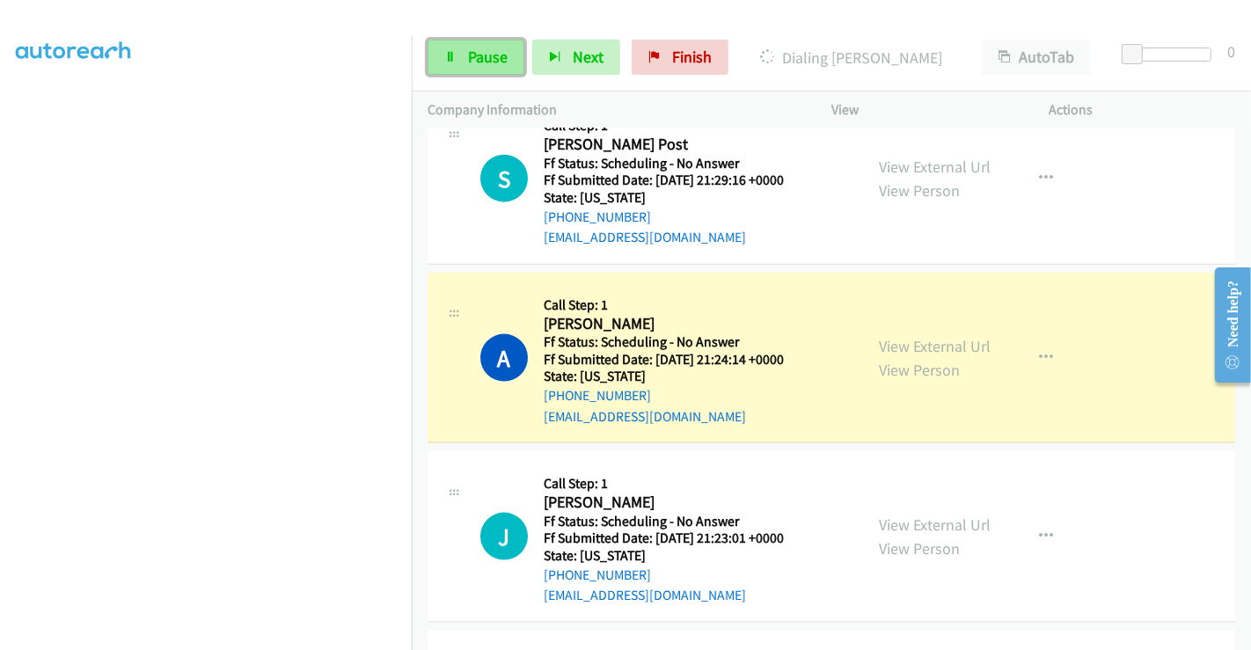
click at [473, 56] on span "Pause" at bounding box center [488, 57] width 40 height 20
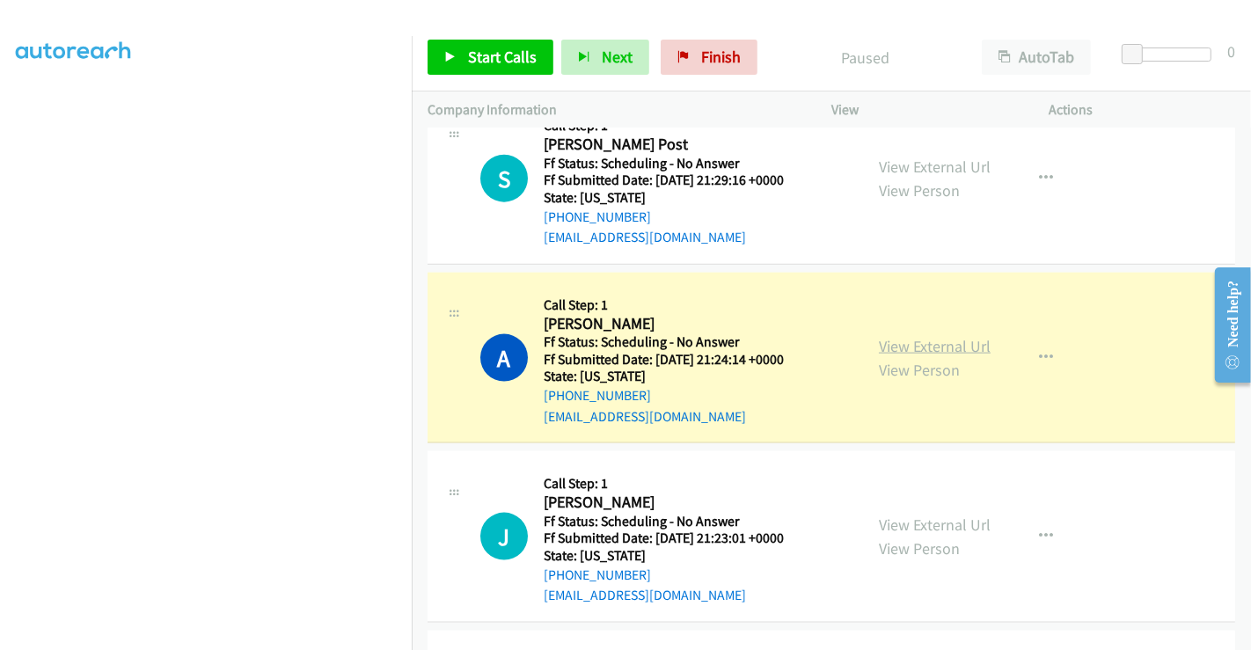
click at [942, 343] on link "View External Url" at bounding box center [935, 346] width 112 height 20
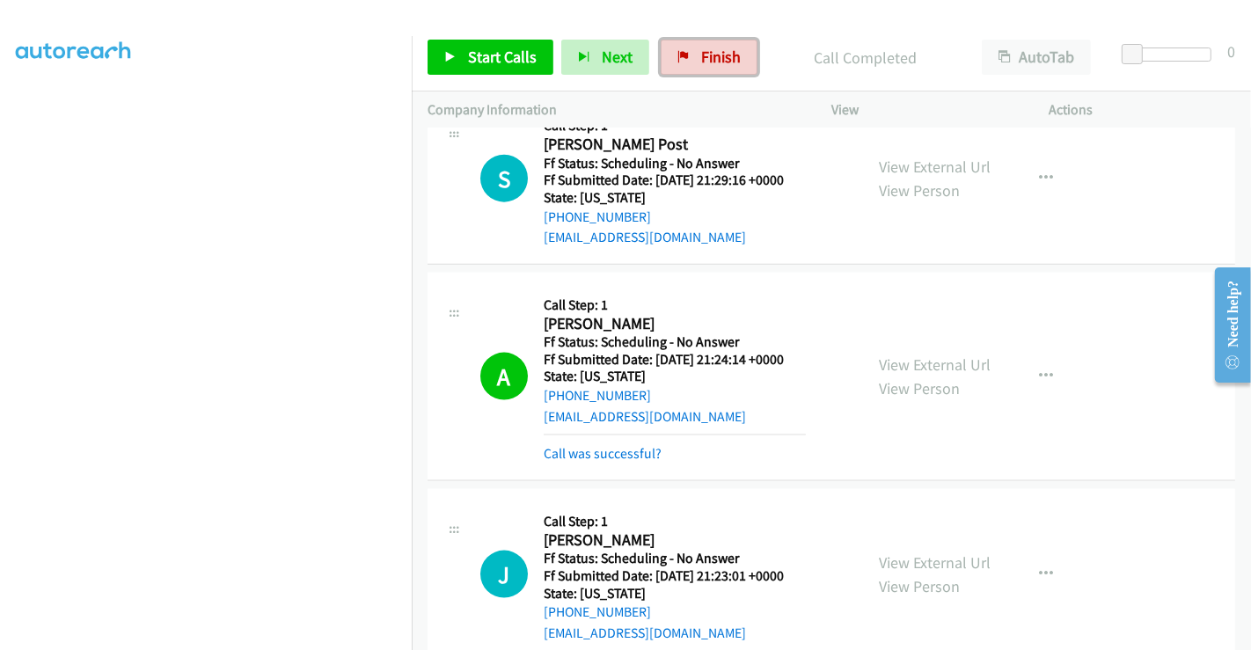
drag, startPoint x: 704, startPoint y: 56, endPoint x: 676, endPoint y: 109, distance: 59.4
click at [704, 55] on span "Finish" at bounding box center [721, 57] width 40 height 20
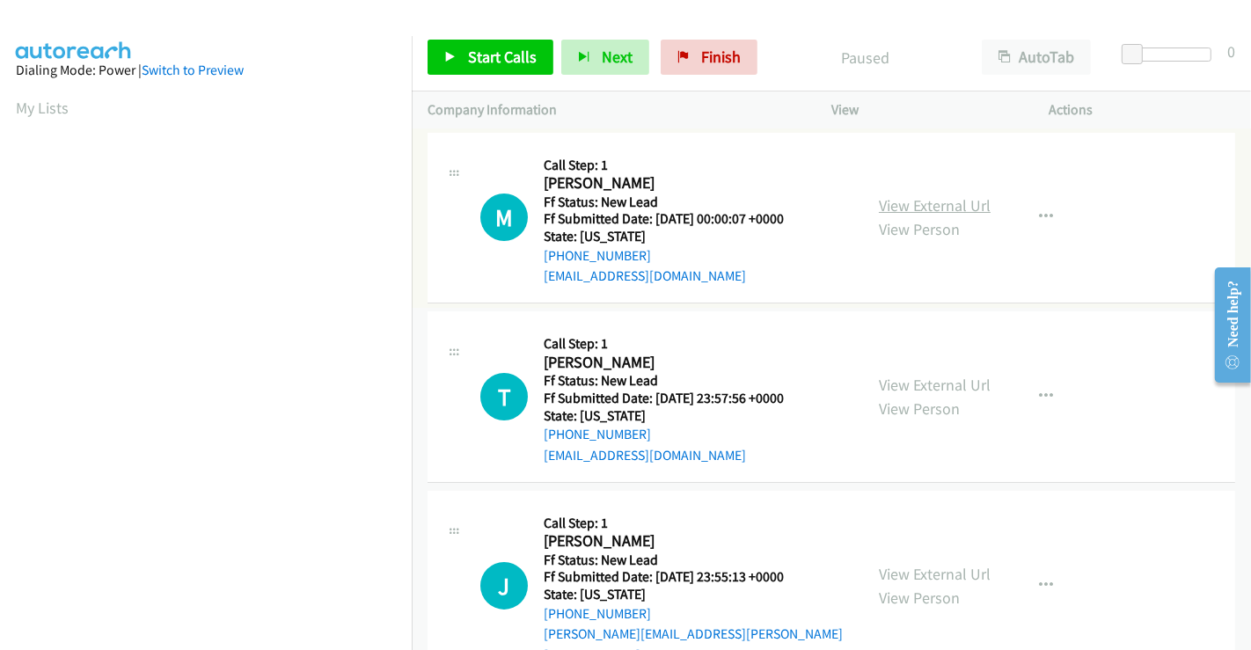
click at [897, 204] on link "View External Url" at bounding box center [935, 205] width 112 height 20
click at [911, 385] on link "View External Url" at bounding box center [935, 385] width 112 height 20
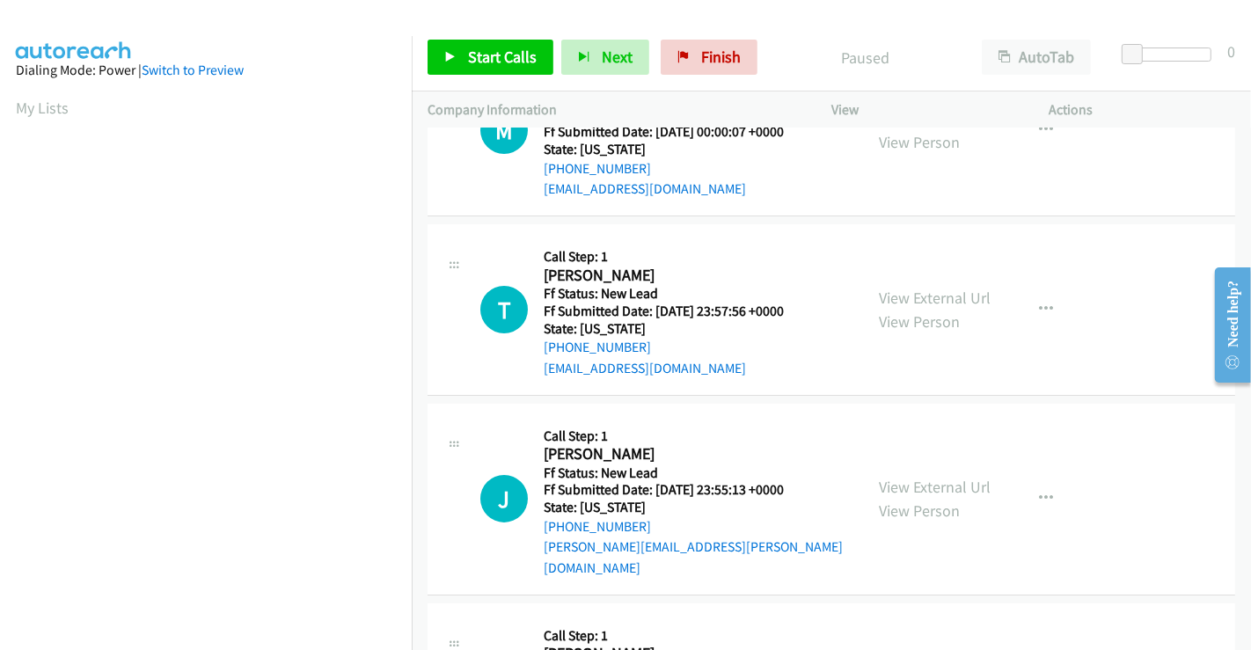
scroll to position [293, 0]
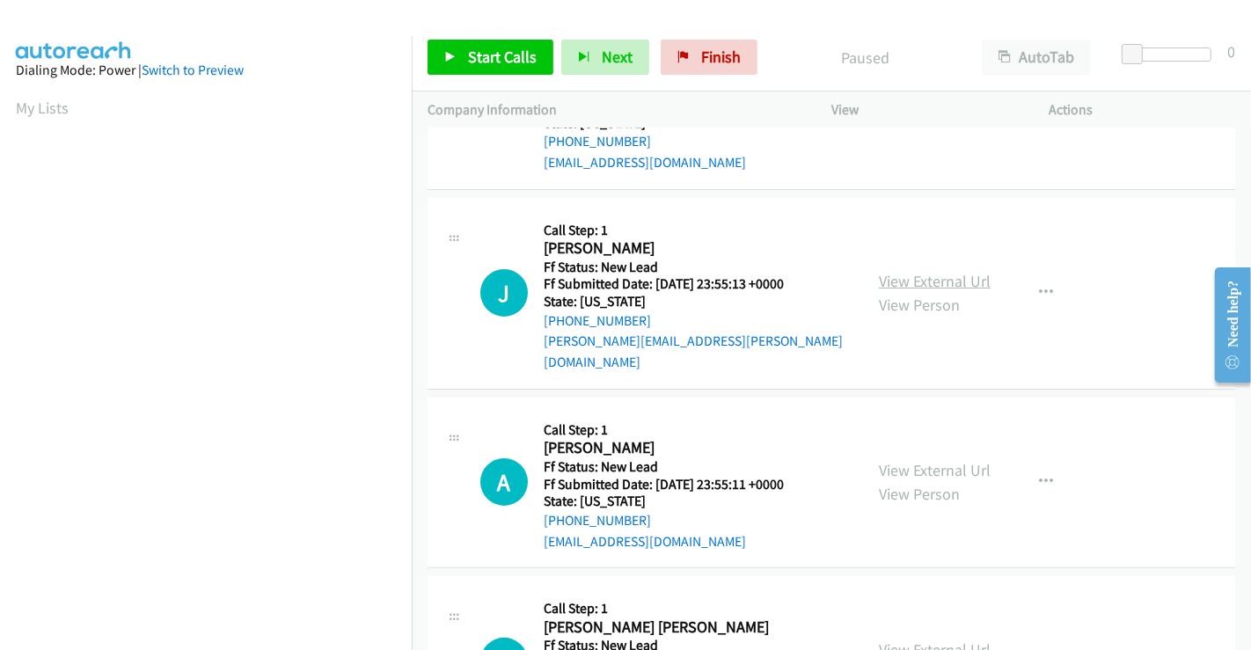
click at [920, 271] on link "View External Url" at bounding box center [935, 281] width 112 height 20
click at [895, 460] on link "View External Url" at bounding box center [935, 470] width 112 height 20
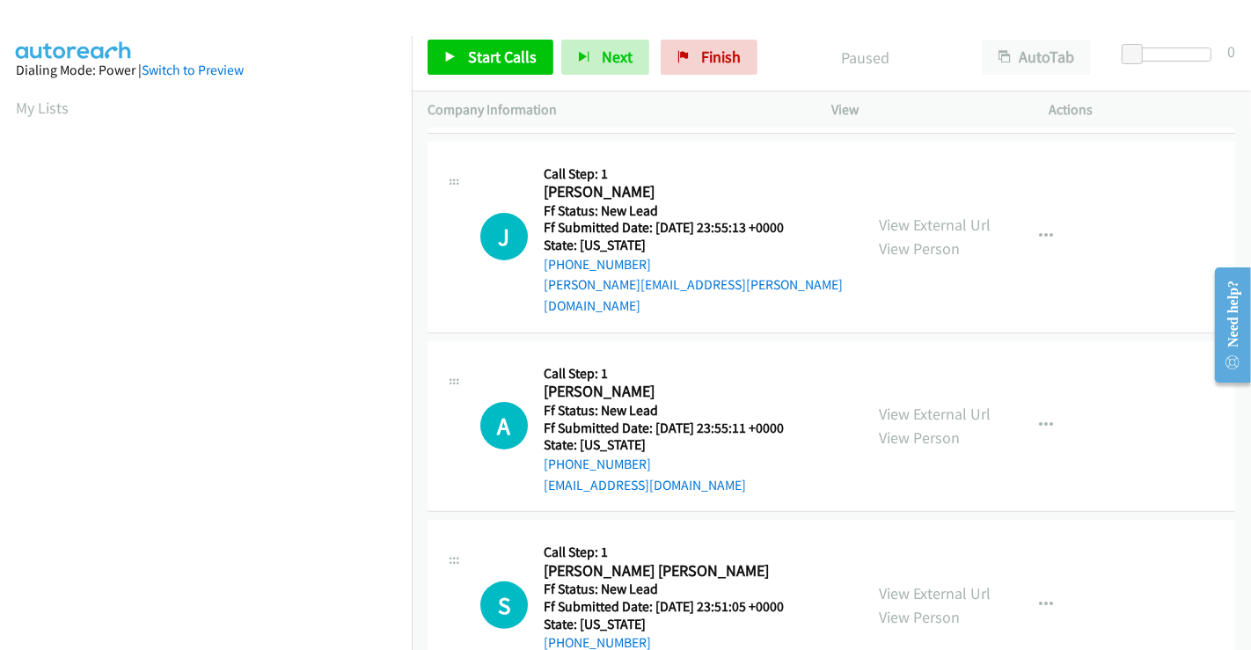
scroll to position [395, 0]
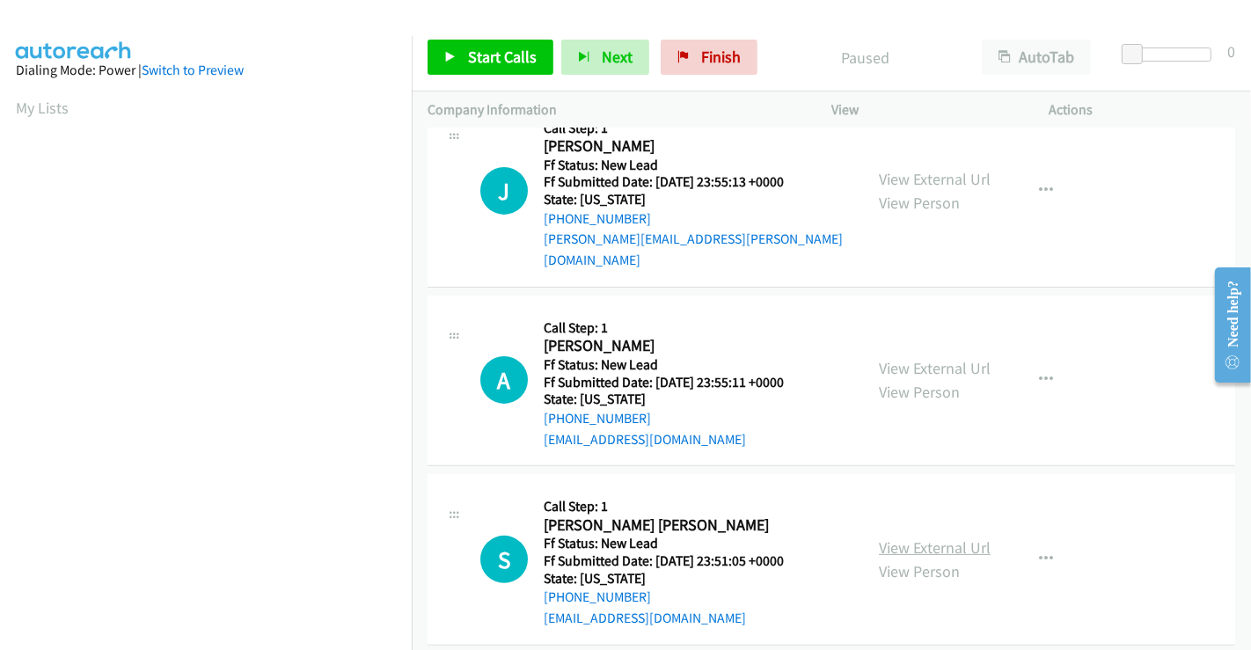
click at [922, 537] on link "View External Url" at bounding box center [935, 547] width 112 height 20
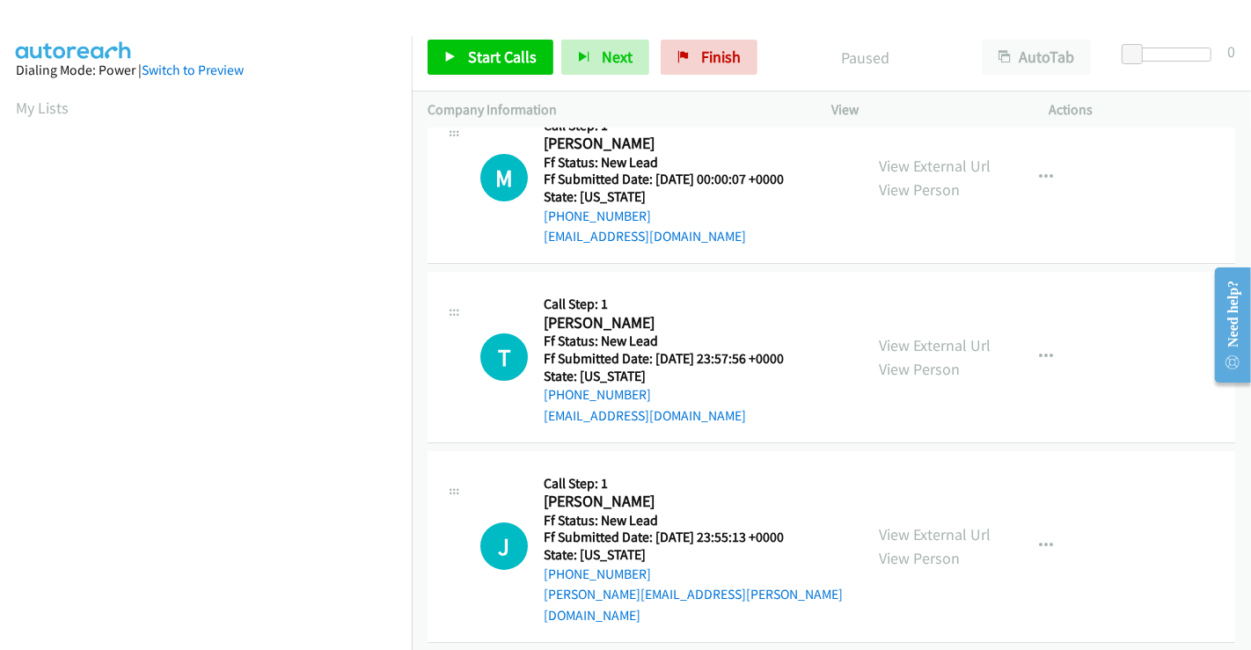
scroll to position [0, 0]
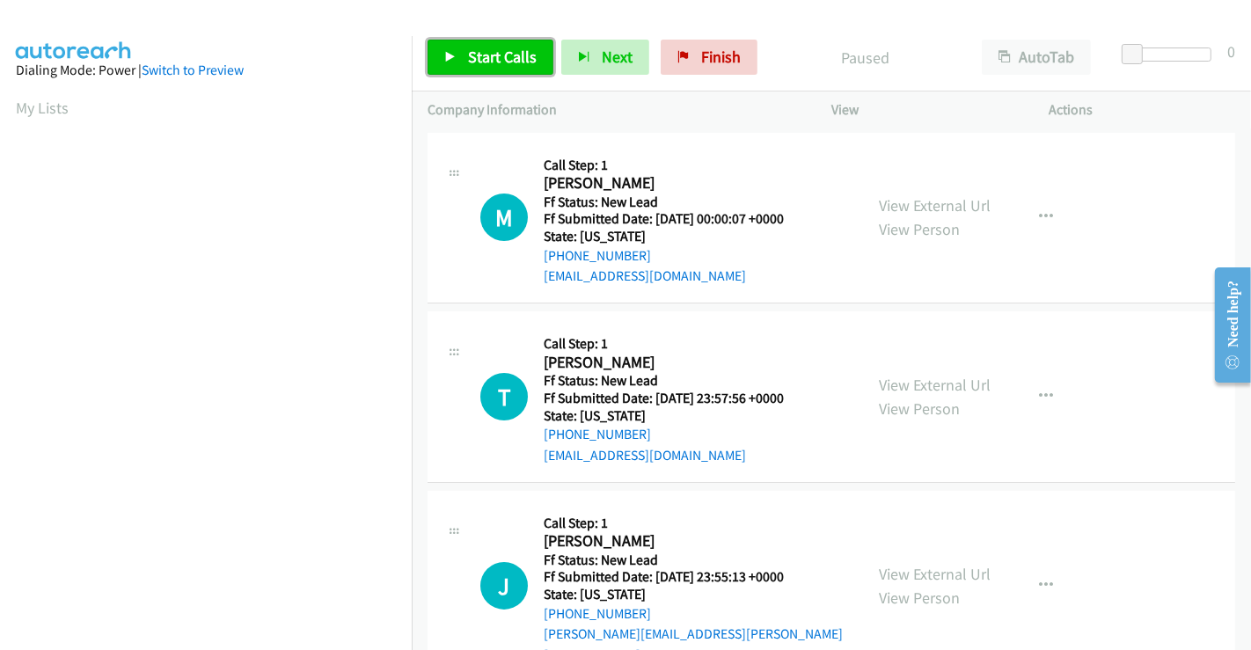
click at [497, 52] on span "Start Calls" at bounding box center [502, 57] width 69 height 20
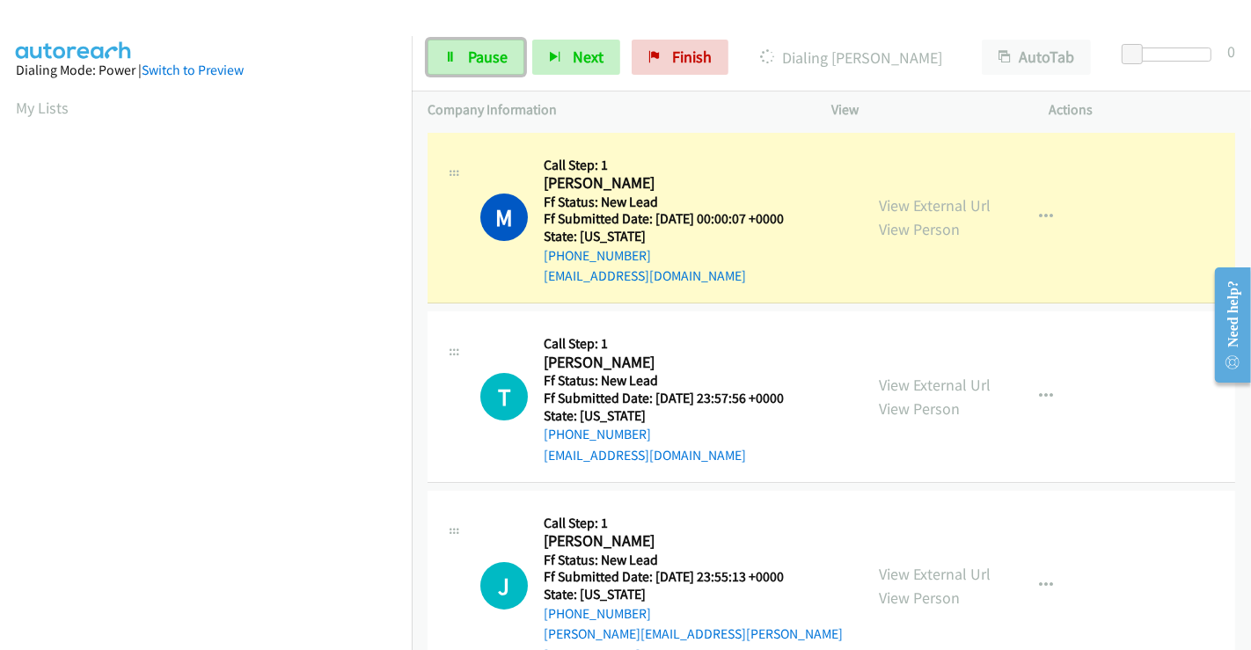
click at [462, 59] on link "Pause" at bounding box center [476, 57] width 97 height 35
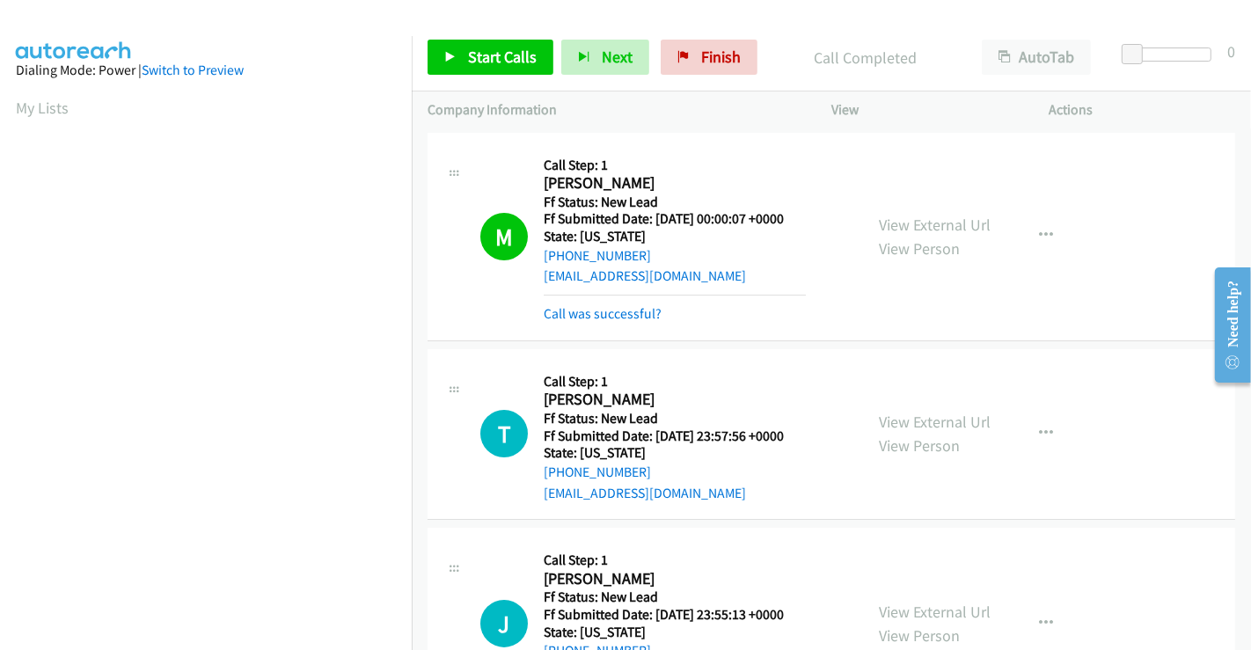
scroll to position [339, 0]
click at [477, 40] on link "Start Calls" at bounding box center [491, 57] width 126 height 35
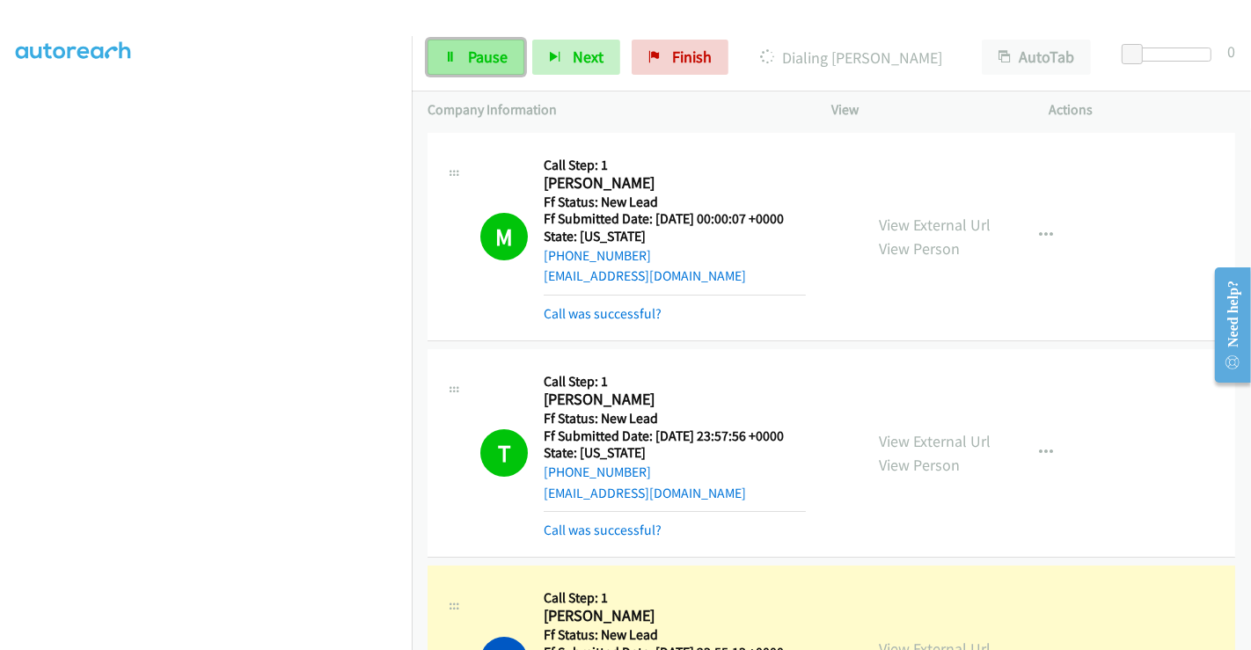
click at [480, 62] on span "Pause" at bounding box center [488, 57] width 40 height 20
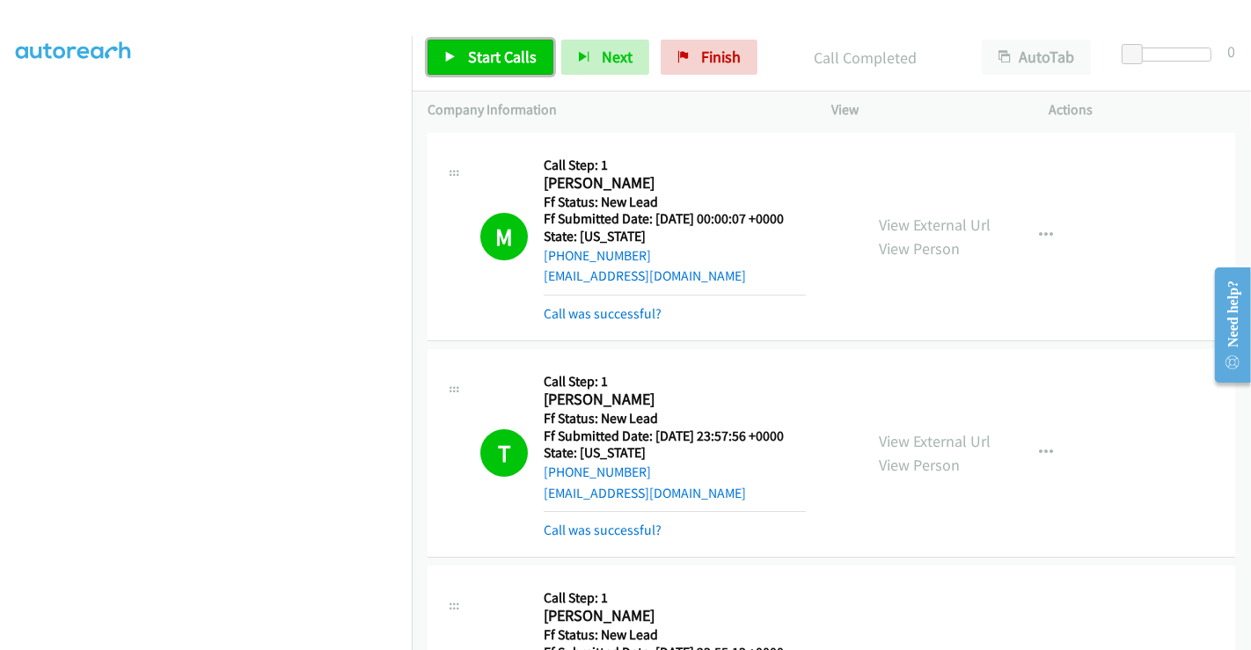
click at [507, 52] on span "Start Calls" at bounding box center [502, 57] width 69 height 20
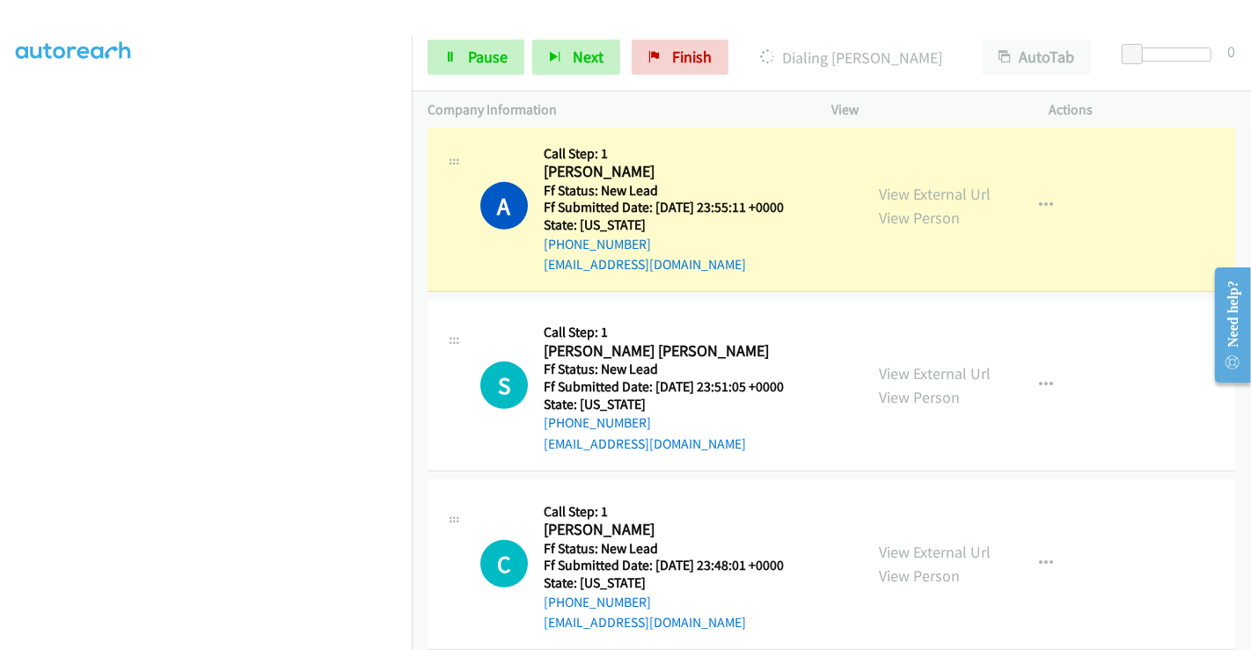
scroll to position [683, 0]
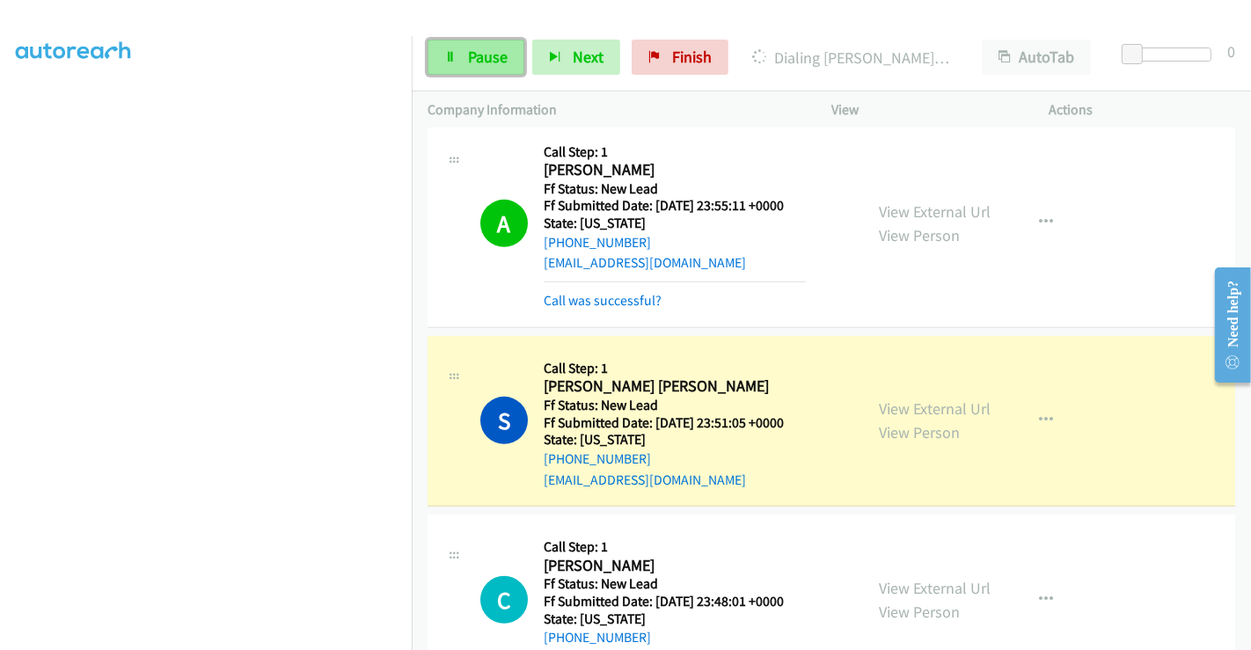
click at [480, 62] on span "Pause" at bounding box center [488, 57] width 40 height 20
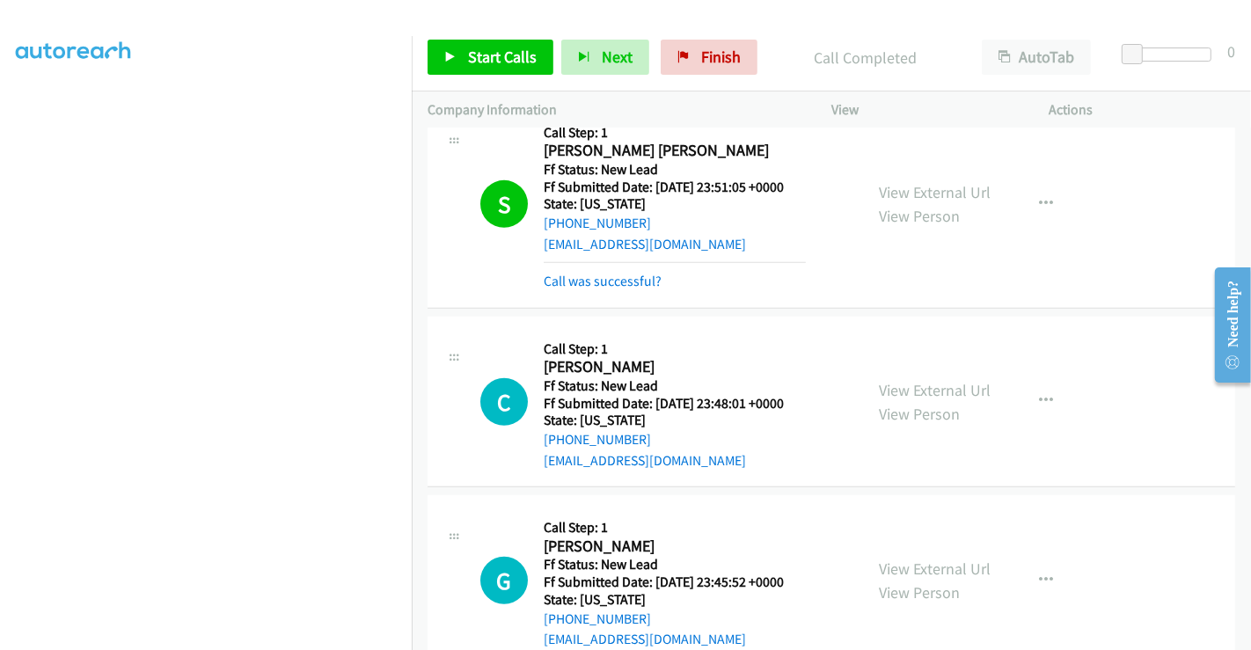
scroll to position [1118, 0]
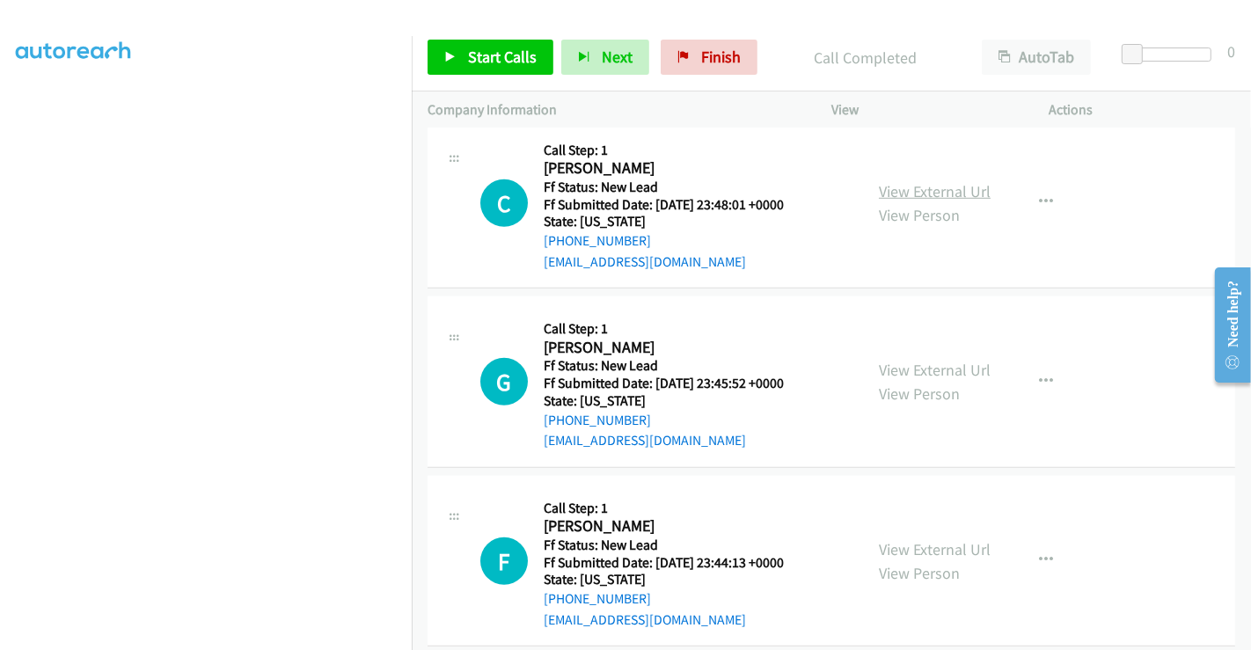
click at [907, 181] on link "View External Url" at bounding box center [935, 191] width 112 height 20
click at [936, 360] on link "View External Url" at bounding box center [935, 370] width 112 height 20
click at [911, 539] on link "View External Url" at bounding box center [935, 549] width 112 height 20
click at [484, 60] on span "Start Calls" at bounding box center [502, 57] width 69 height 20
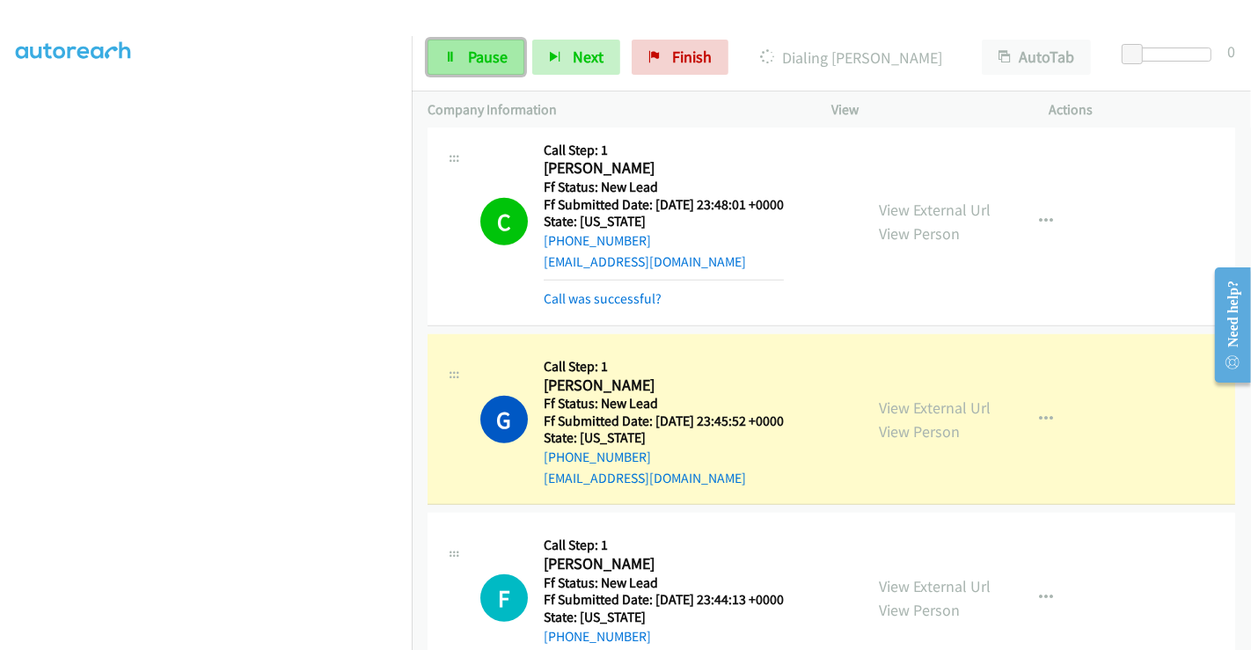
click at [471, 54] on span "Pause" at bounding box center [488, 57] width 40 height 20
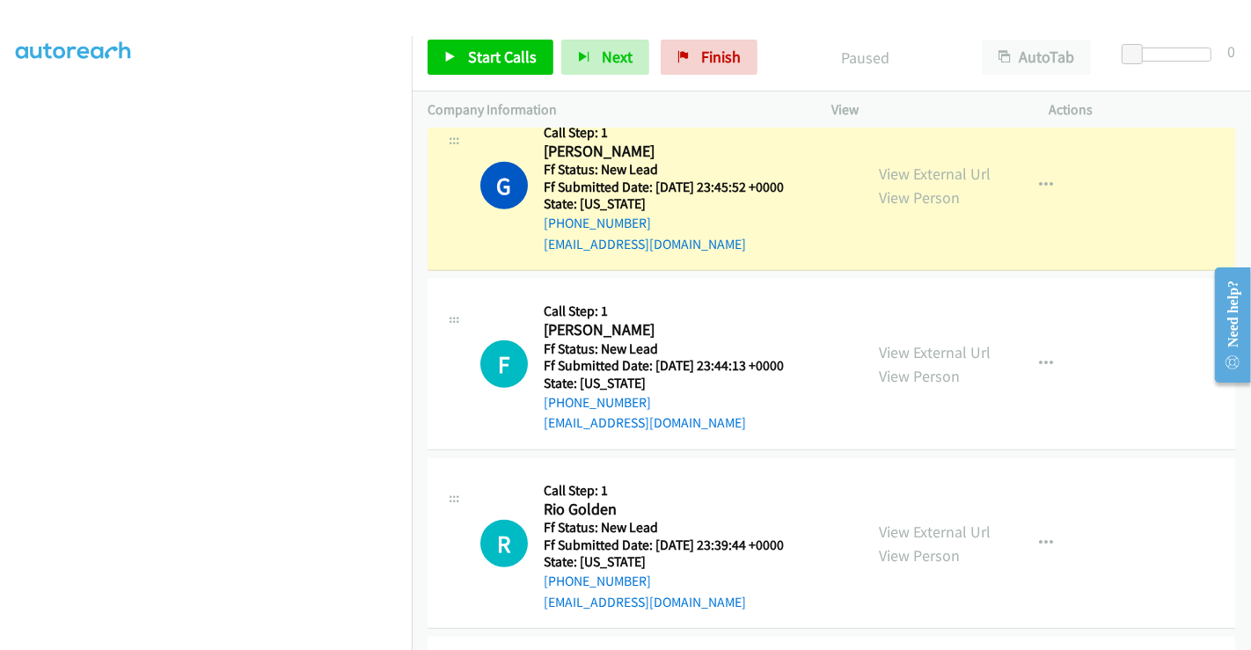
scroll to position [1216, 0]
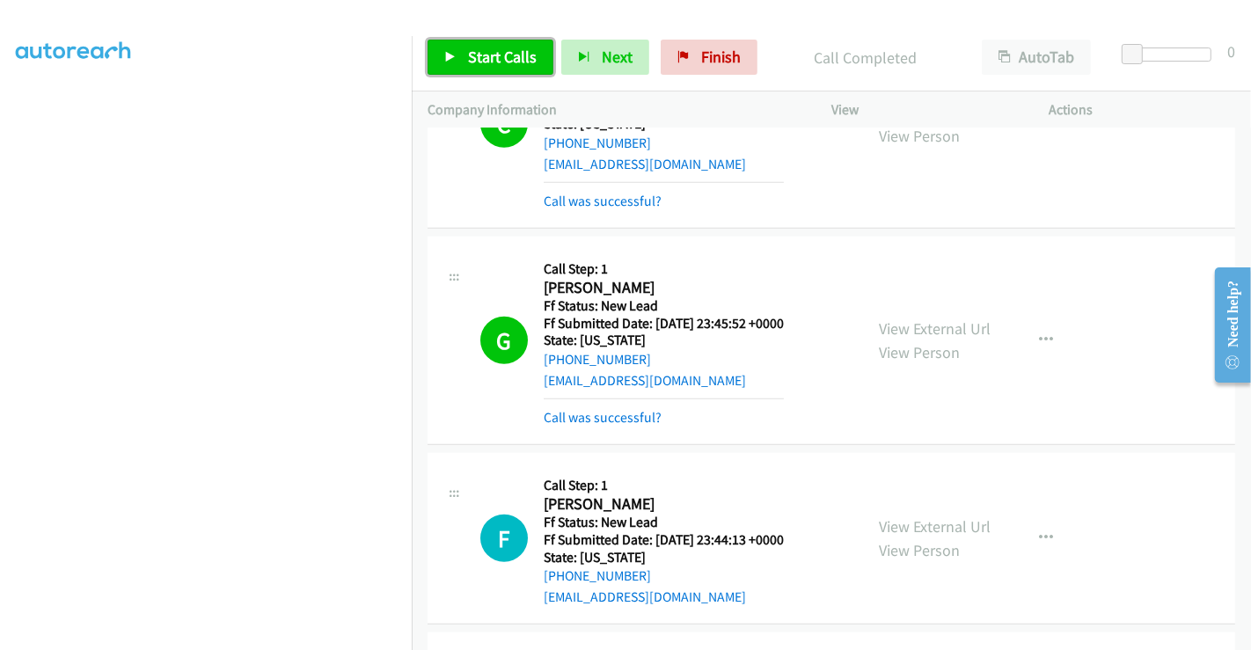
click at [489, 55] on span "Start Calls" at bounding box center [502, 57] width 69 height 20
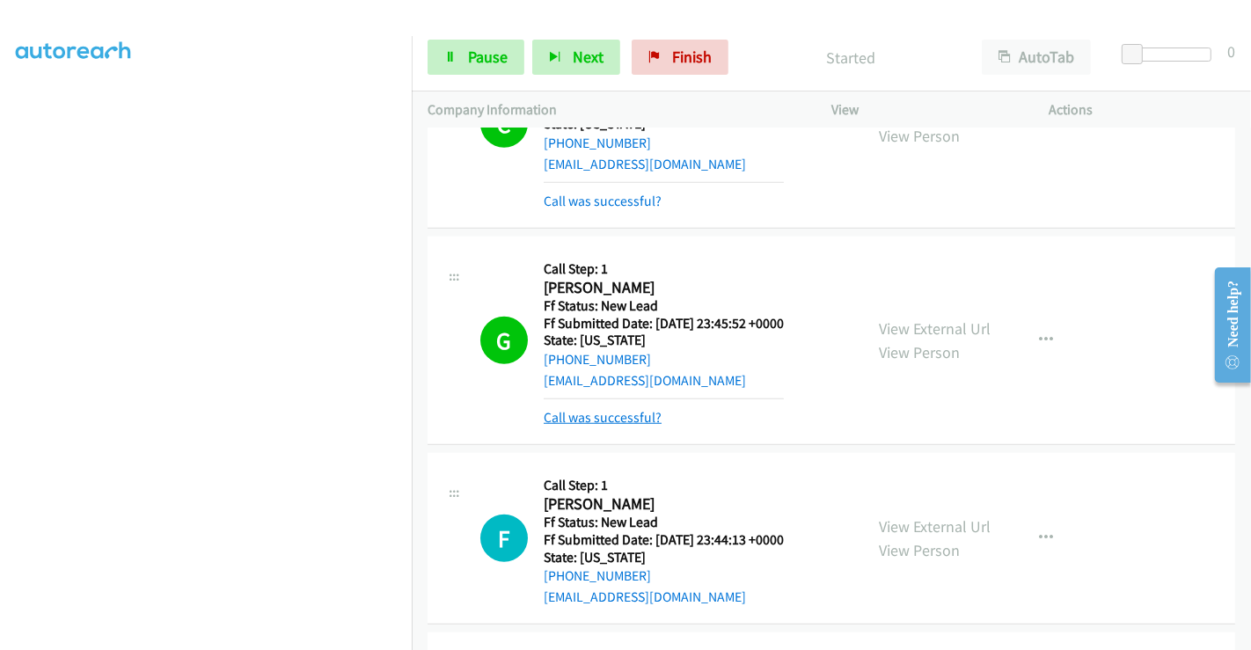
click at [567, 409] on link "Call was successful?" at bounding box center [603, 417] width 118 height 17
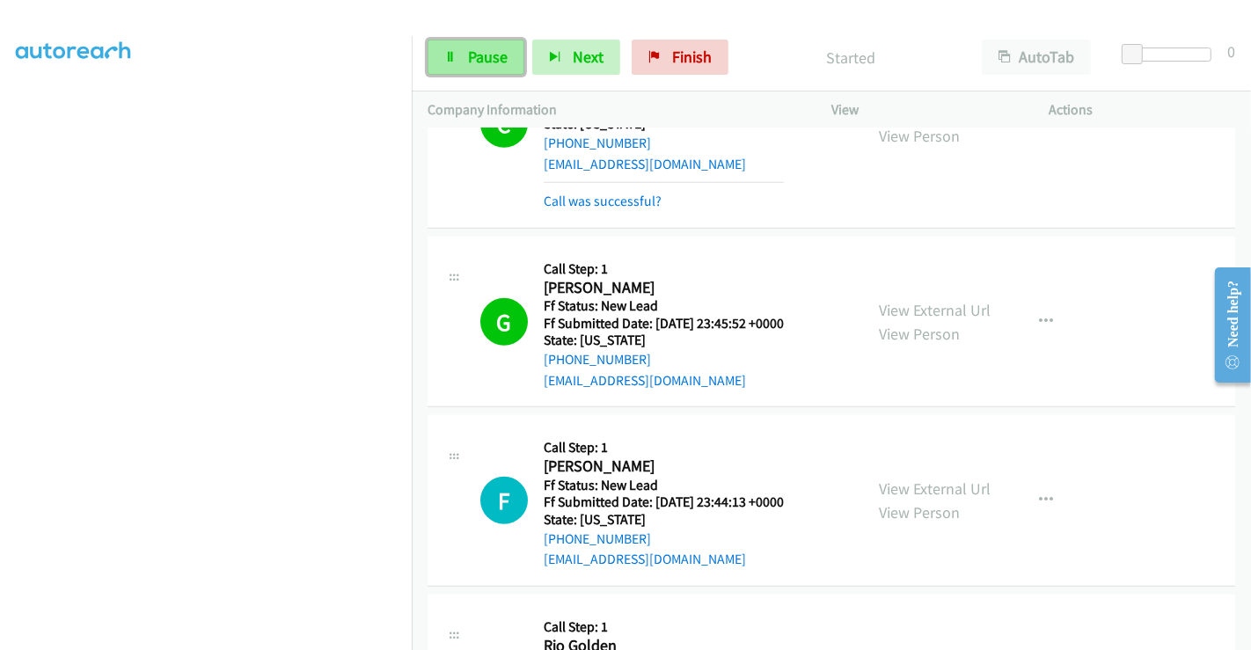
click at [469, 52] on span "Pause" at bounding box center [488, 57] width 40 height 20
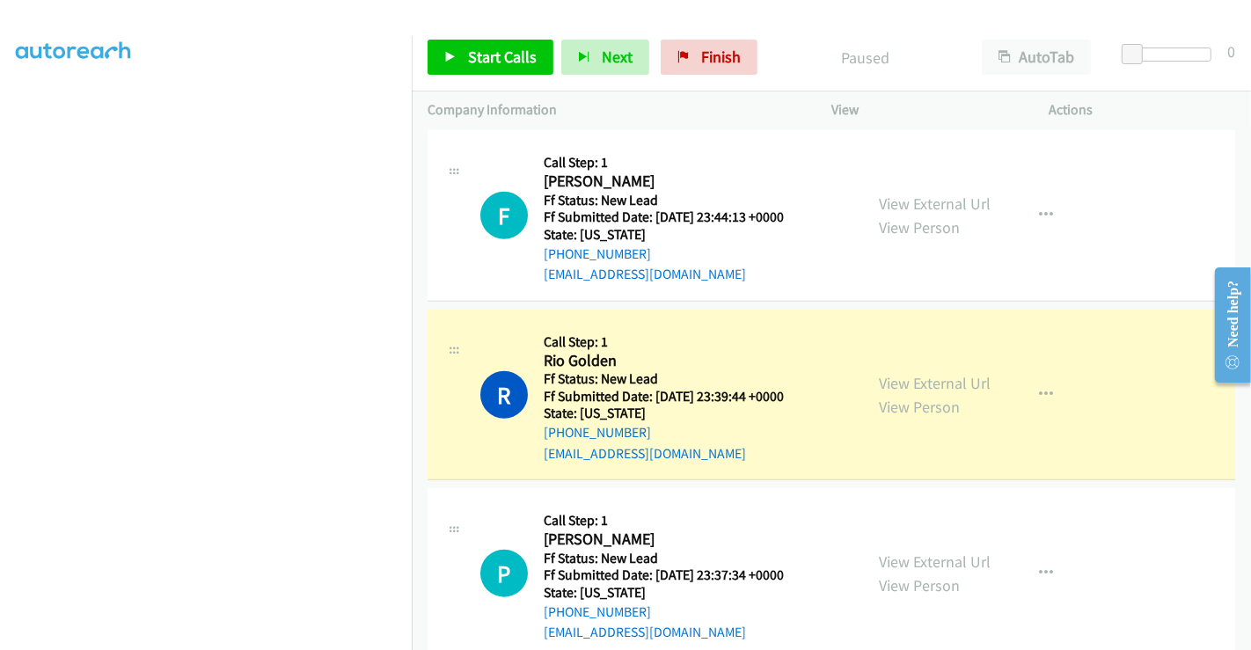
scroll to position [1509, 0]
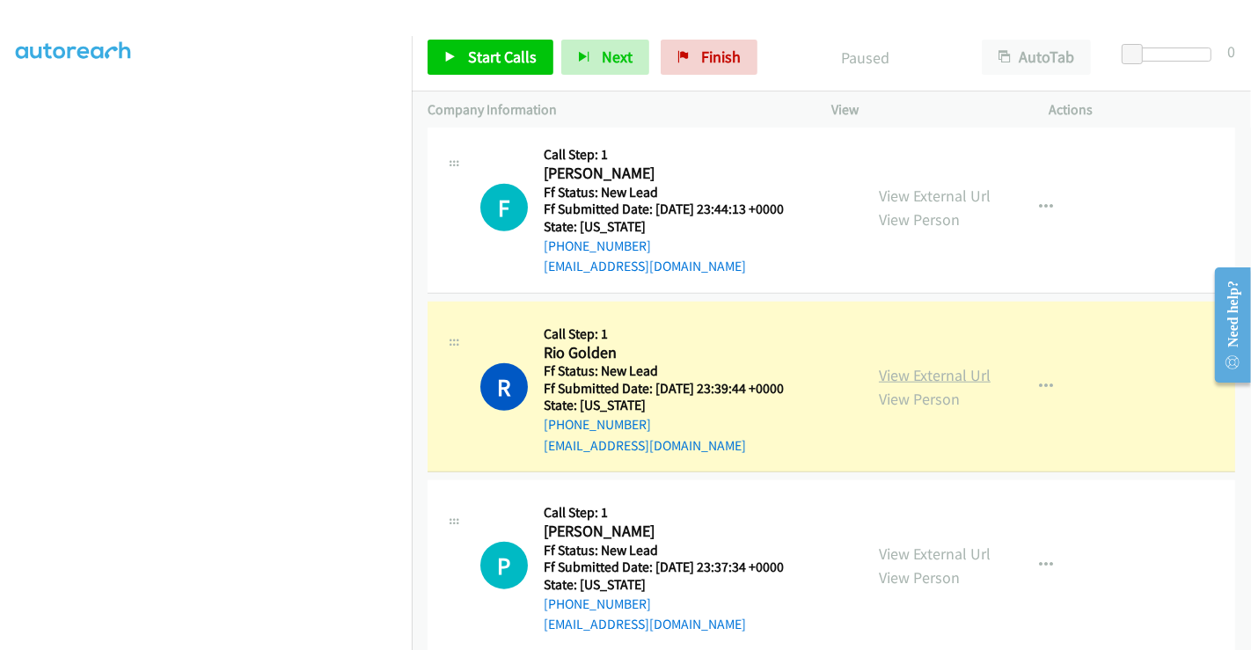
click at [930, 365] on link "View External Url" at bounding box center [935, 375] width 112 height 20
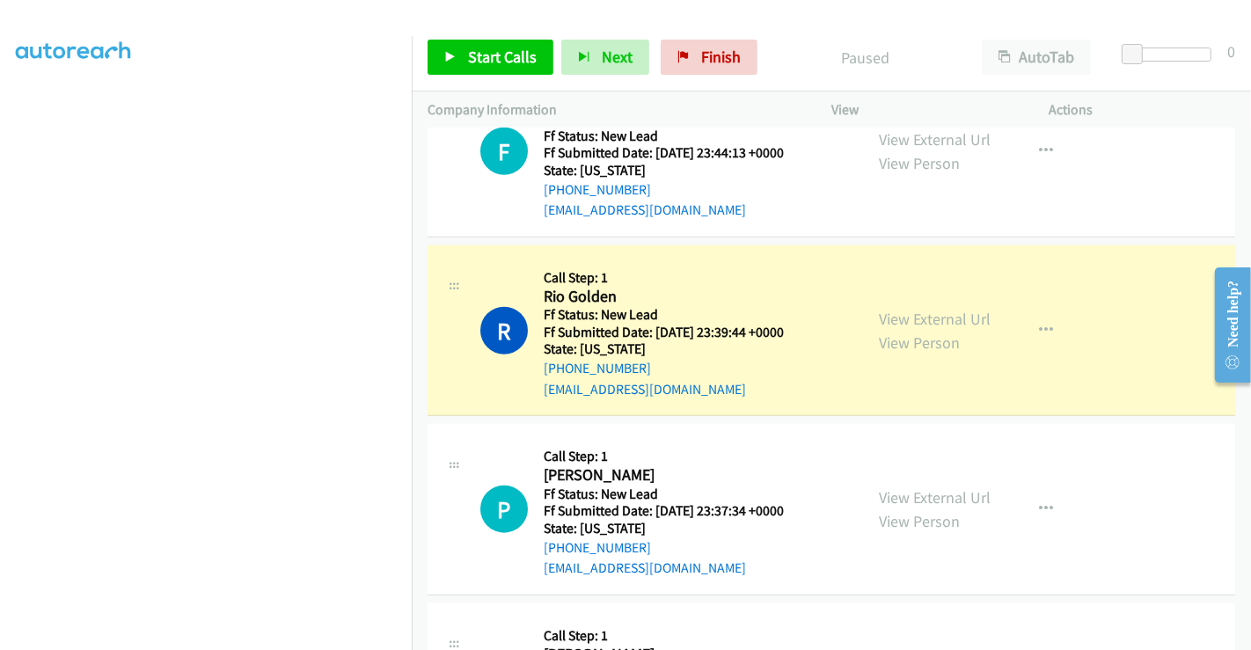
scroll to position [1479, 0]
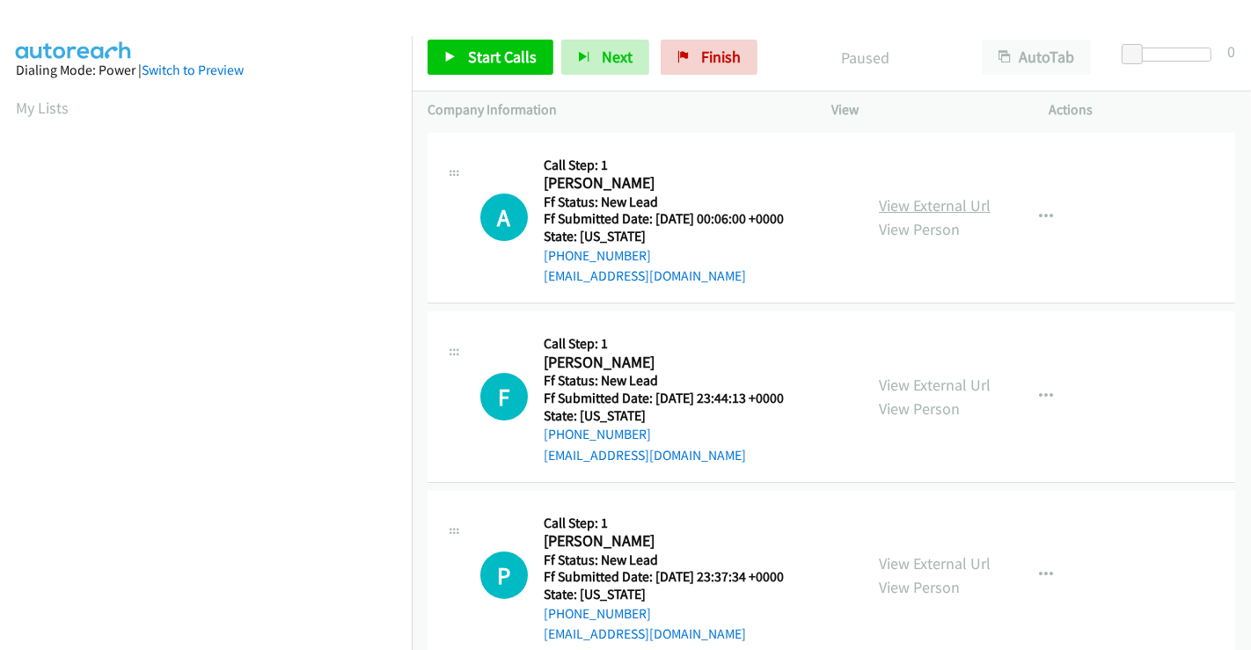
click at [910, 203] on link "View External Url" at bounding box center [935, 205] width 112 height 20
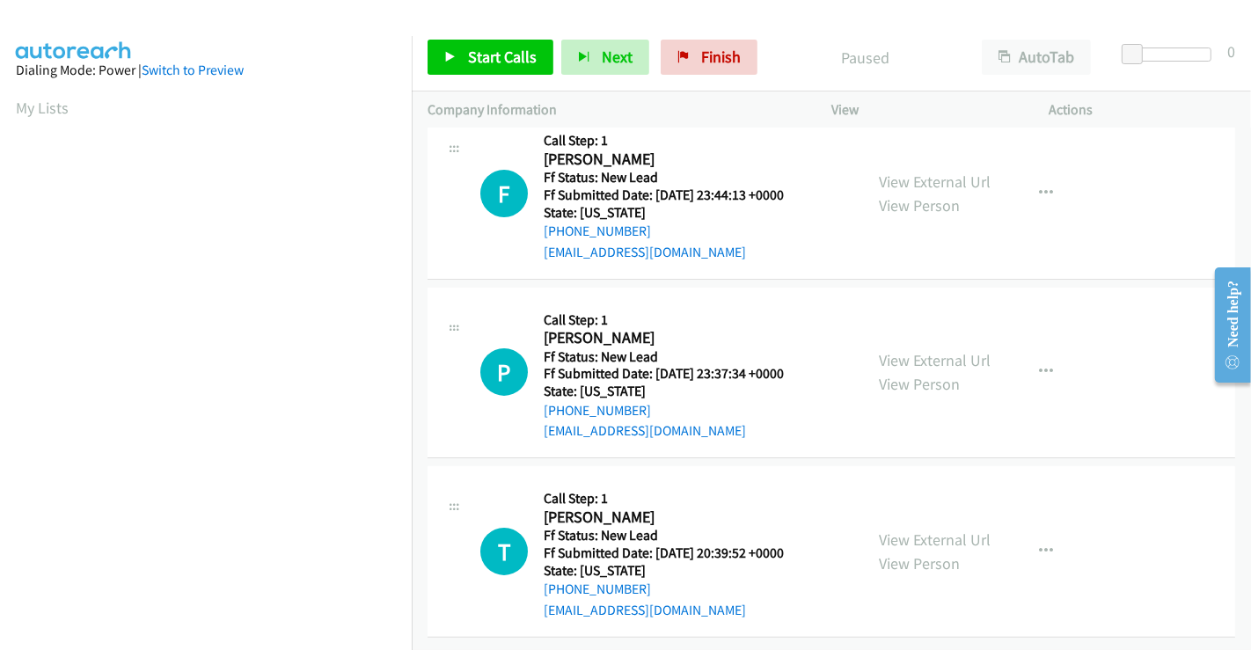
scroll to position [216, 0]
click at [903, 350] on link "View External Url" at bounding box center [935, 360] width 112 height 20
click at [925, 530] on link "View External Url" at bounding box center [935, 540] width 112 height 20
click at [502, 51] on span "Start Calls" at bounding box center [502, 57] width 69 height 20
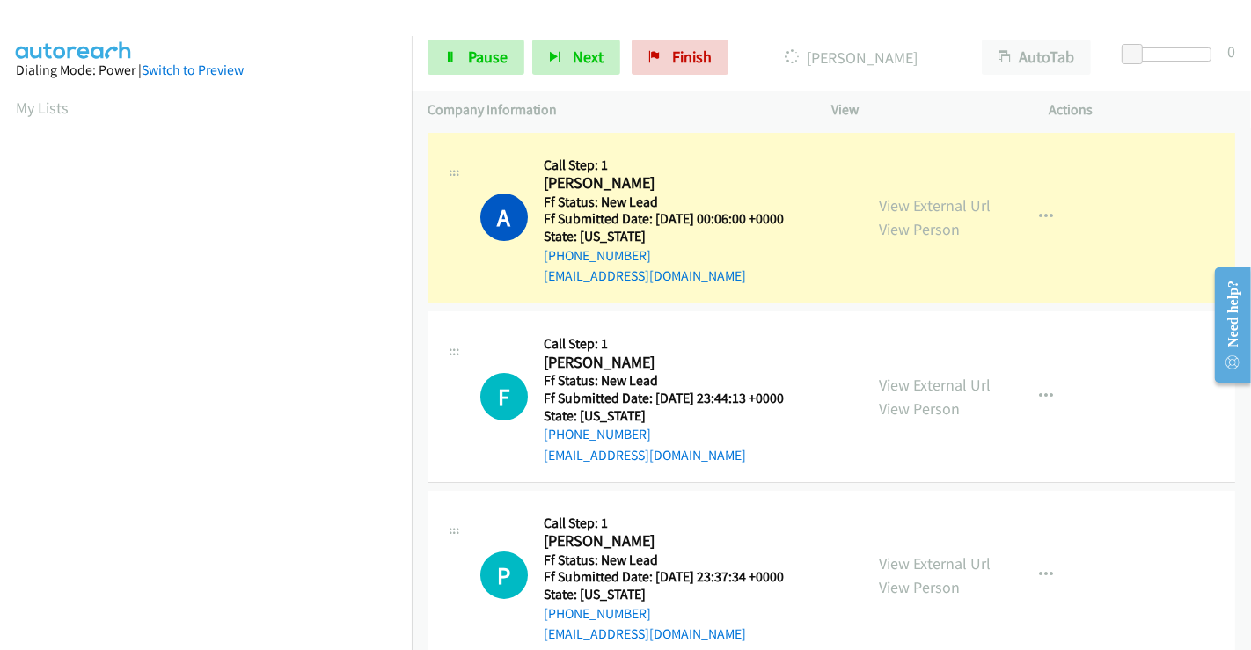
scroll to position [339, 0]
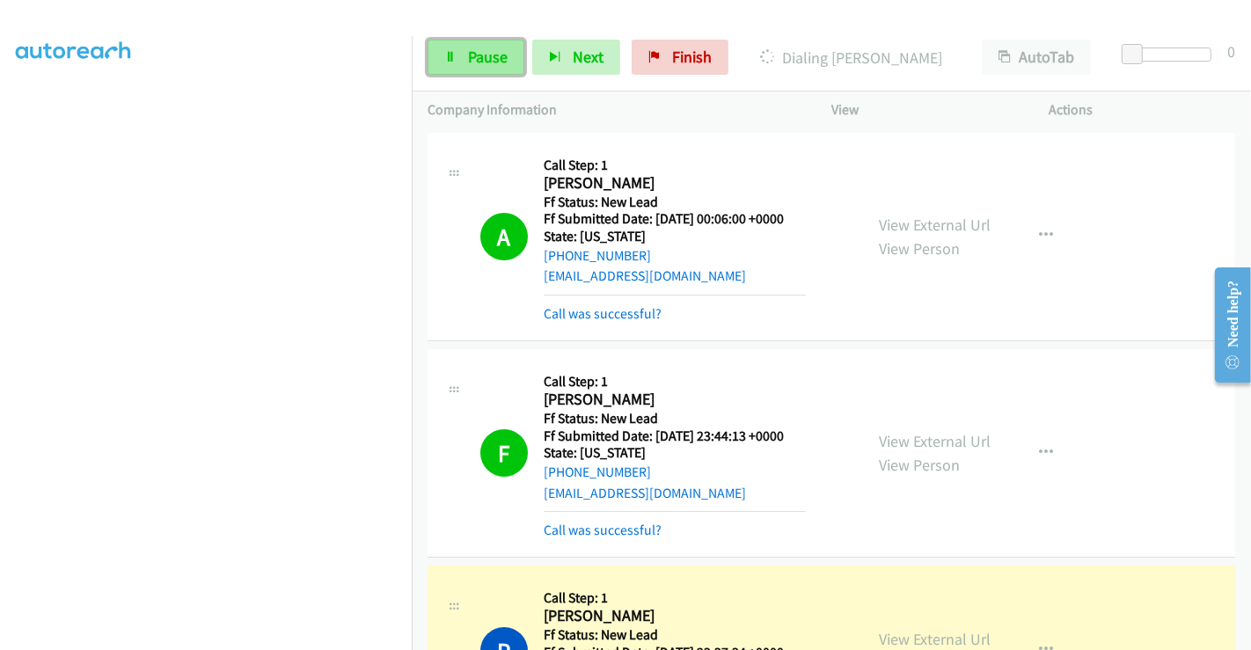
click at [474, 66] on span "Pause" at bounding box center [488, 57] width 40 height 20
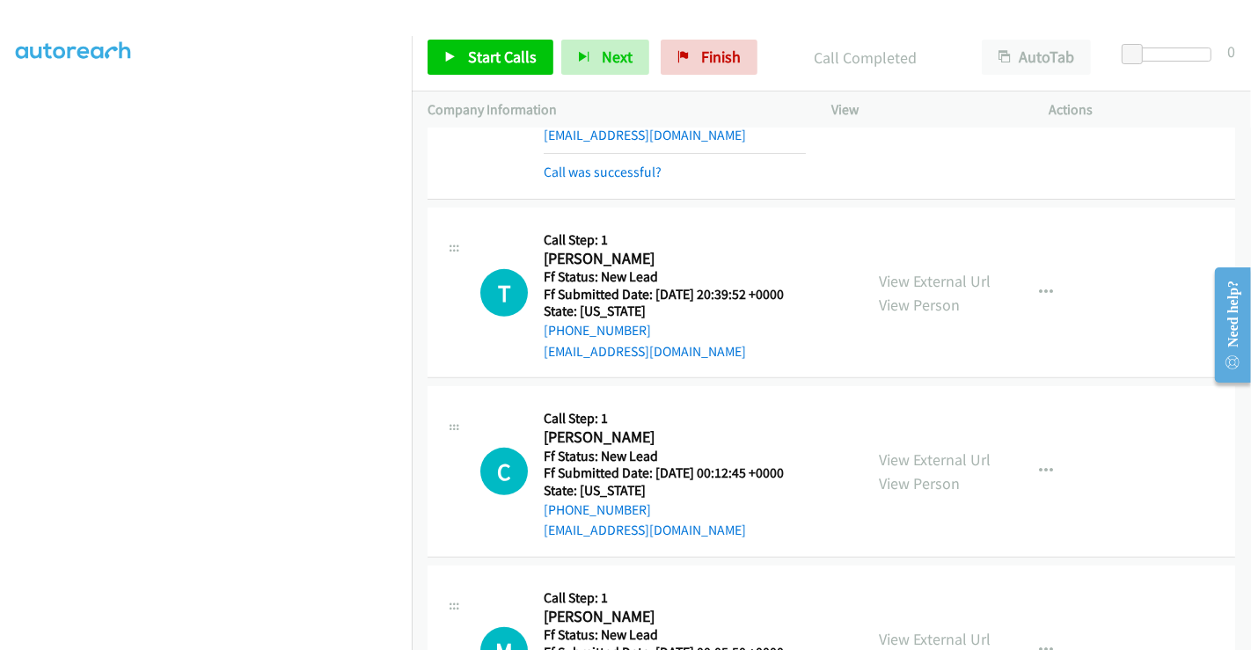
scroll to position [586, 0]
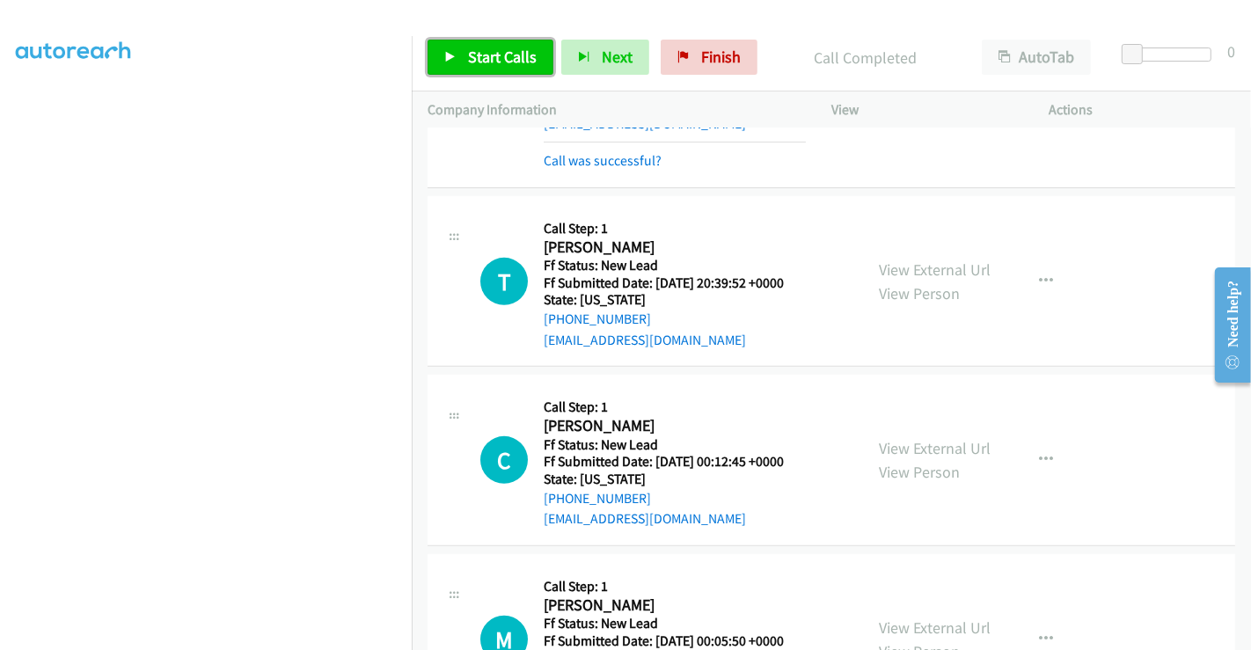
click at [483, 47] on span "Start Calls" at bounding box center [502, 57] width 69 height 20
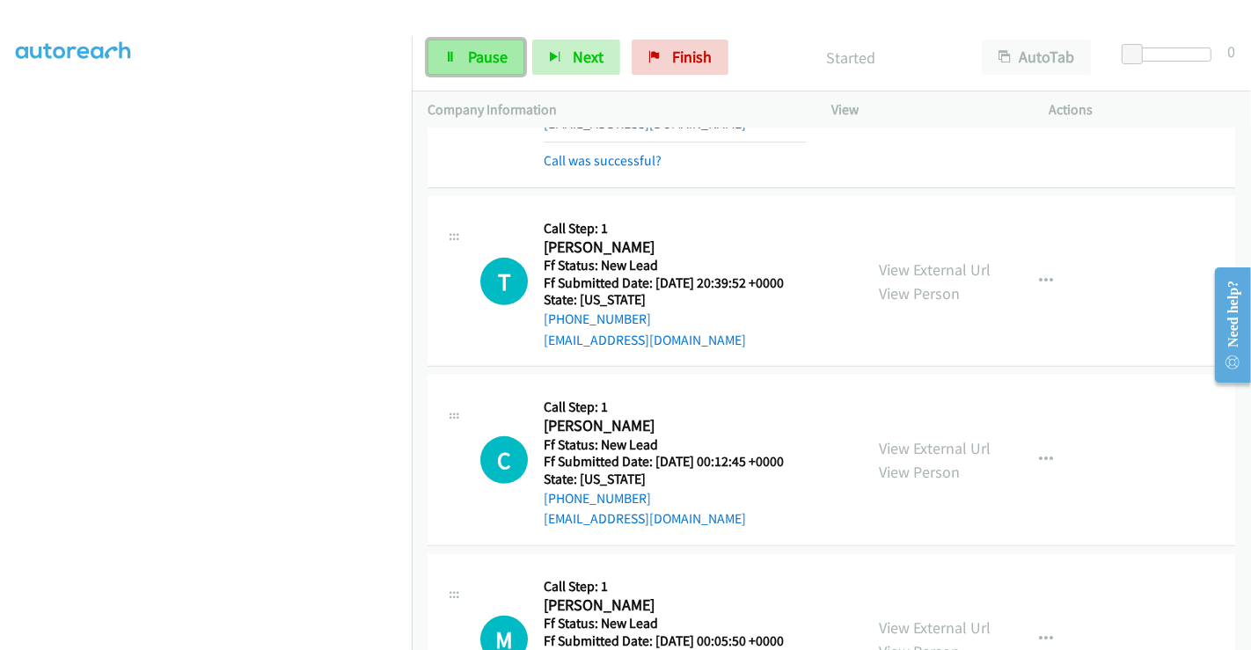
click at [486, 53] on span "Pause" at bounding box center [488, 57] width 40 height 20
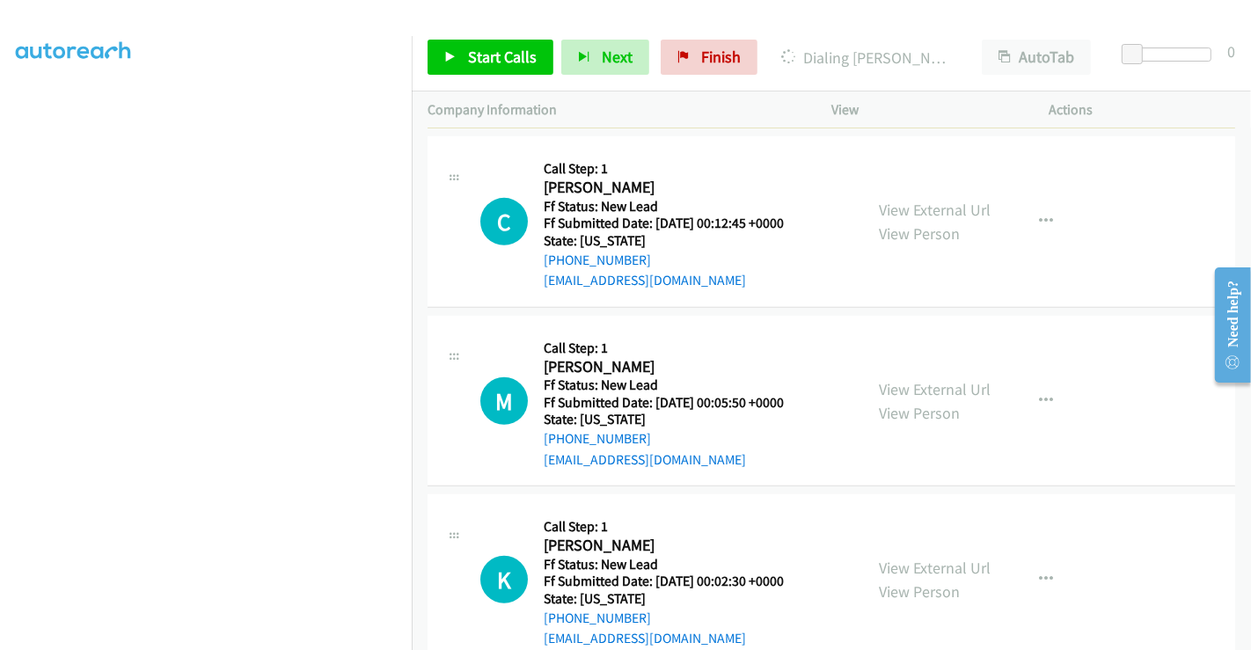
scroll to position [864, 0]
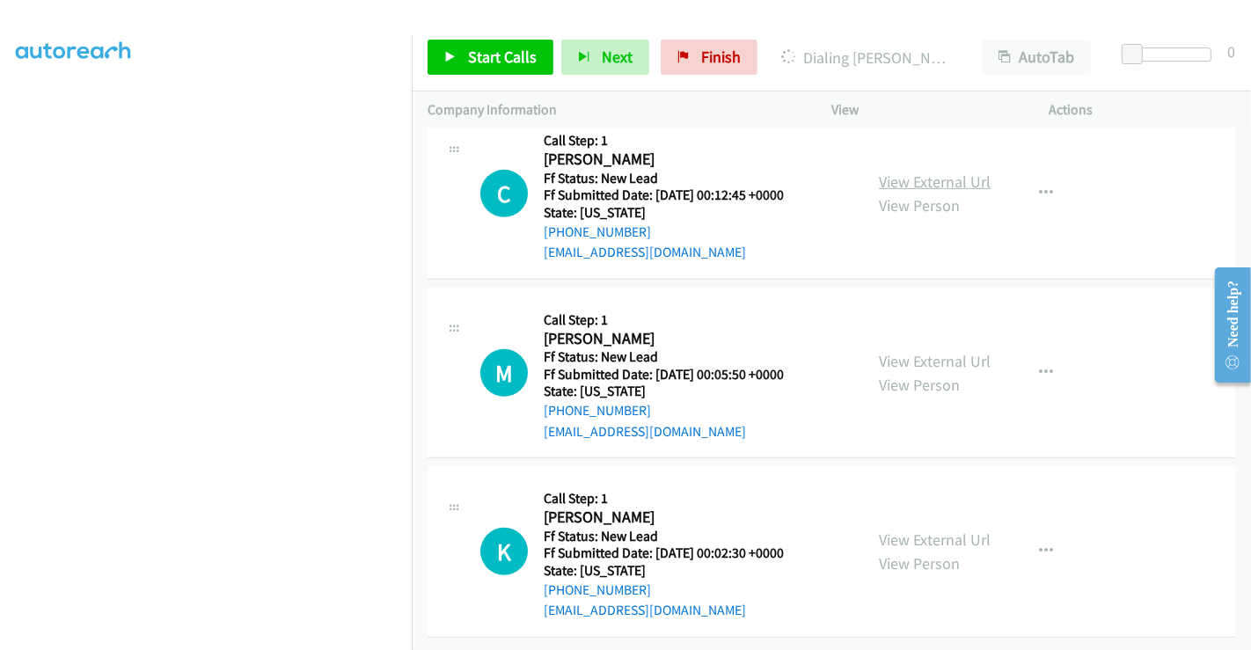
click at [907, 172] on link "View External Url" at bounding box center [935, 182] width 112 height 20
click at [922, 351] on link "View External Url" at bounding box center [935, 361] width 112 height 20
click at [910, 530] on link "View External Url" at bounding box center [935, 540] width 112 height 20
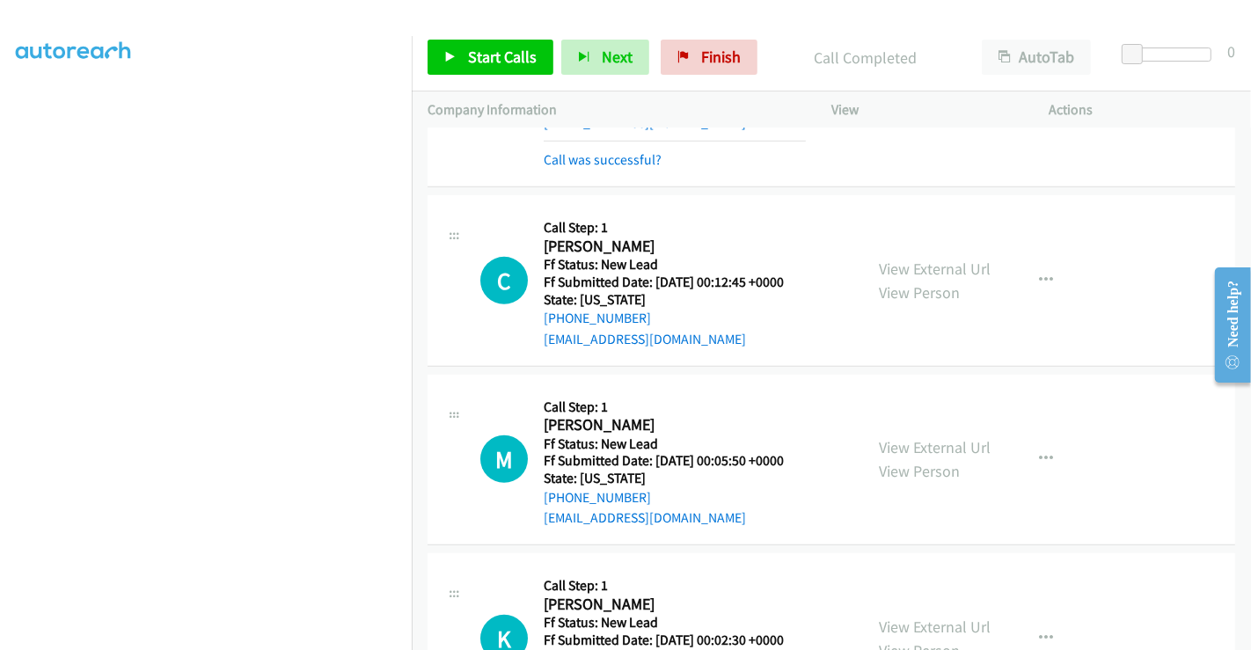
scroll to position [705, 0]
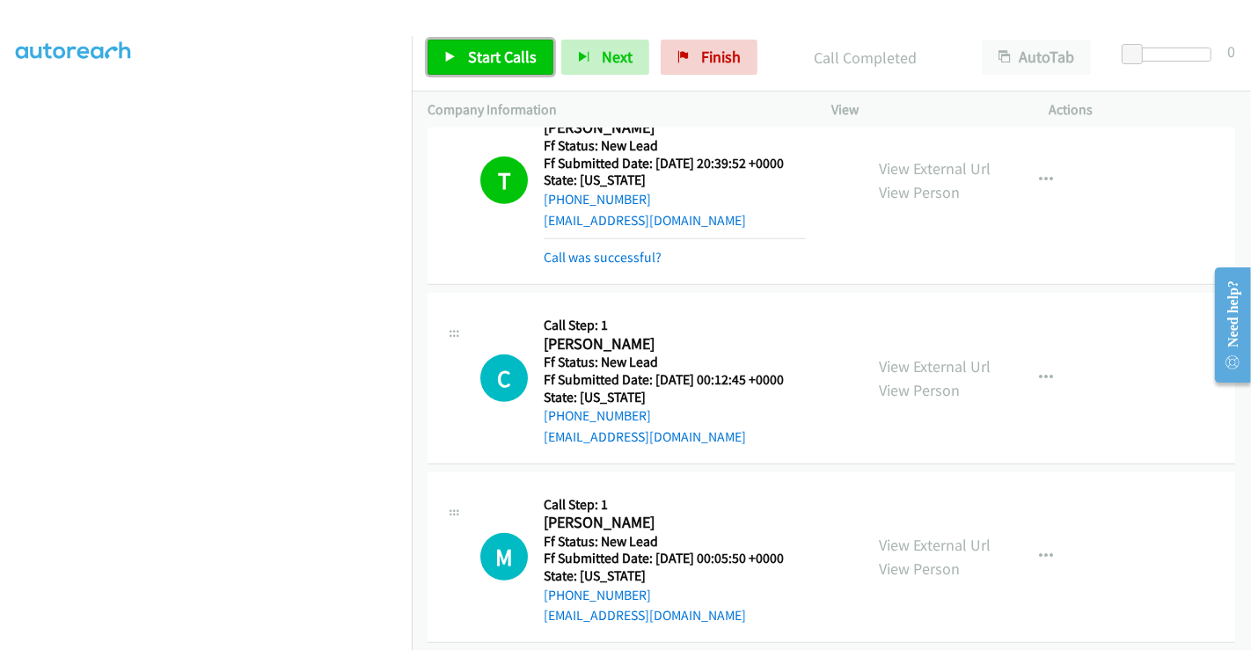
click at [502, 51] on span "Start Calls" at bounding box center [502, 57] width 69 height 20
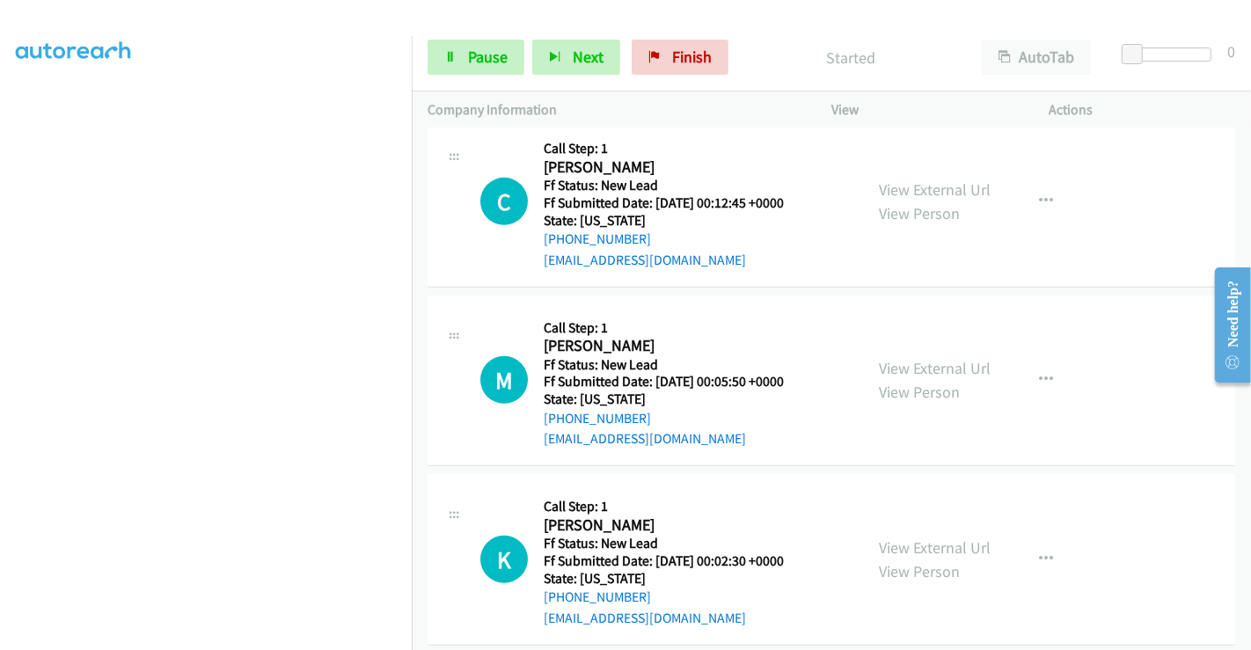
scroll to position [902, 0]
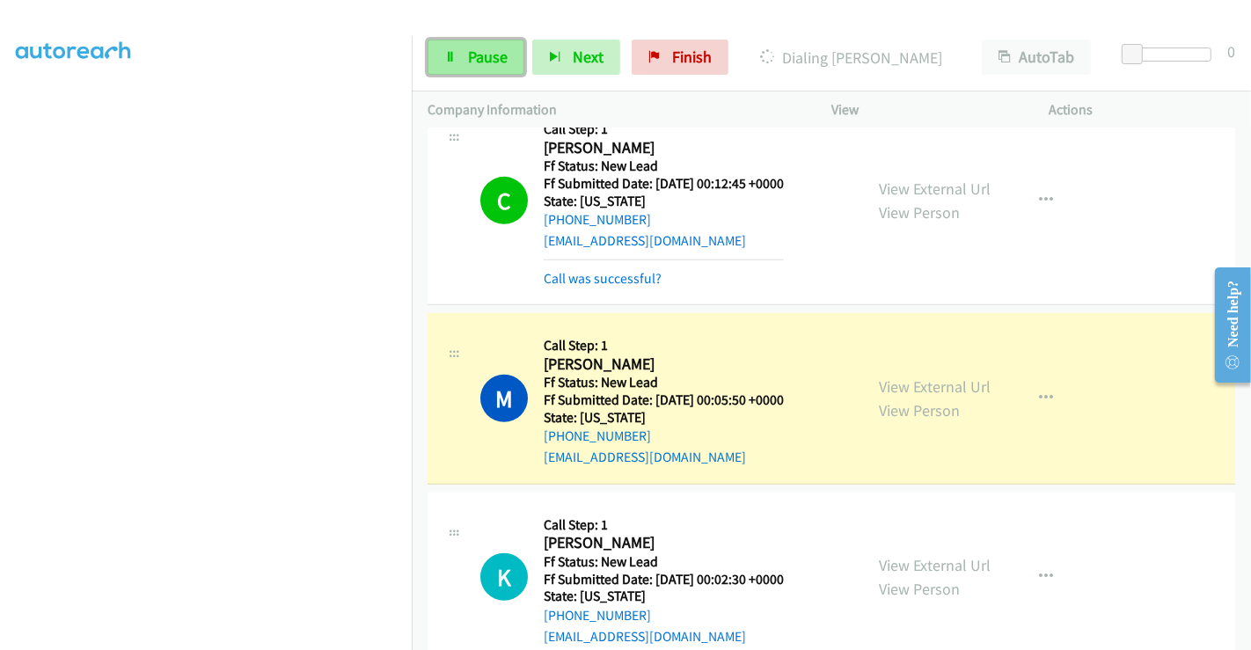
click at [475, 61] on span "Pause" at bounding box center [488, 57] width 40 height 20
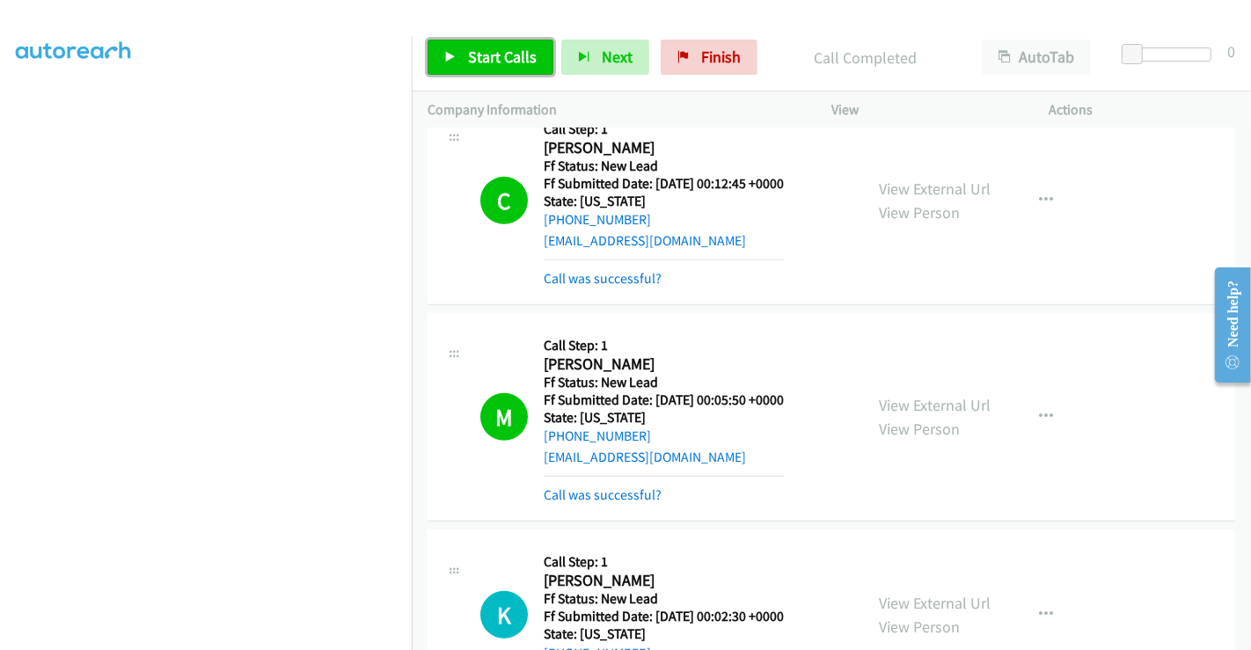
click at [482, 53] on span "Start Calls" at bounding box center [502, 57] width 69 height 20
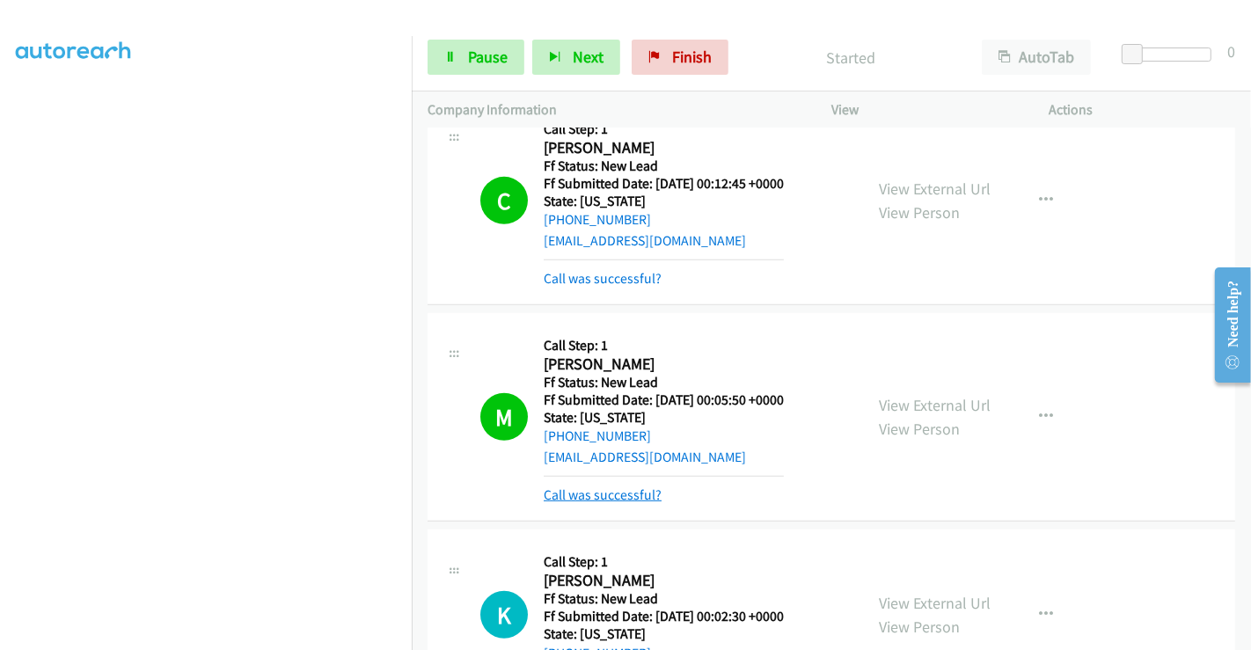
click at [605, 491] on link "Call was successful?" at bounding box center [603, 494] width 118 height 17
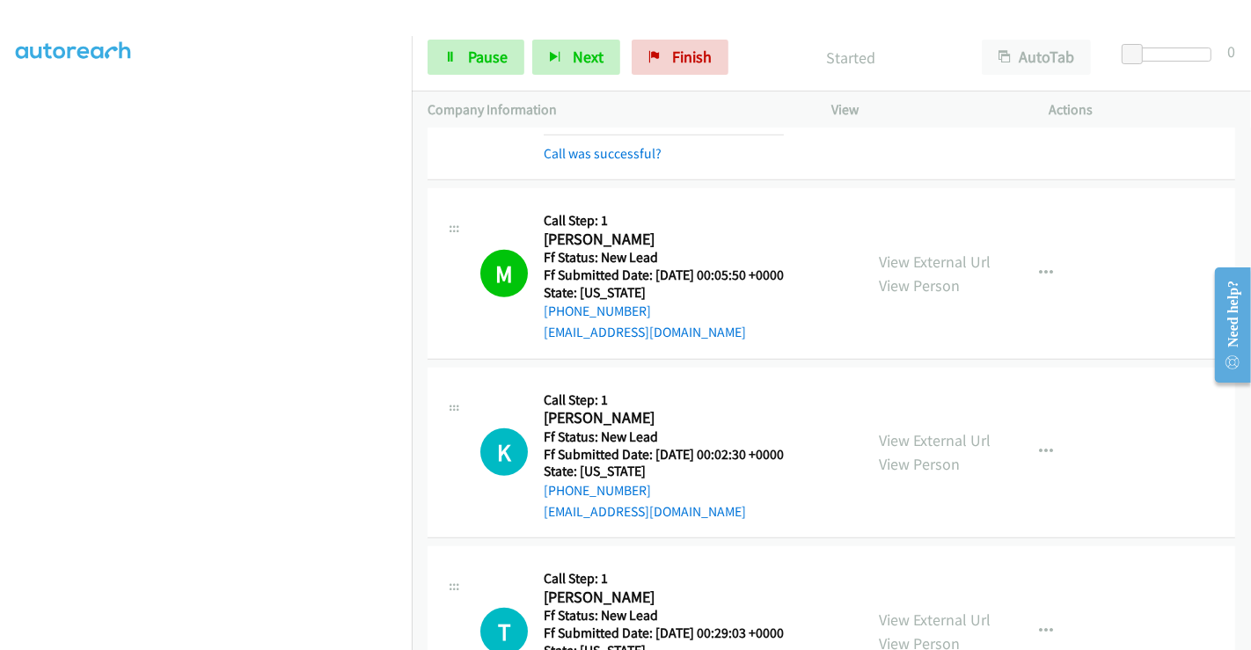
scroll to position [1195, 0]
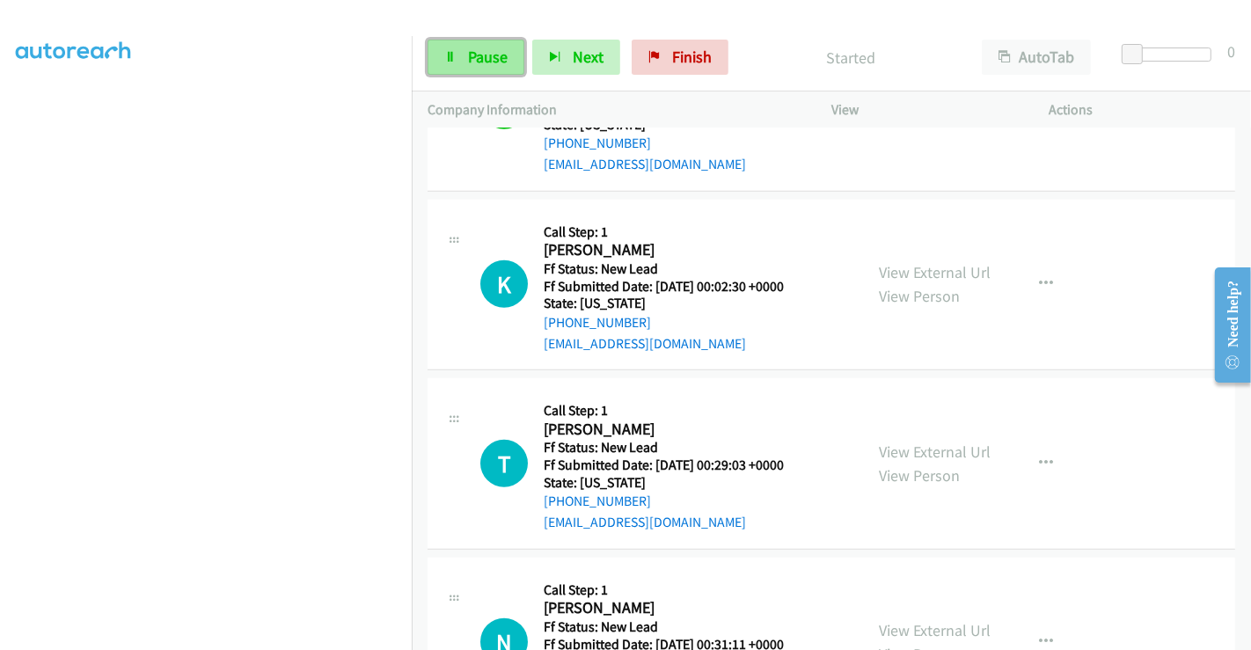
click at [485, 62] on span "Pause" at bounding box center [488, 57] width 40 height 20
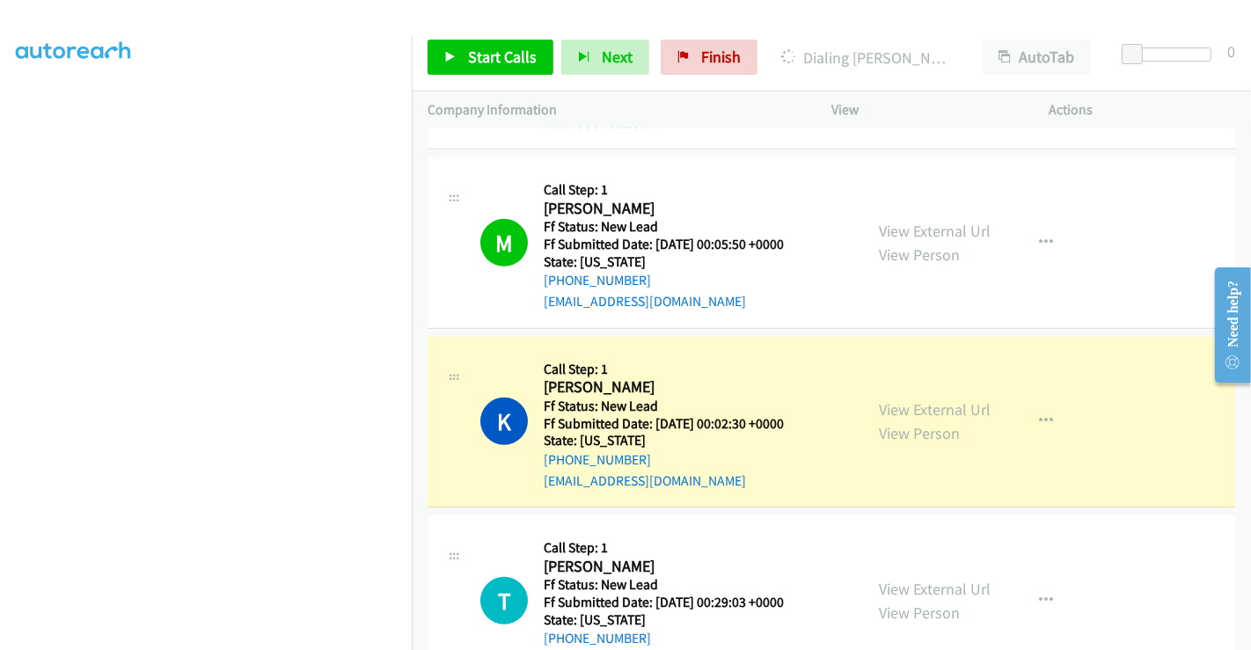
scroll to position [902, 0]
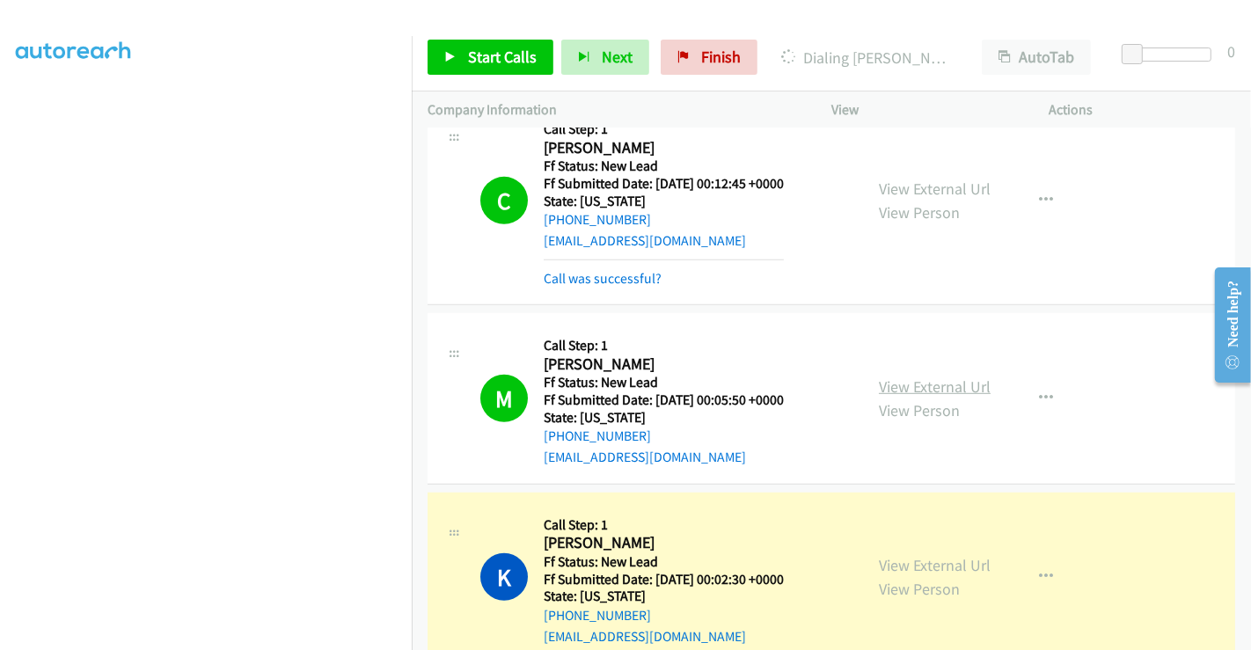
click at [904, 380] on link "View External Url" at bounding box center [935, 386] width 112 height 20
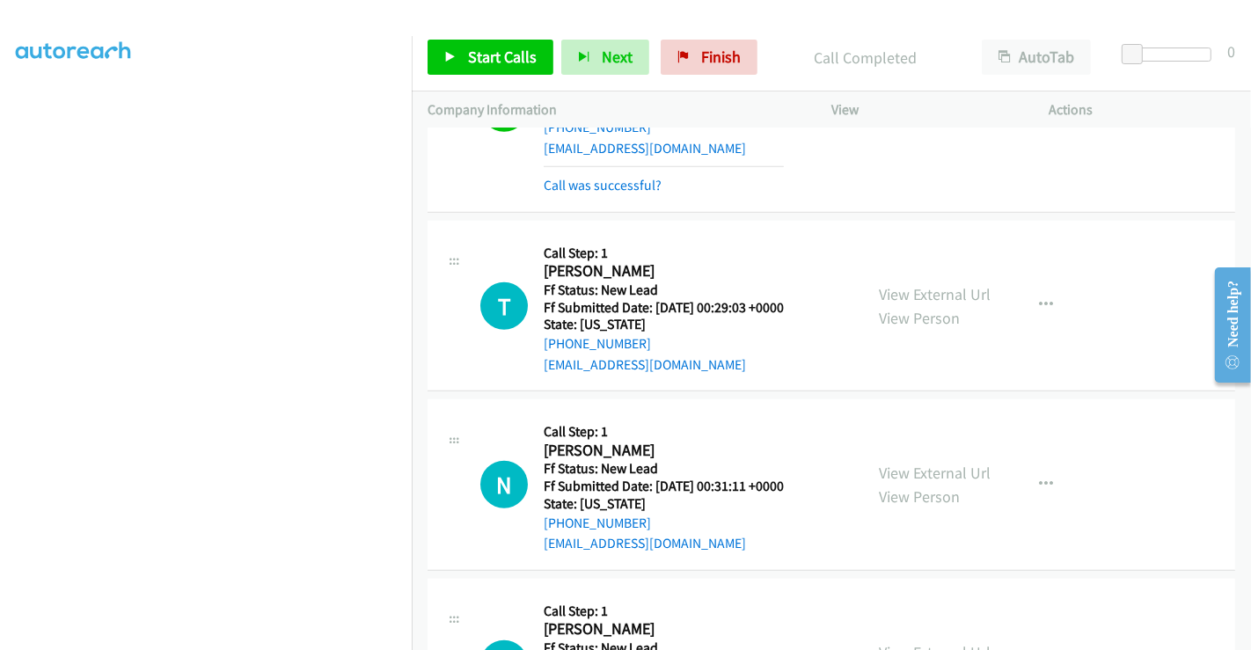
scroll to position [1513, 0]
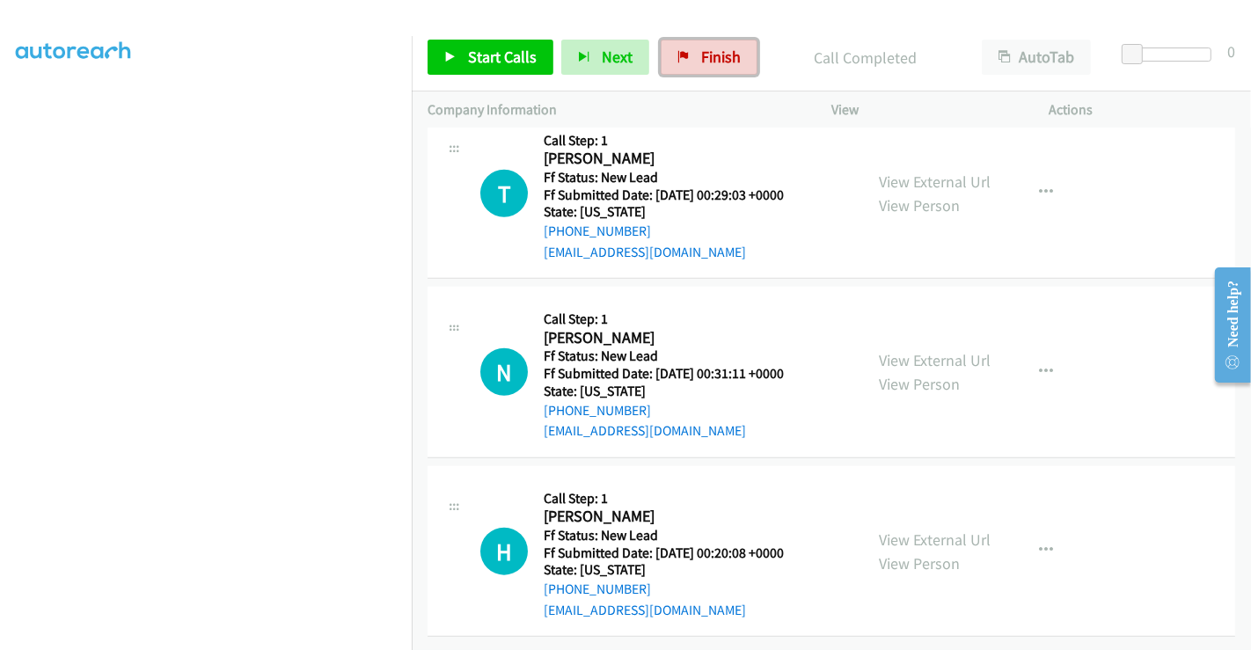
drag, startPoint x: 719, startPoint y: 59, endPoint x: 691, endPoint y: 85, distance: 37.9
click at [719, 59] on span "Finish" at bounding box center [721, 57] width 40 height 20
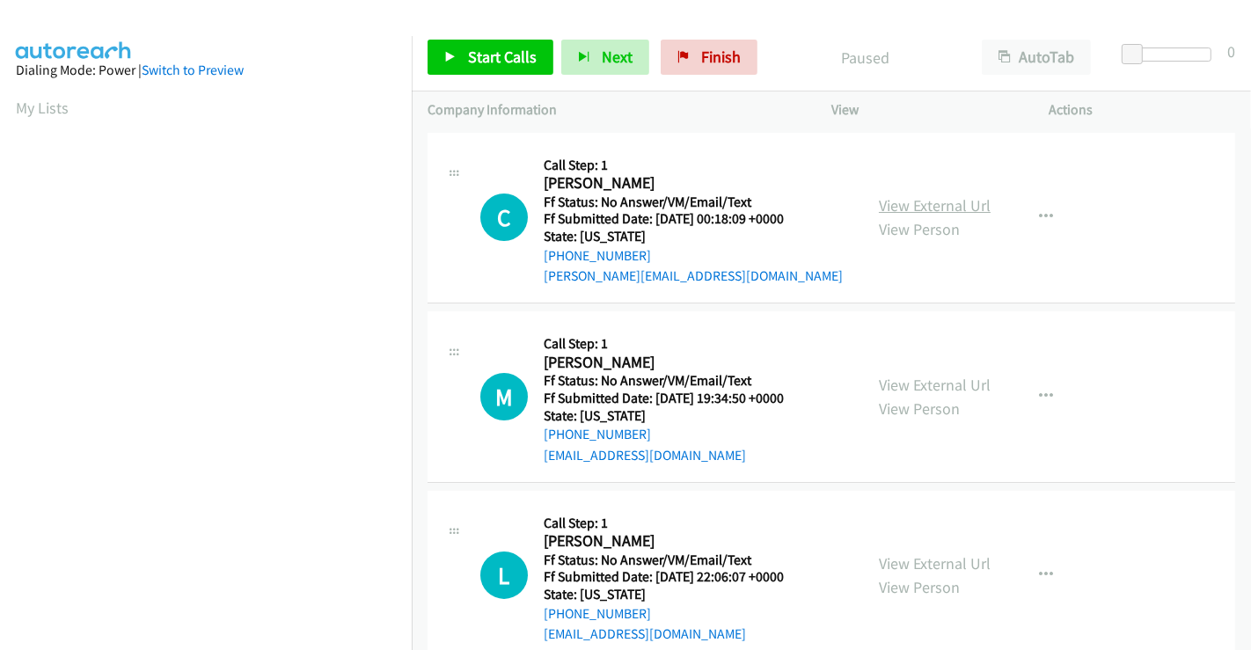
click at [932, 208] on link "View External Url" at bounding box center [935, 205] width 112 height 20
click at [898, 387] on link "View External Url" at bounding box center [935, 385] width 112 height 20
click at [917, 567] on link "View External Url" at bounding box center [935, 563] width 112 height 20
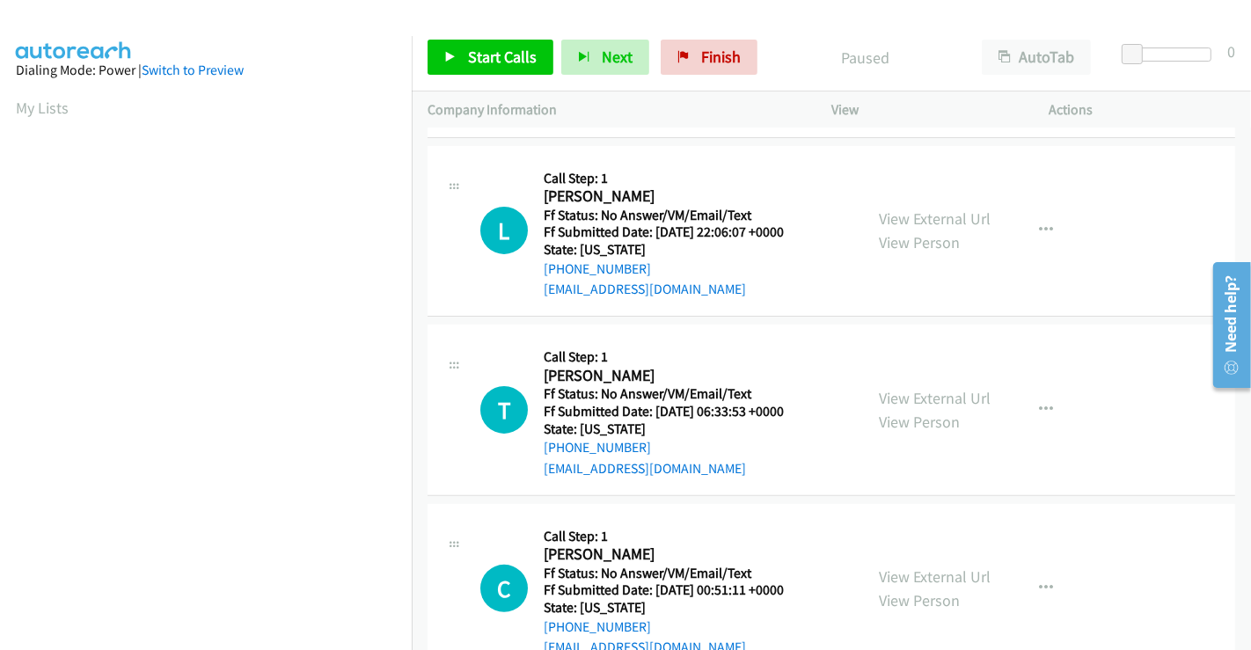
scroll to position [391, 0]
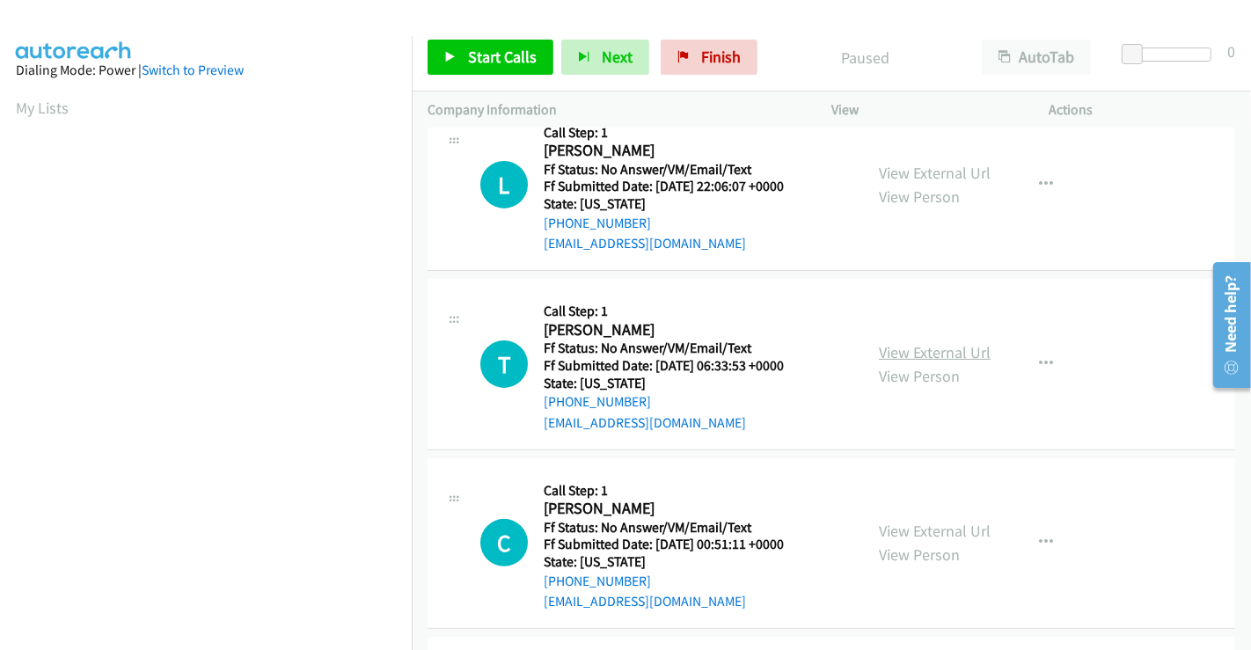
click at [914, 351] on link "View External Url" at bounding box center [935, 352] width 112 height 20
click at [909, 526] on link "View External Url" at bounding box center [935, 531] width 112 height 20
click at [494, 49] on span "Start Calls" at bounding box center [502, 57] width 69 height 20
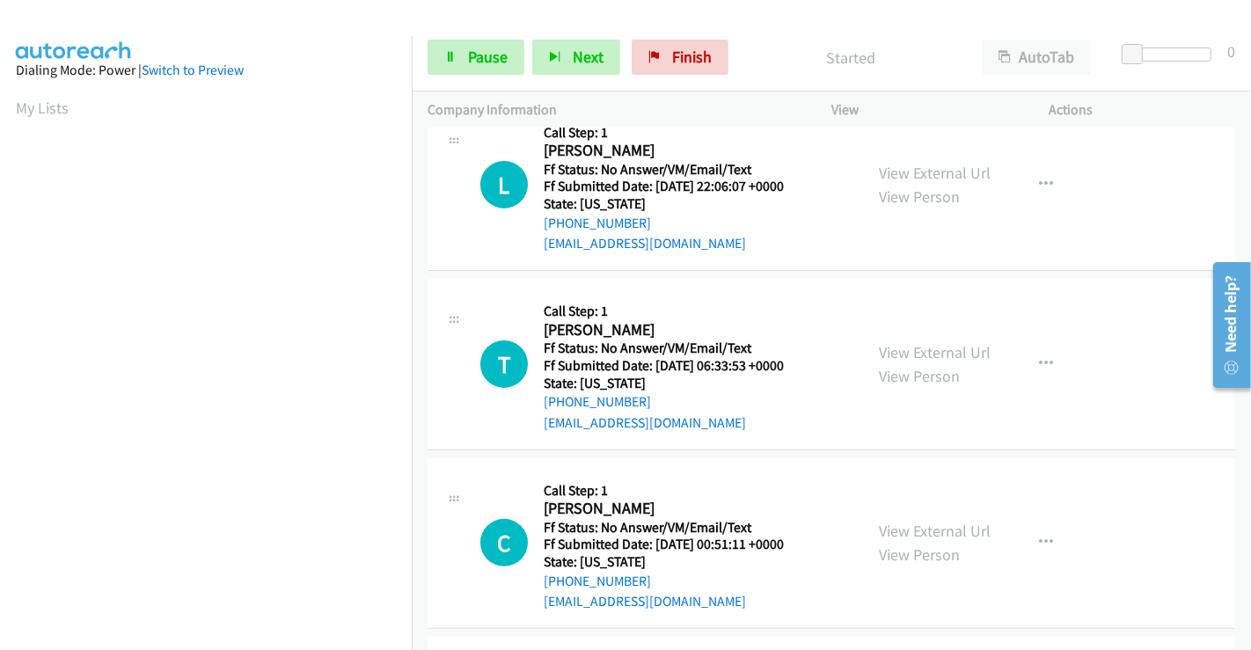
click at [494, 49] on div "Start Calls Pause Next Finish" at bounding box center [582, 57] width 309 height 35
click at [494, 49] on span "Pause" at bounding box center [488, 57] width 40 height 20
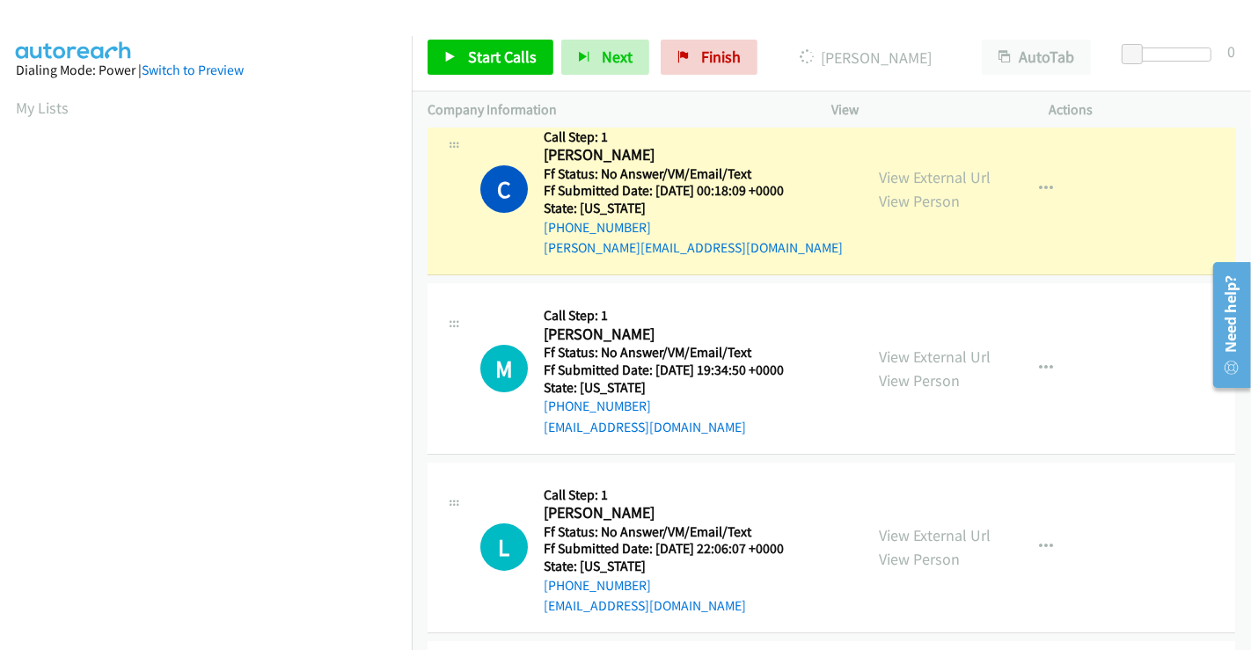
scroll to position [0, 0]
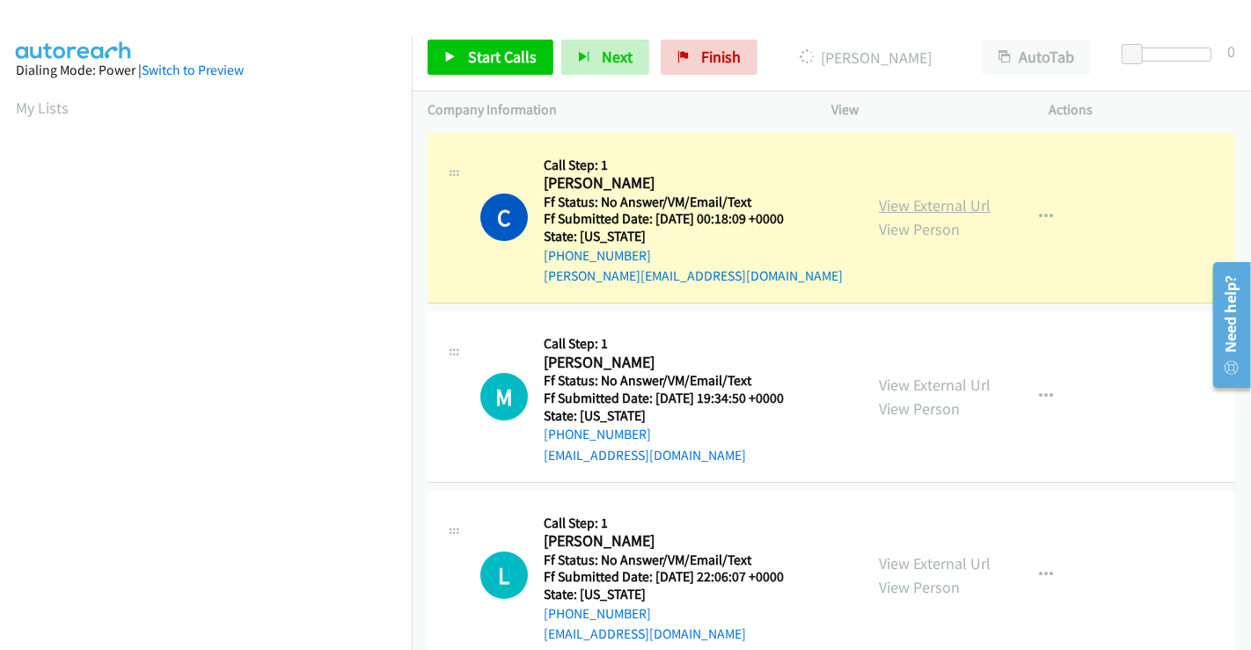
click at [903, 206] on link "View External Url" at bounding box center [935, 205] width 112 height 20
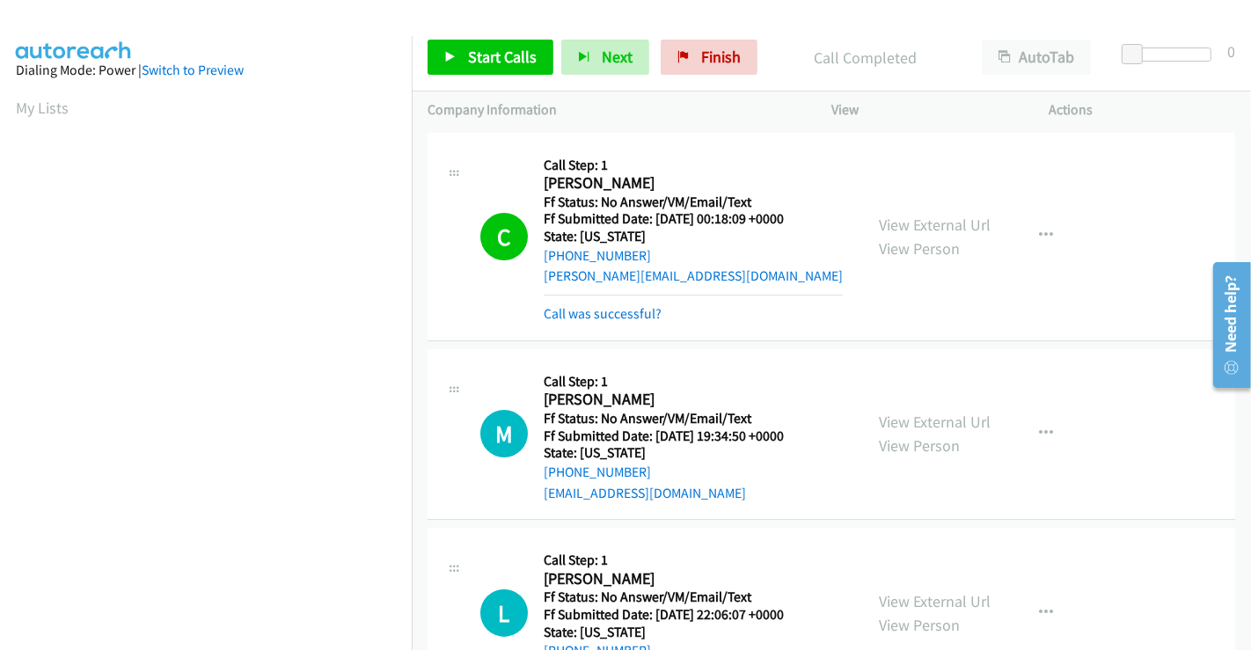
scroll to position [339, 0]
click at [486, 55] on span "Start Calls" at bounding box center [502, 57] width 69 height 20
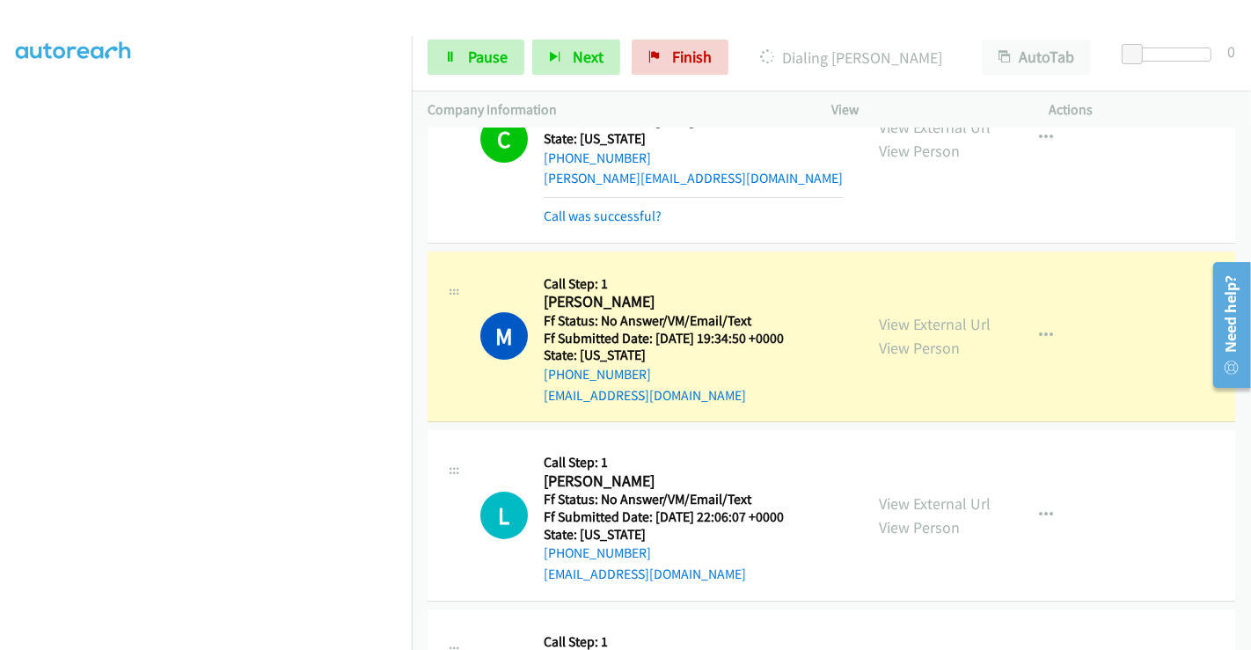
scroll to position [195, 0]
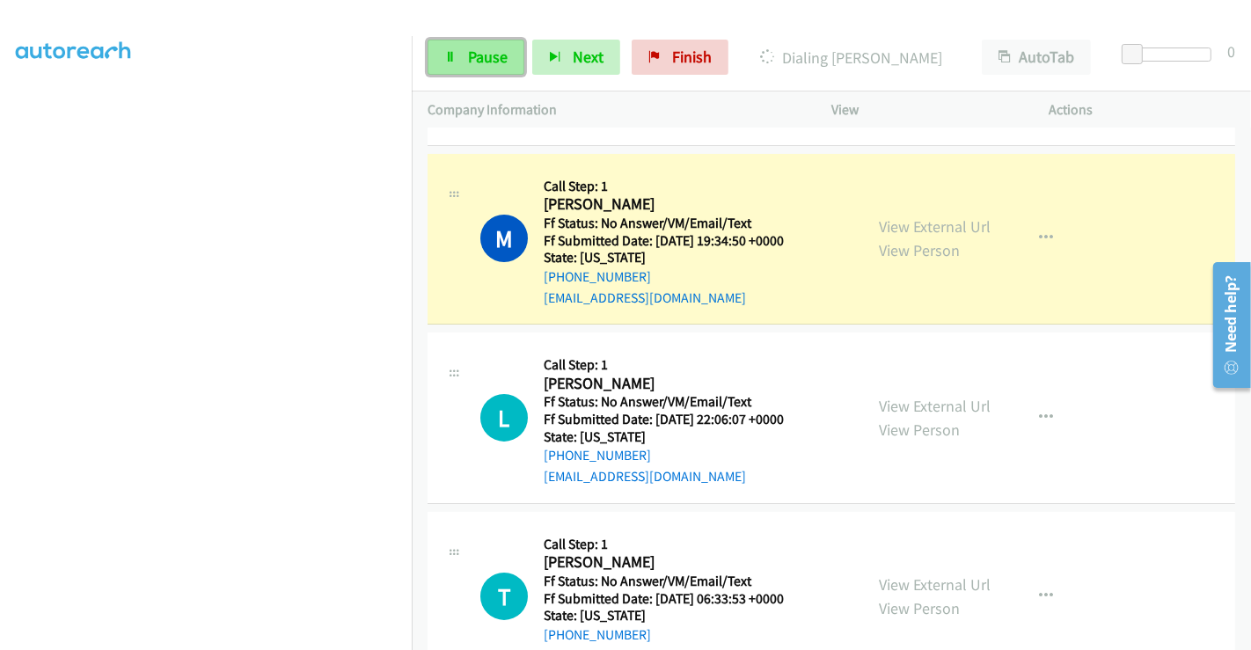
click at [457, 57] on link "Pause" at bounding box center [476, 57] width 97 height 35
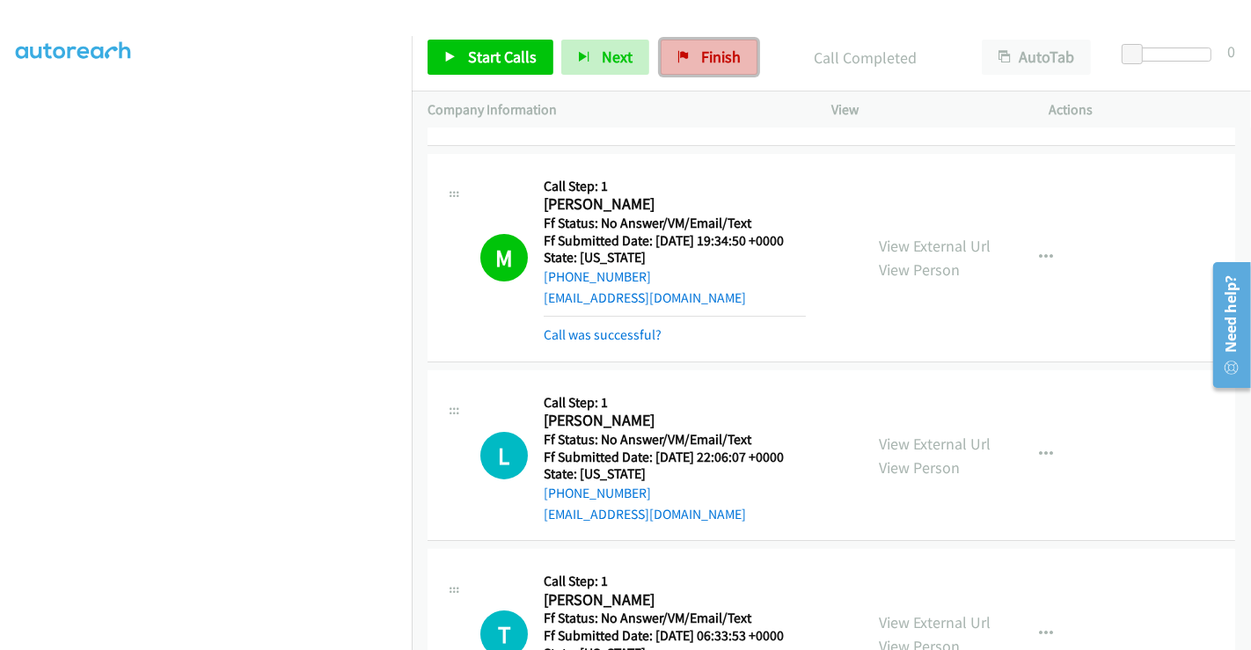
click at [685, 54] on link "Finish" at bounding box center [709, 57] width 97 height 35
